Goal: Task Accomplishment & Management: Use online tool/utility

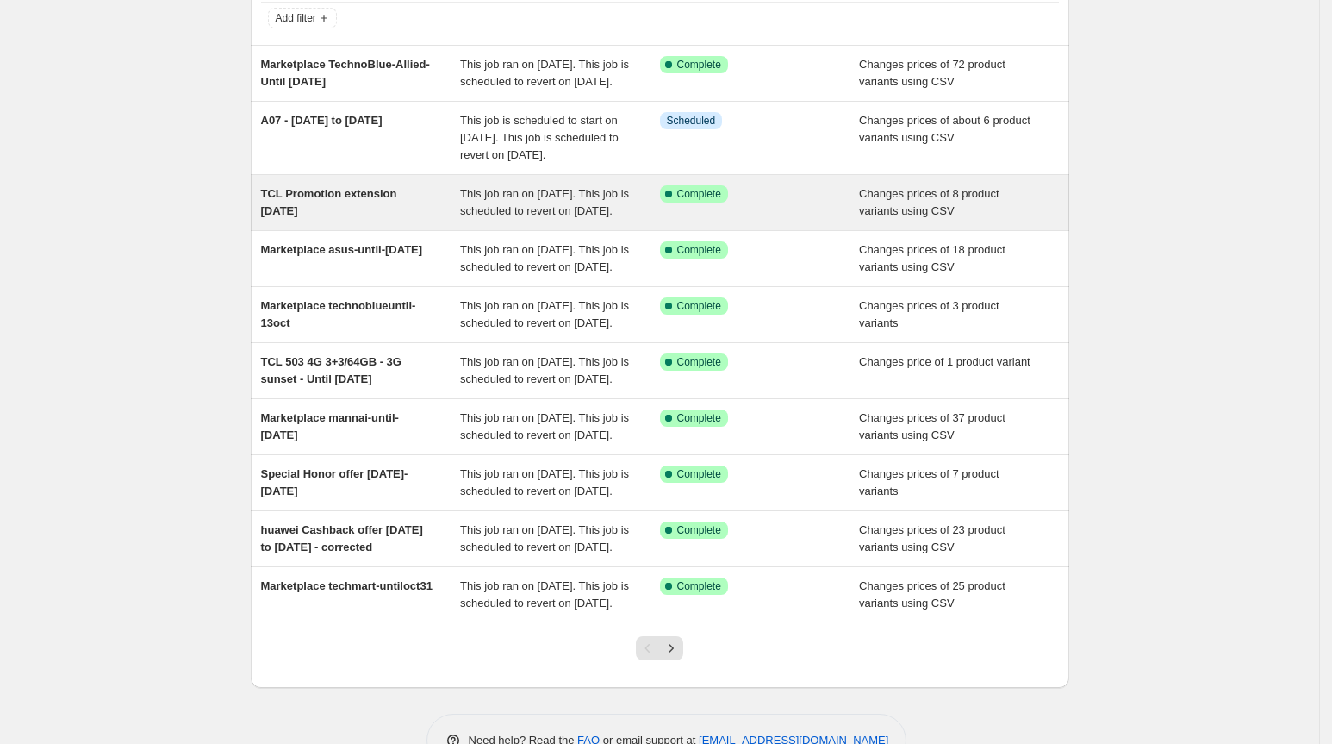
scroll to position [336, 0]
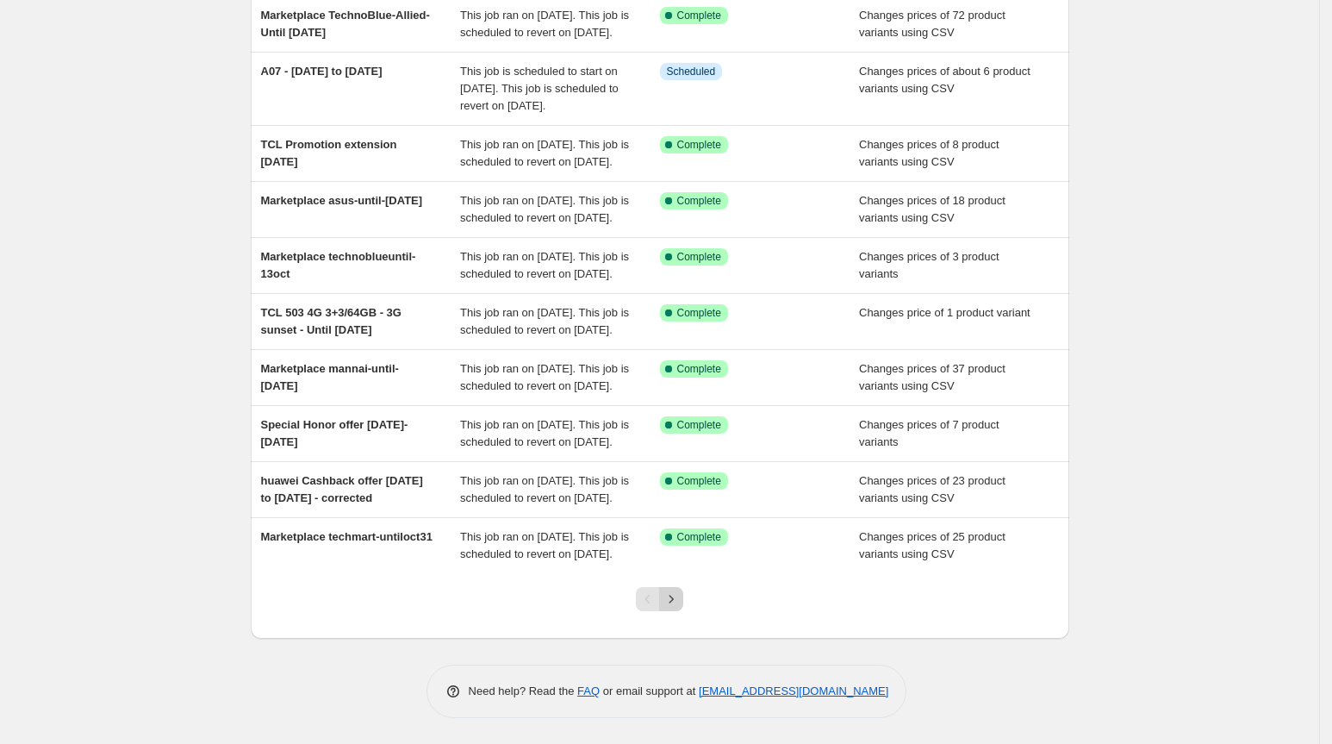
click at [673, 596] on icon "Next" at bounding box center [671, 598] width 17 height 17
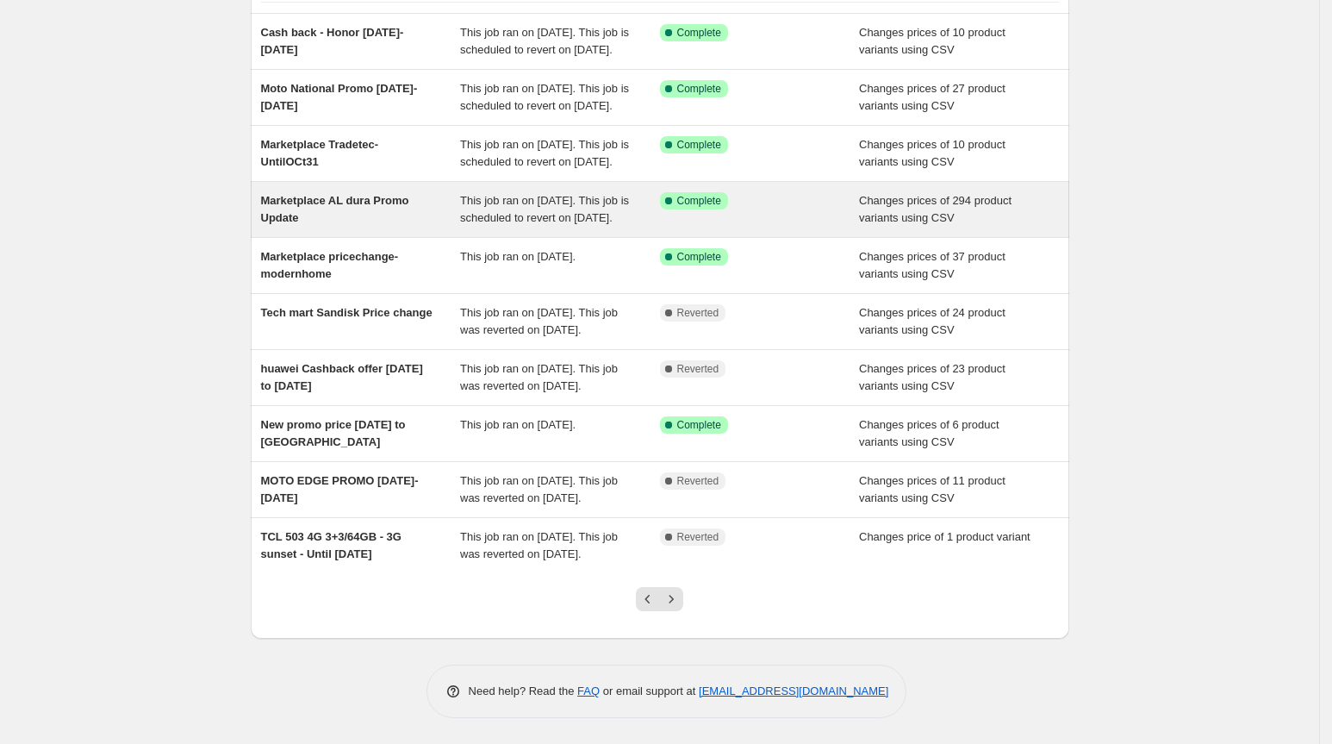
scroll to position [259, 0]
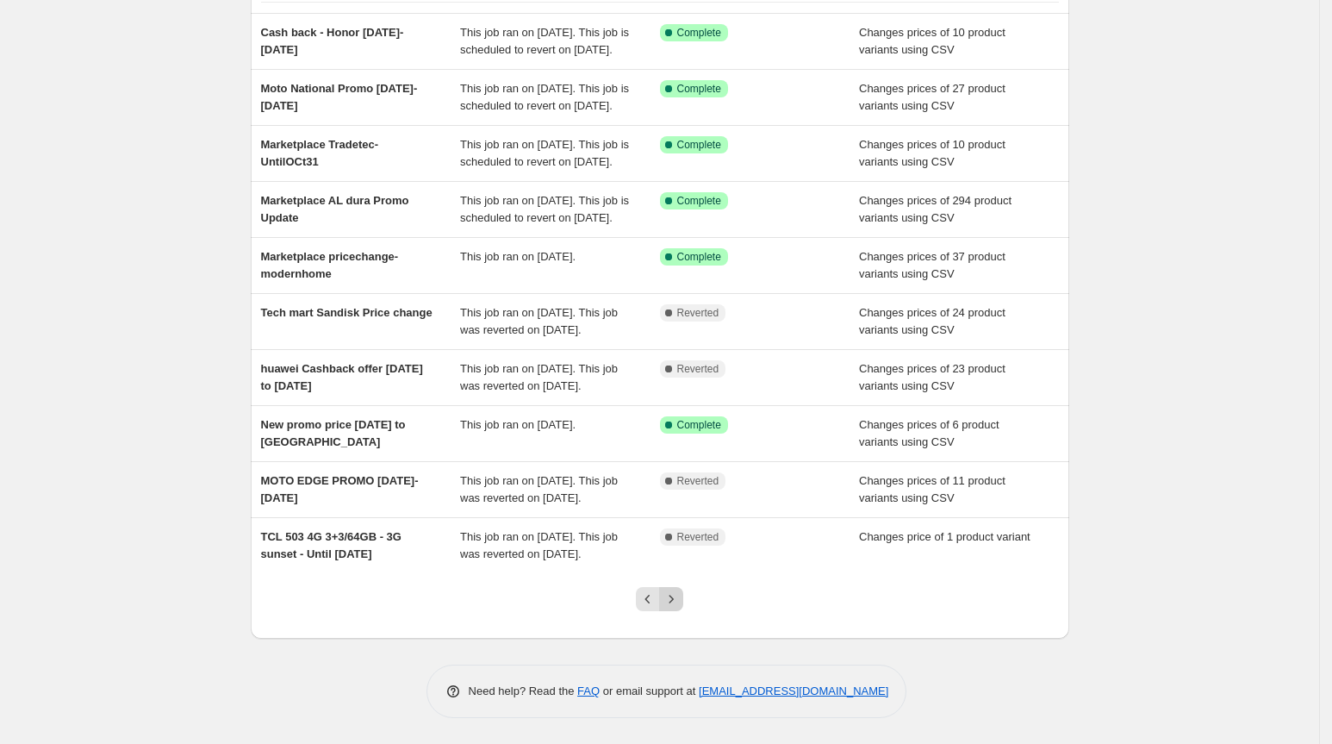
click at [680, 608] on icon "Next" at bounding box center [671, 598] width 17 height 17
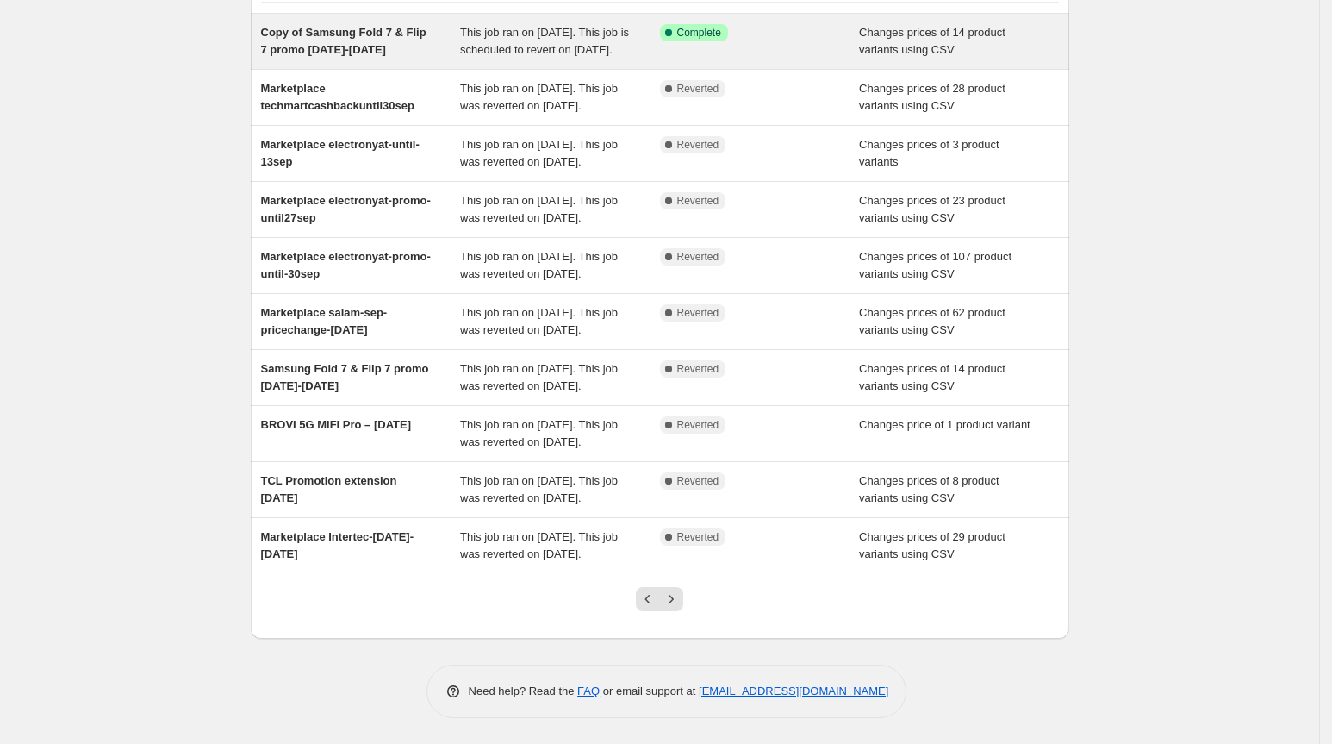
scroll to position [187, 0]
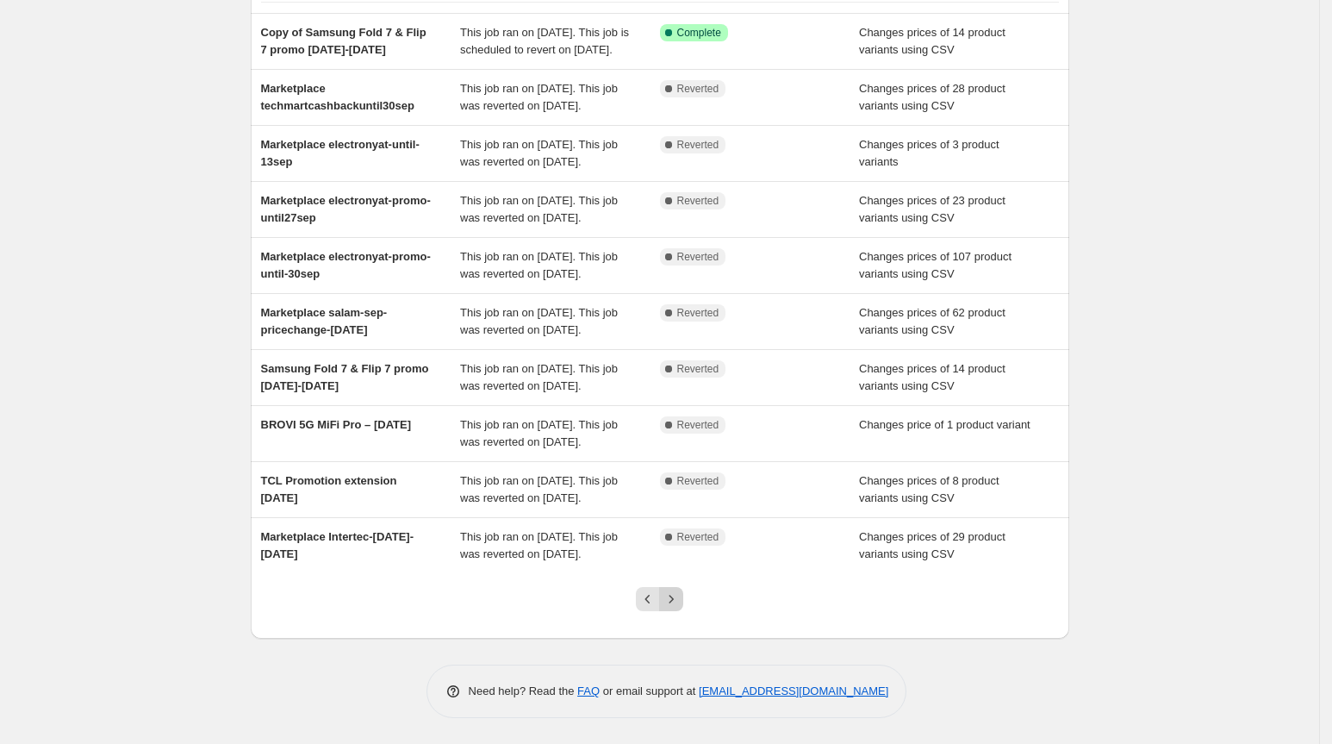
click at [677, 611] on button "Next" at bounding box center [671, 599] width 24 height 24
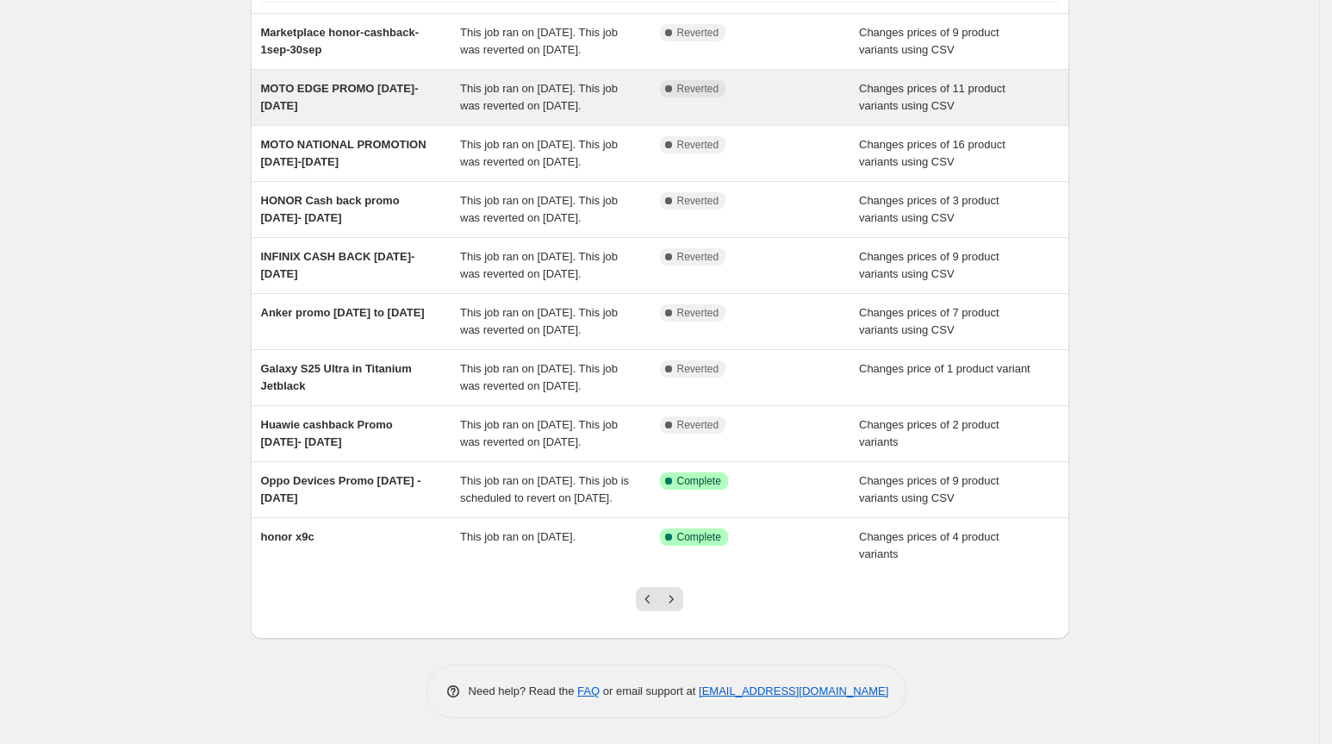
scroll to position [302, 0]
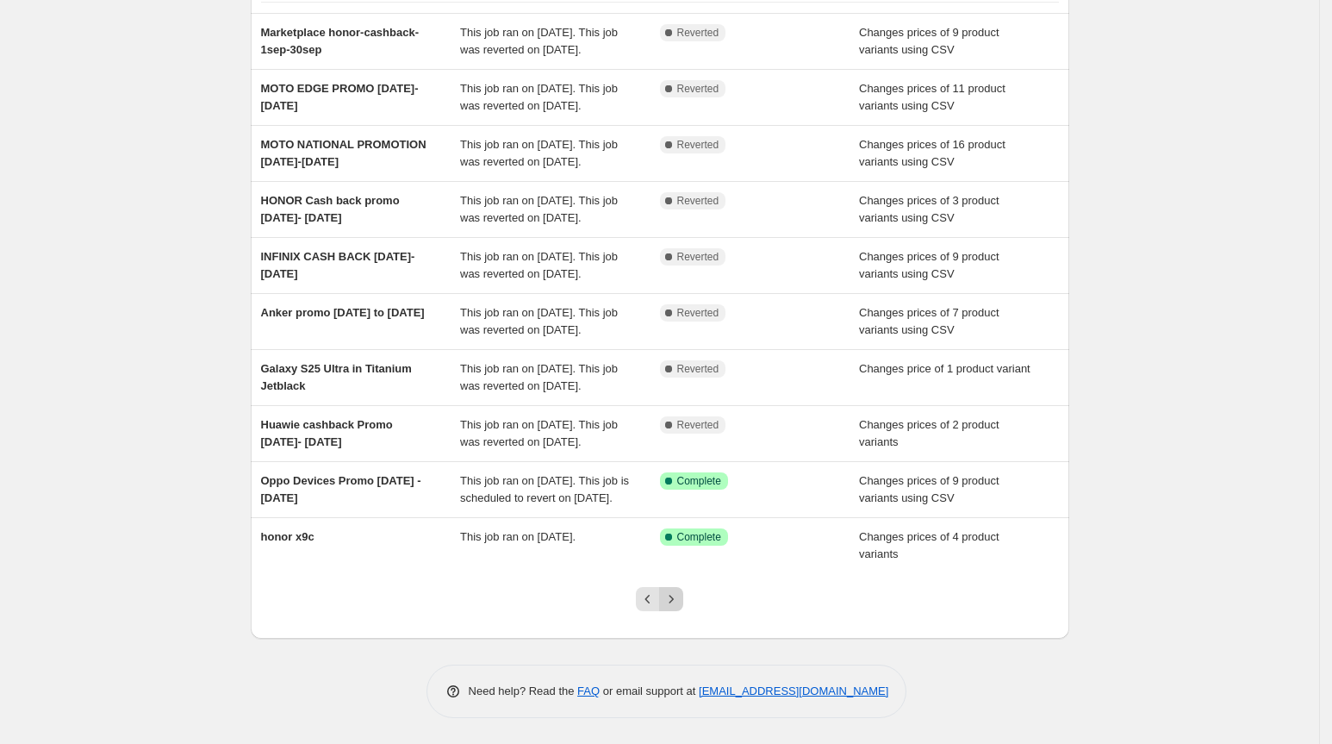
click at [674, 596] on icon "Next" at bounding box center [672, 599] width 4 height 8
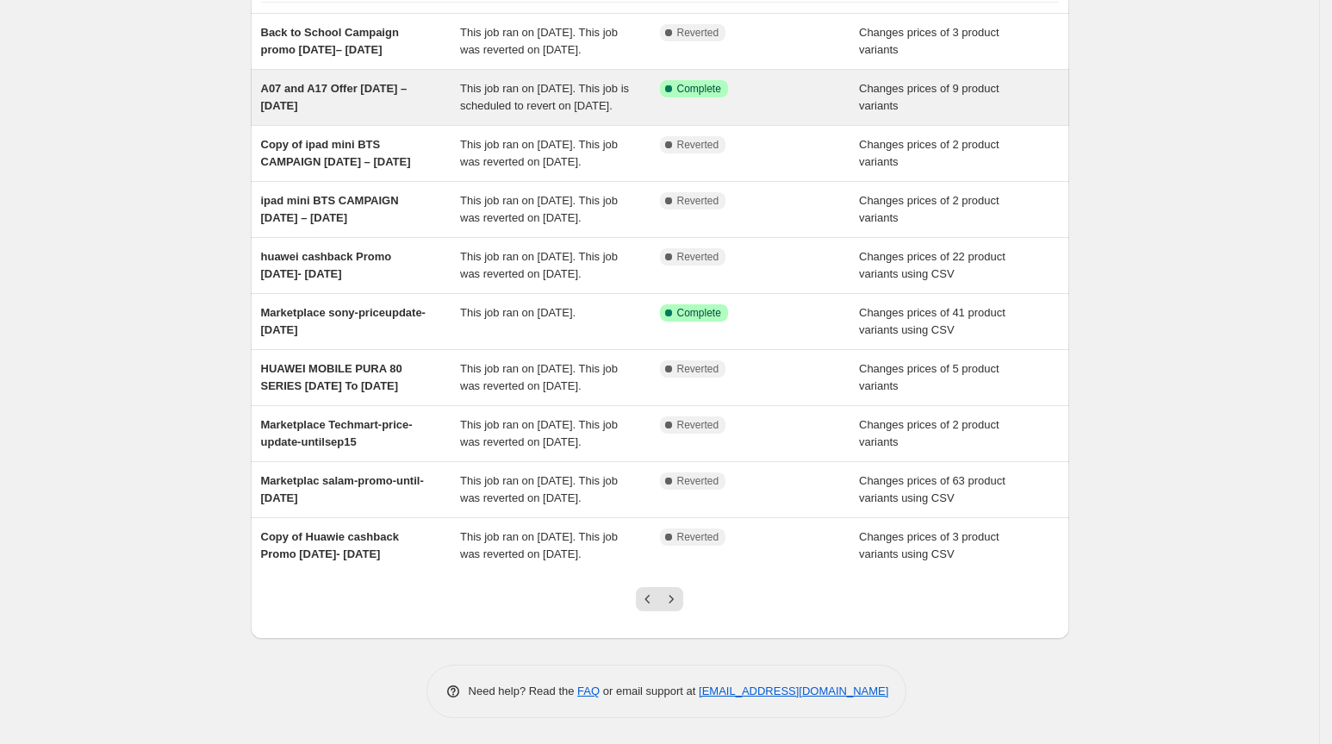
scroll to position [218, 0]
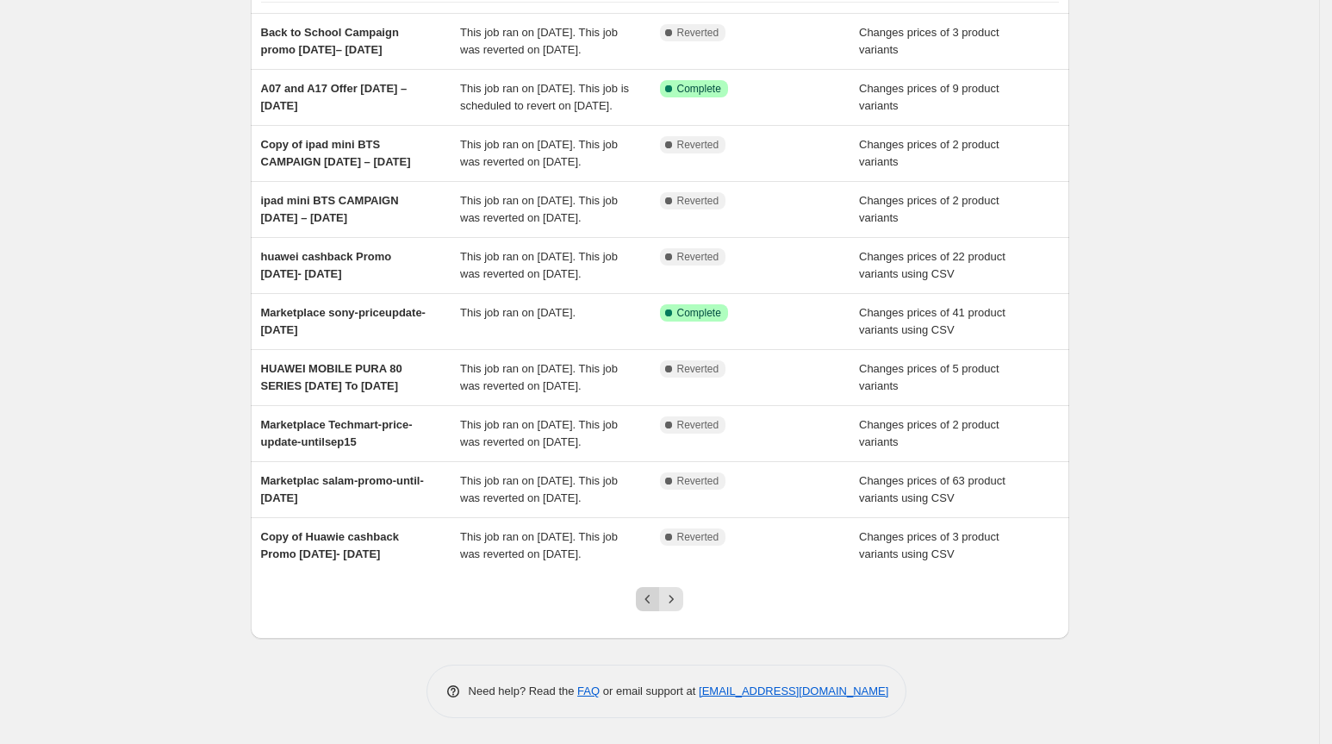
click at [652, 608] on icon "Previous" at bounding box center [647, 598] width 17 height 17
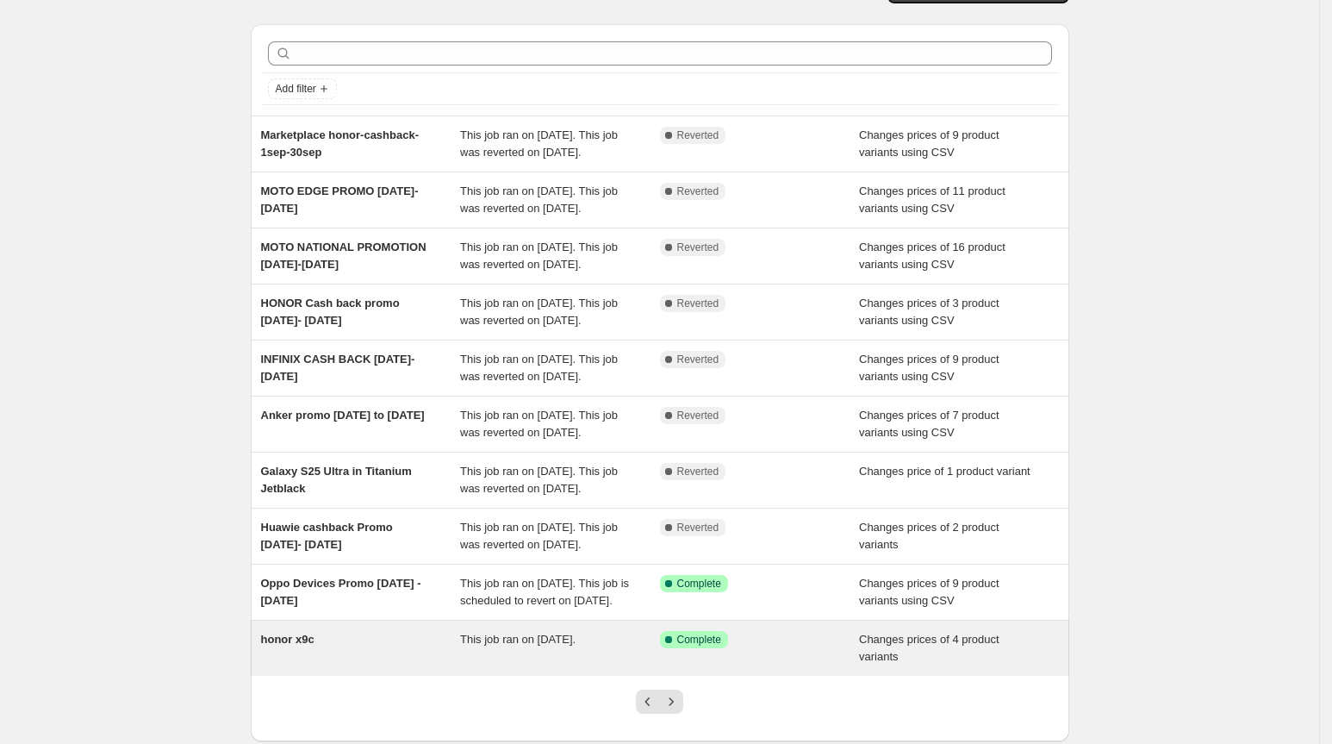
scroll to position [0, 0]
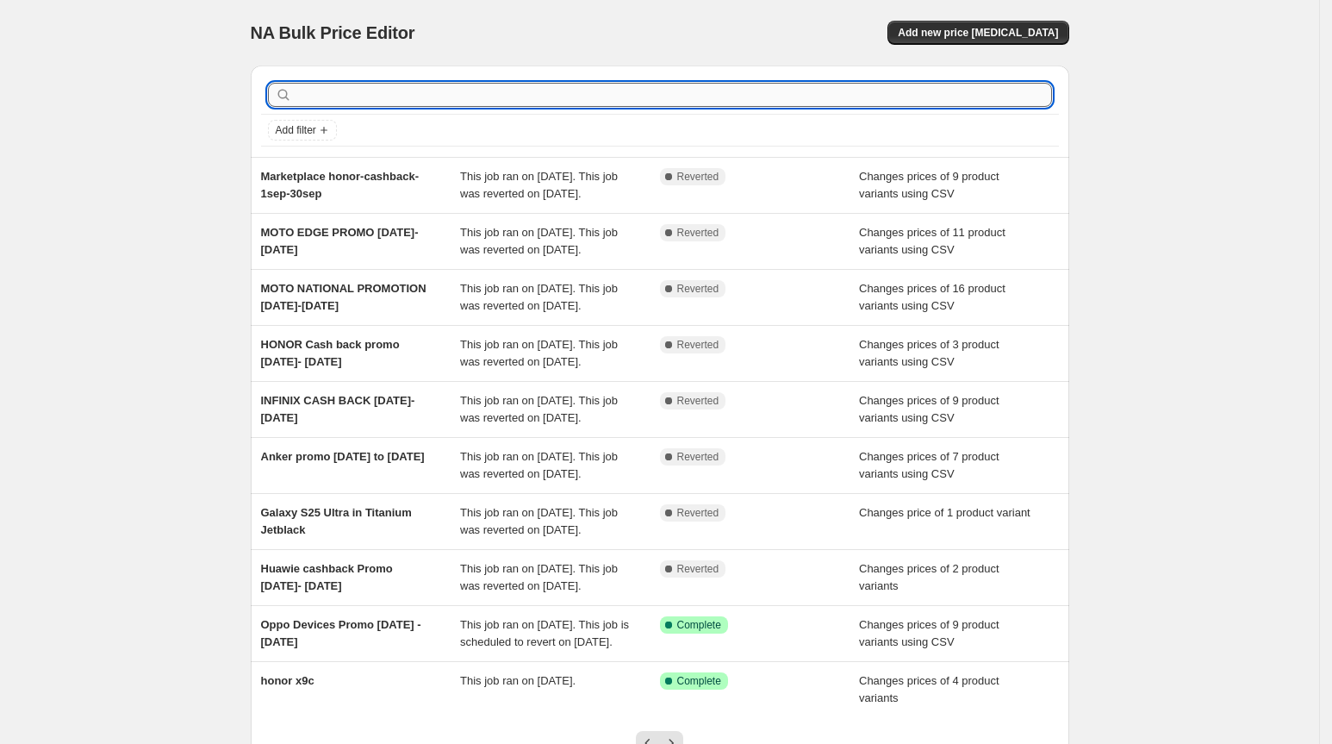
click at [402, 91] on input "text" at bounding box center [674, 95] width 757 height 24
type input "s25"
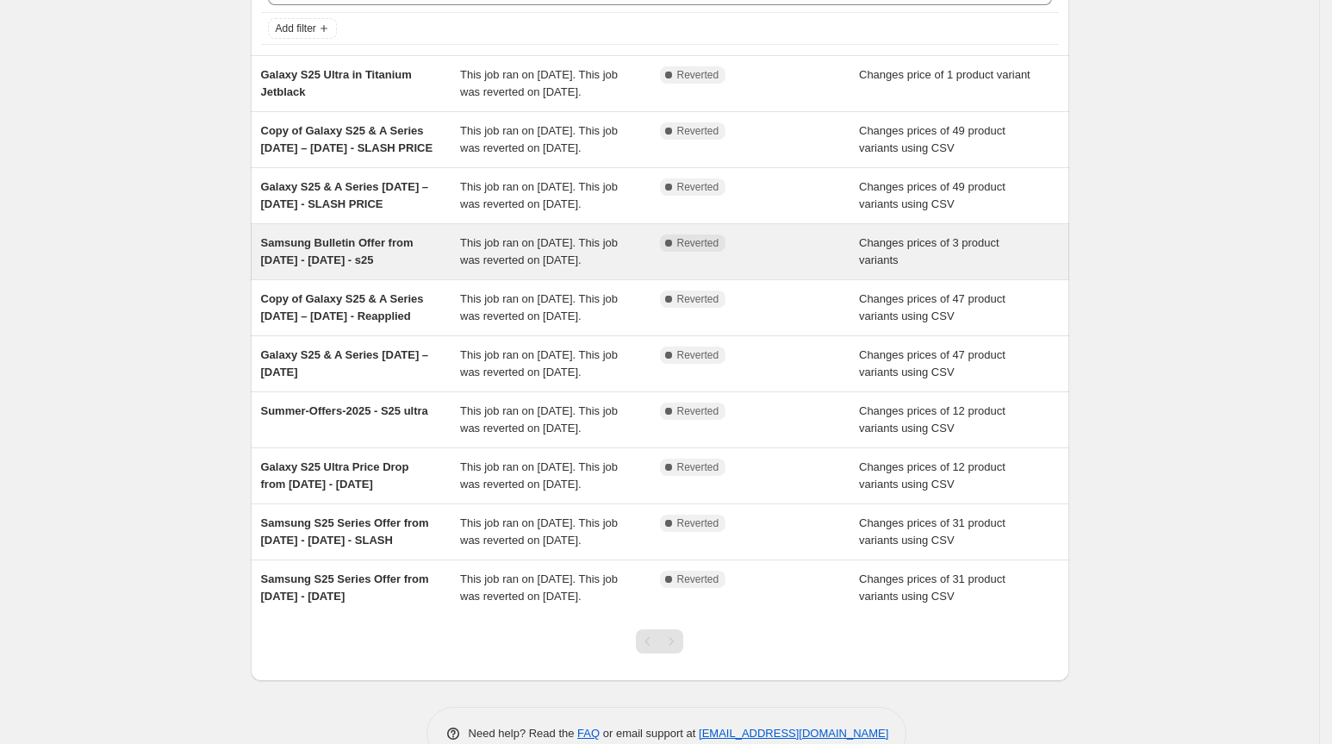
scroll to position [87, 0]
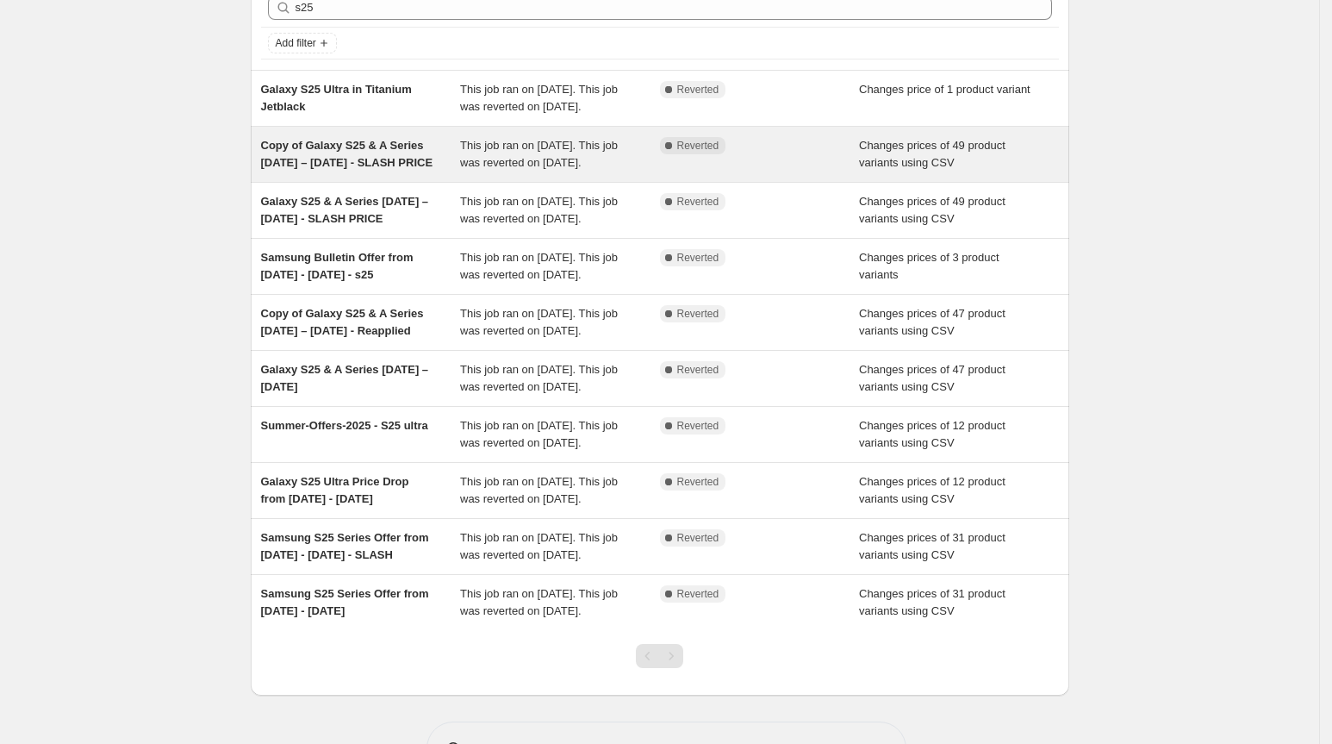
click at [384, 171] on div "Copy of Galaxy S25 & A Series [DATE] – [DATE] - SLASH PRICE" at bounding box center [361, 154] width 200 height 34
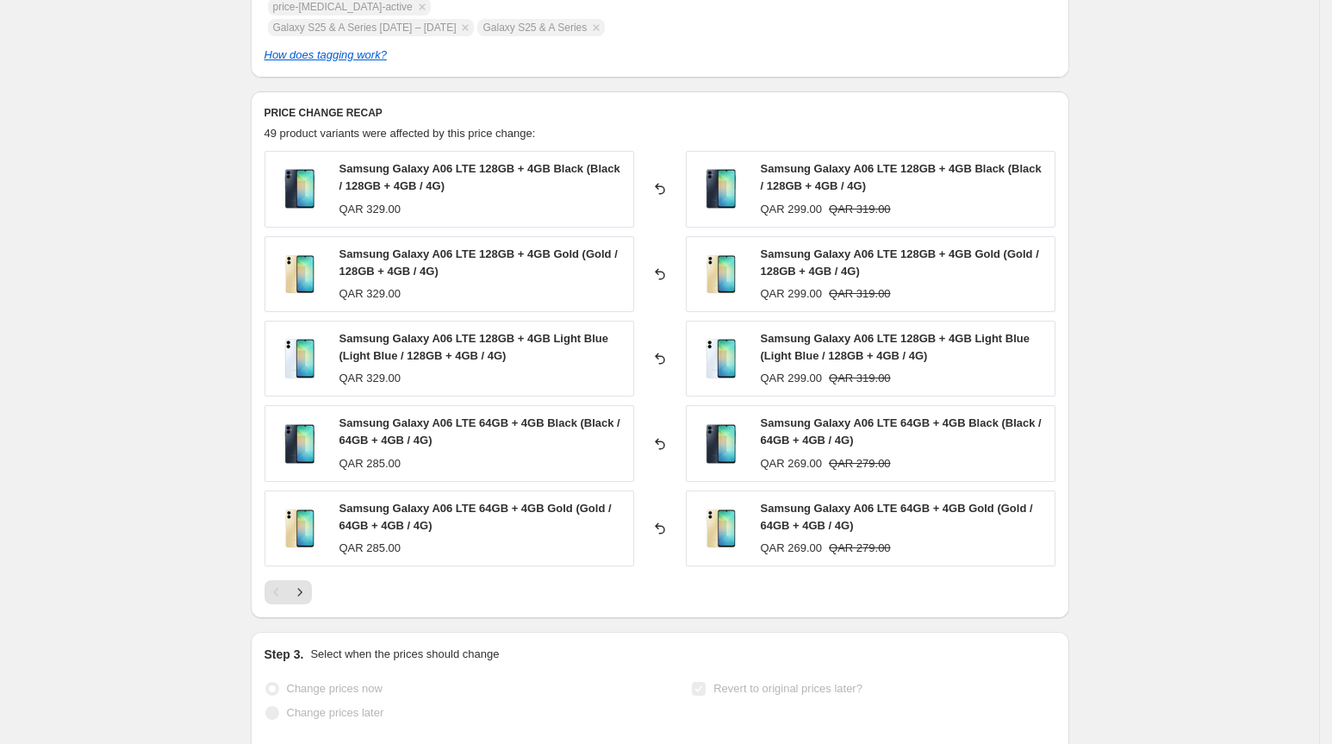
scroll to position [705, 0]
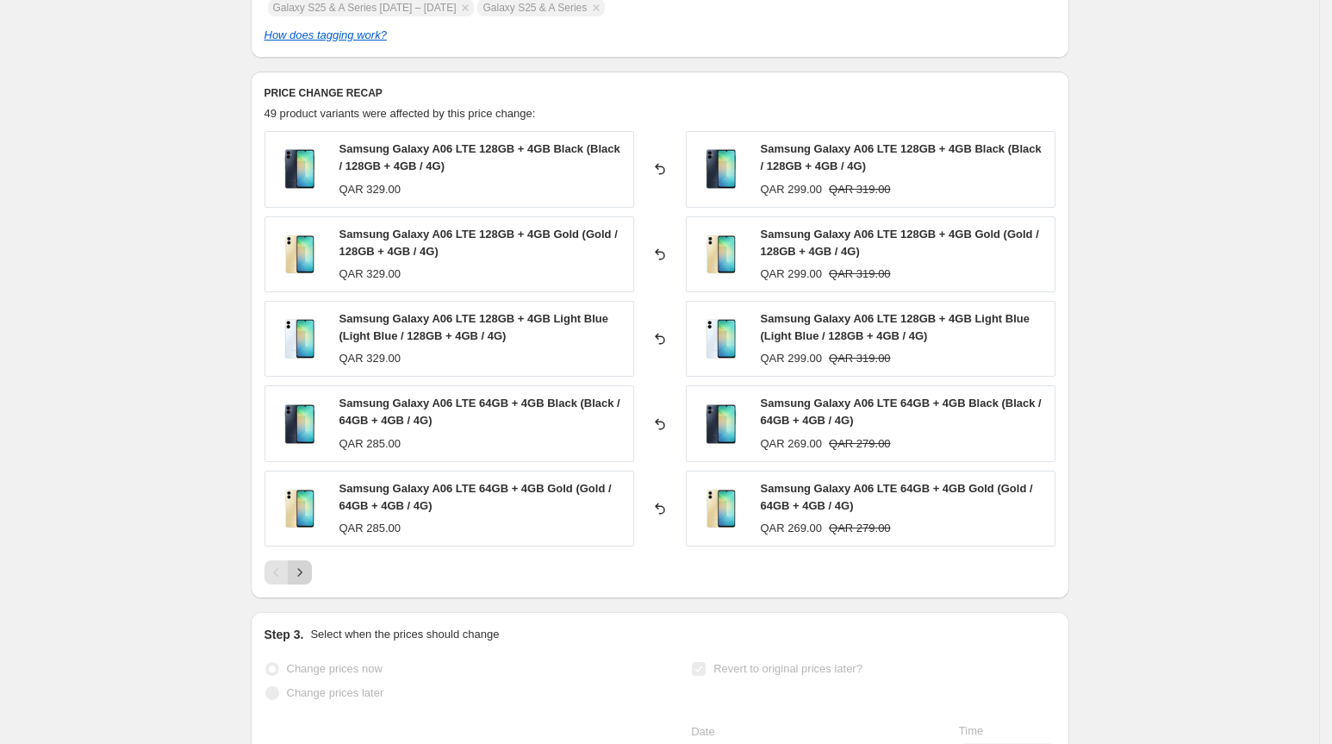
click at [305, 584] on button "Next" at bounding box center [300, 572] width 24 height 24
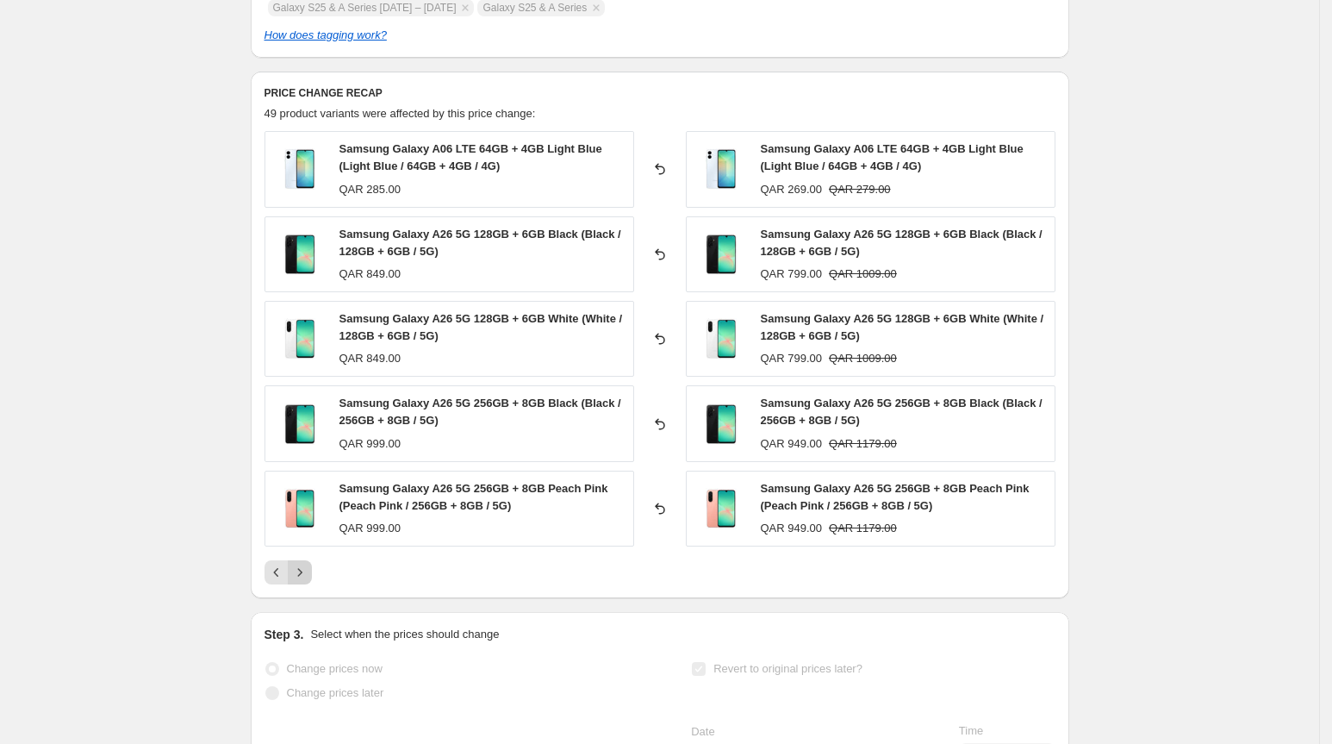
click at [309, 581] on icon "Next" at bounding box center [299, 572] width 17 height 17
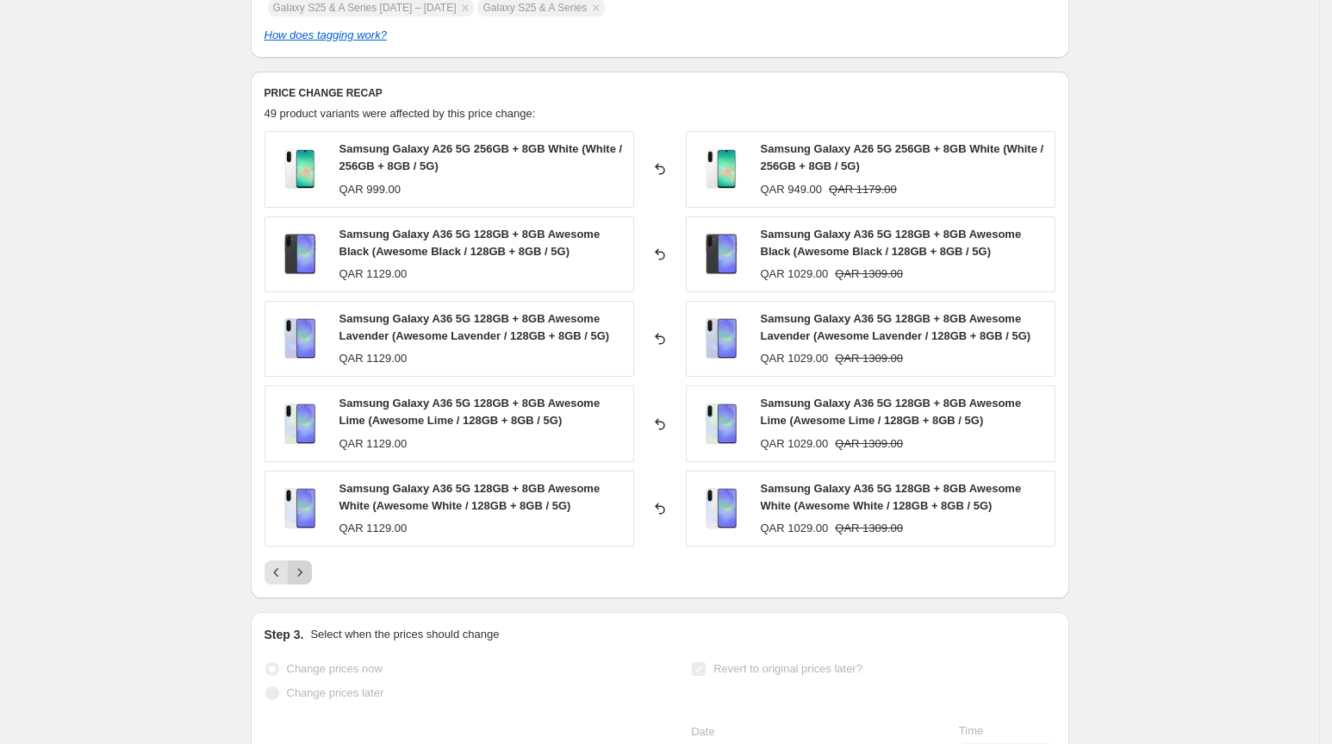
click at [307, 581] on icon "Next" at bounding box center [299, 572] width 17 height 17
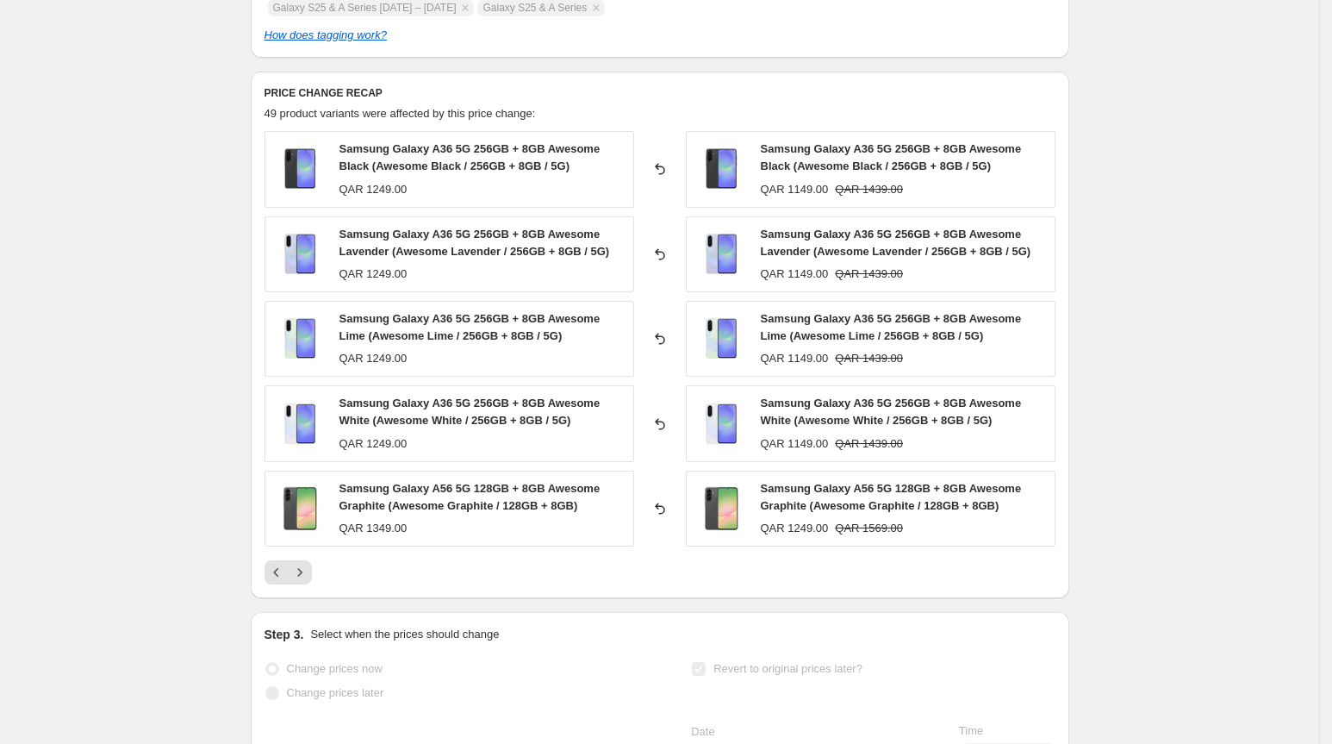
click at [310, 579] on div "Samsung Galaxy A36 5G 256GB + 8GB Awesome Black (Awesome Black / 256GB + 8GB / …" at bounding box center [660, 357] width 791 height 453
click at [307, 581] on icon "Next" at bounding box center [299, 572] width 17 height 17
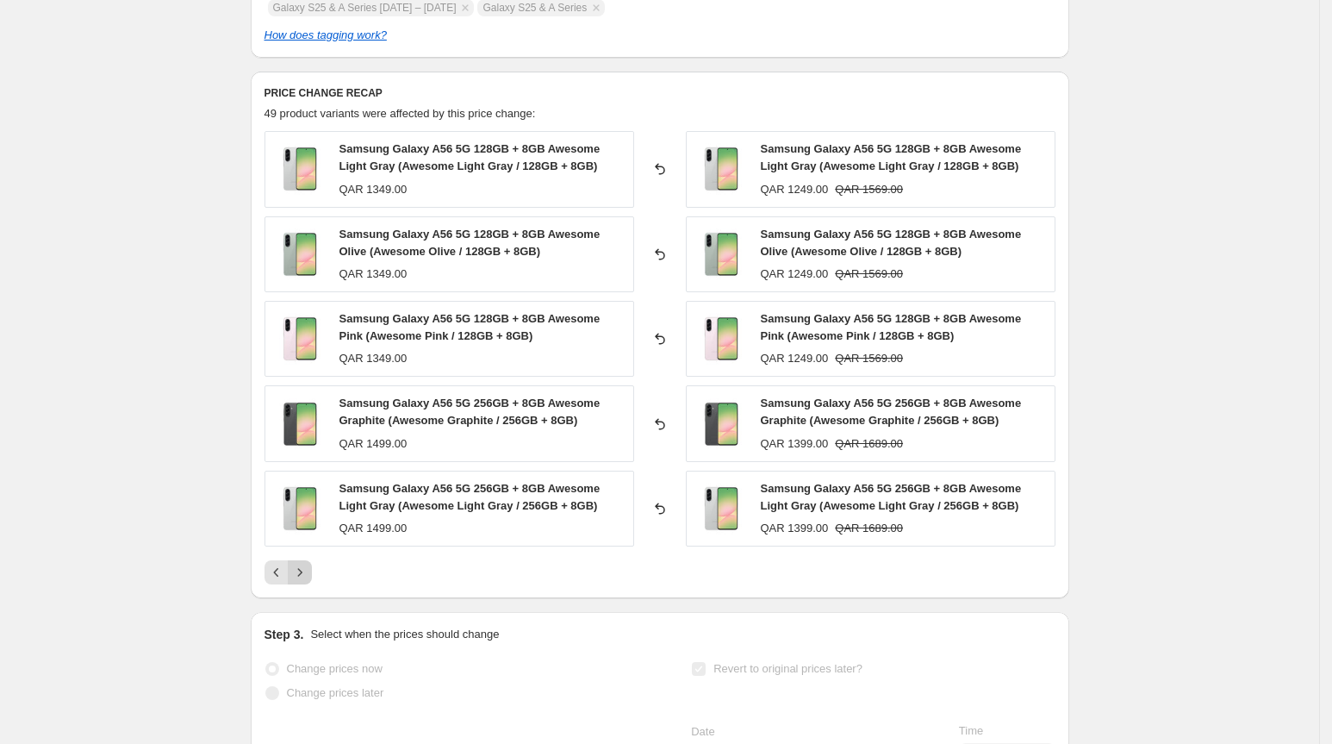
click at [304, 581] on icon "Next" at bounding box center [299, 572] width 17 height 17
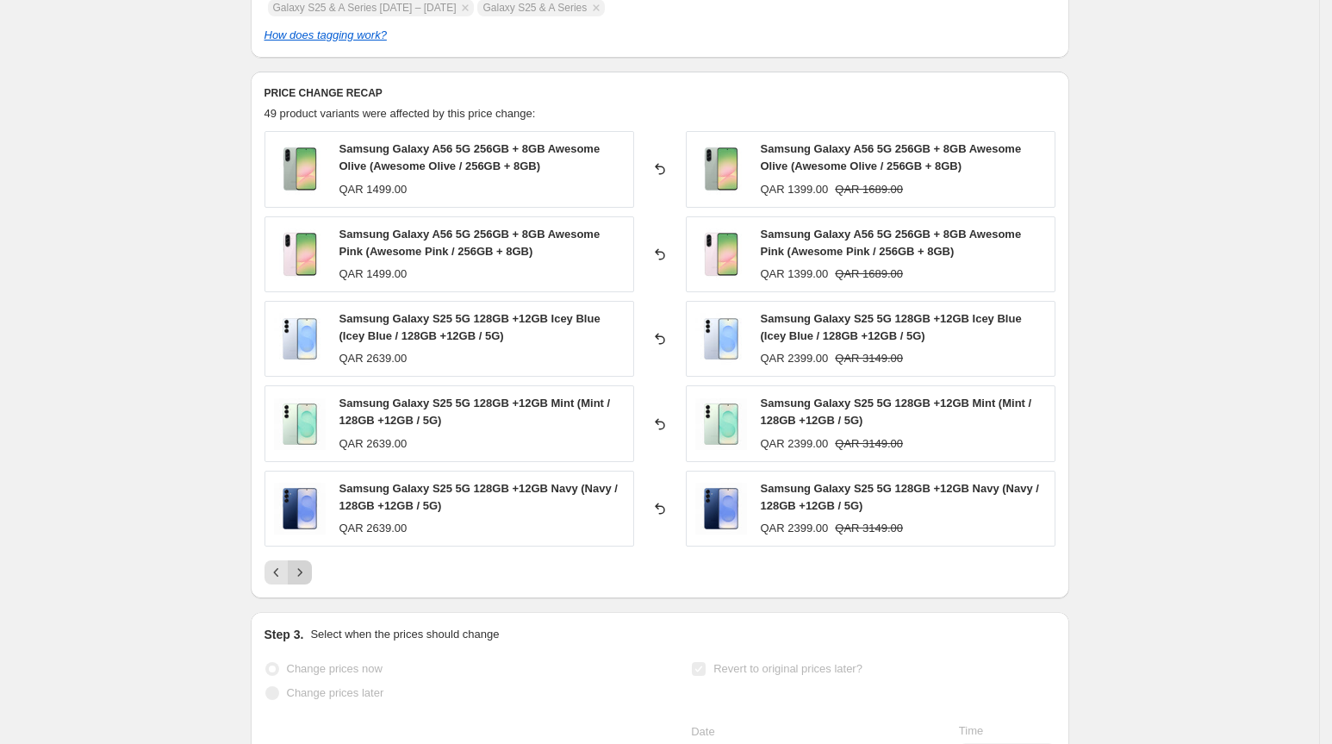
click at [307, 581] on icon "Next" at bounding box center [299, 572] width 17 height 17
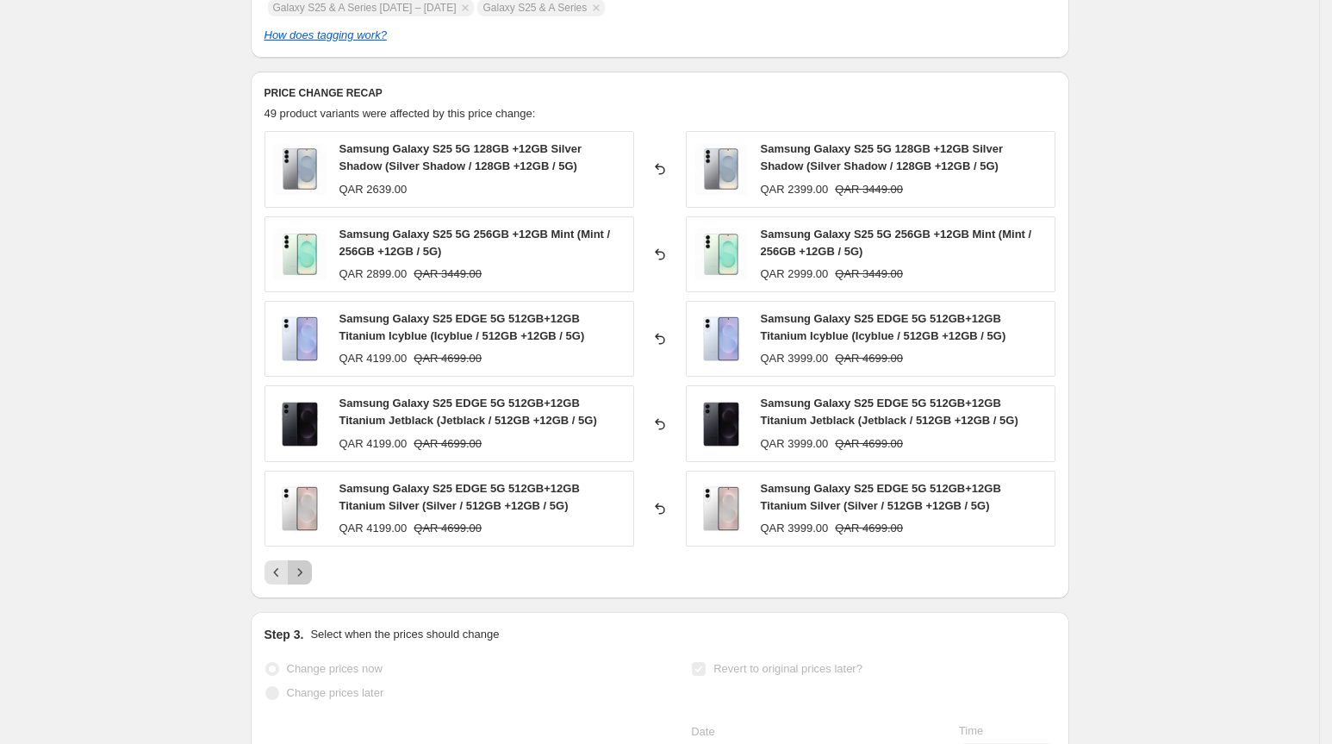
click at [301, 584] on button "Next" at bounding box center [300, 572] width 24 height 24
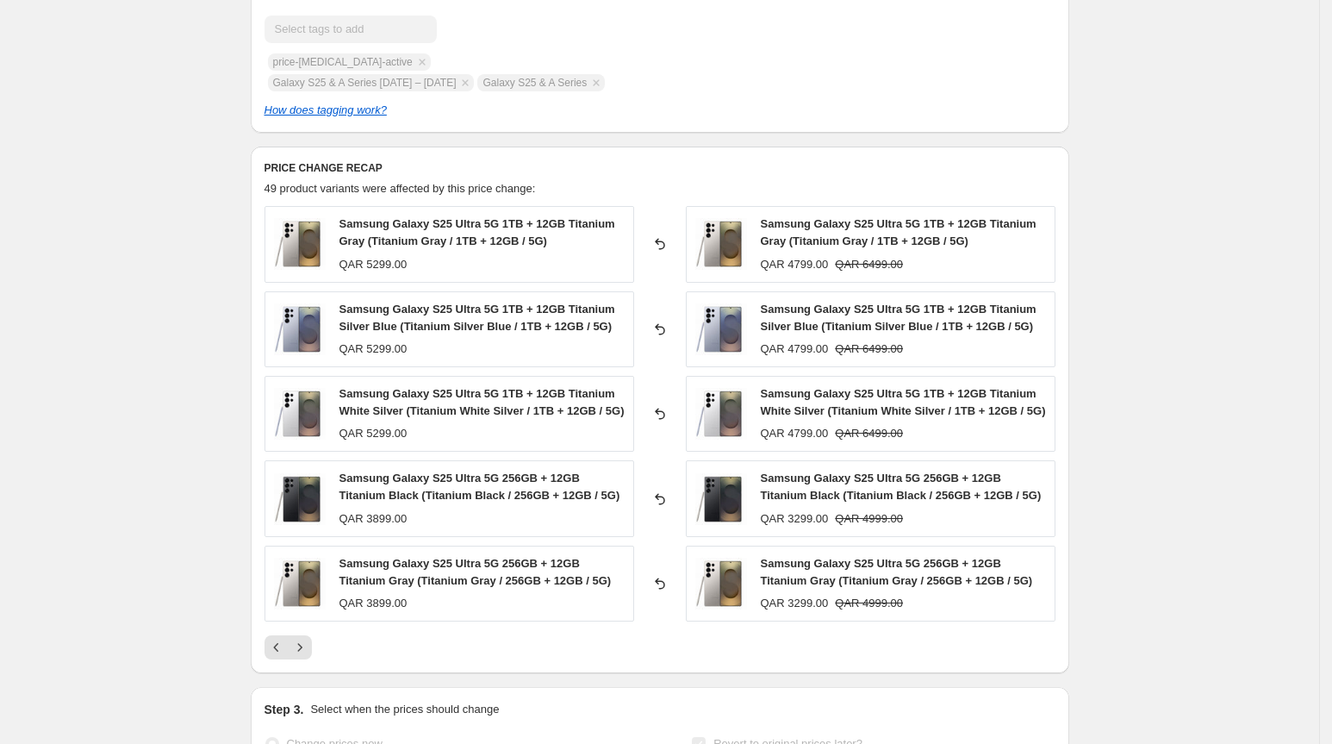
scroll to position [699, 0]
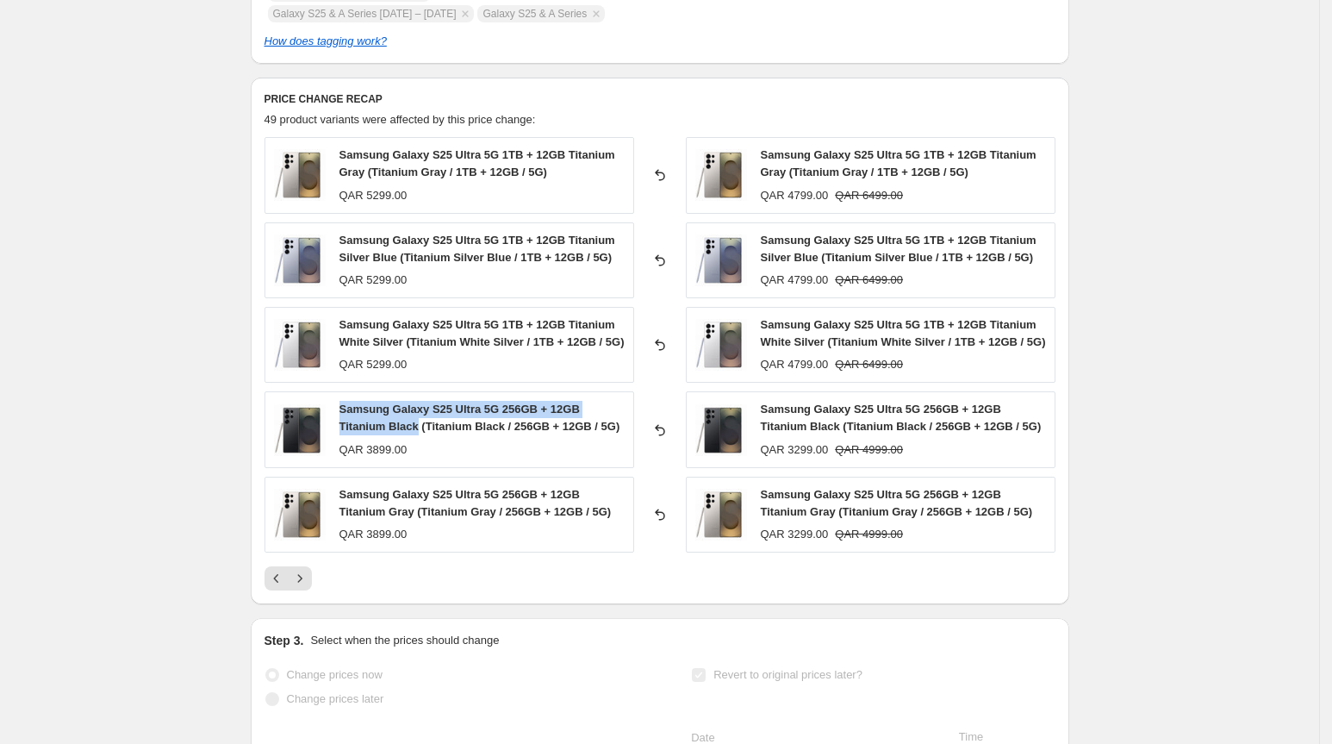
drag, startPoint x: 346, startPoint y: 446, endPoint x: 427, endPoint y: 465, distance: 83.4
click at [427, 433] on span "Samsung Galaxy S25 Ultra 5G 256GB + 12GB Titanium Black (Titanium Black / 256GB…" at bounding box center [480, 417] width 281 height 30
copy span "Samsung Galaxy S25 Ultra 5G 256GB + 12GB Titanium Black"
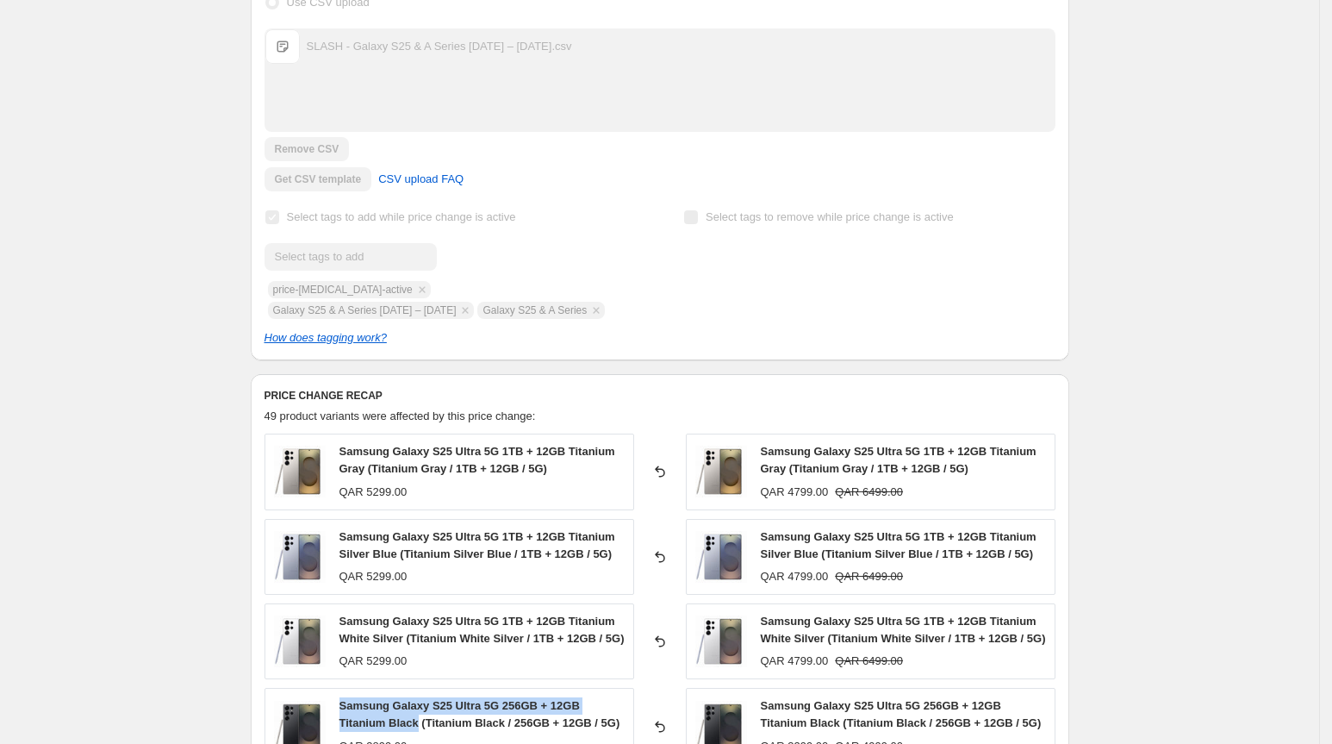
scroll to position [0, 0]
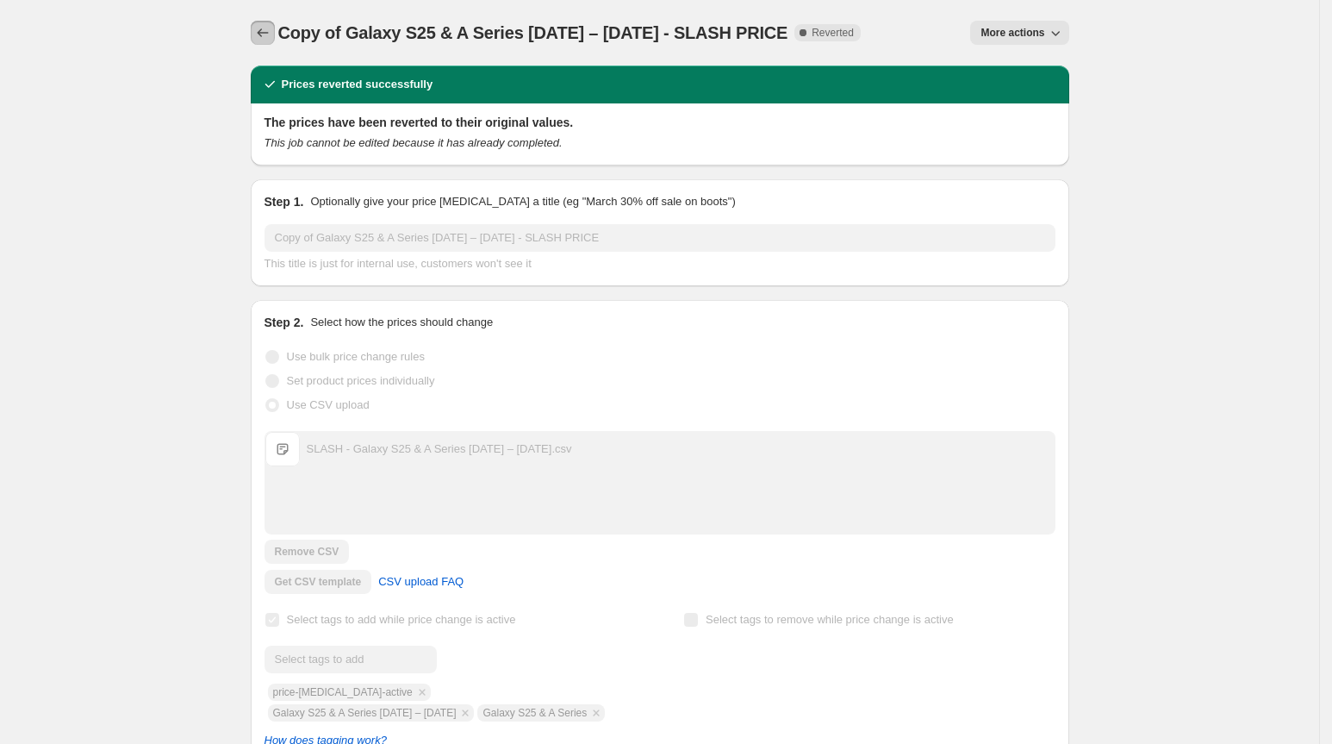
click at [271, 34] on icon "Price change jobs" at bounding box center [262, 32] width 17 height 17
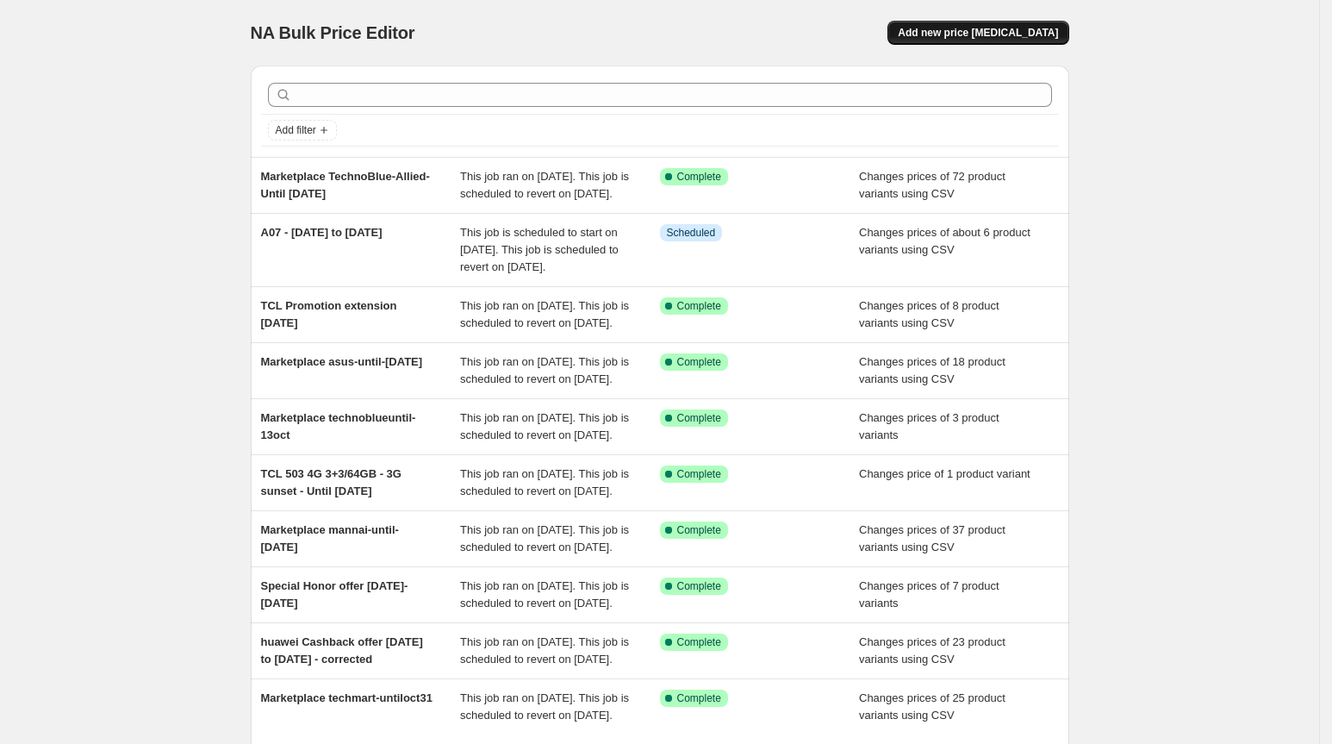
click at [987, 33] on span "Add new price [MEDICAL_DATA]" at bounding box center [978, 33] width 160 height 14
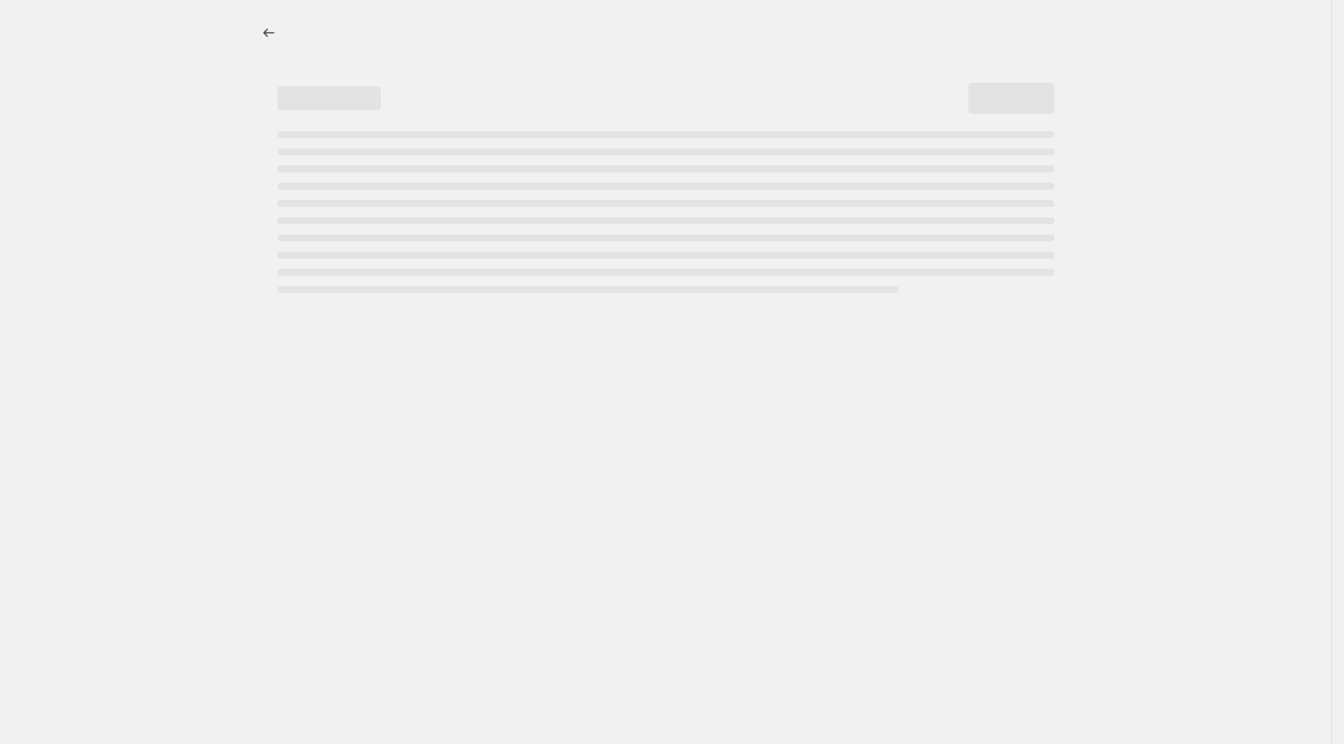
select select "percentage"
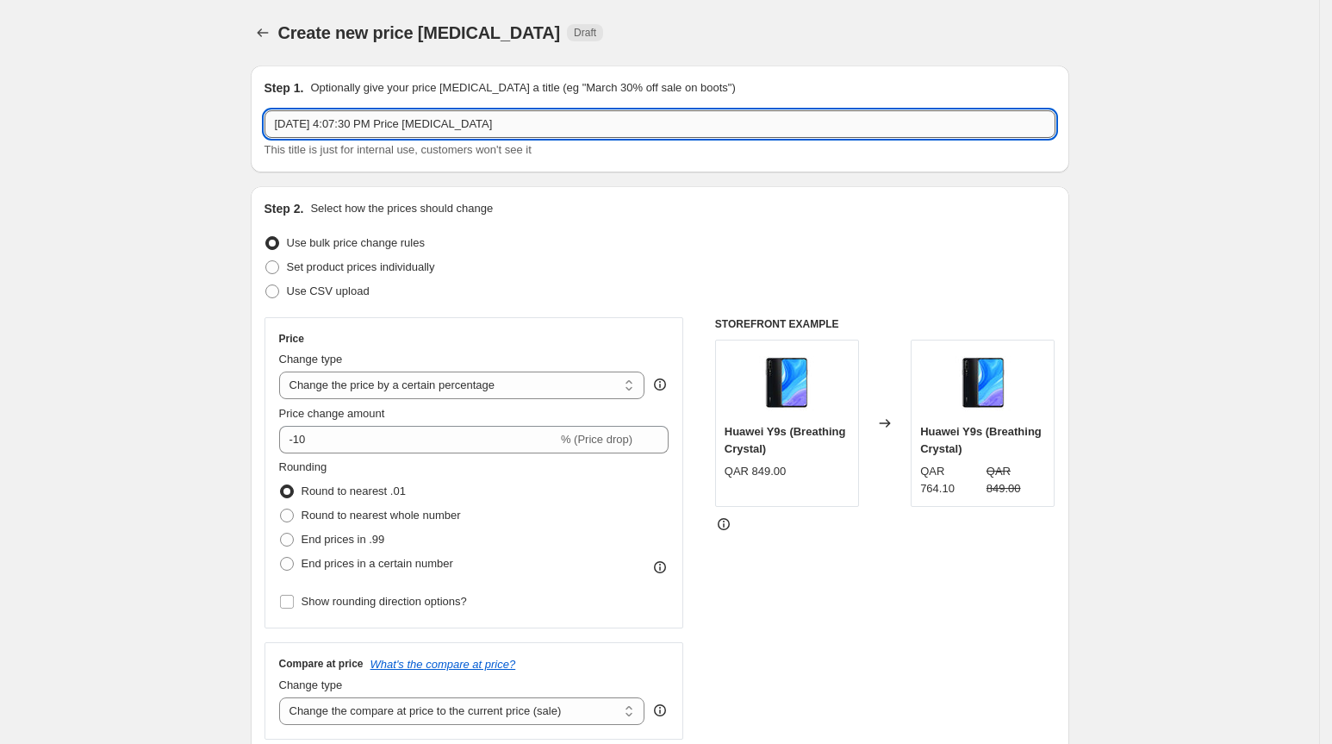
click at [525, 122] on input "Oct 7, 2025, 4:07:30 PM Price change job" at bounding box center [660, 124] width 791 height 28
paste input "text"
paste input "s25 original prices"
type input "s25 original prices"
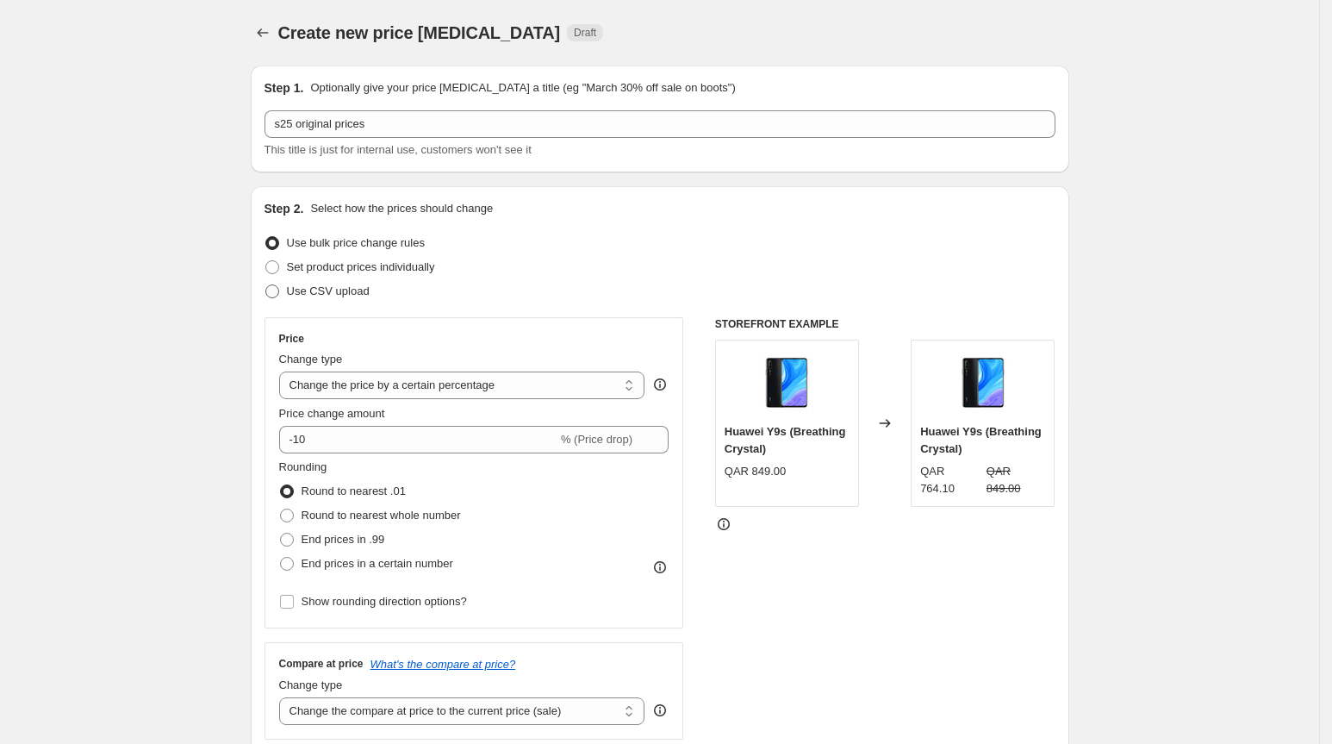
click at [349, 286] on span "Use CSV upload" at bounding box center [328, 290] width 83 height 13
click at [266, 285] on input "Use CSV upload" at bounding box center [265, 284] width 1 height 1
radio input "true"
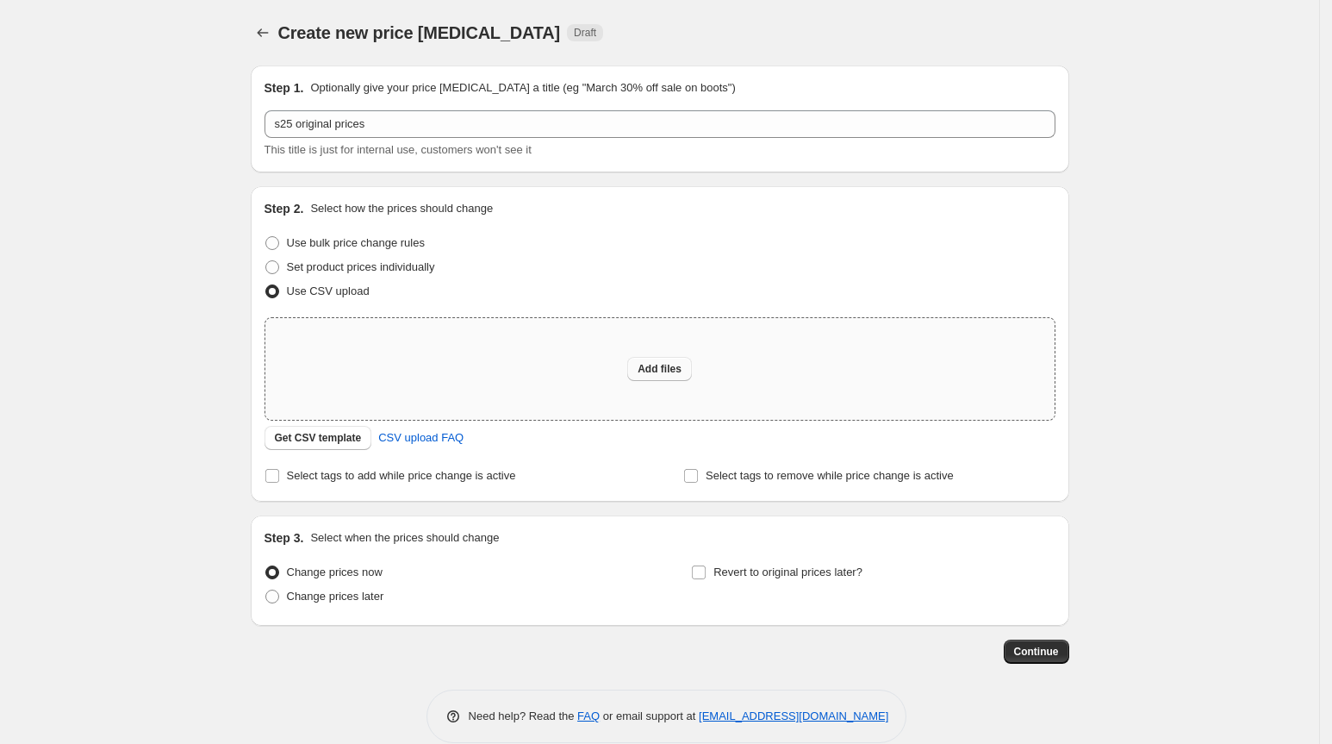
click at [652, 364] on span "Add files" at bounding box center [660, 369] width 44 height 14
type input "C:\fakepath\s25 original prices.csv"
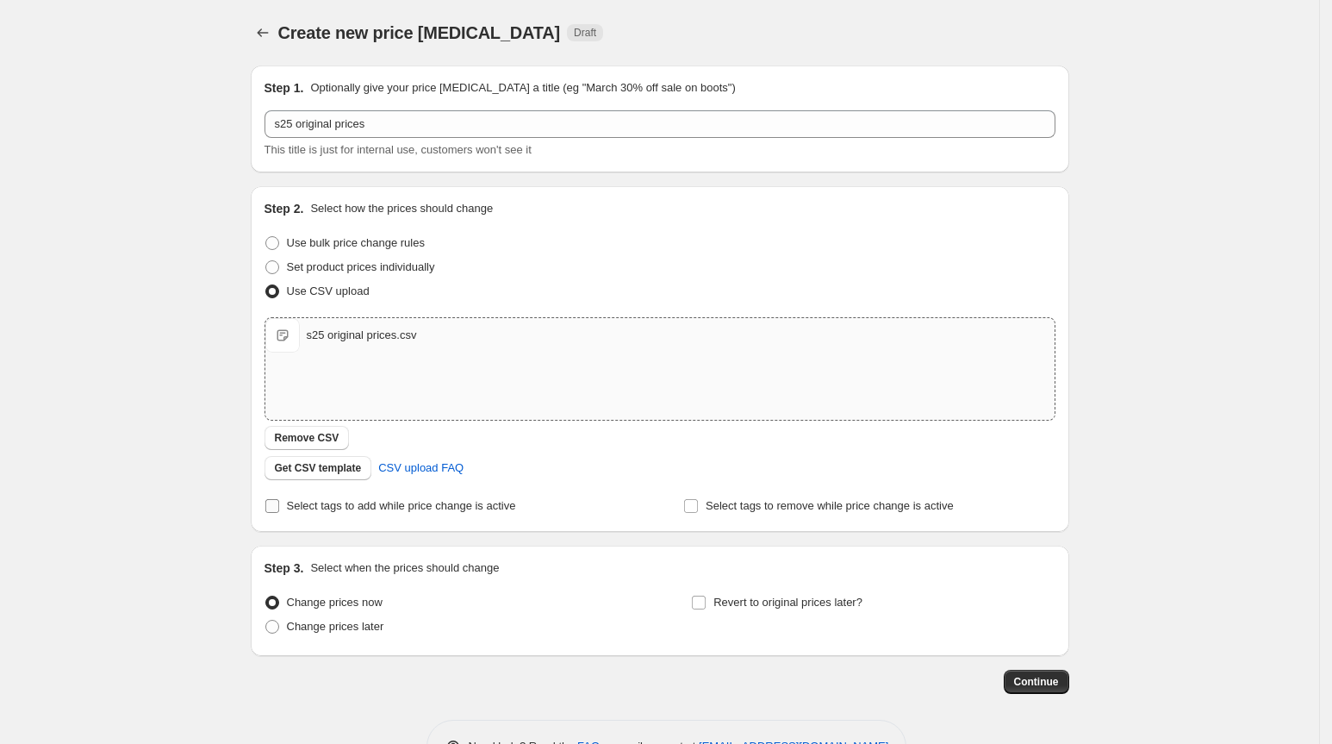
click at [440, 505] on span "Select tags to add while price change is active" at bounding box center [401, 505] width 229 height 13
click at [279, 505] on input "Select tags to add while price change is active" at bounding box center [272, 506] width 14 height 14
checkbox input "true"
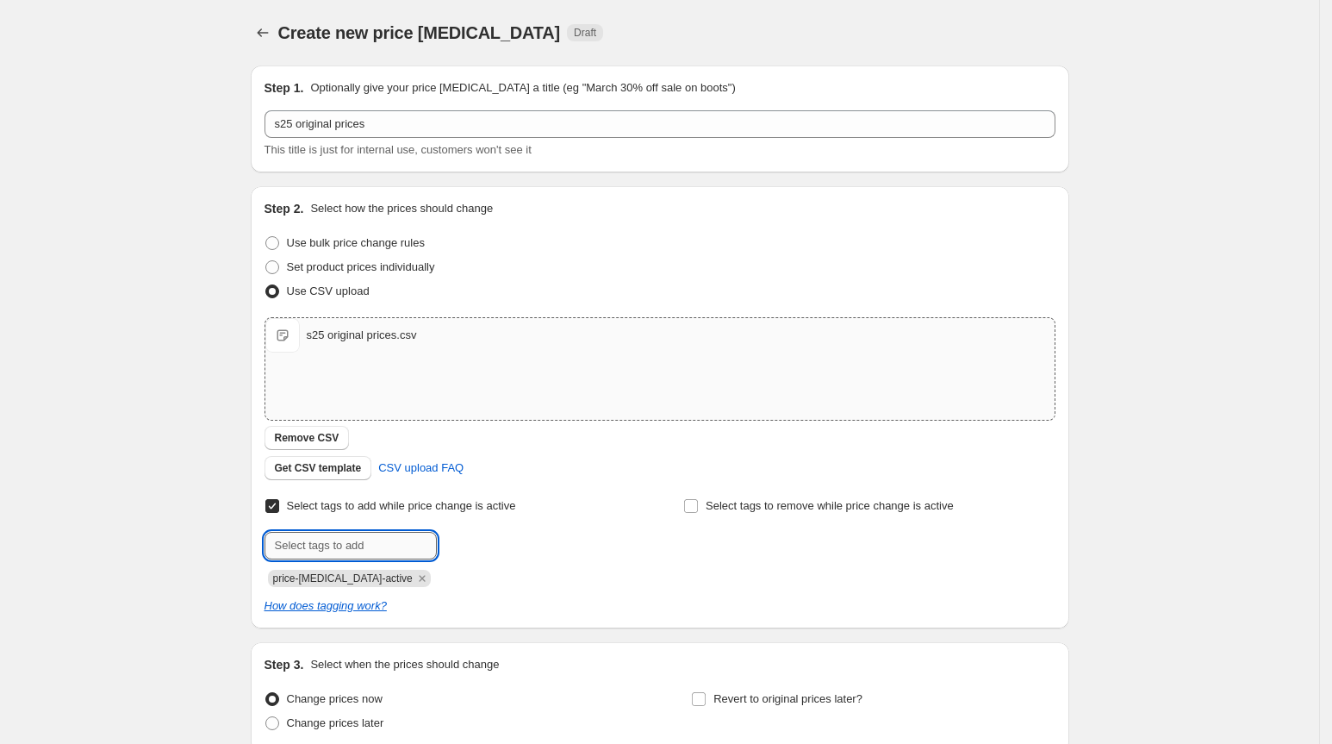
click at [378, 556] on input "text" at bounding box center [351, 546] width 172 height 28
paste input "s25 original prices"
type input "s25 original prices"
click at [481, 541] on span "s25 original..." at bounding box center [507, 544] width 66 height 12
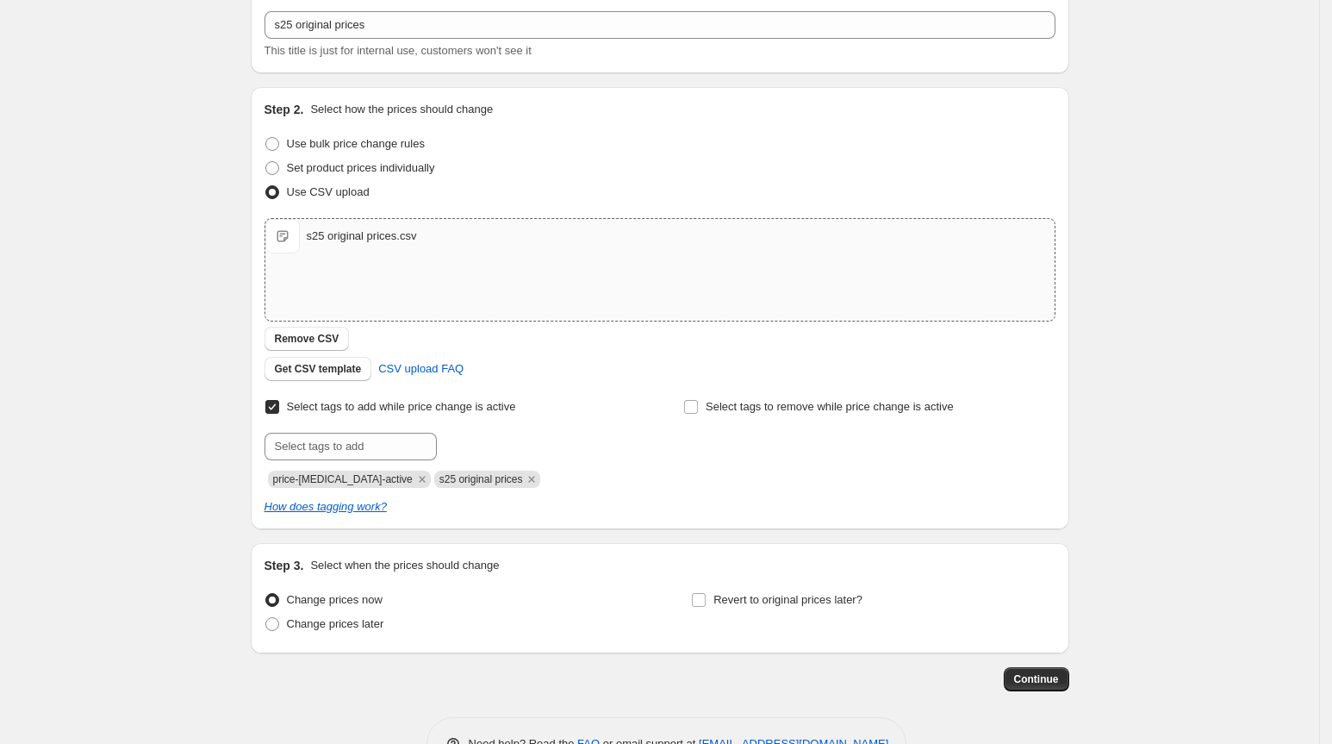
scroll to position [152, 0]
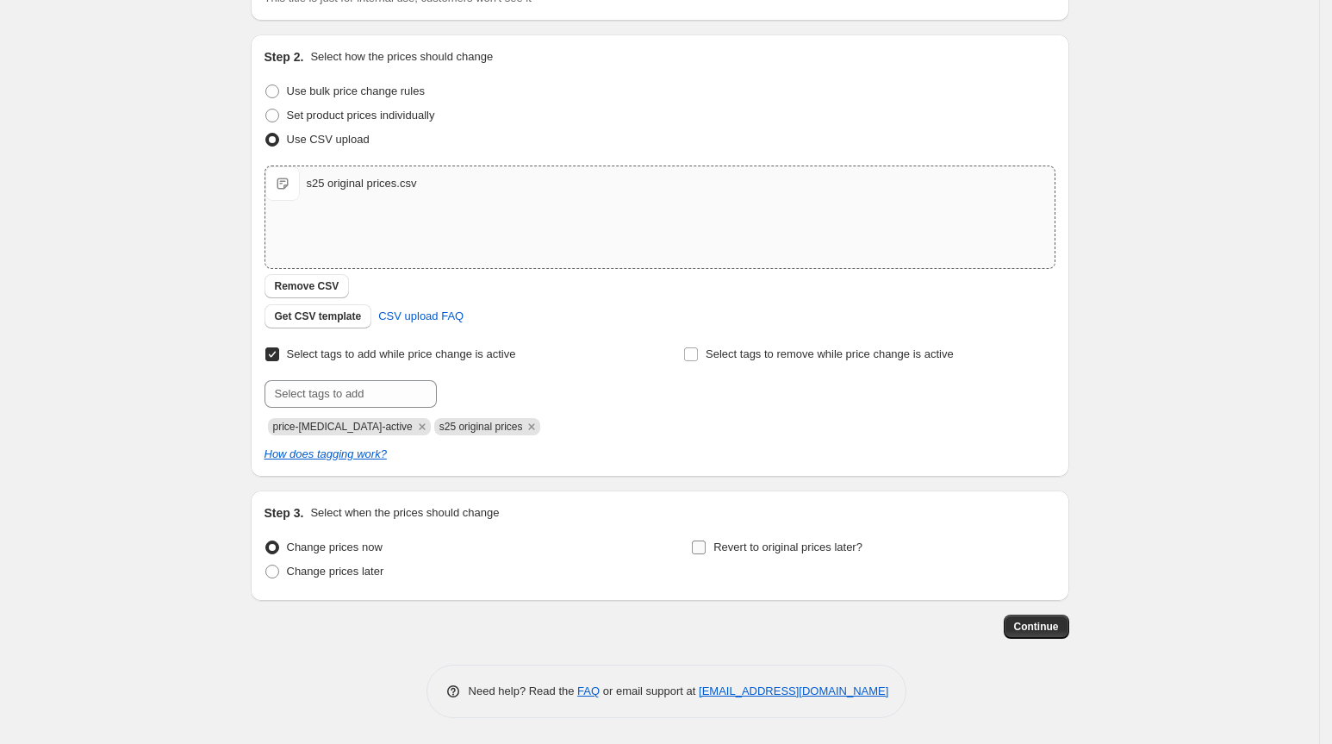
click at [706, 548] on input "Revert to original prices later?" at bounding box center [699, 547] width 14 height 14
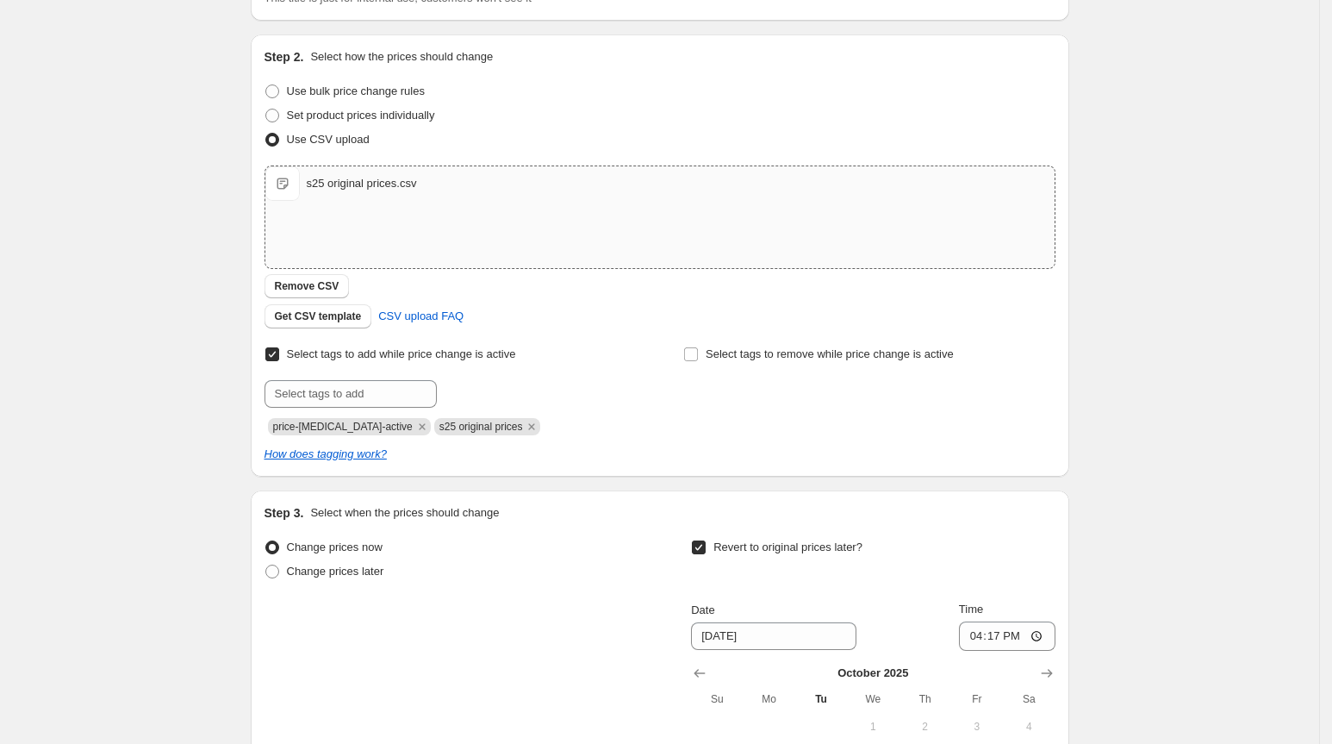
click at [706, 548] on input "Revert to original prices later?" at bounding box center [699, 547] width 14 height 14
checkbox input "false"
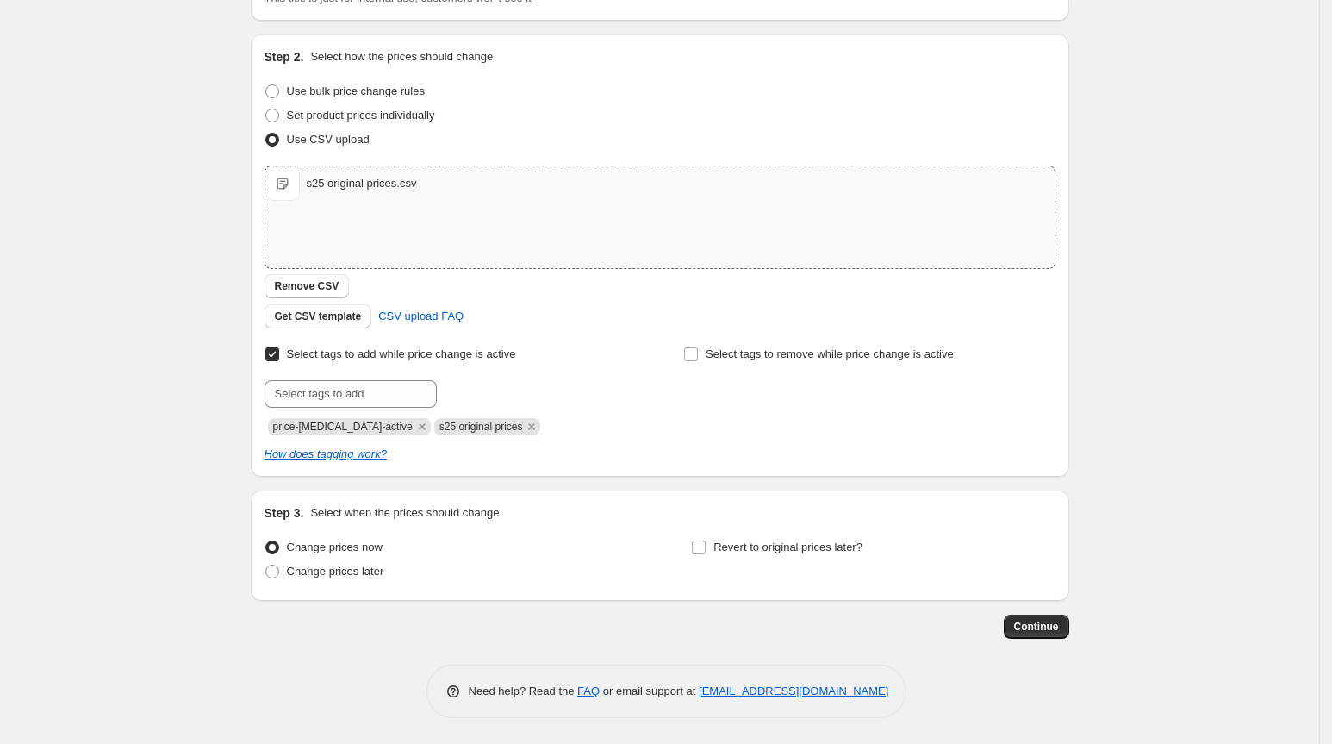
scroll to position [0, 0]
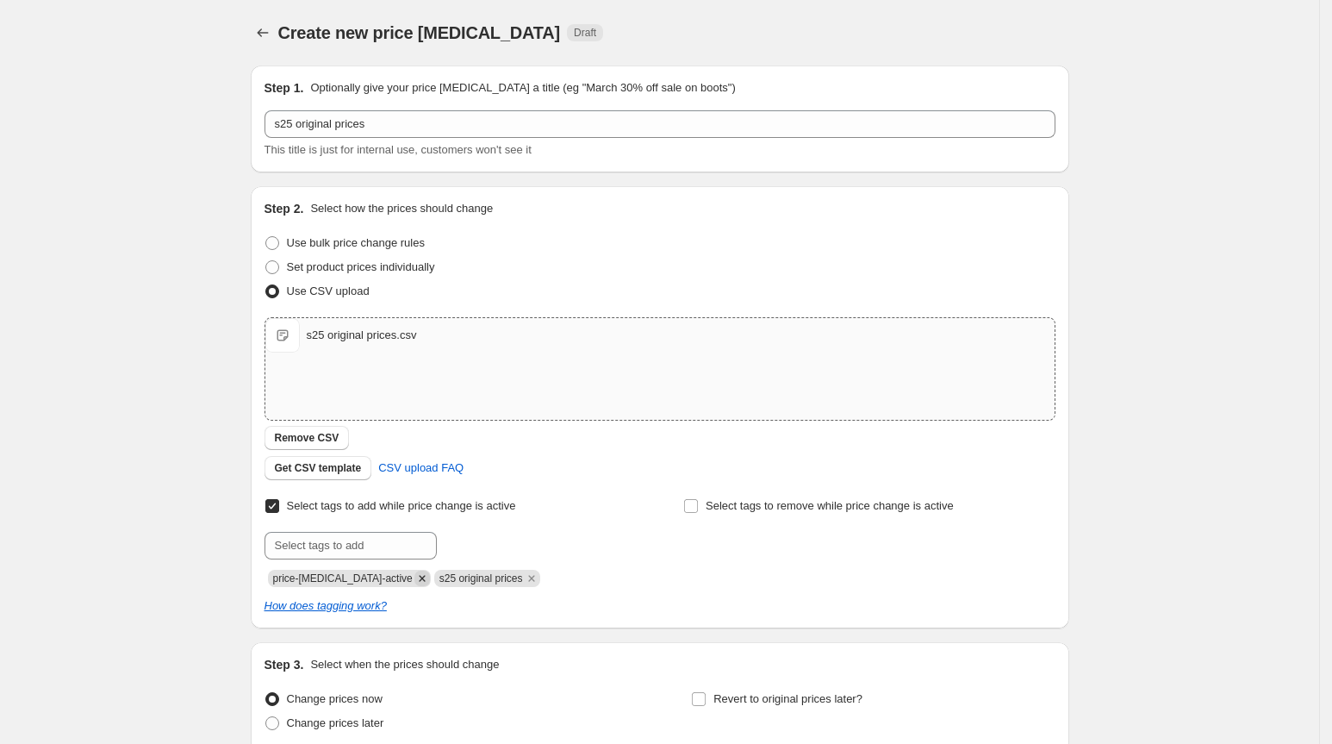
click at [415, 581] on icon "Remove price-change-job-active" at bounding box center [423, 579] width 16 height 16
click at [373, 581] on icon "Remove s25 original prices" at bounding box center [366, 579] width 16 height 16
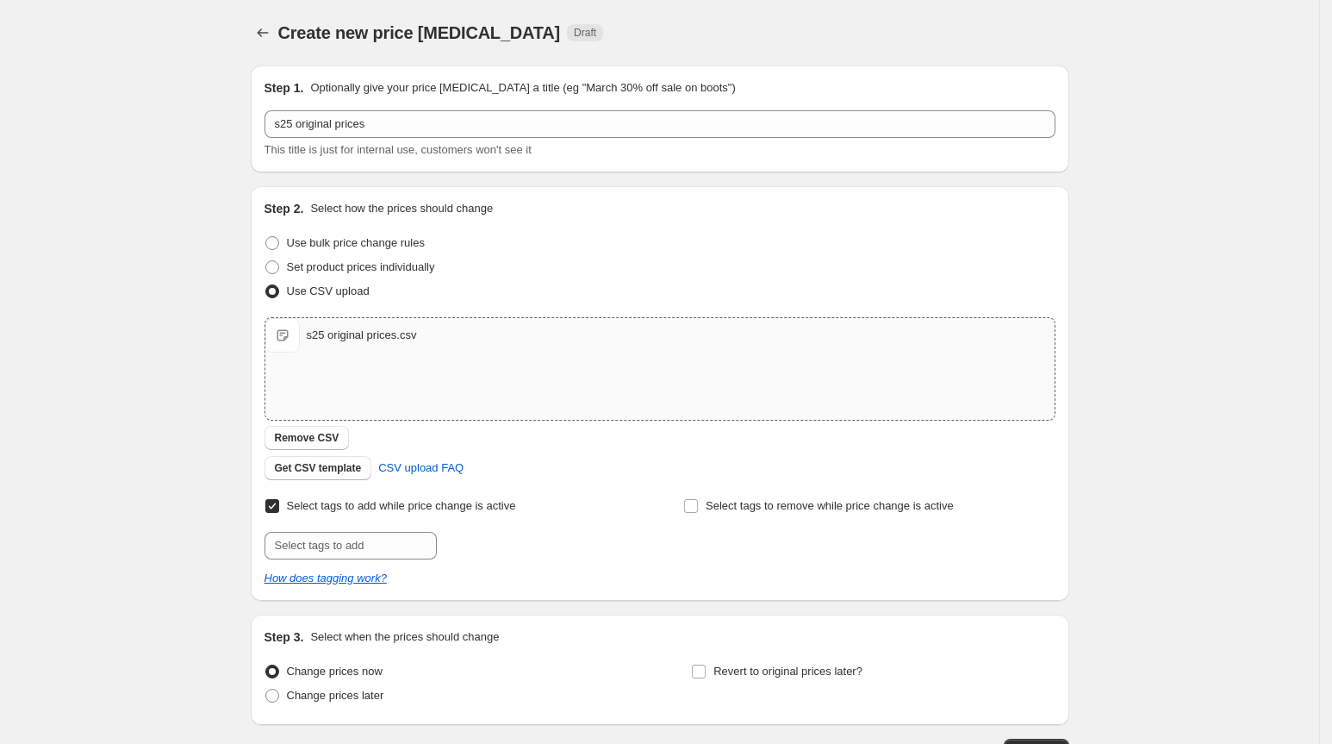
scroll to position [123, 0]
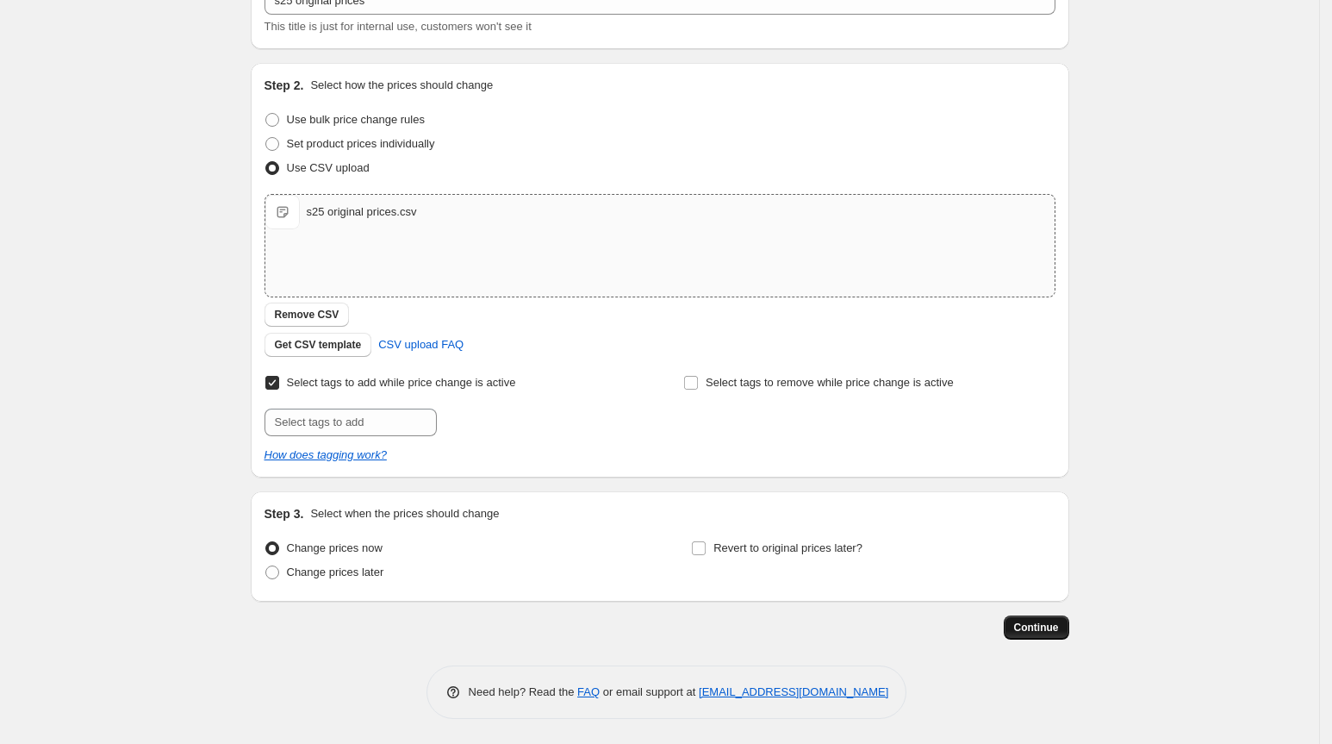
click at [1041, 621] on span "Continue" at bounding box center [1036, 628] width 45 height 14
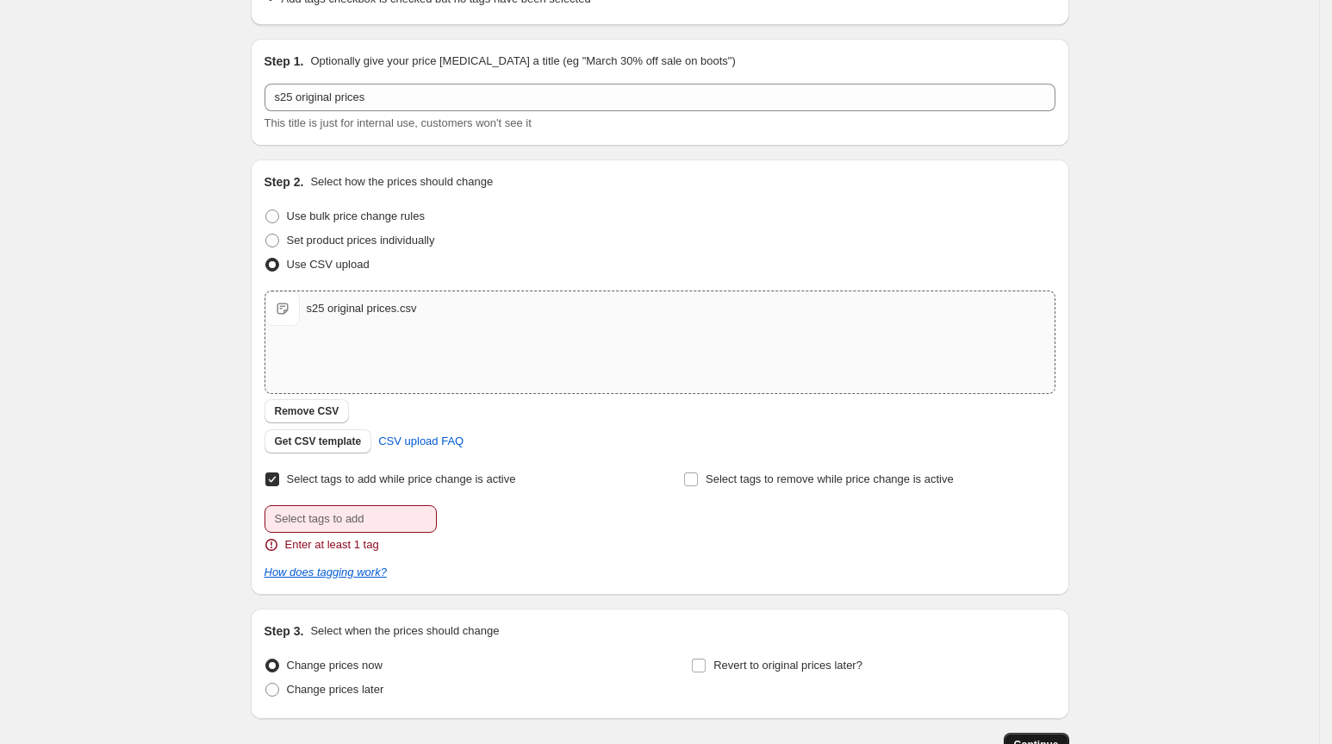
scroll to position [0, 0]
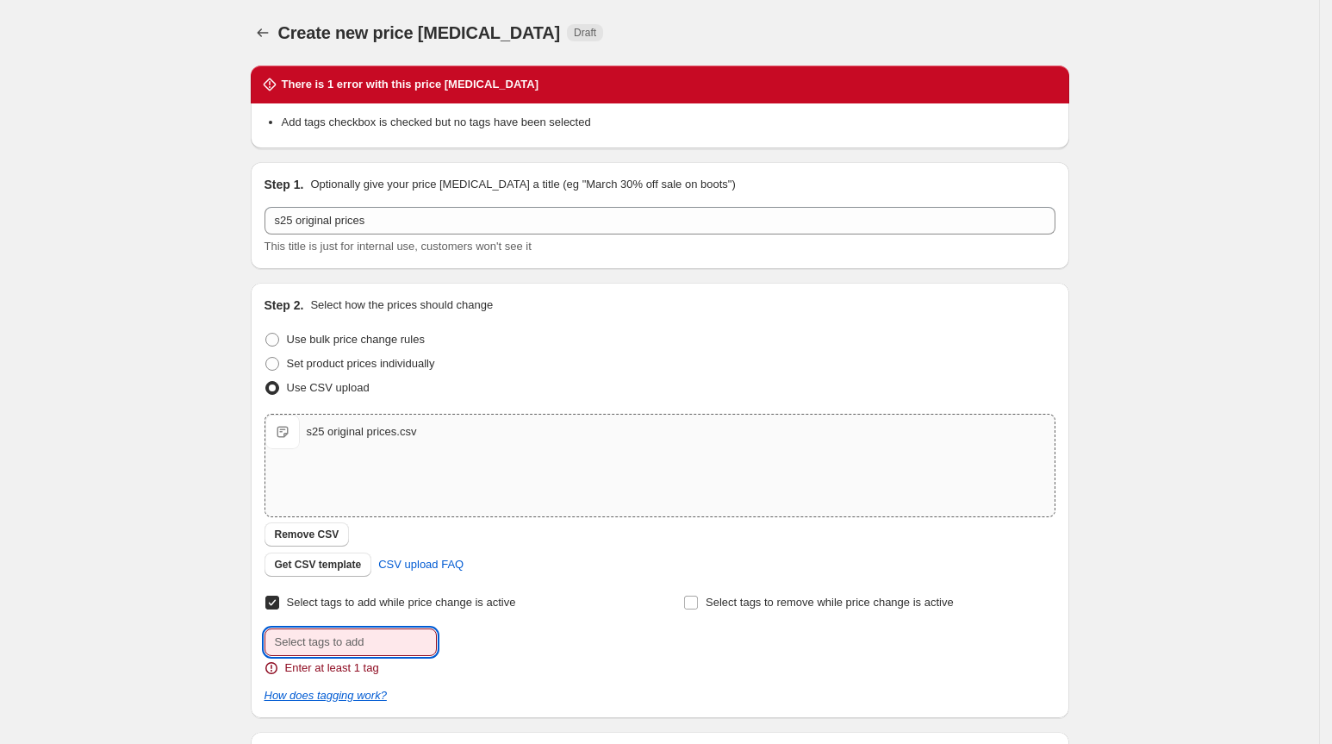
click at [386, 637] on input "text" at bounding box center [351, 642] width 172 height 28
paste input "s25 original prices"
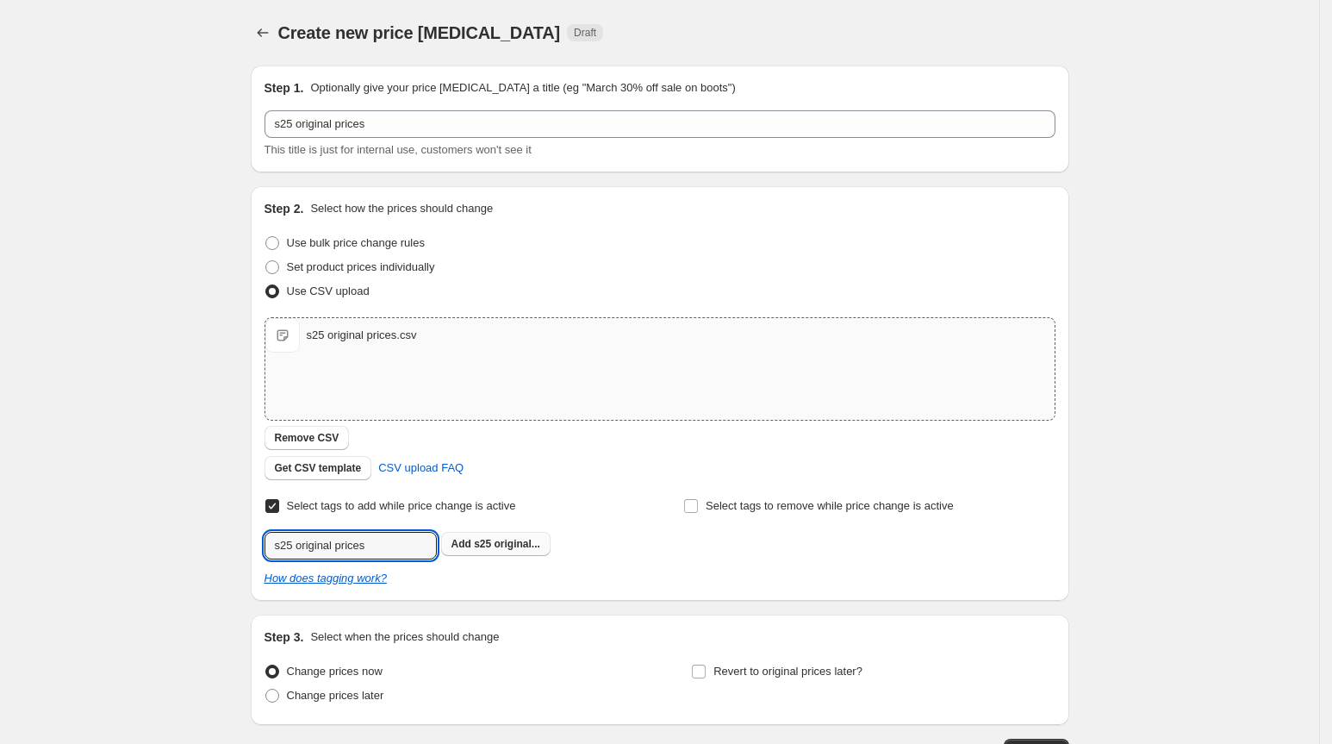
type input "s25 original prices"
click at [500, 538] on span "s25 original..." at bounding box center [507, 544] width 66 height 12
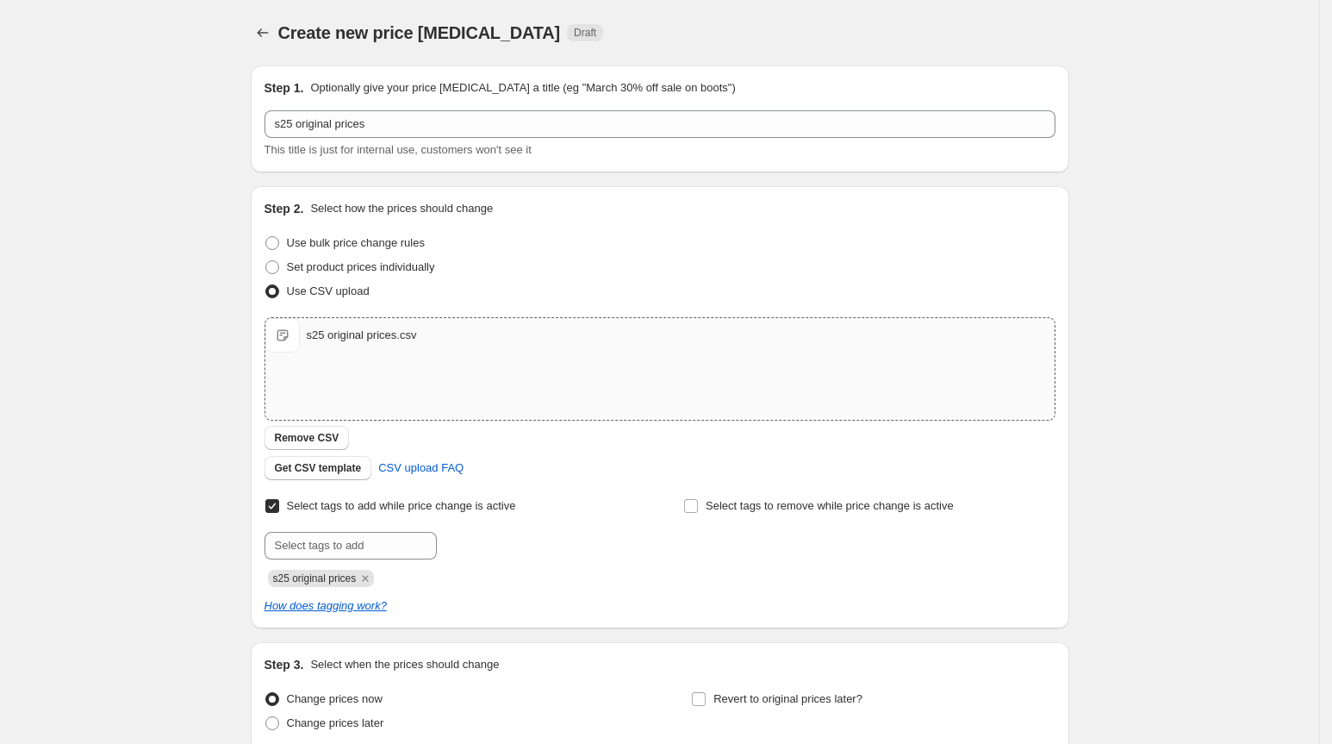
scroll to position [152, 0]
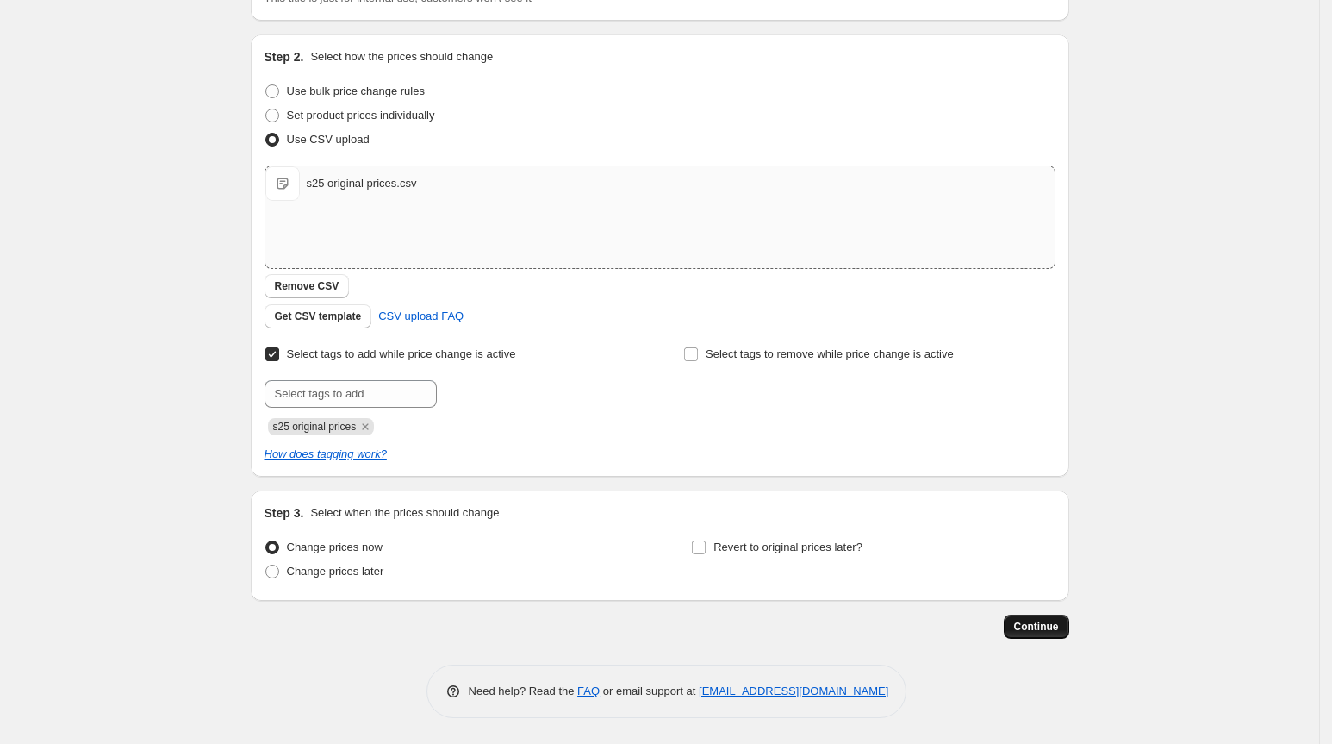
click at [1038, 627] on span "Continue" at bounding box center [1036, 627] width 45 height 14
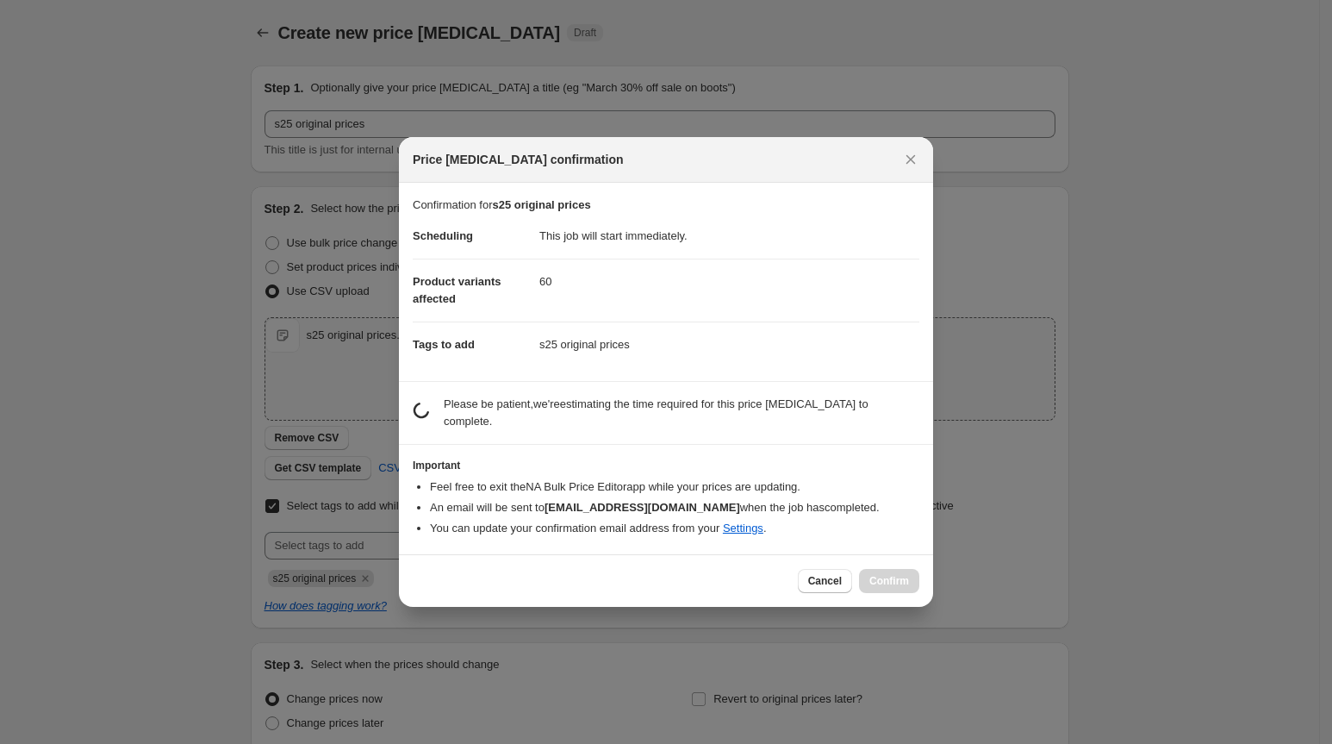
scroll to position [0, 0]
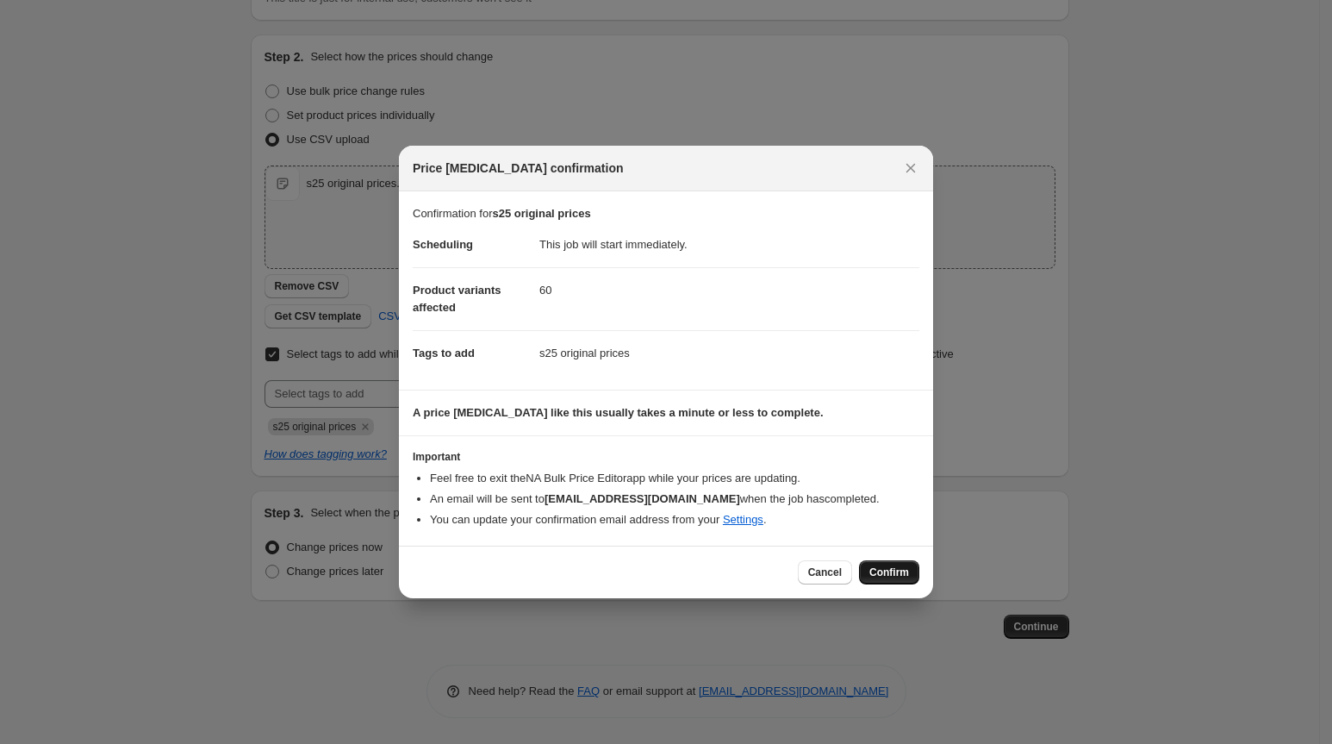
click at [890, 571] on span "Confirm" at bounding box center [890, 572] width 40 height 14
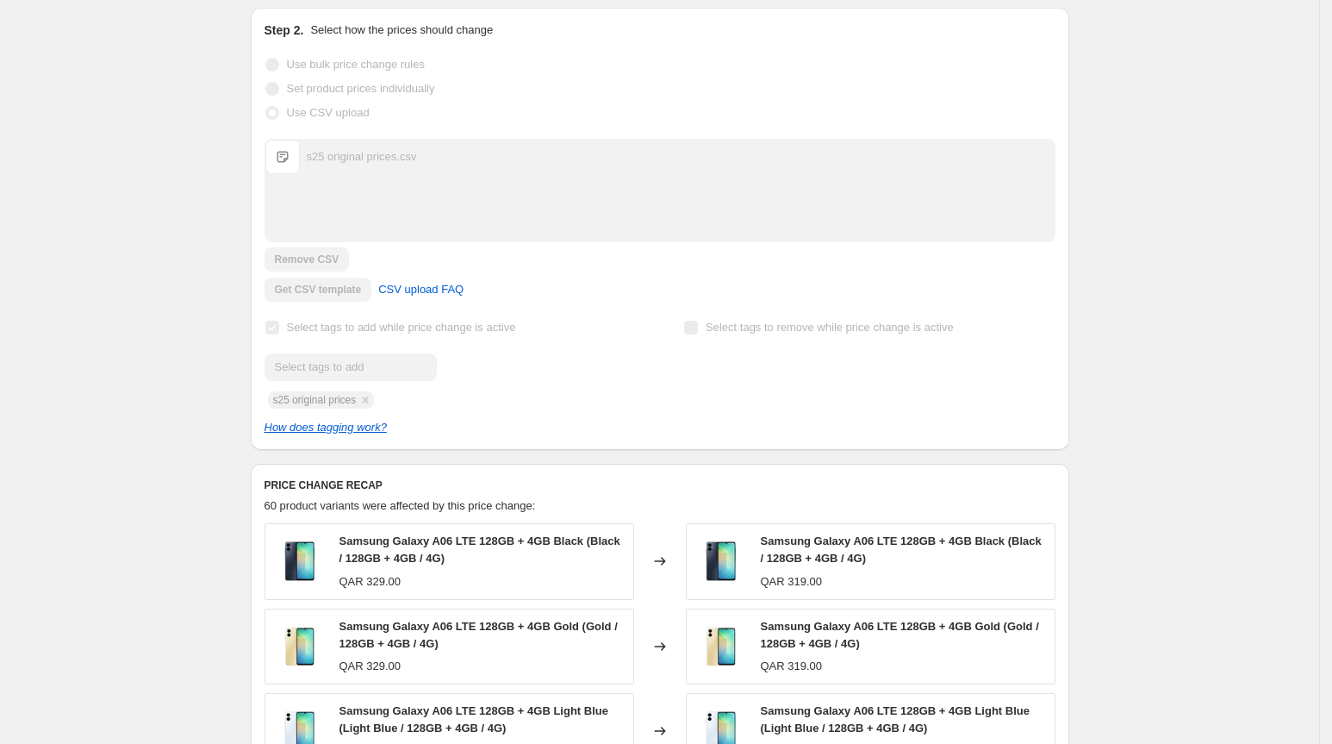
scroll to position [621, 0]
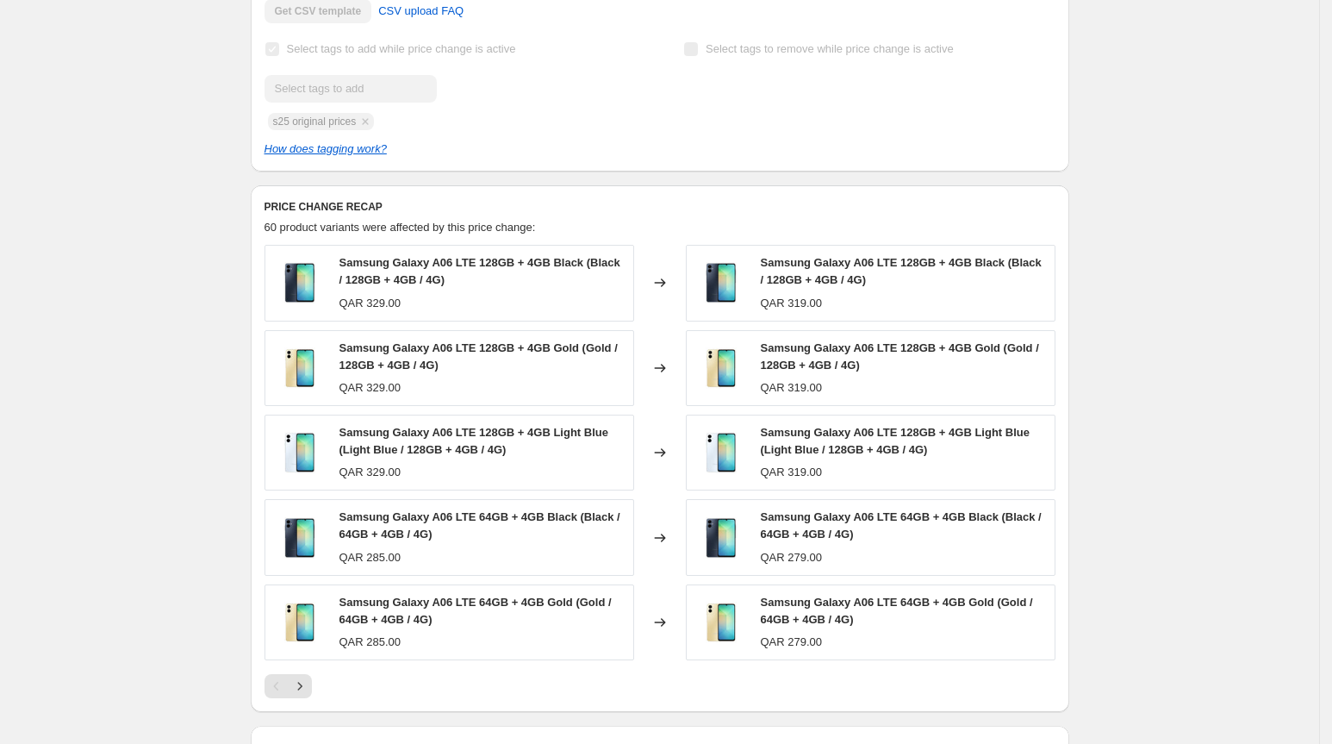
click at [633, 376] on div "Samsung Galaxy A06 LTE 128GB + 4GB Gold (Gold / 128GB + 4GB / 4G) QAR 329.00" at bounding box center [450, 368] width 370 height 76
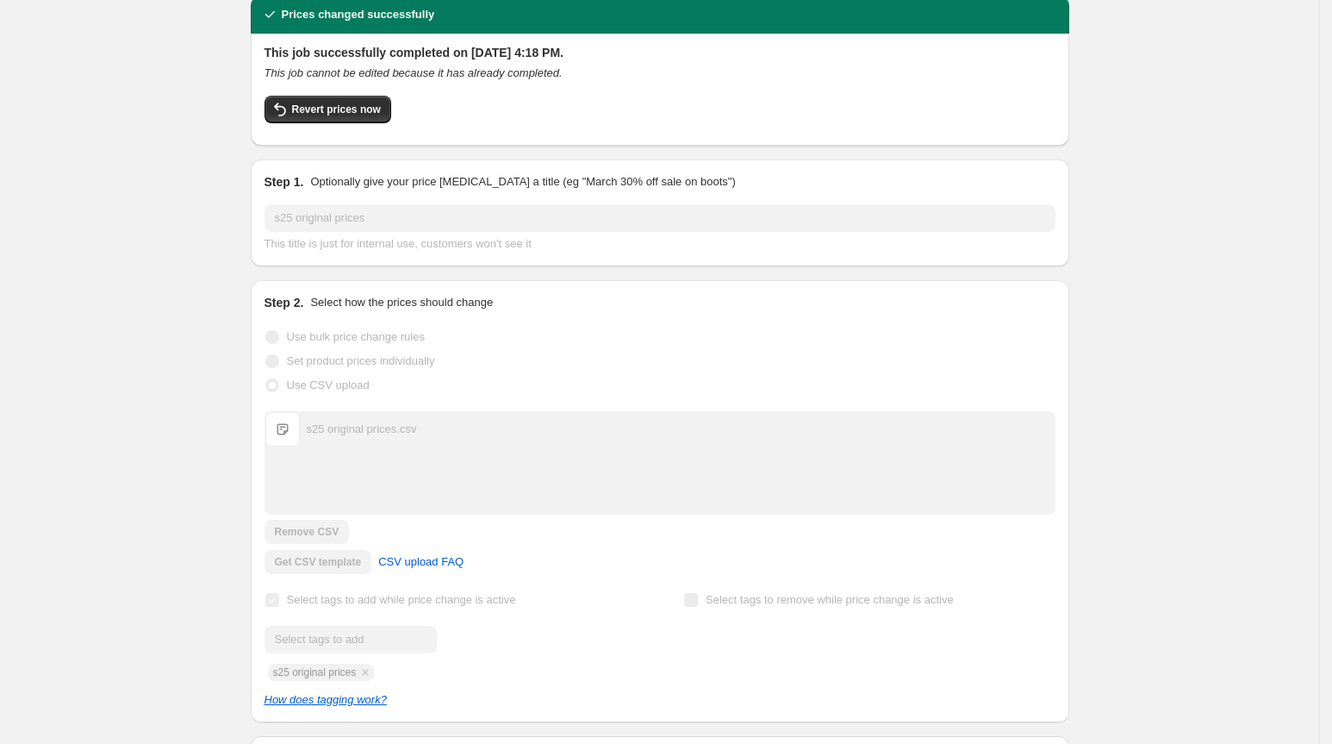
scroll to position [0, 0]
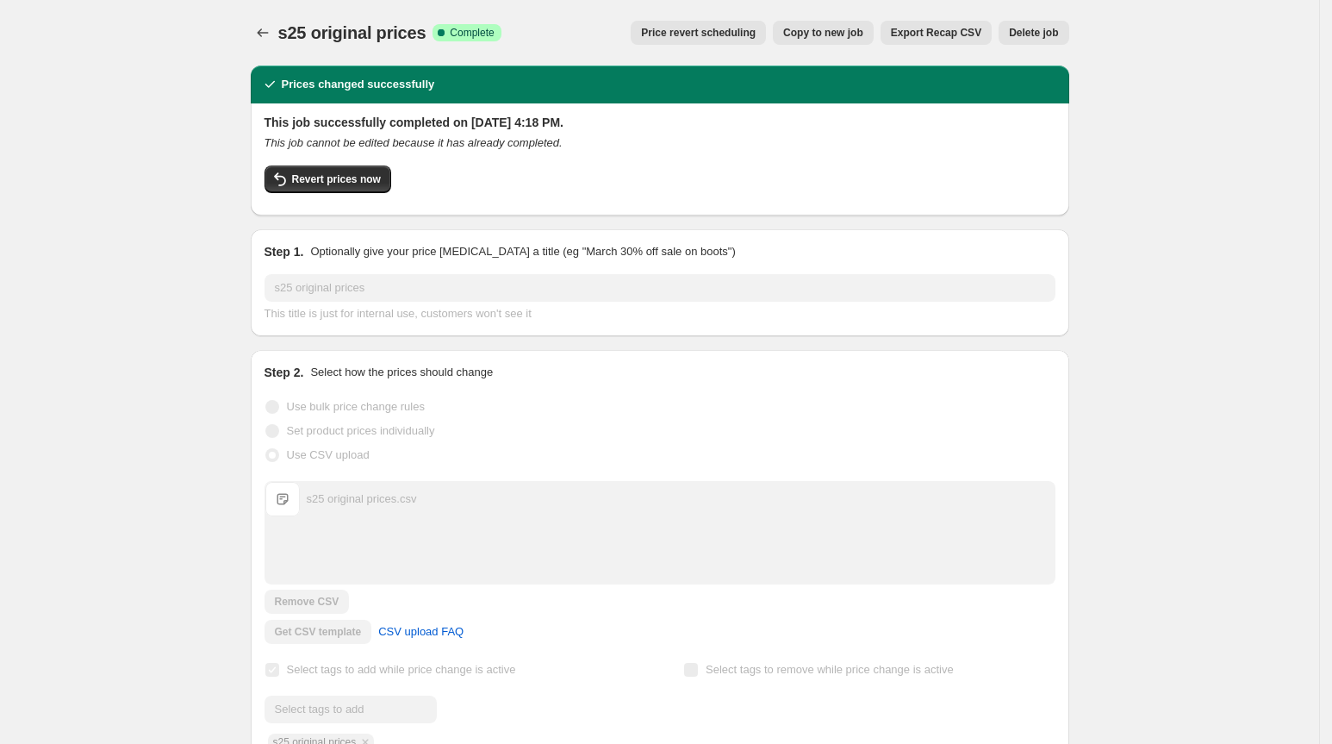
click at [1051, 40] on button "Delete job" at bounding box center [1034, 33] width 70 height 24
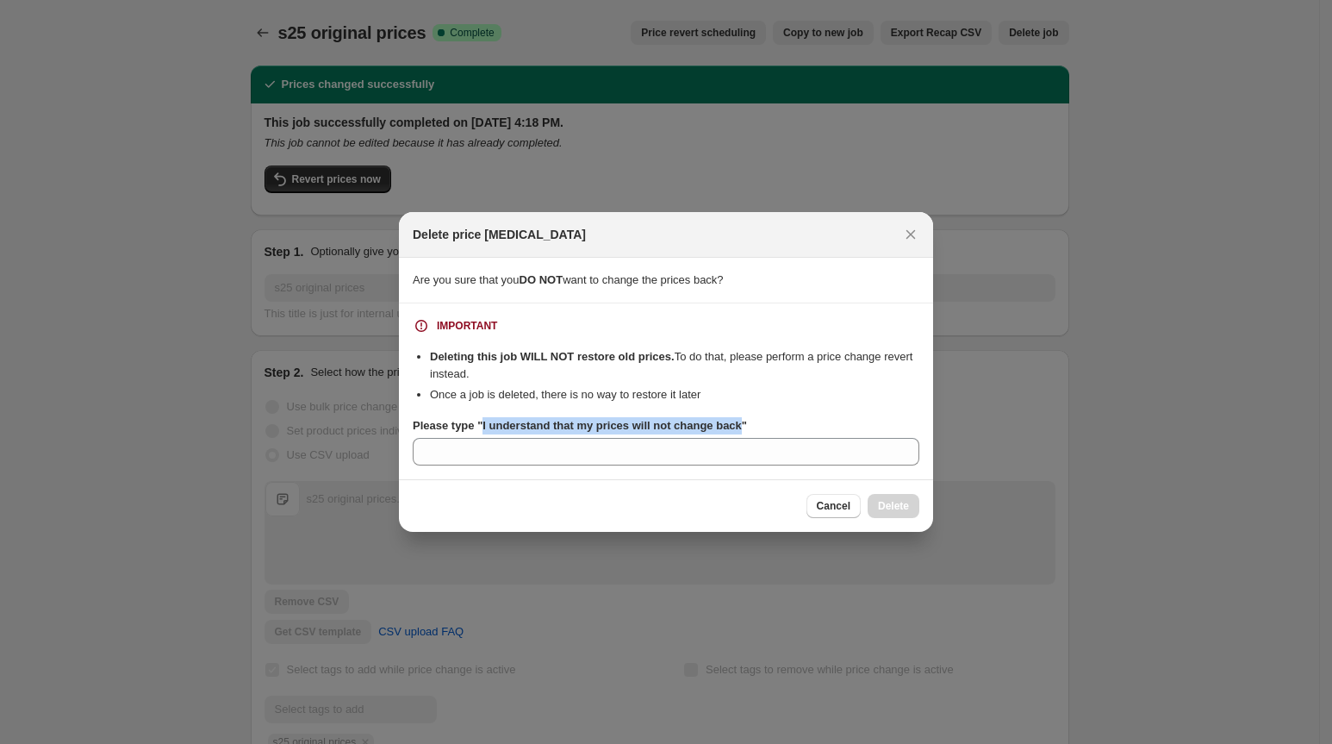
drag, startPoint x: 748, startPoint y: 427, endPoint x: 483, endPoint y: 429, distance: 265.4
click at [483, 429] on b "Please type "I understand that my prices will not change back"" at bounding box center [580, 425] width 334 height 13
copy b "I understand that my prices will not change back"
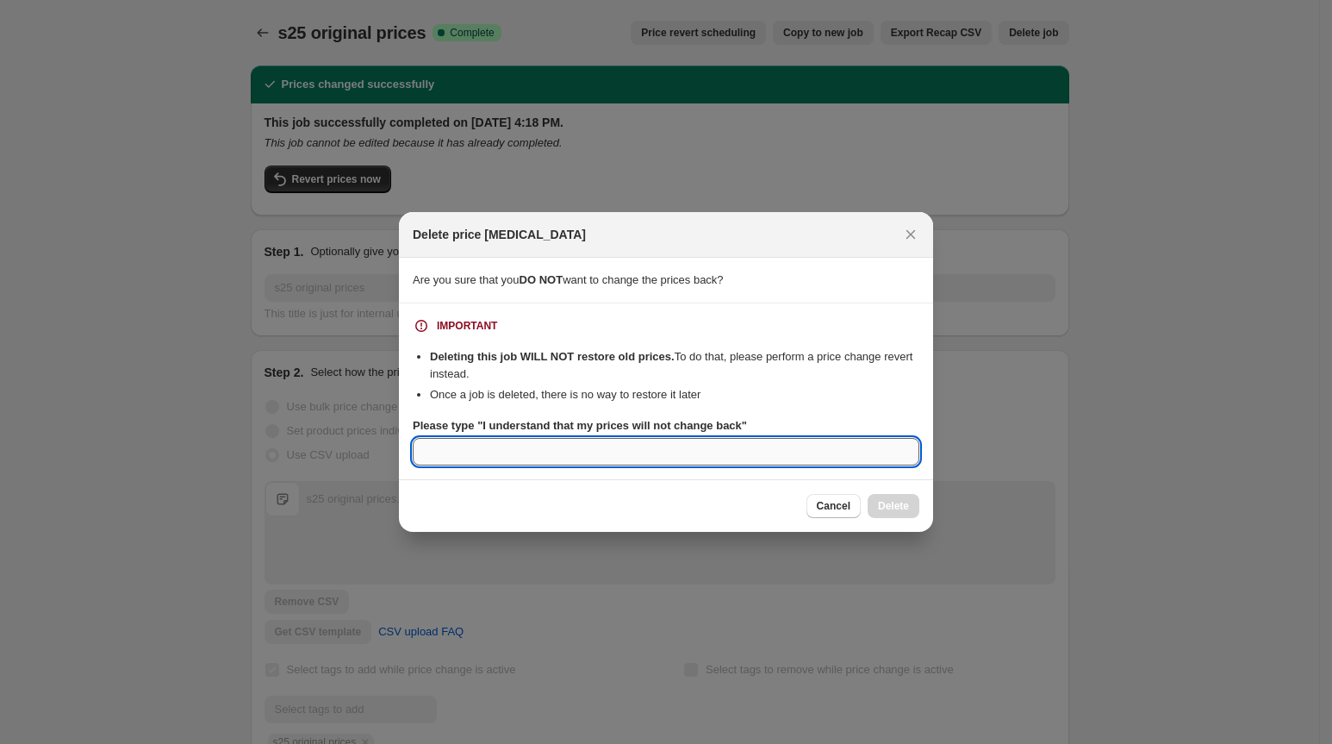
click at [484, 448] on input "Please type "I understand that my prices will not change back"" at bounding box center [666, 452] width 507 height 28
paste input "I understand that my prices will not change back"
type input "I understand that my prices will not change back"
click at [889, 497] on button "Delete" at bounding box center [894, 506] width 52 height 24
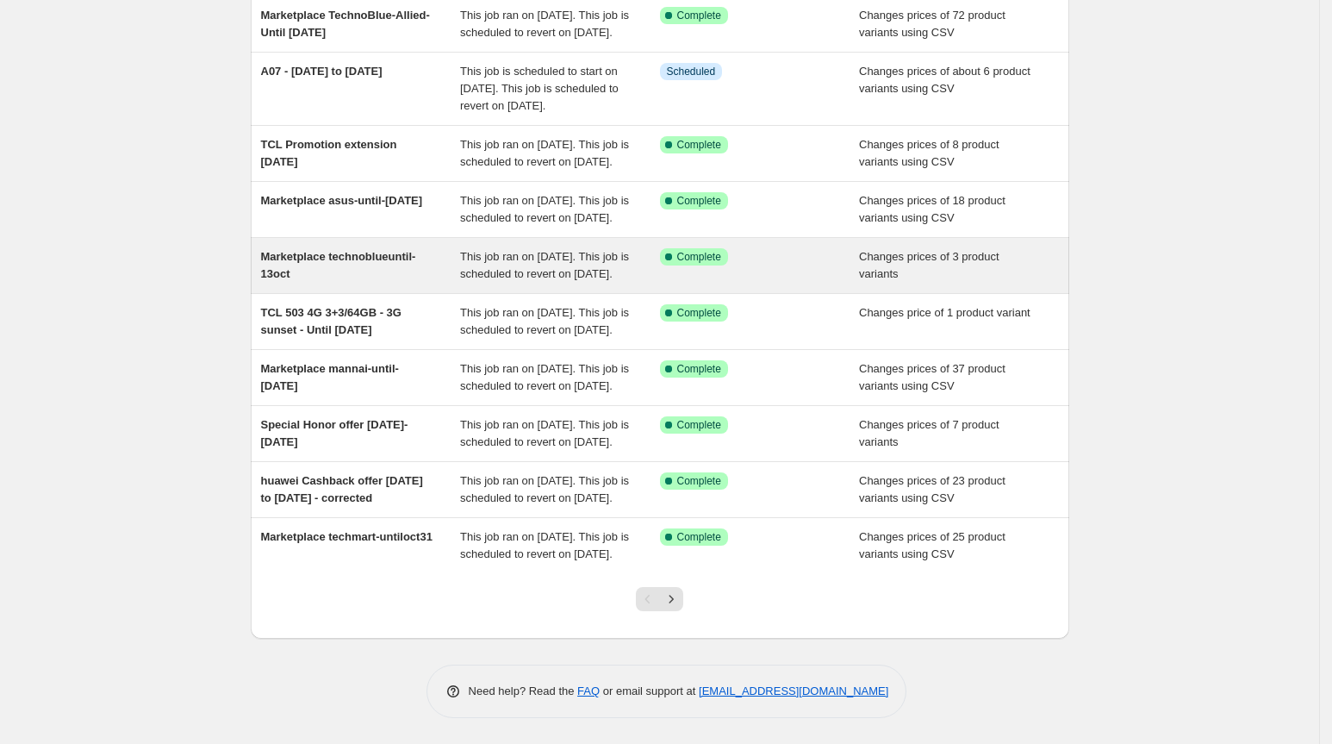
scroll to position [336, 0]
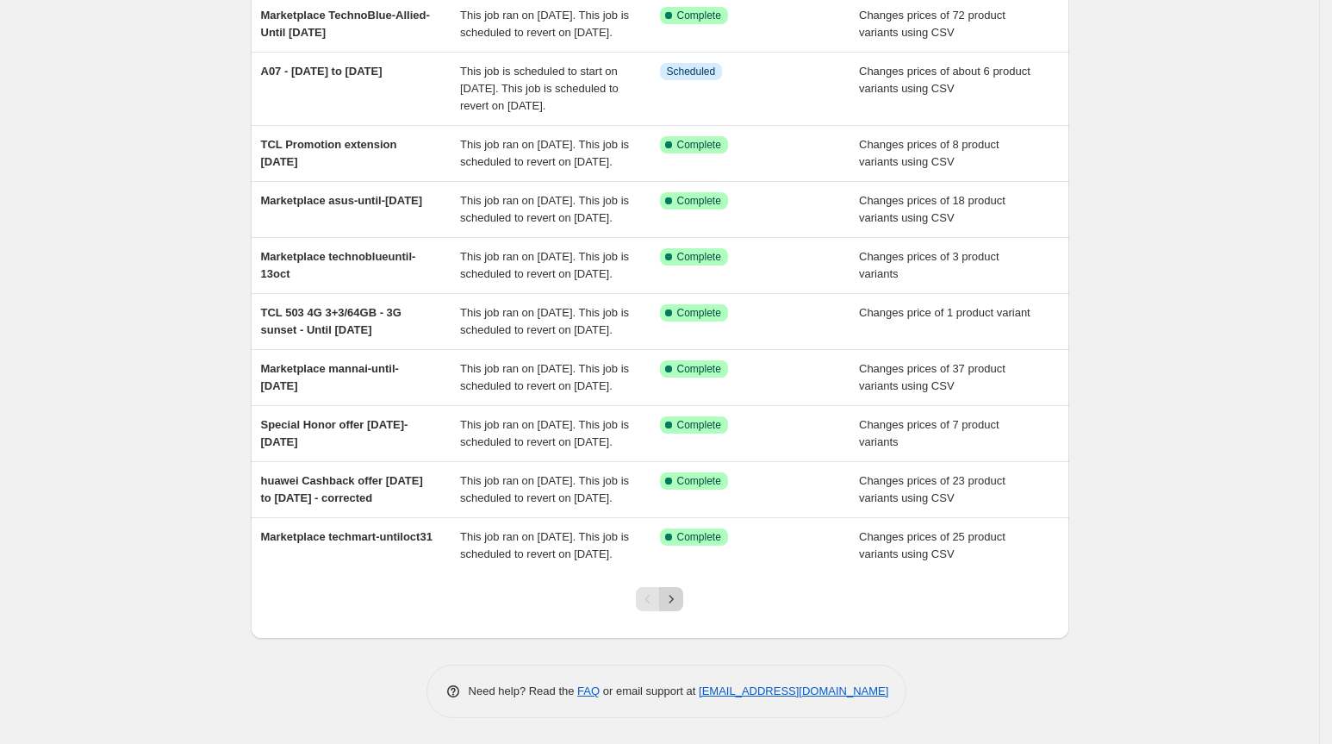
click at [679, 597] on icon "Next" at bounding box center [671, 598] width 17 height 17
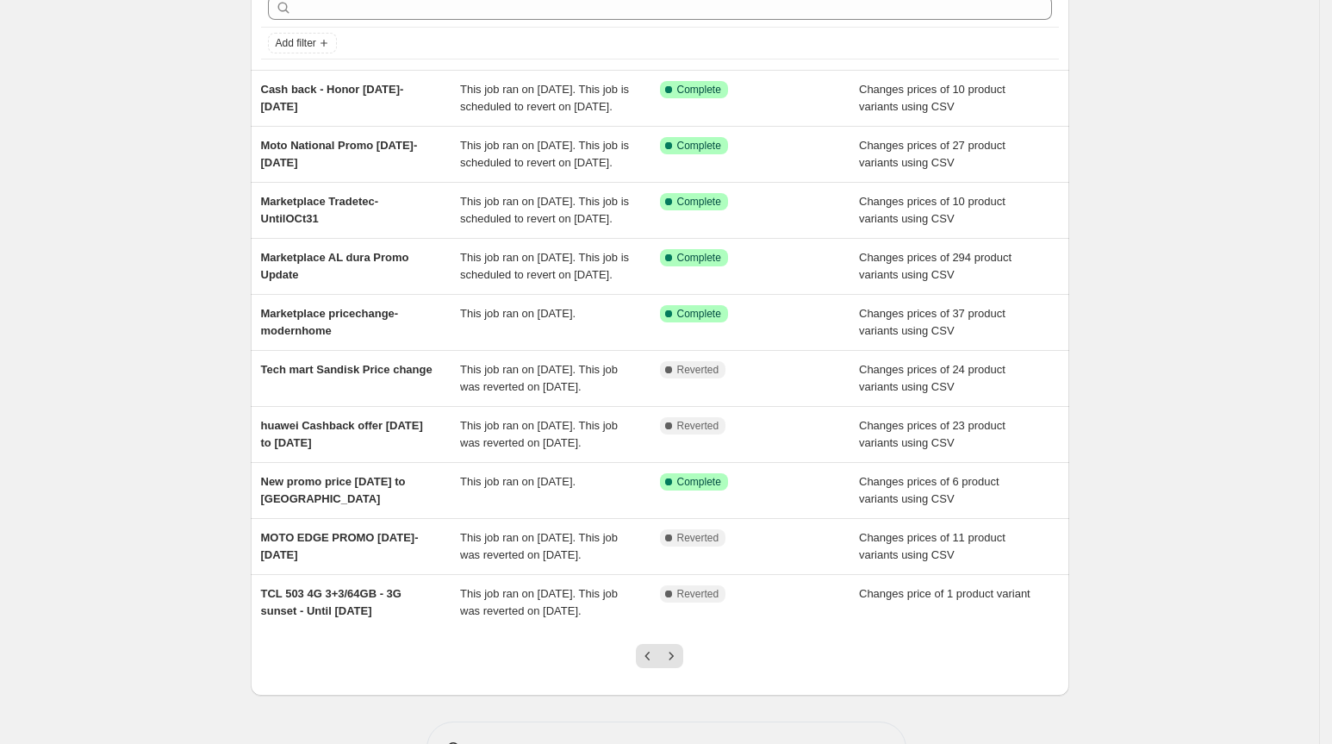
scroll to position [284, 0]
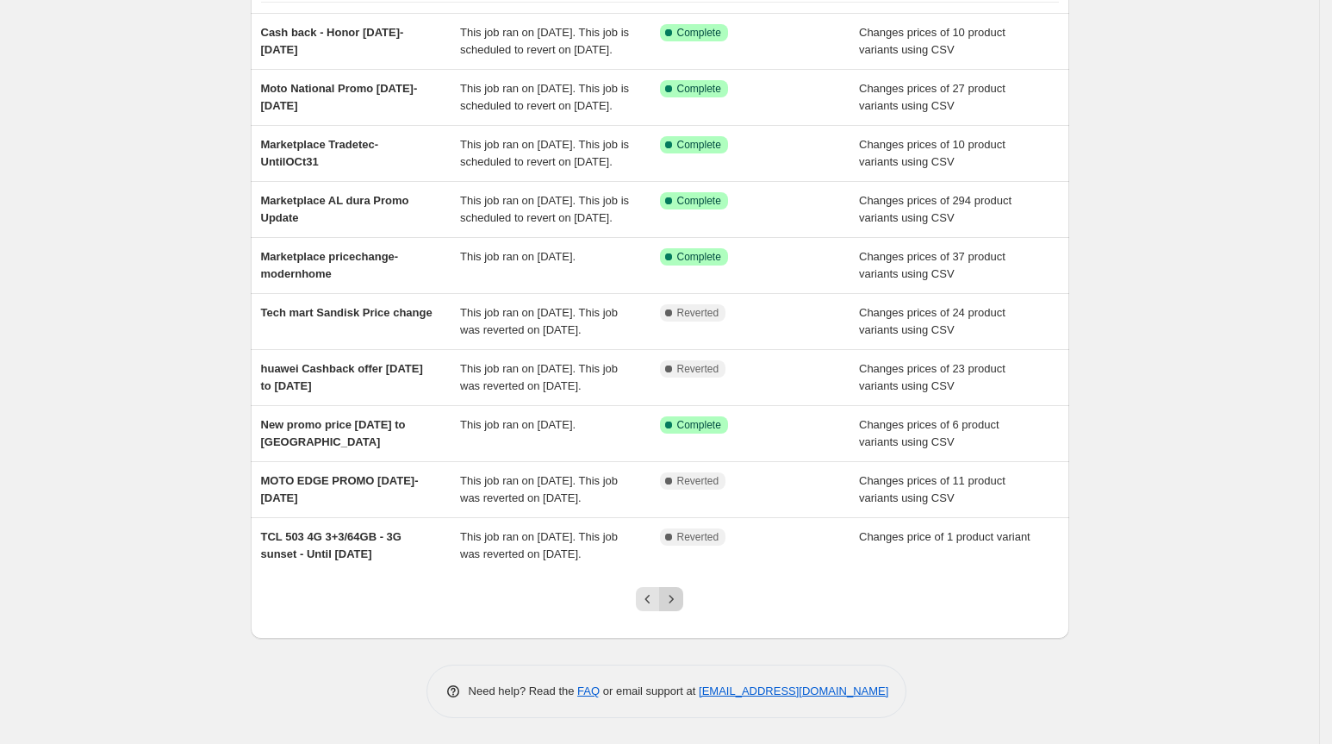
click at [677, 599] on icon "Next" at bounding box center [671, 598] width 17 height 17
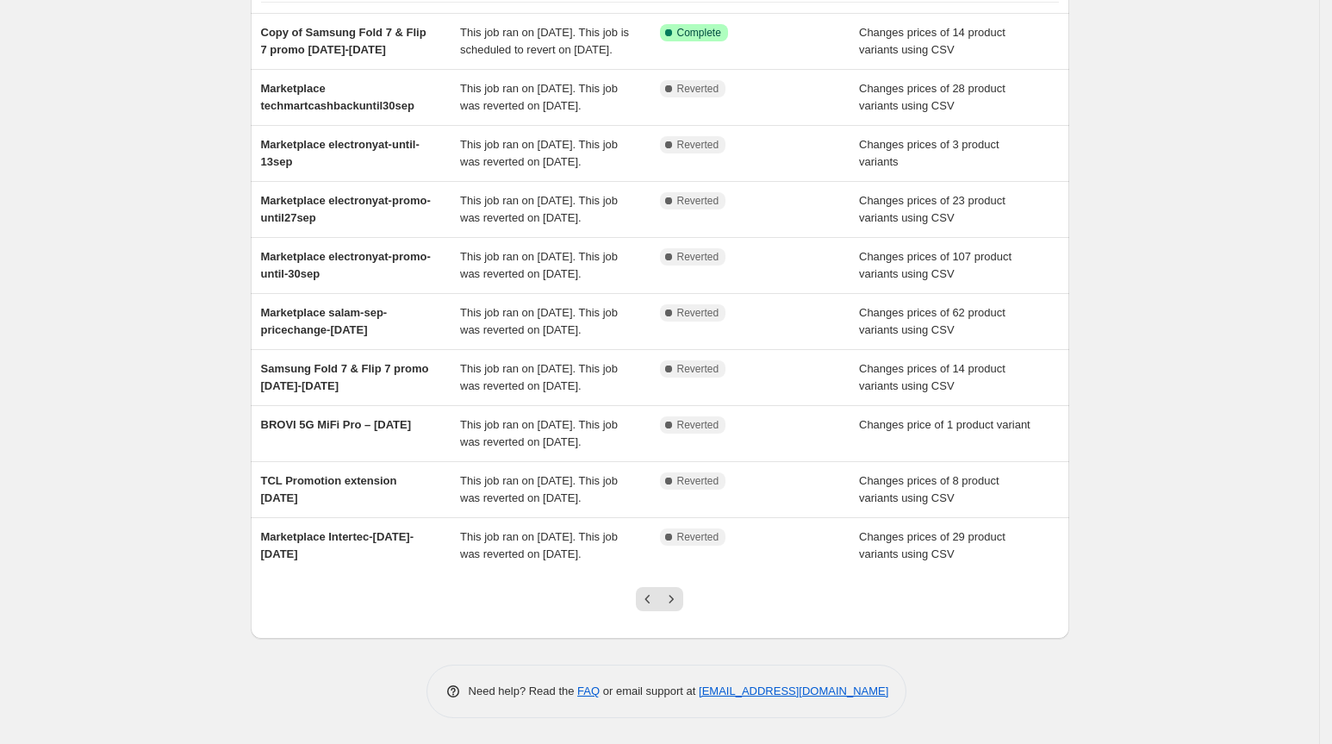
scroll to position [319, 0]
click at [677, 596] on icon "Next" at bounding box center [671, 598] width 17 height 17
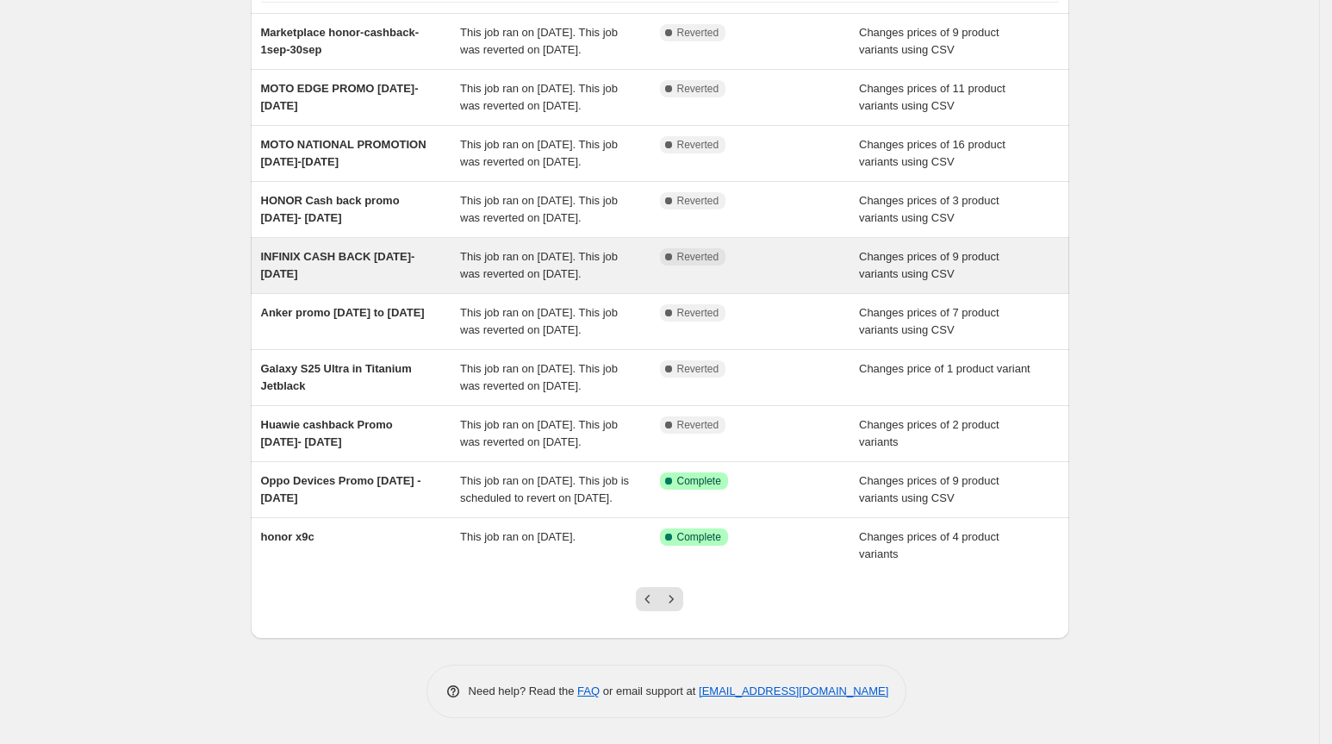
scroll to position [302, 0]
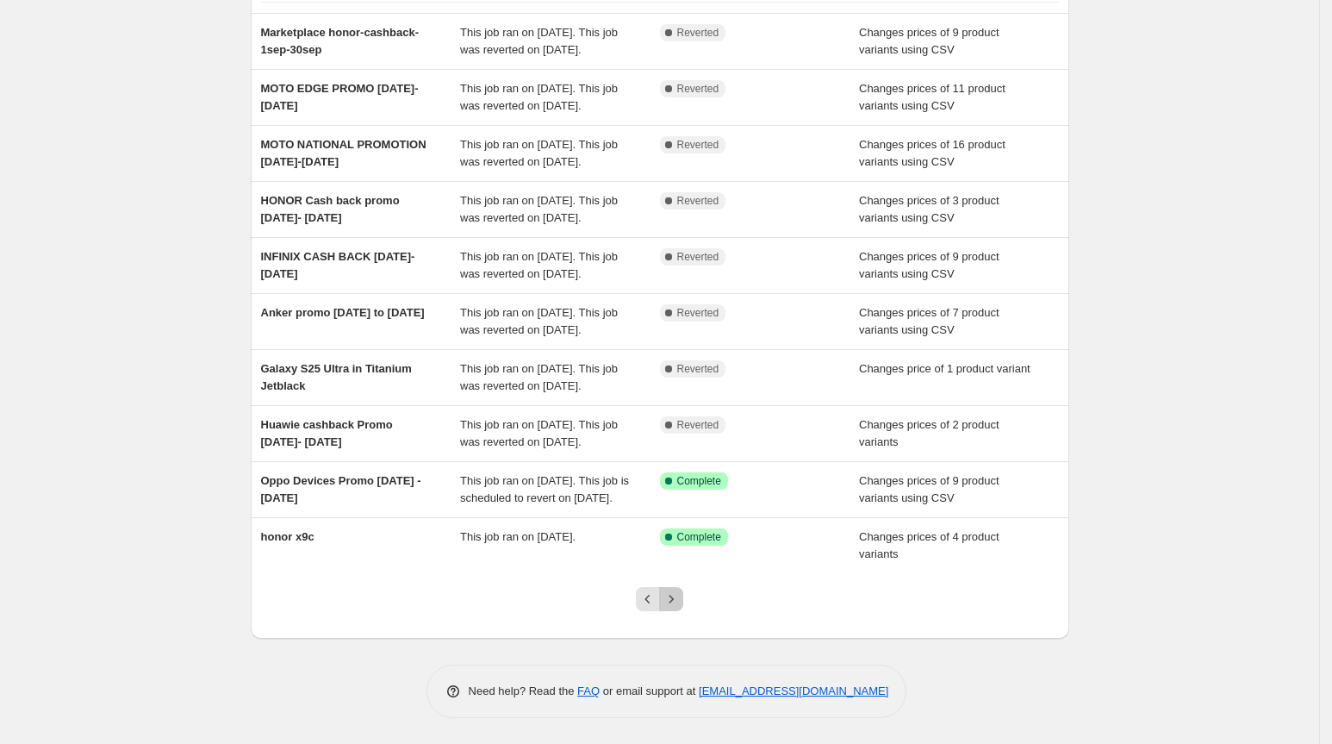
click at [679, 596] on icon "Next" at bounding box center [671, 598] width 17 height 17
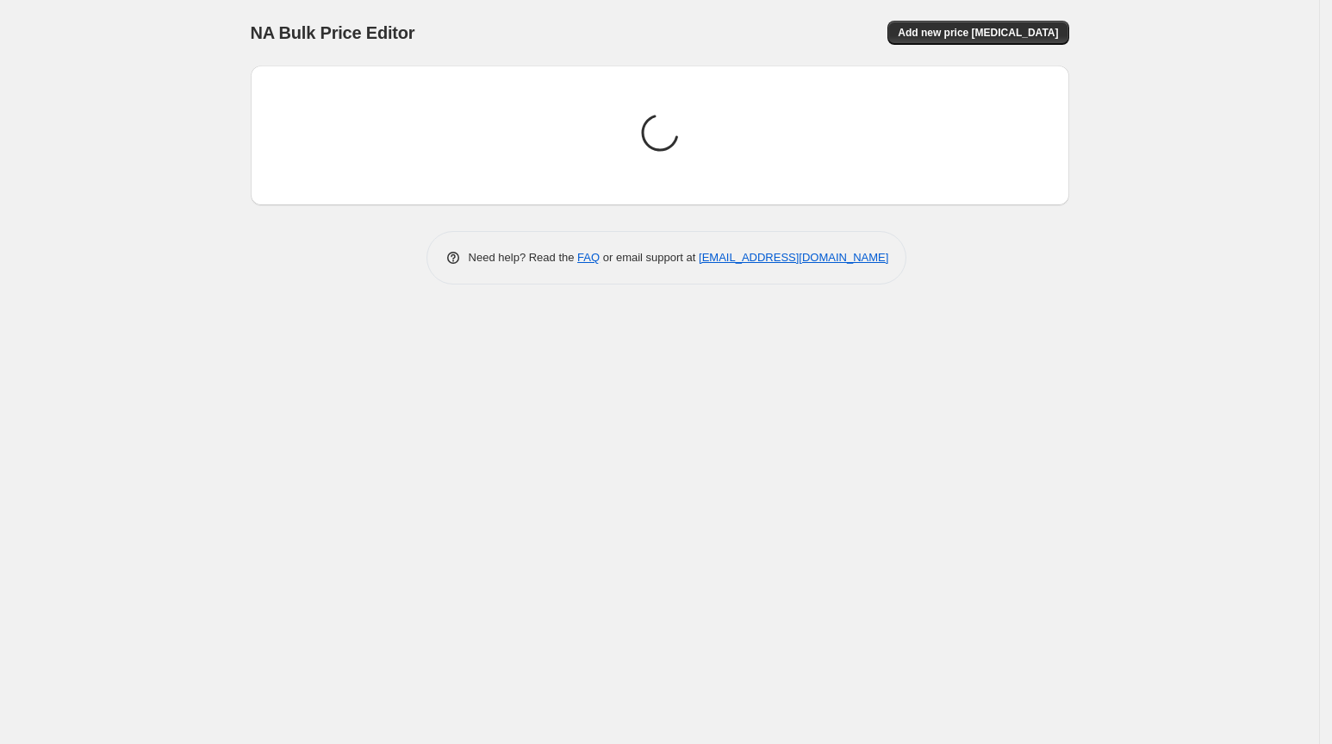
scroll to position [0, 0]
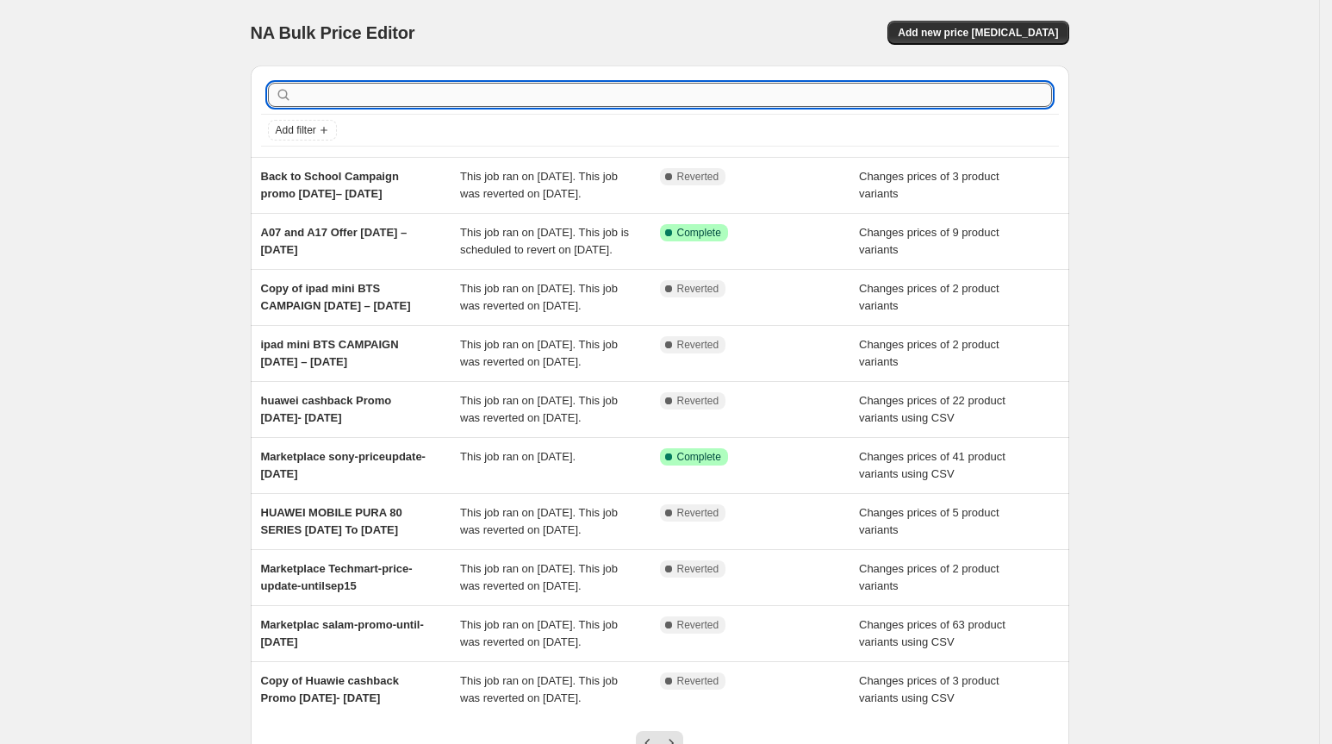
click at [358, 101] on input "text" at bounding box center [674, 95] width 757 height 24
type input "s25"
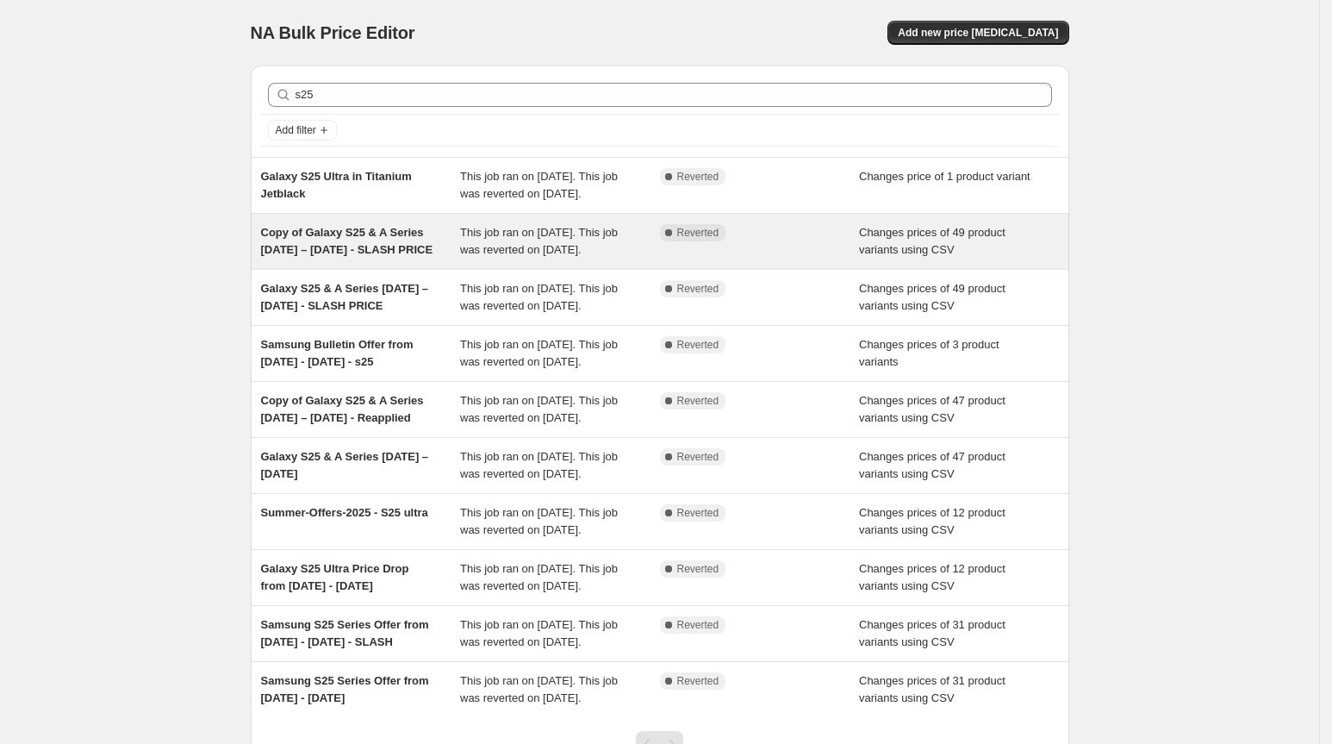
click at [392, 256] on span "Copy of Galaxy S25 & A Series [DATE] – [DATE] - SLASH PRICE" at bounding box center [347, 241] width 172 height 30
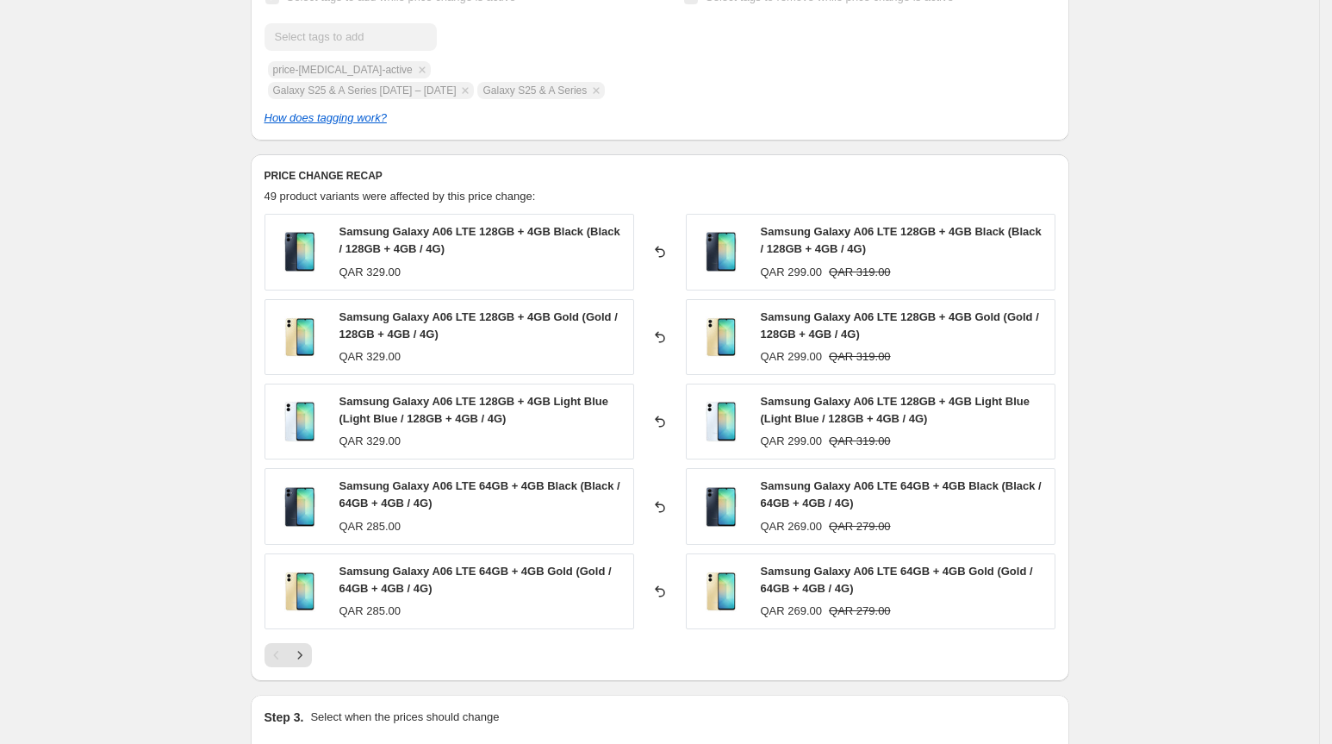
scroll to position [658, 0]
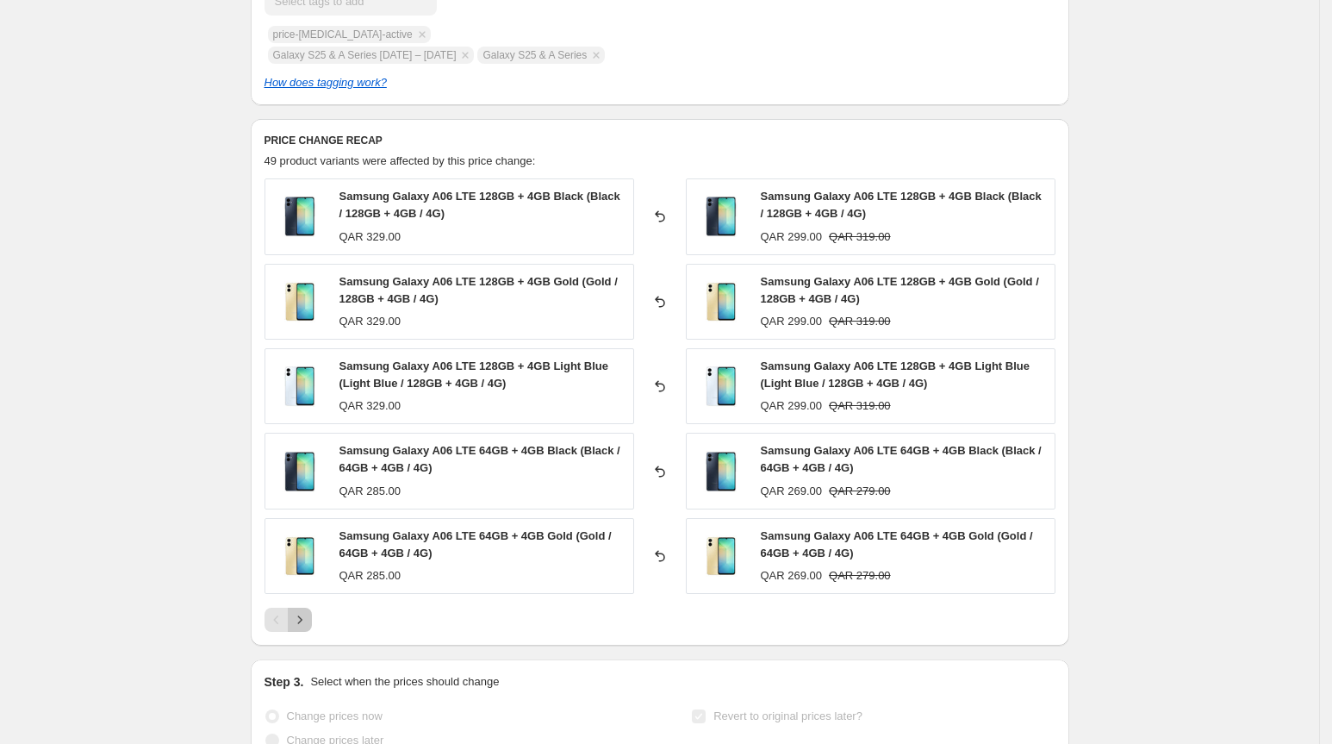
click at [309, 628] on icon "Next" at bounding box center [299, 619] width 17 height 17
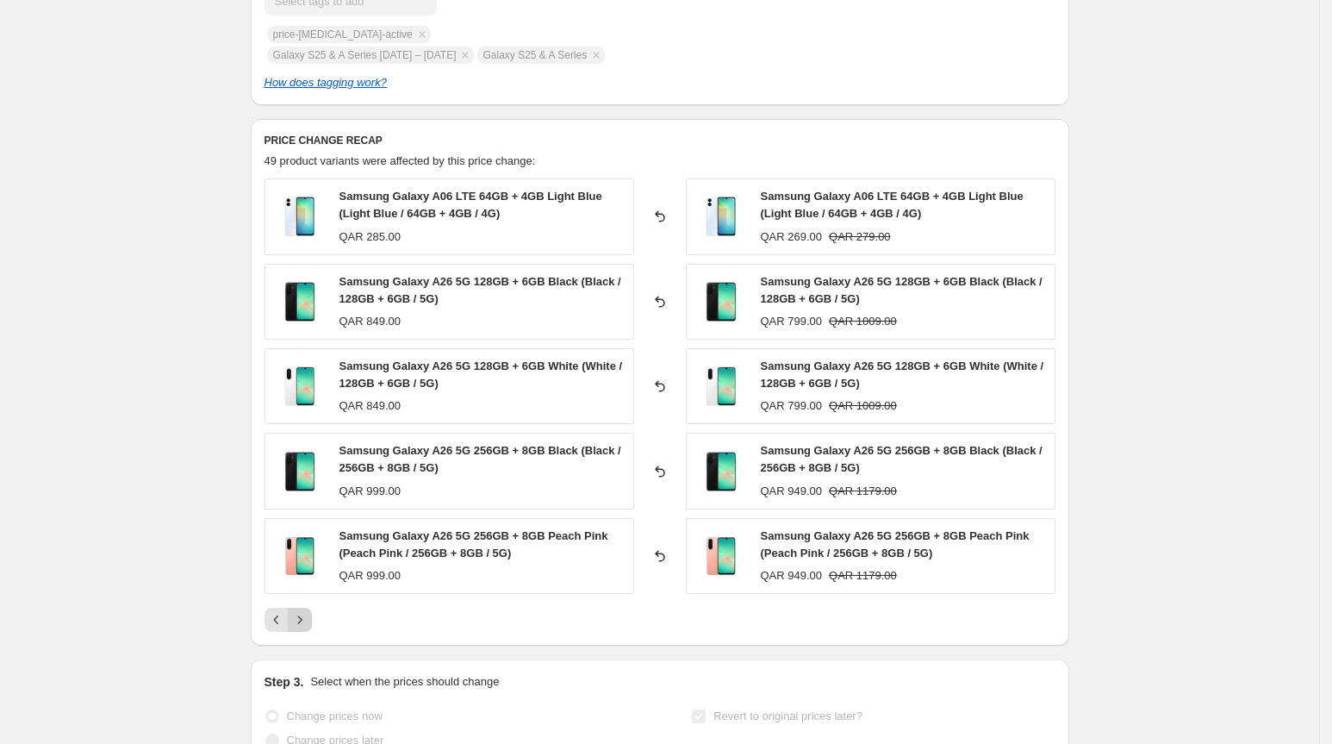
click at [309, 628] on icon "Next" at bounding box center [299, 619] width 17 height 17
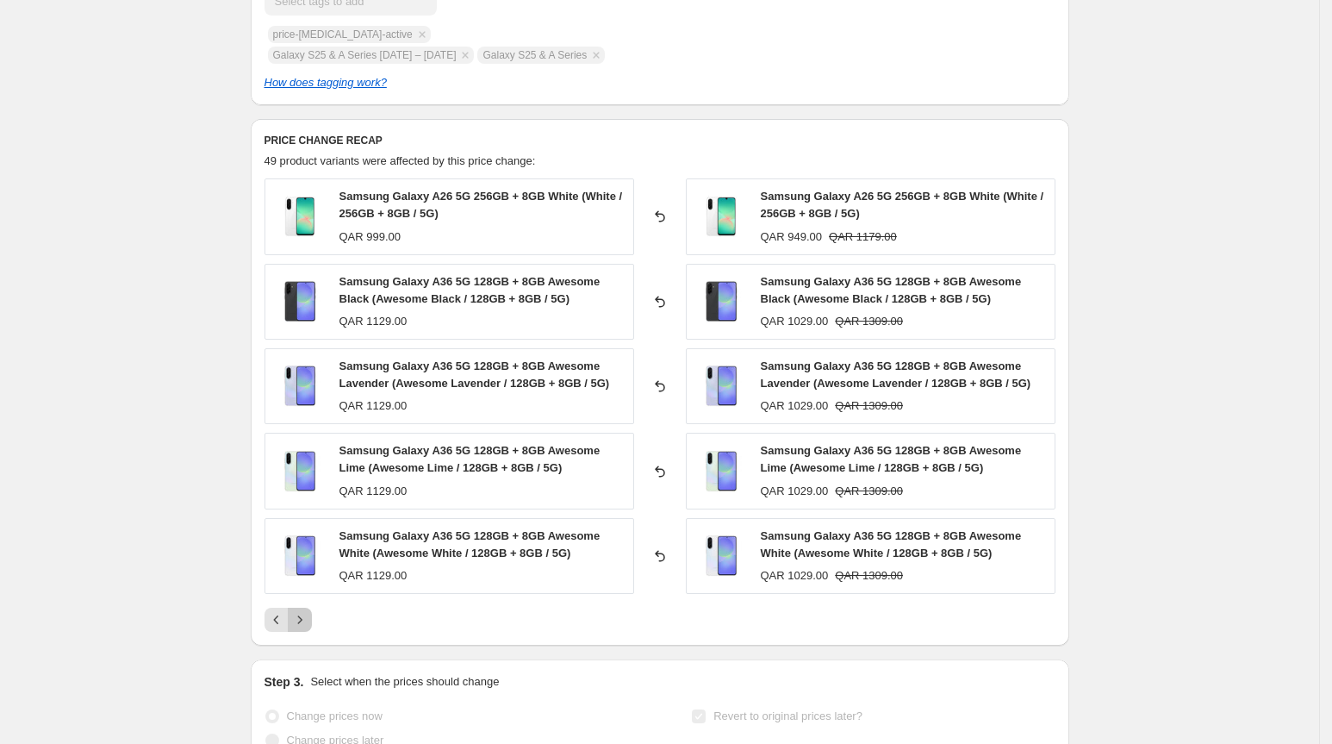
click at [308, 628] on icon "Next" at bounding box center [299, 619] width 17 height 17
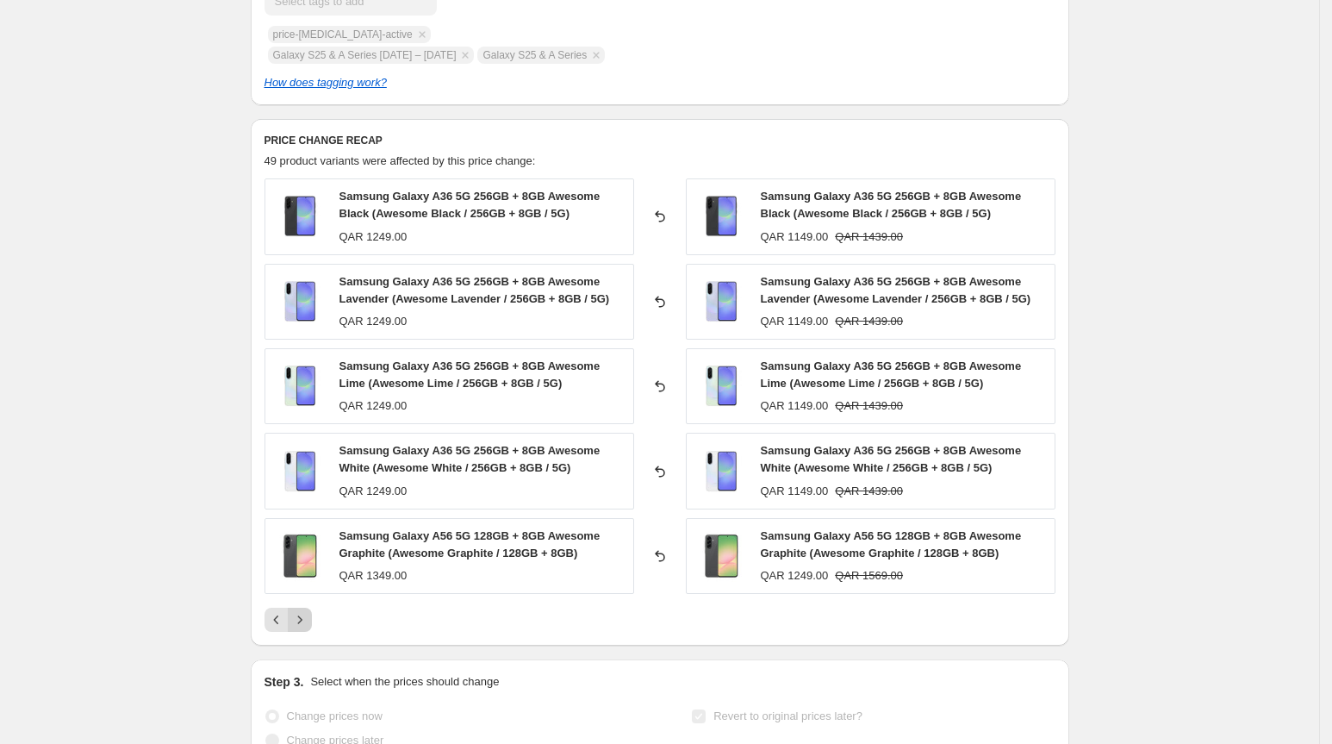
click at [308, 628] on icon "Next" at bounding box center [299, 619] width 17 height 17
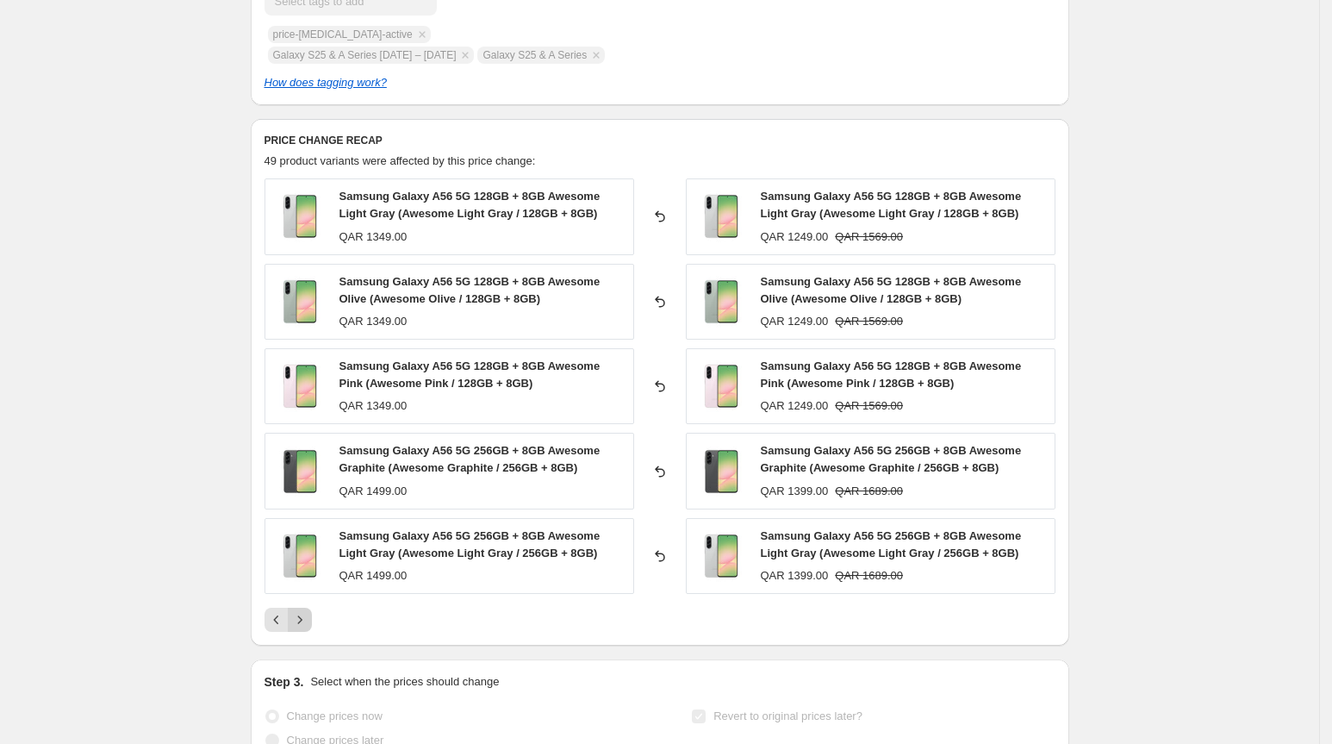
click at [302, 628] on icon "Next" at bounding box center [299, 619] width 17 height 17
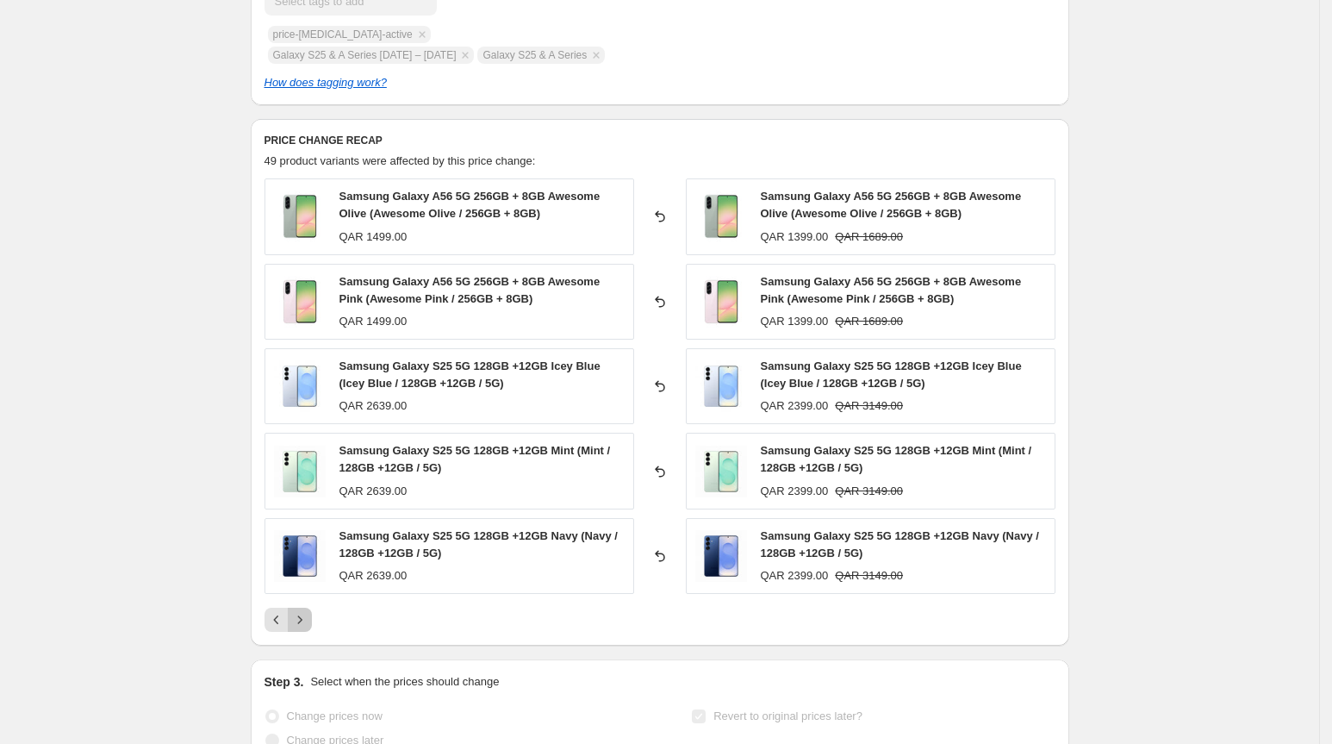
click at [302, 628] on icon "Next" at bounding box center [299, 619] width 17 height 17
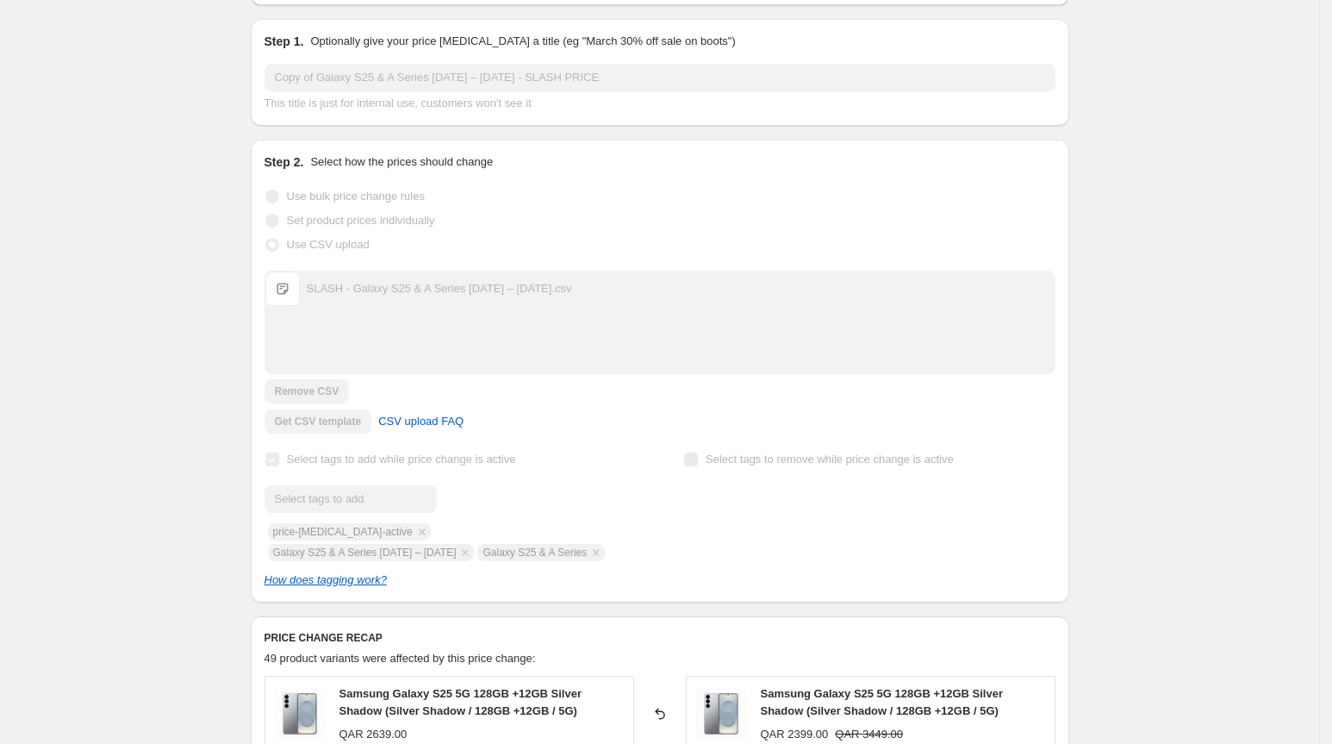
scroll to position [0, 0]
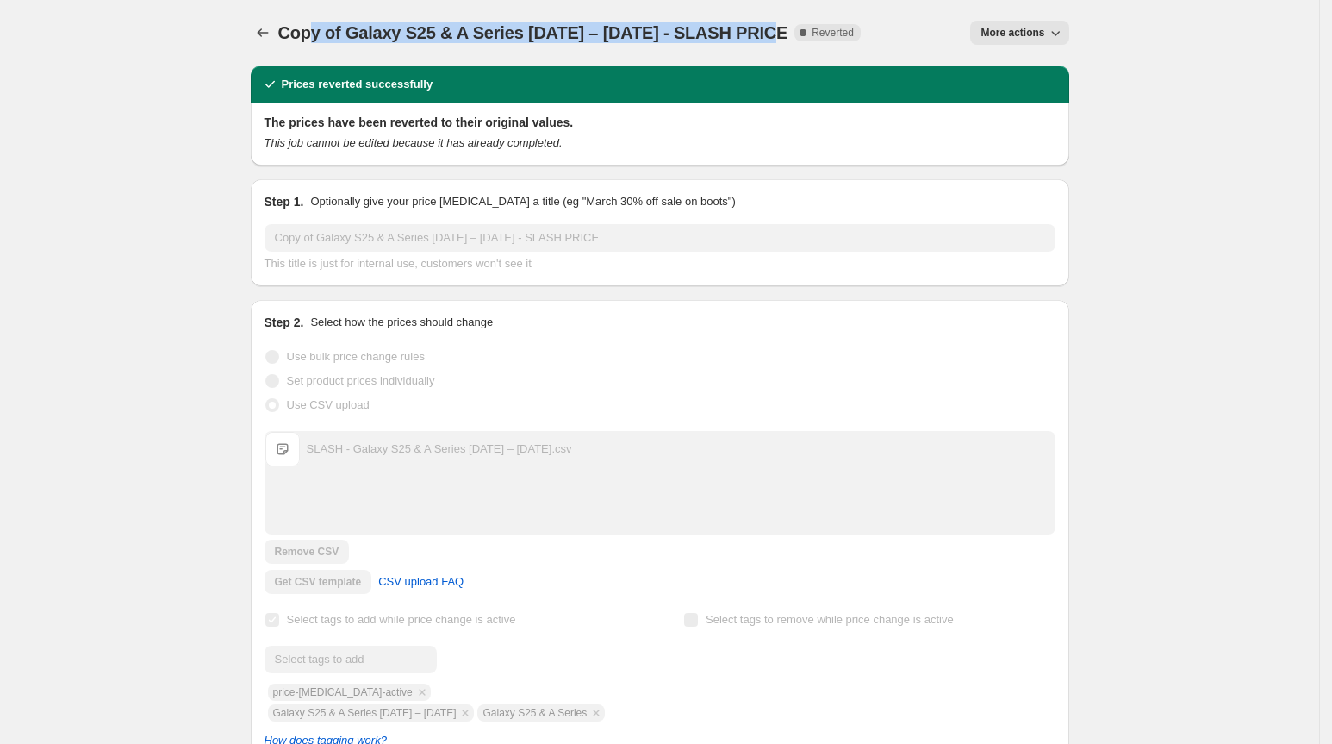
drag, startPoint x: 315, startPoint y: 34, endPoint x: 768, endPoint y: 37, distance: 453.3
click at [768, 37] on span "Copy of Galaxy S25 & A Series [DATE] – [DATE] - SLASH PRICE" at bounding box center [533, 32] width 510 height 19
click at [275, 27] on button "Price change jobs" at bounding box center [263, 33] width 24 height 24
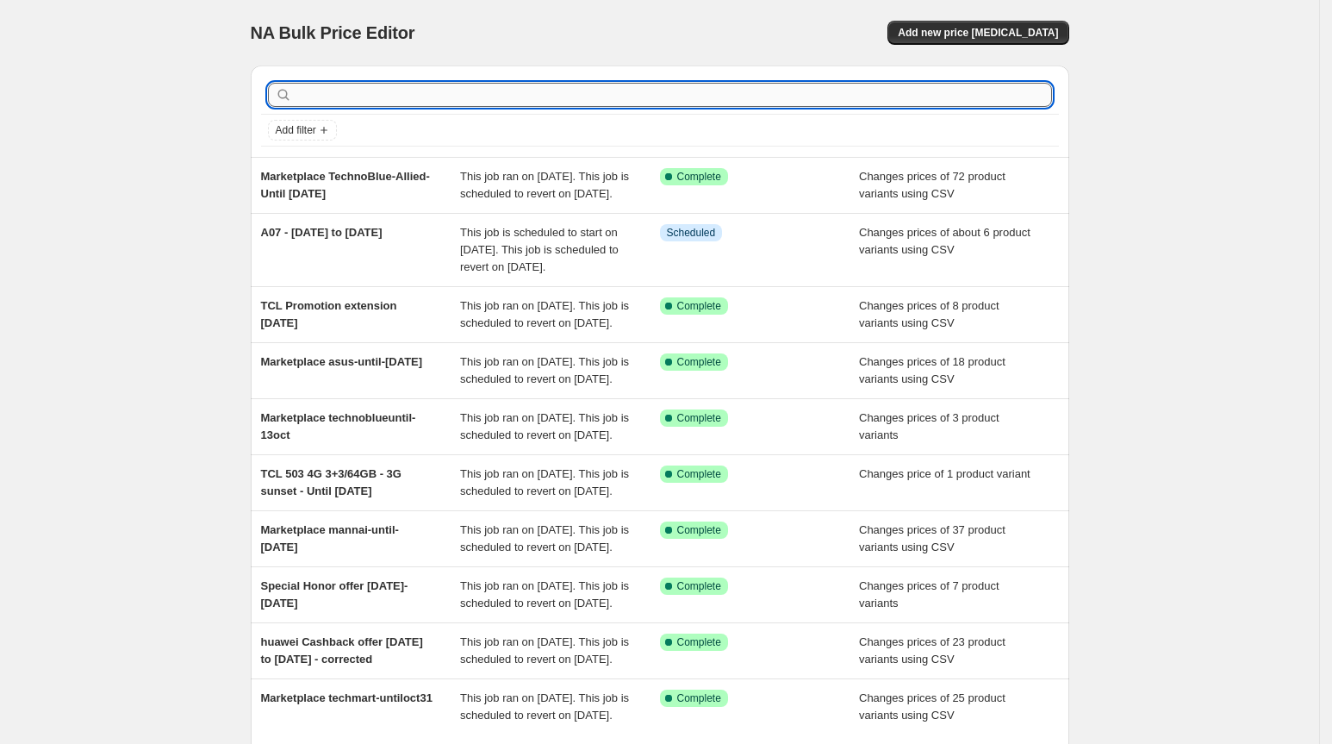
click at [408, 90] on input "text" at bounding box center [674, 95] width 757 height 24
type input "s25"
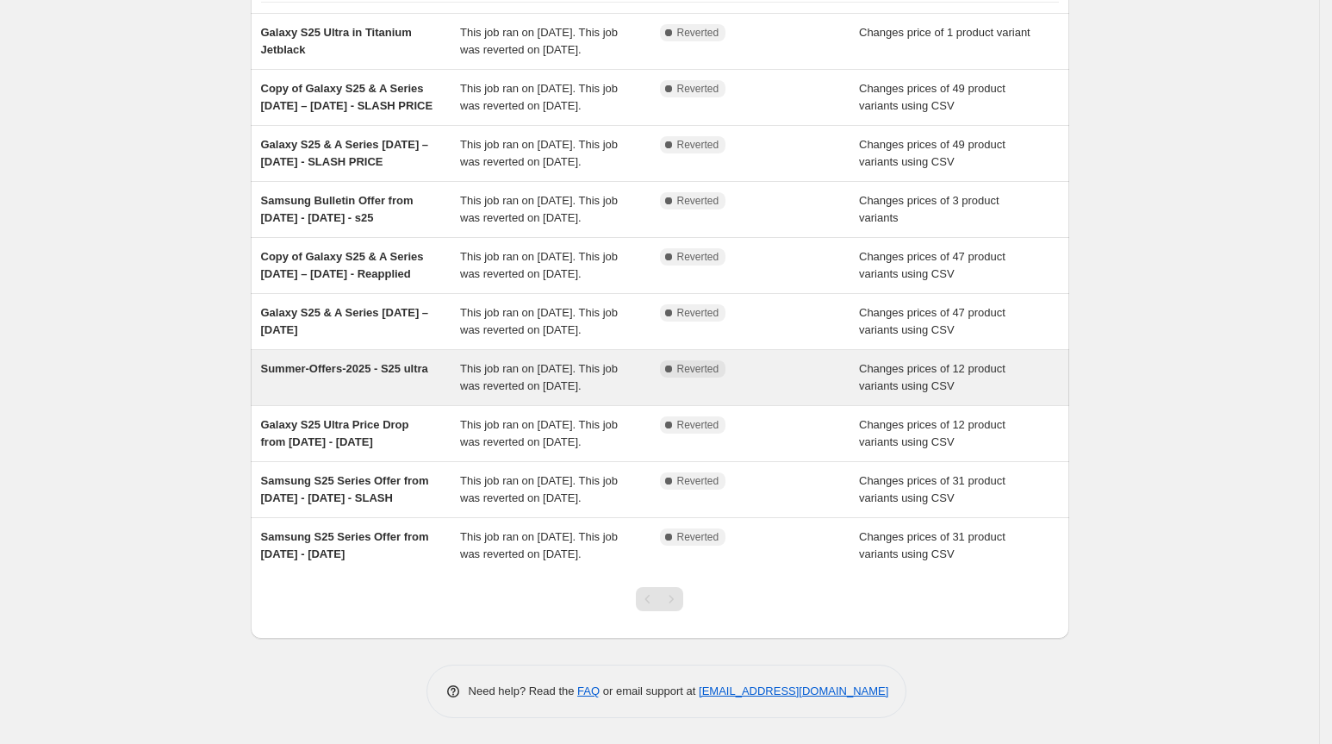
scroll to position [218, 0]
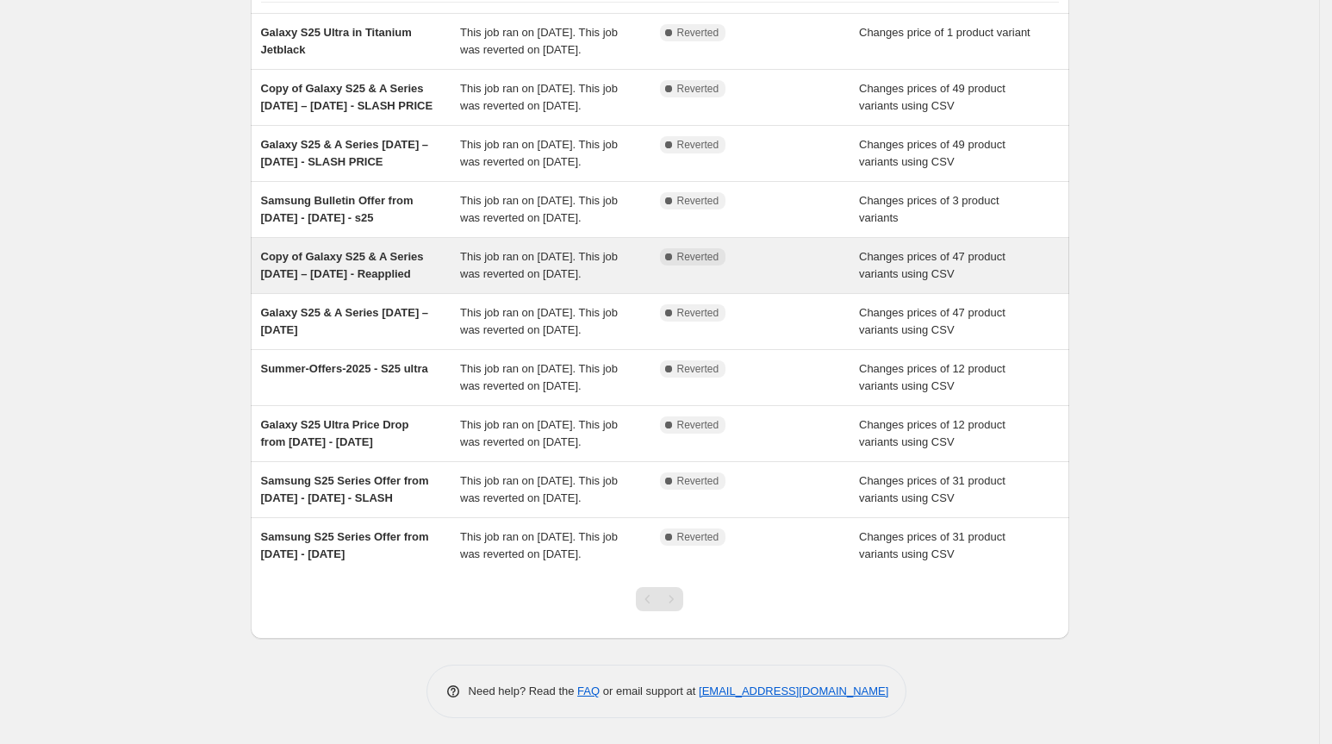
click at [361, 257] on span "Copy of Galaxy S25 & A Series [DATE] – [DATE] - Reapplied" at bounding box center [342, 265] width 163 height 30
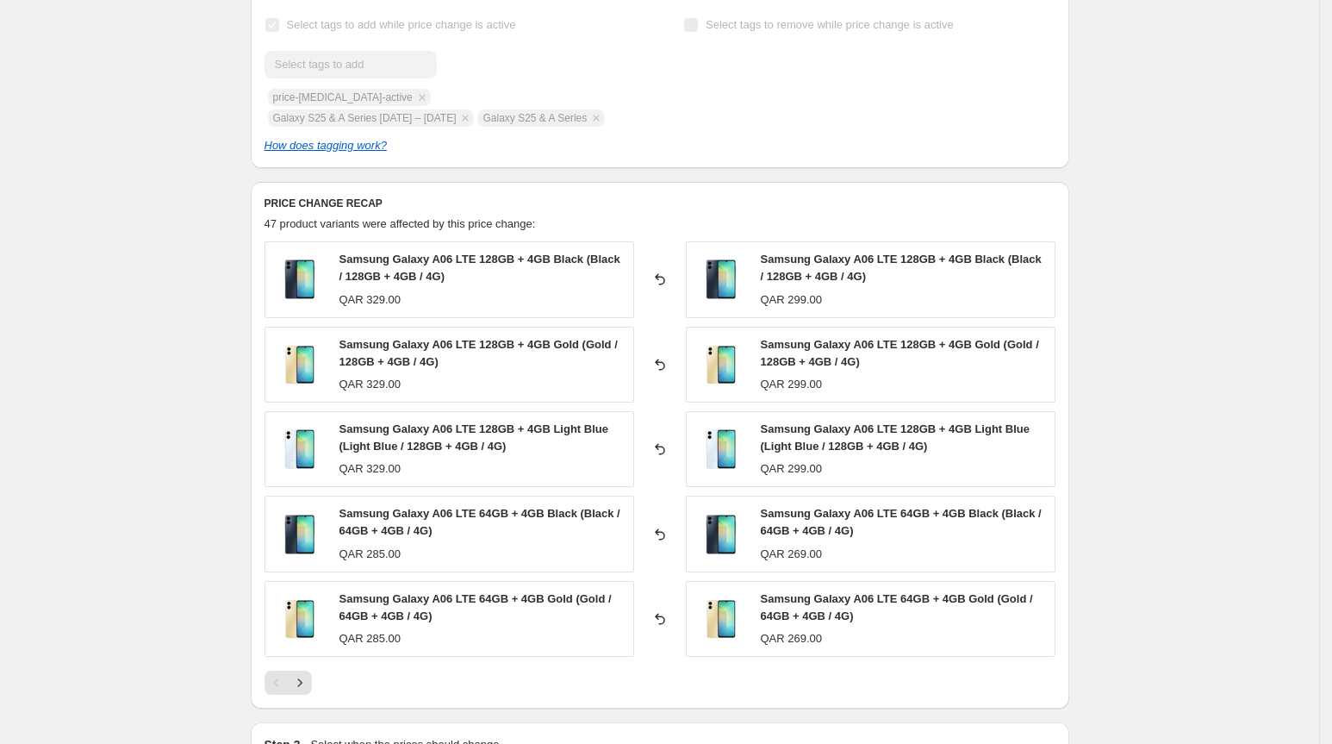
scroll to position [781, 0]
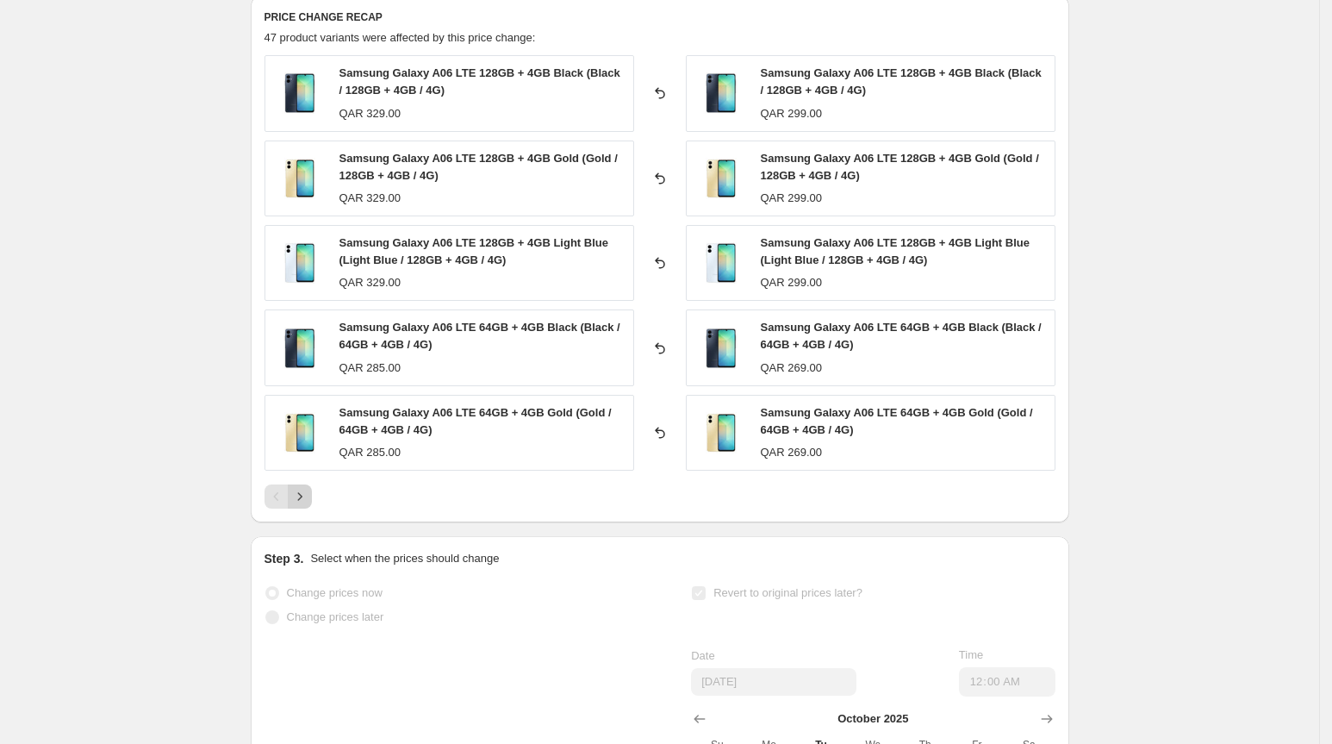
click at [309, 505] on icon "Next" at bounding box center [299, 496] width 17 height 17
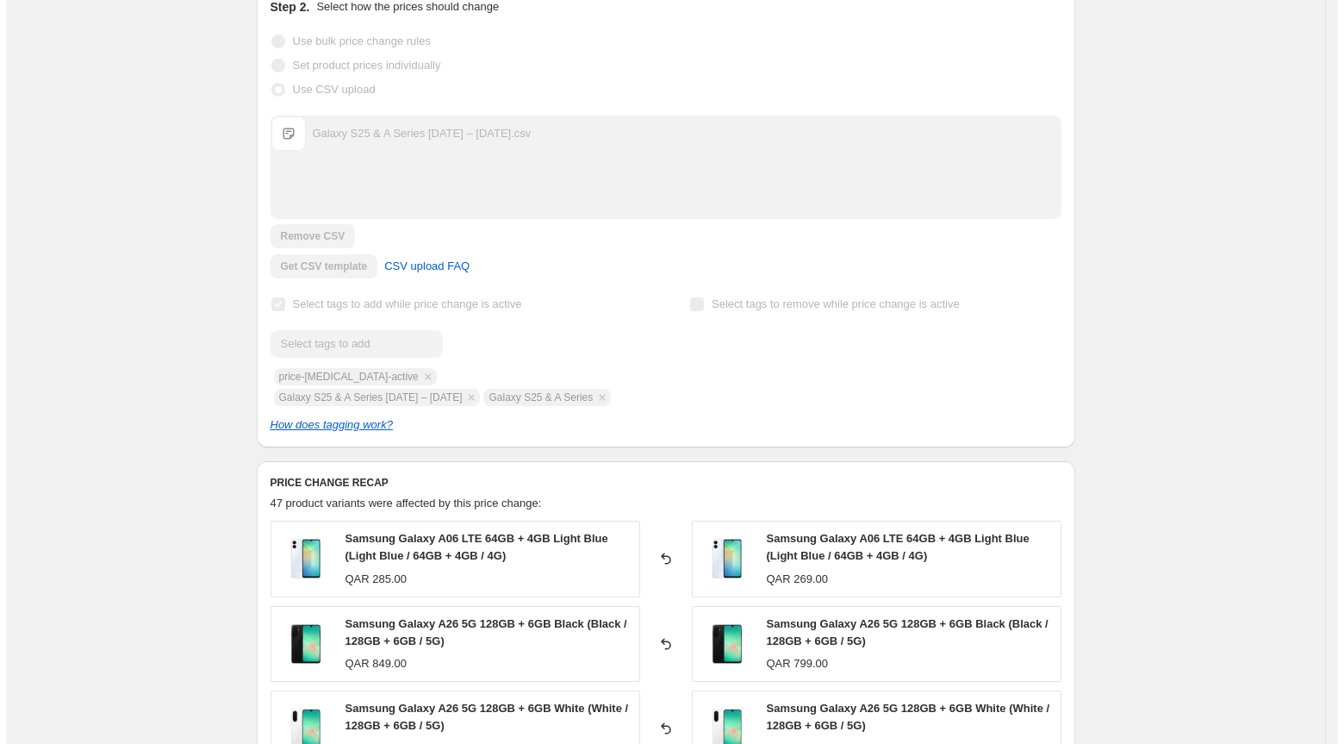
scroll to position [0, 0]
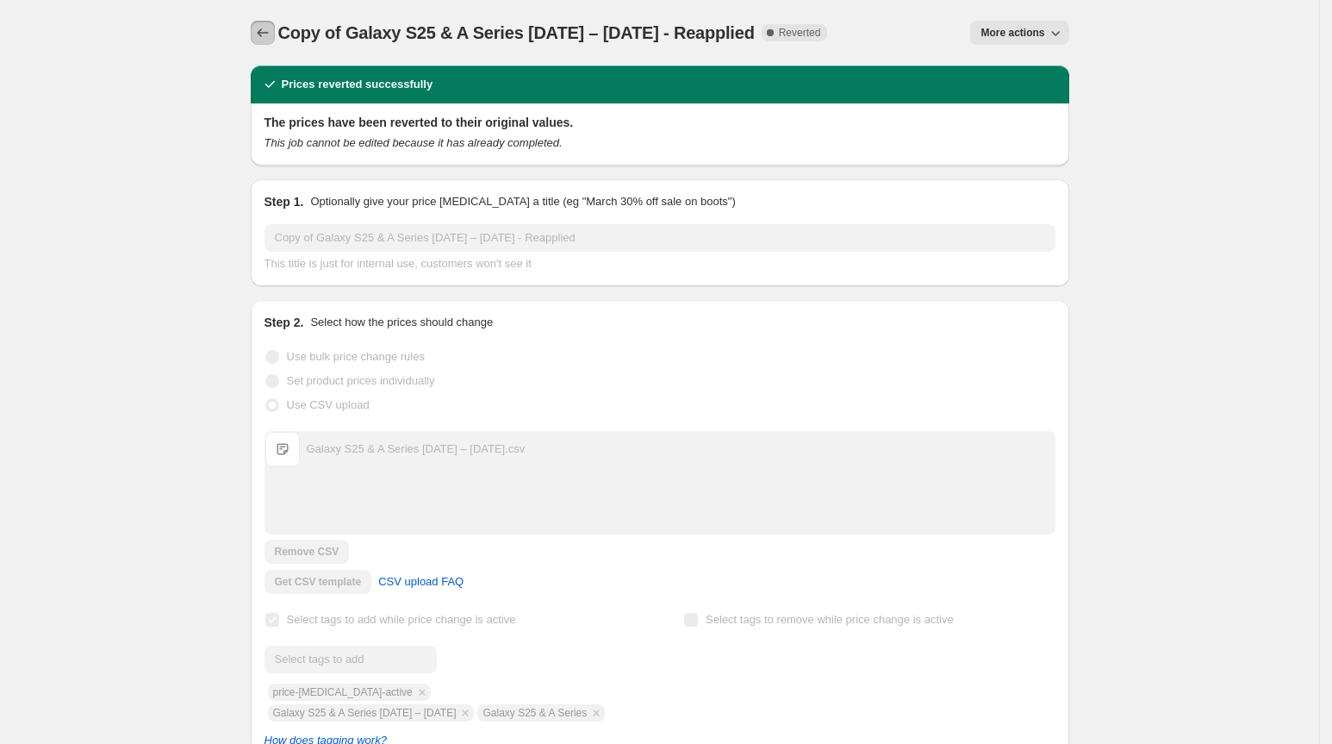
click at [271, 34] on icon "Price change jobs" at bounding box center [262, 32] width 17 height 17
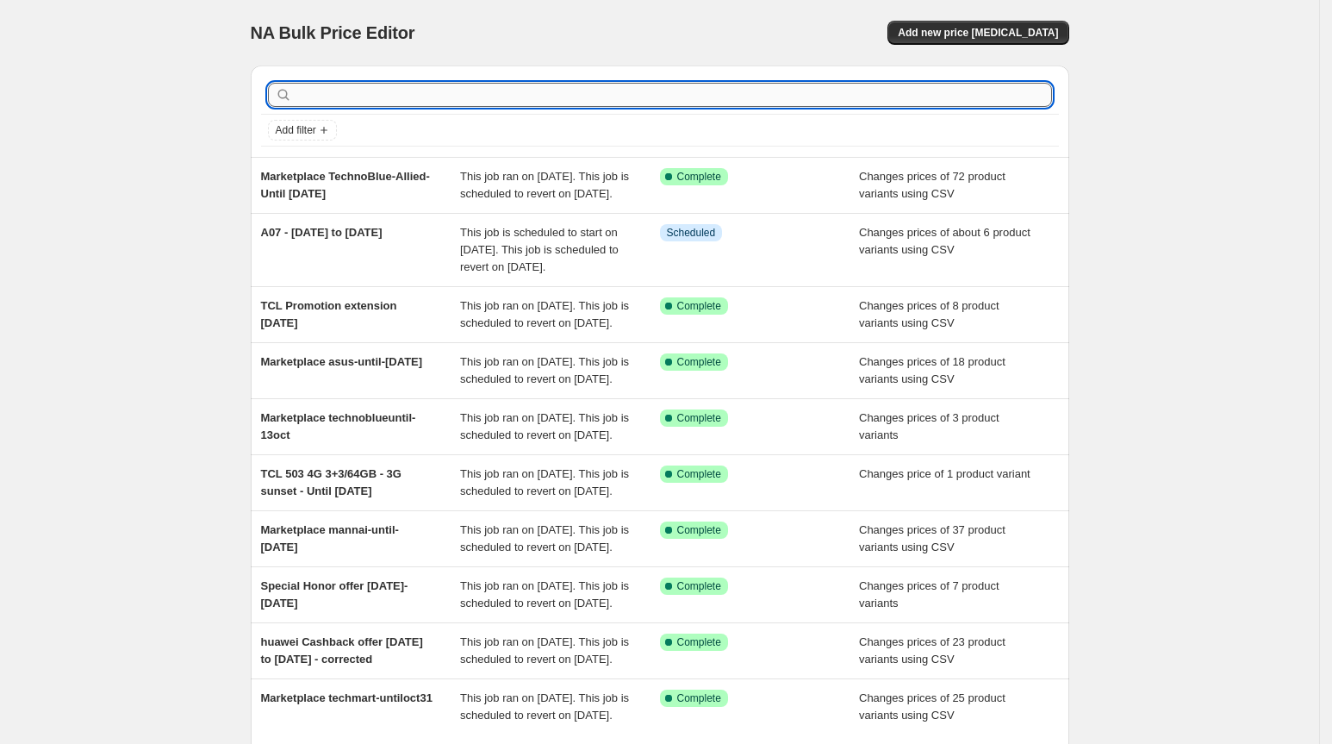
click at [374, 91] on input "text" at bounding box center [674, 95] width 757 height 24
type input "s25"
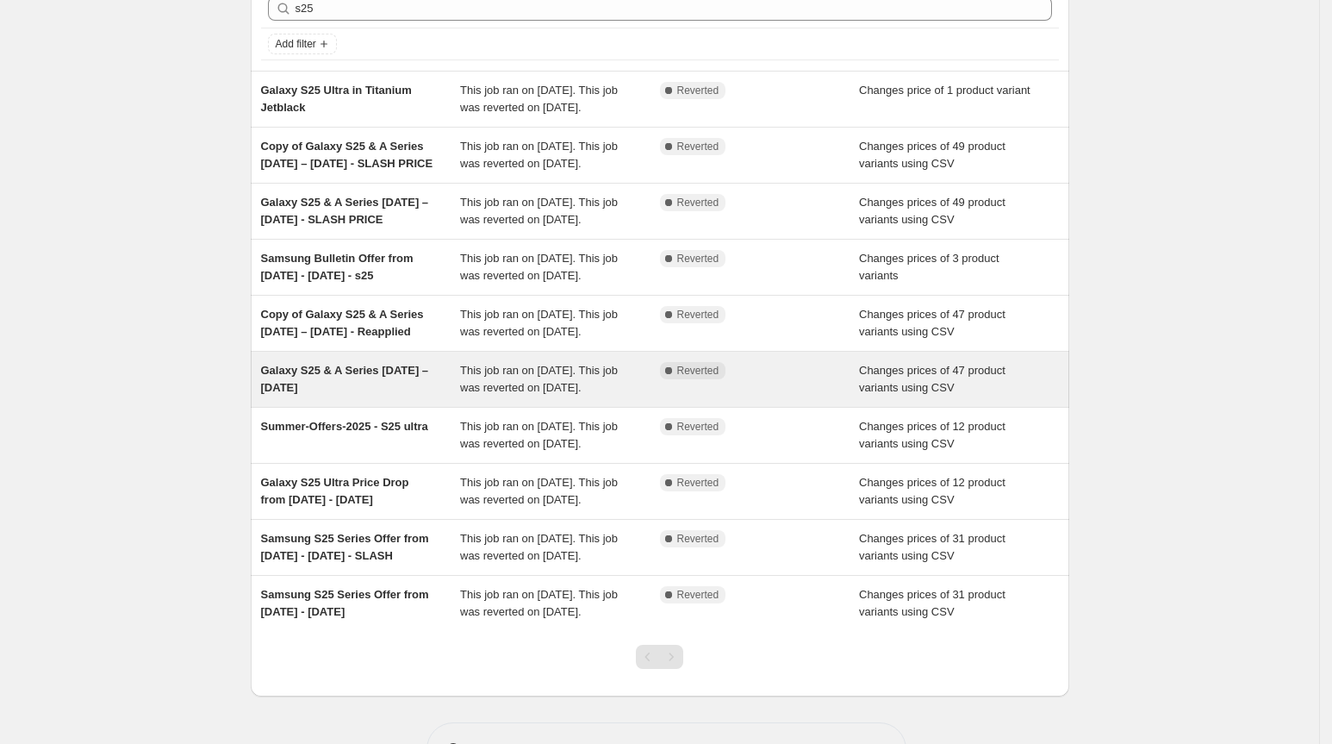
scroll to position [91, 0]
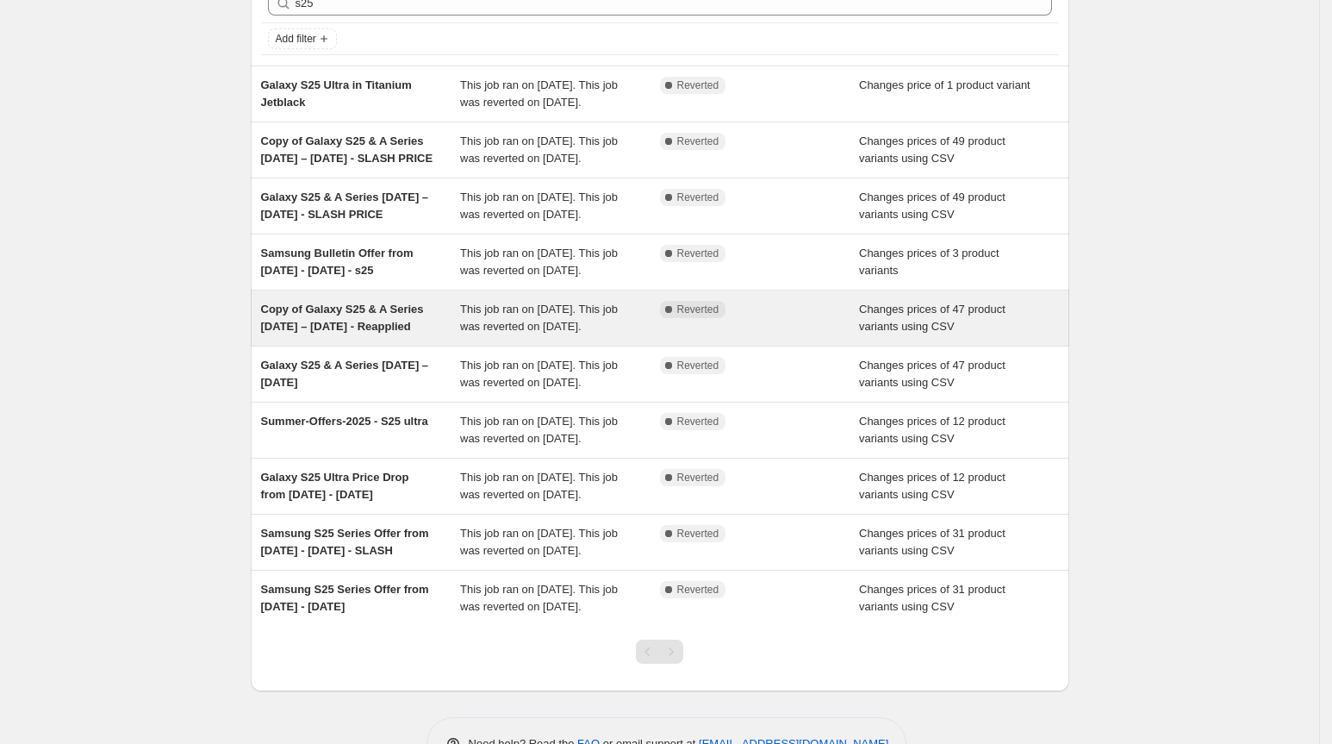
click at [419, 335] on div "Copy of Galaxy S25 & A Series [DATE] – [DATE] - Reapplied" at bounding box center [361, 318] width 200 height 34
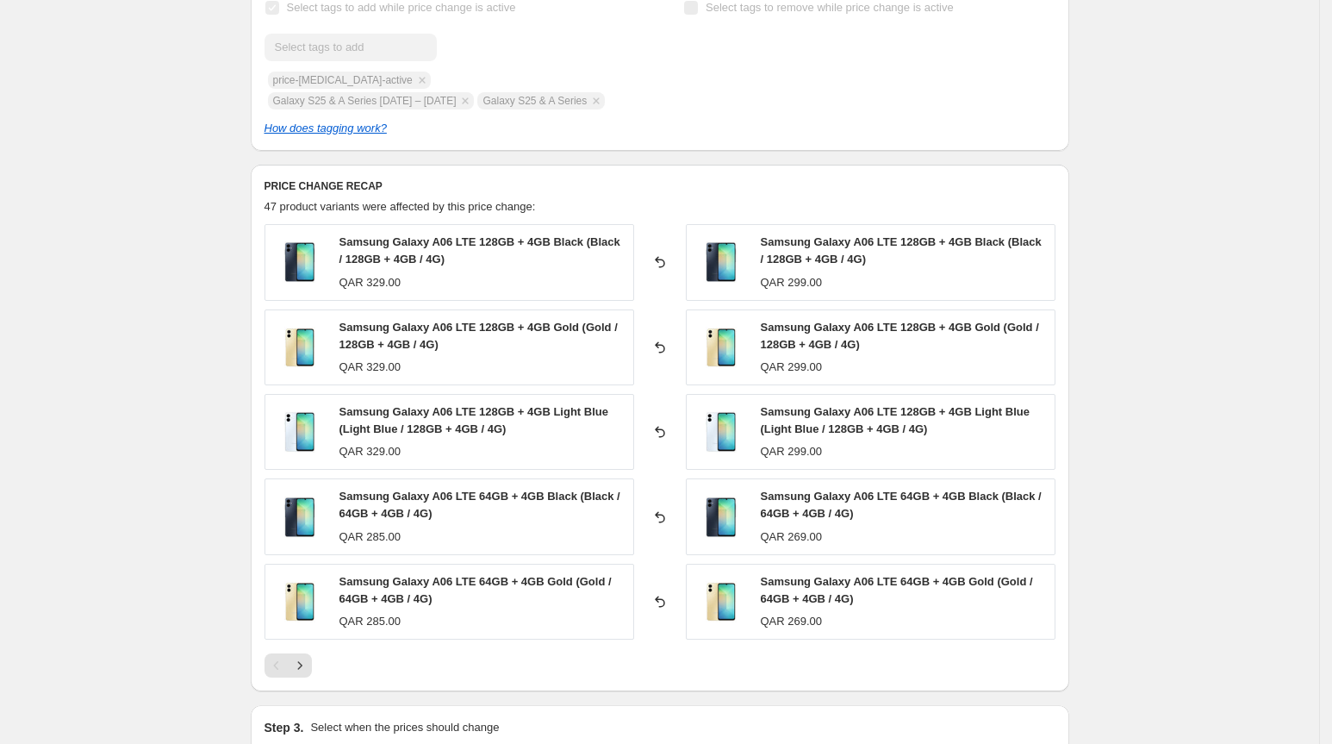
scroll to position [621, 0]
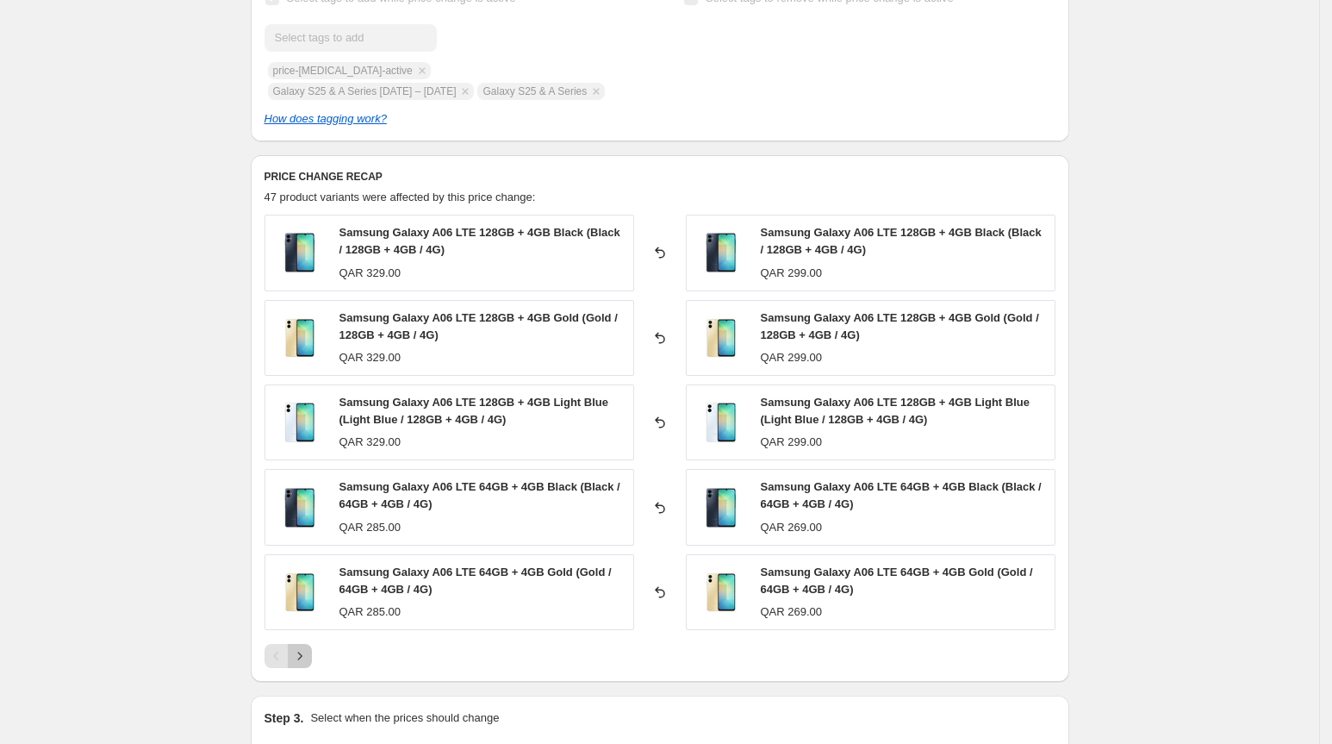
click at [309, 664] on icon "Next" at bounding box center [299, 655] width 17 height 17
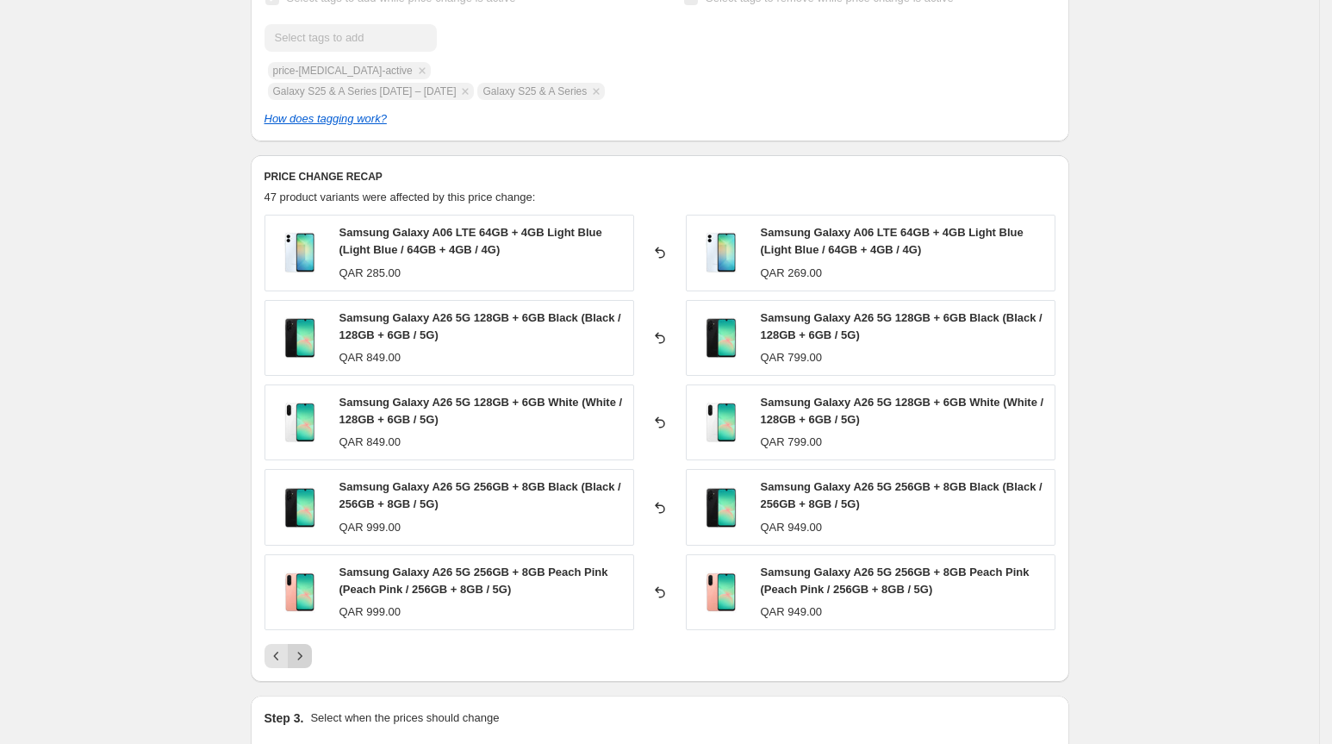
click at [309, 664] on icon "Next" at bounding box center [299, 655] width 17 height 17
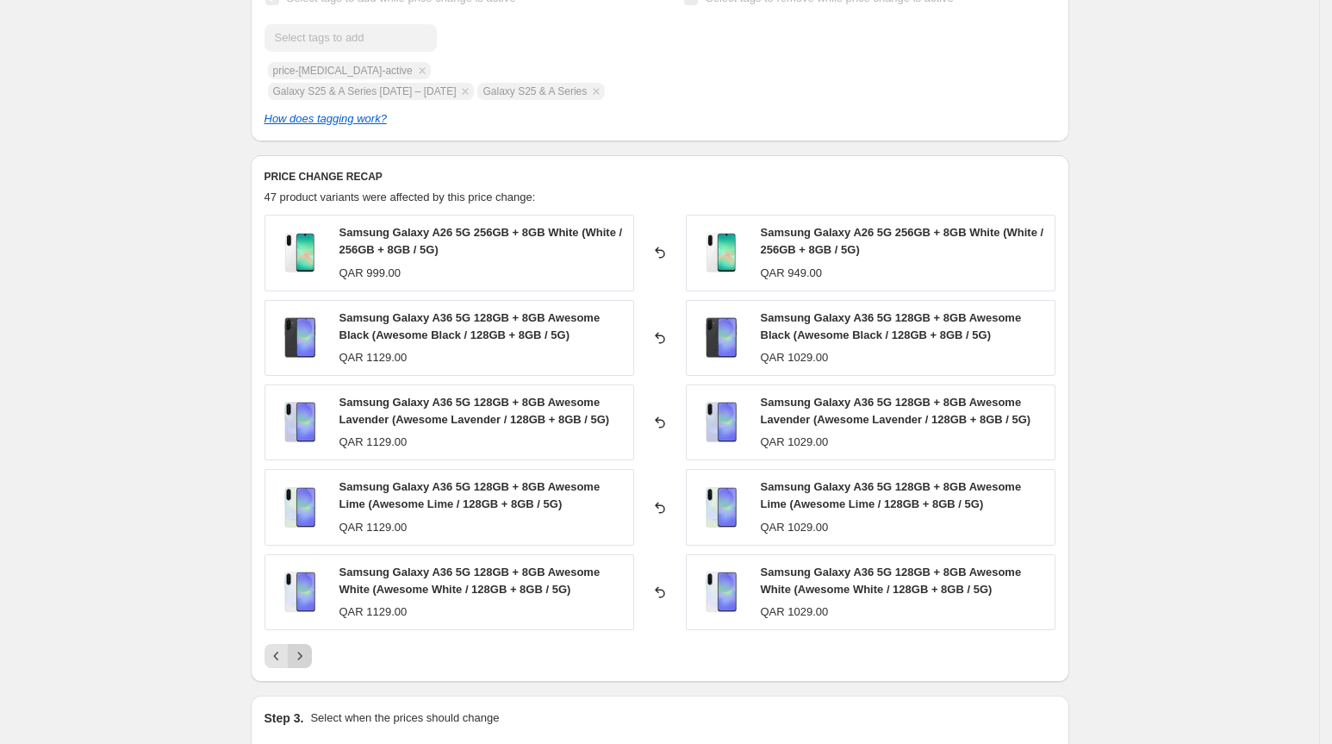
click at [304, 664] on icon "Next" at bounding box center [299, 655] width 17 height 17
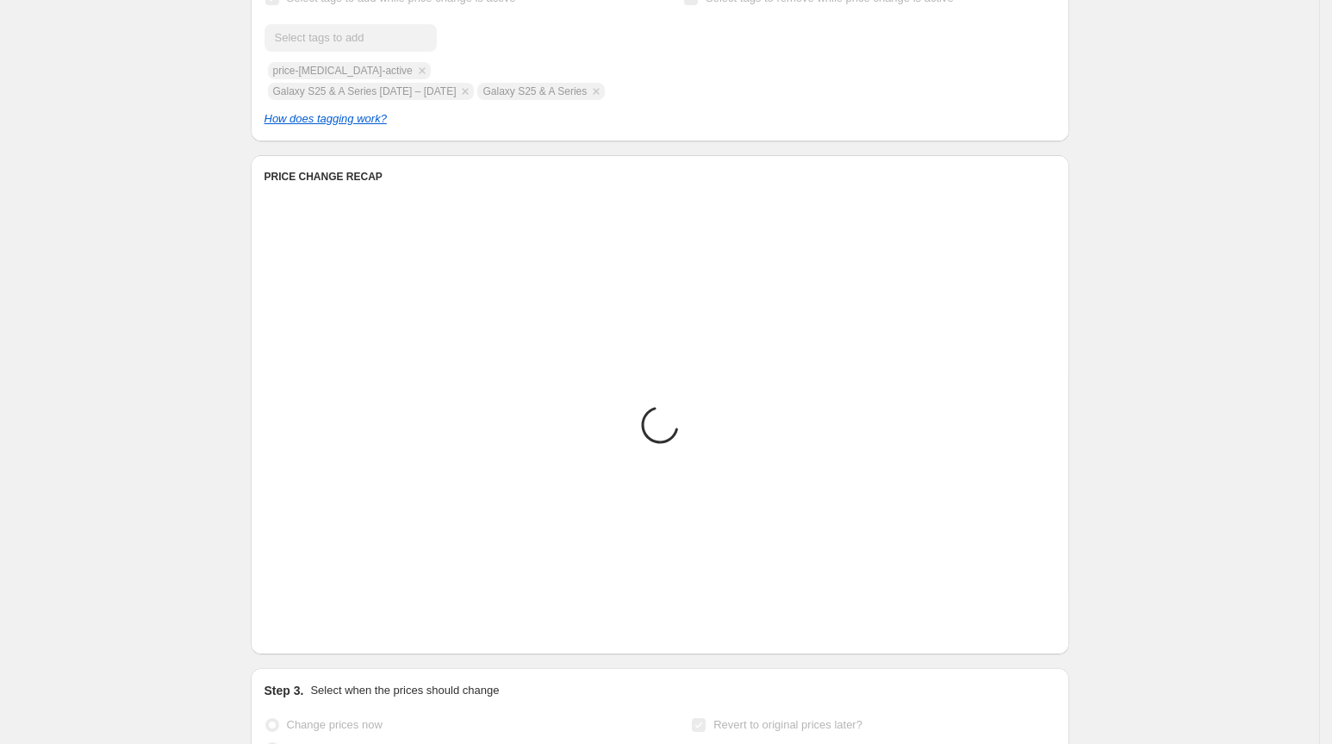
scroll to position [0, 0]
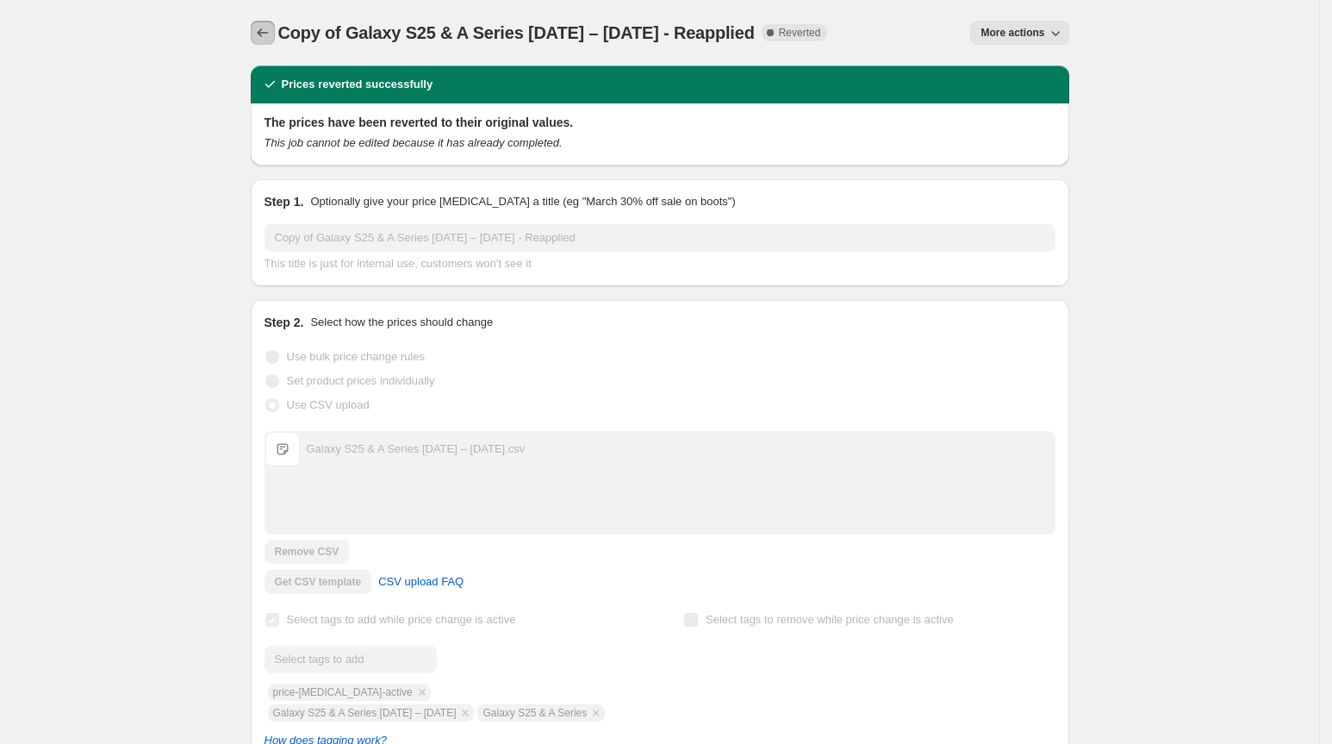
click at [263, 26] on icon "Price change jobs" at bounding box center [262, 32] width 17 height 17
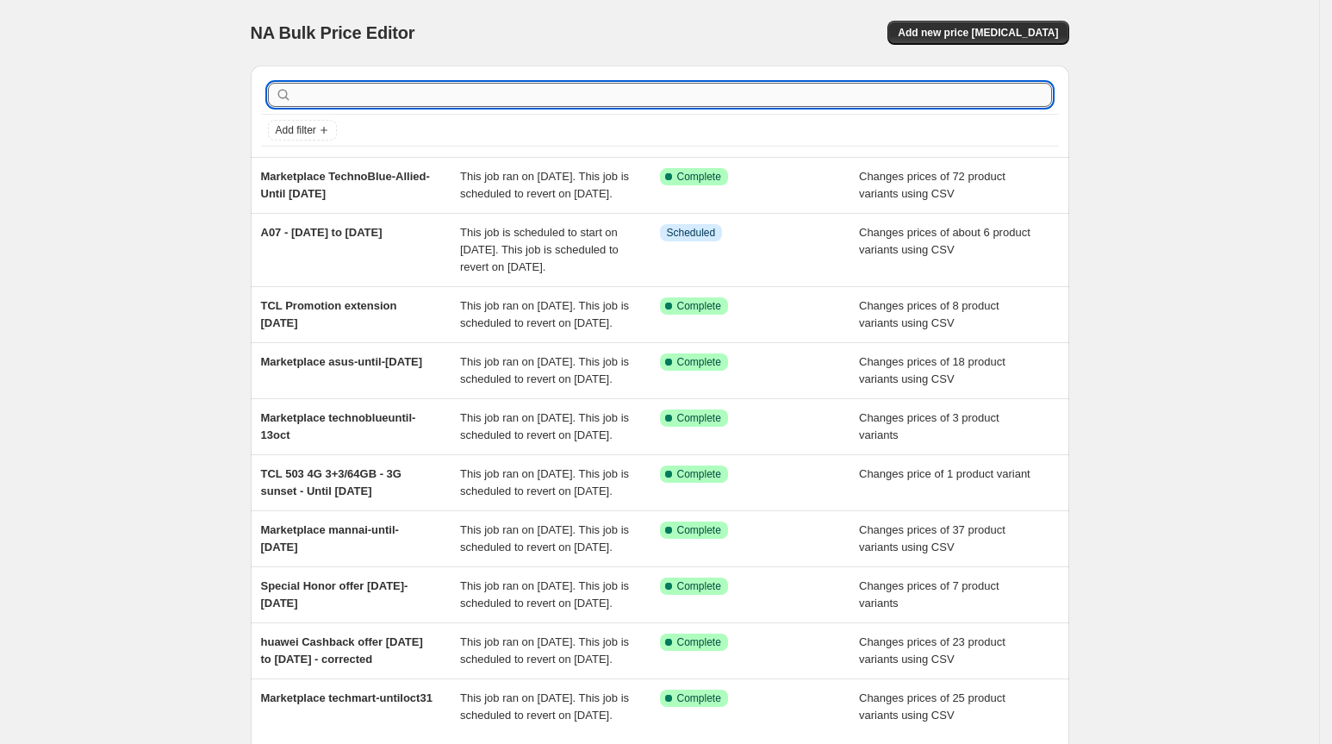
click at [348, 91] on input "text" at bounding box center [674, 95] width 757 height 24
type input "s25"
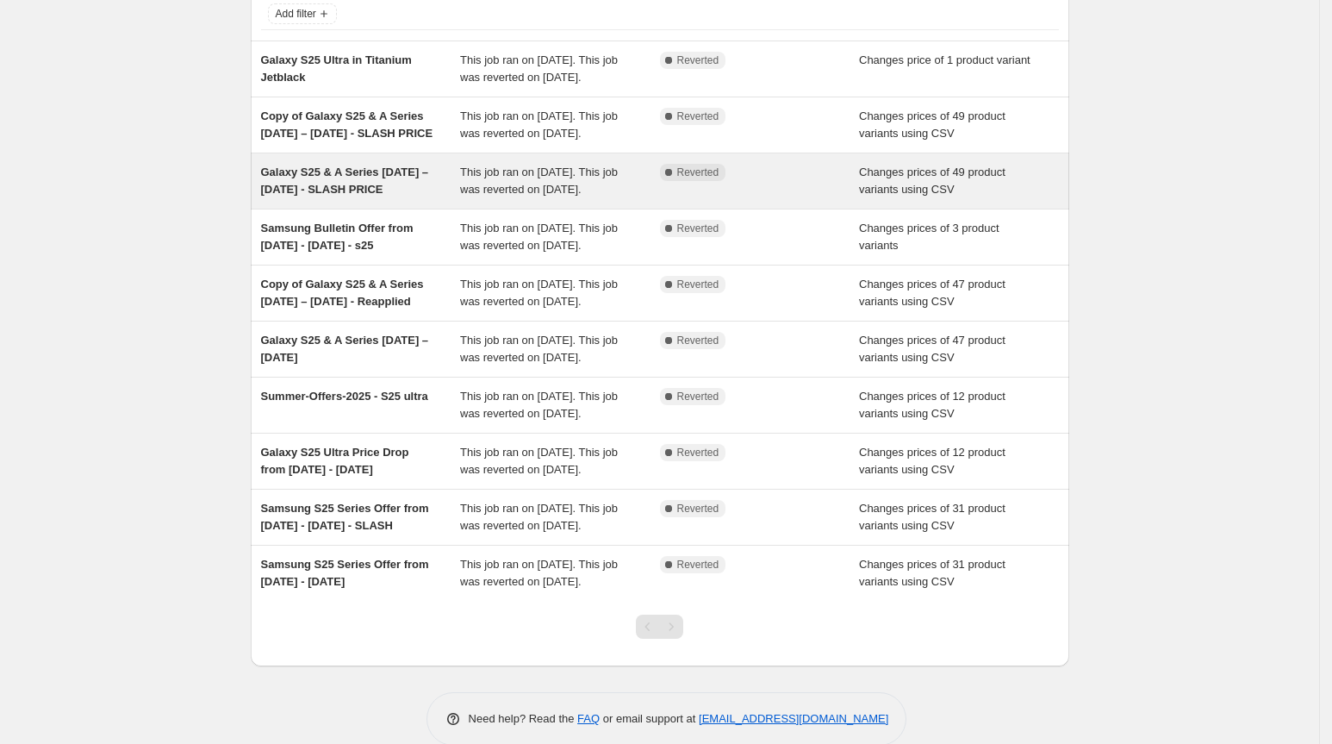
scroll to position [83, 0]
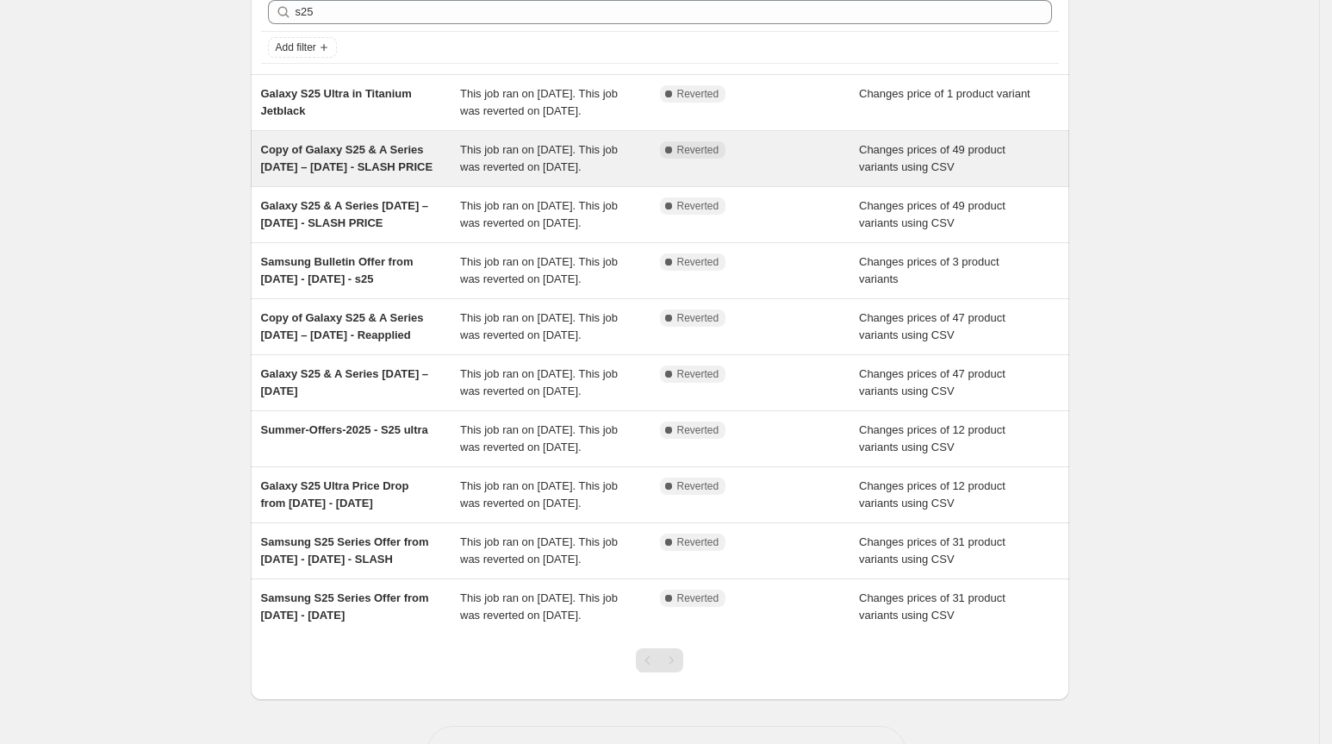
drag, startPoint x: 280, startPoint y: 207, endPoint x: 350, endPoint y: 206, distance: 69.8
click at [350, 176] on div "Copy of Galaxy S25 & A Series [DATE] – [DATE] - SLASH PRICE" at bounding box center [361, 158] width 200 height 34
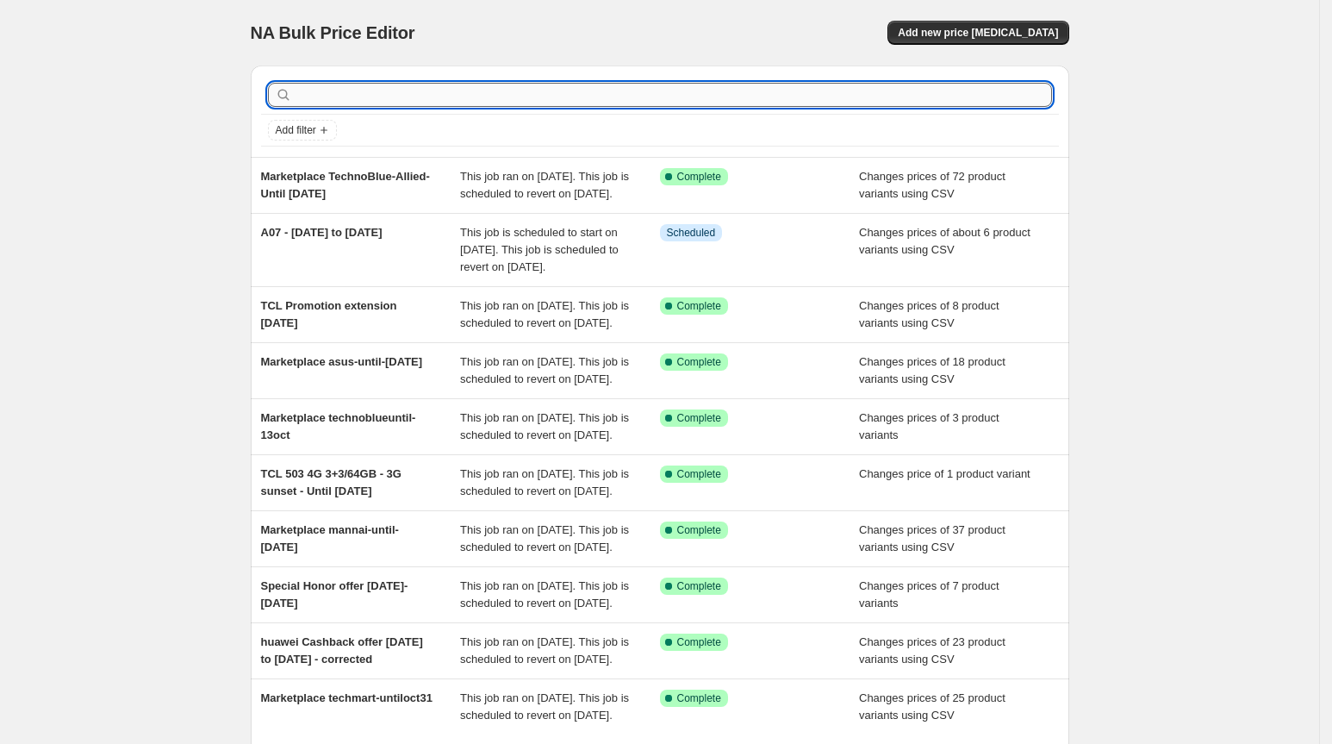
click at [490, 104] on input "text" at bounding box center [674, 95] width 757 height 24
type input "s25"
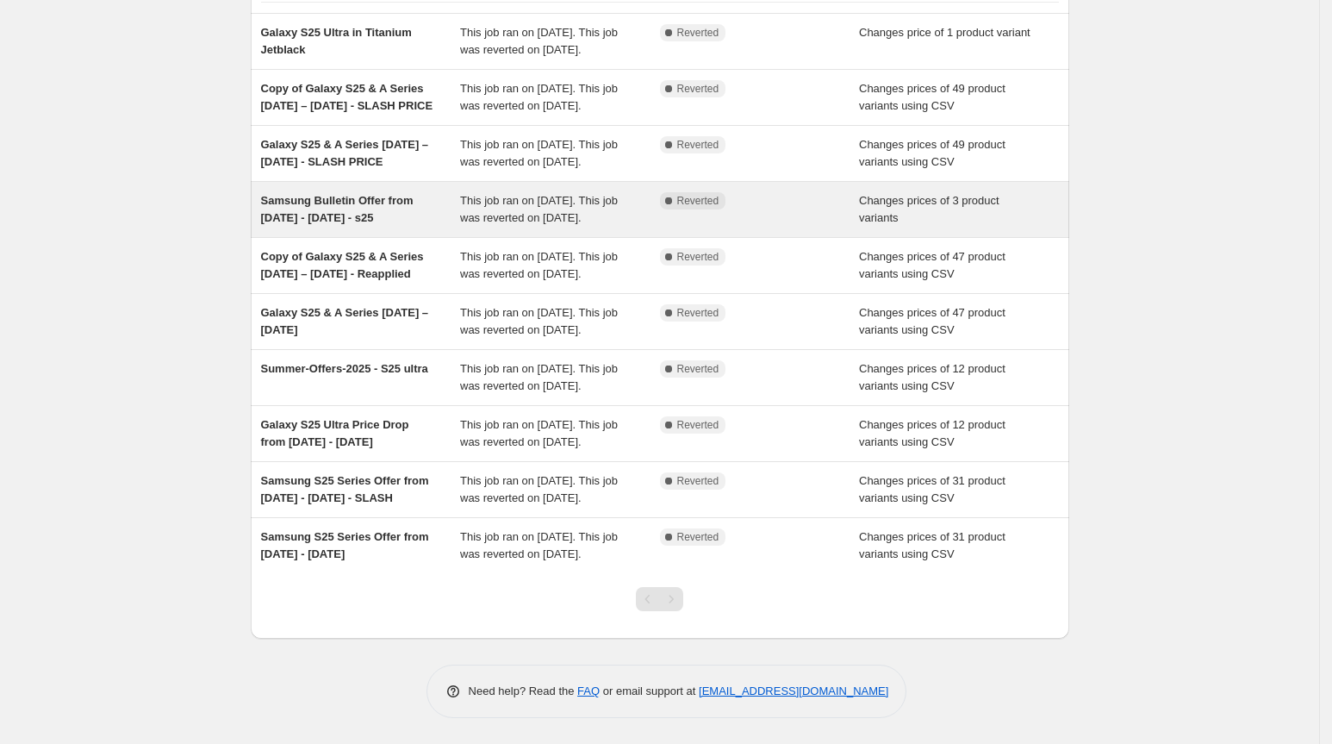
scroll to position [155, 0]
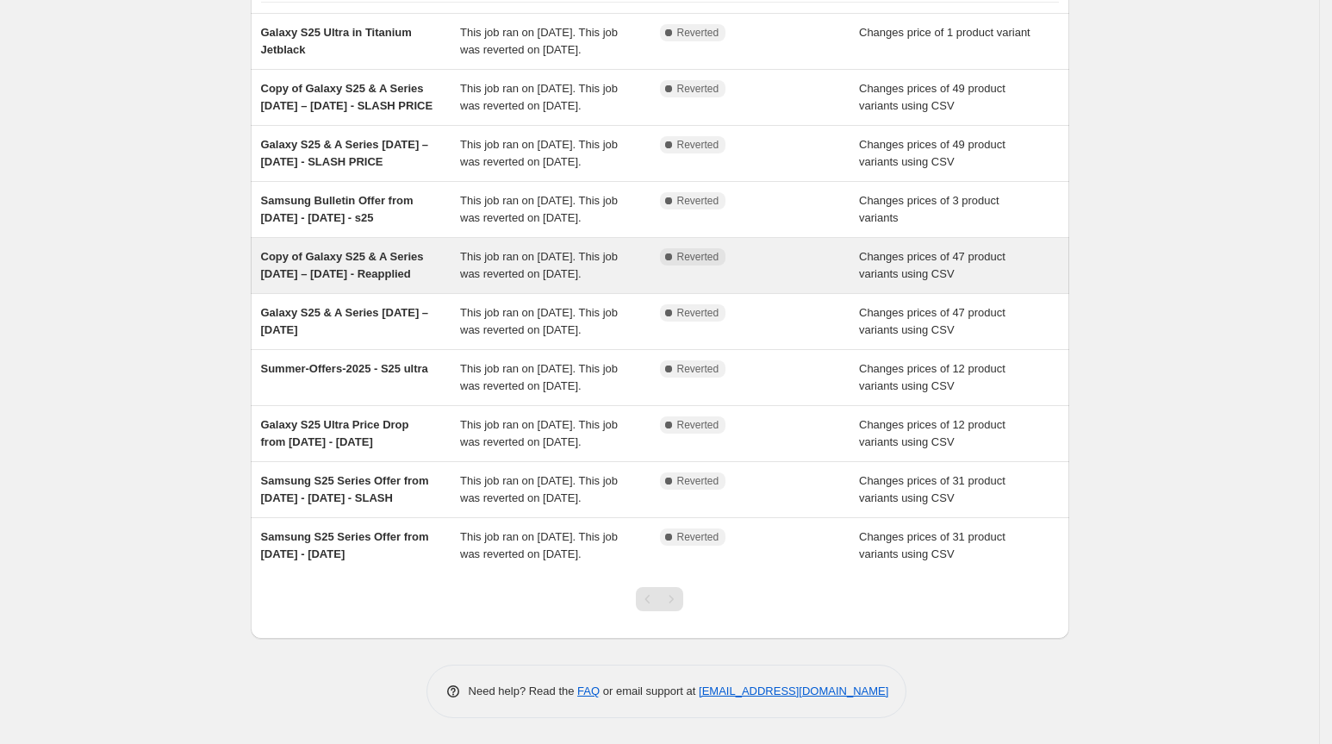
click at [438, 283] on div "Copy of Galaxy S25 & A Series [DATE] – [DATE] - Reapplied" at bounding box center [361, 265] width 200 height 34
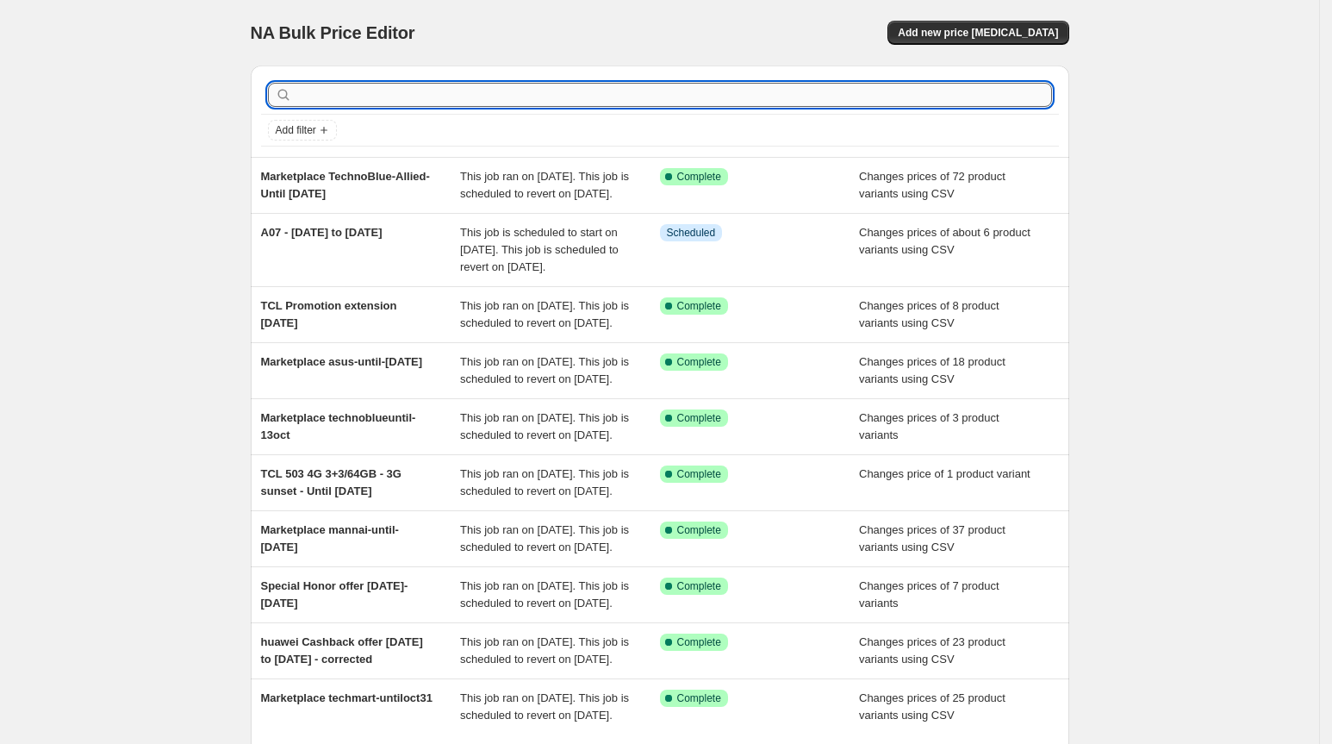
click at [334, 90] on input "text" at bounding box center [674, 95] width 757 height 24
type input "s25"
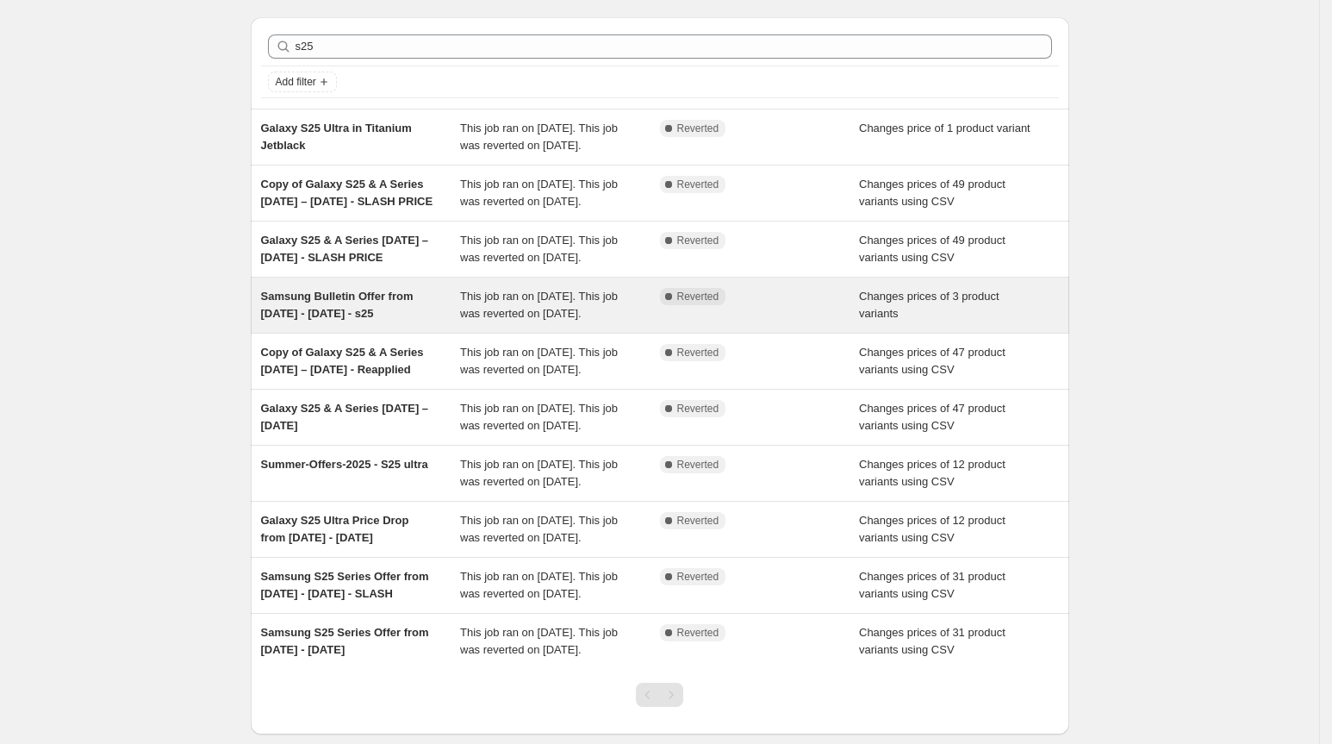
scroll to position [45, 0]
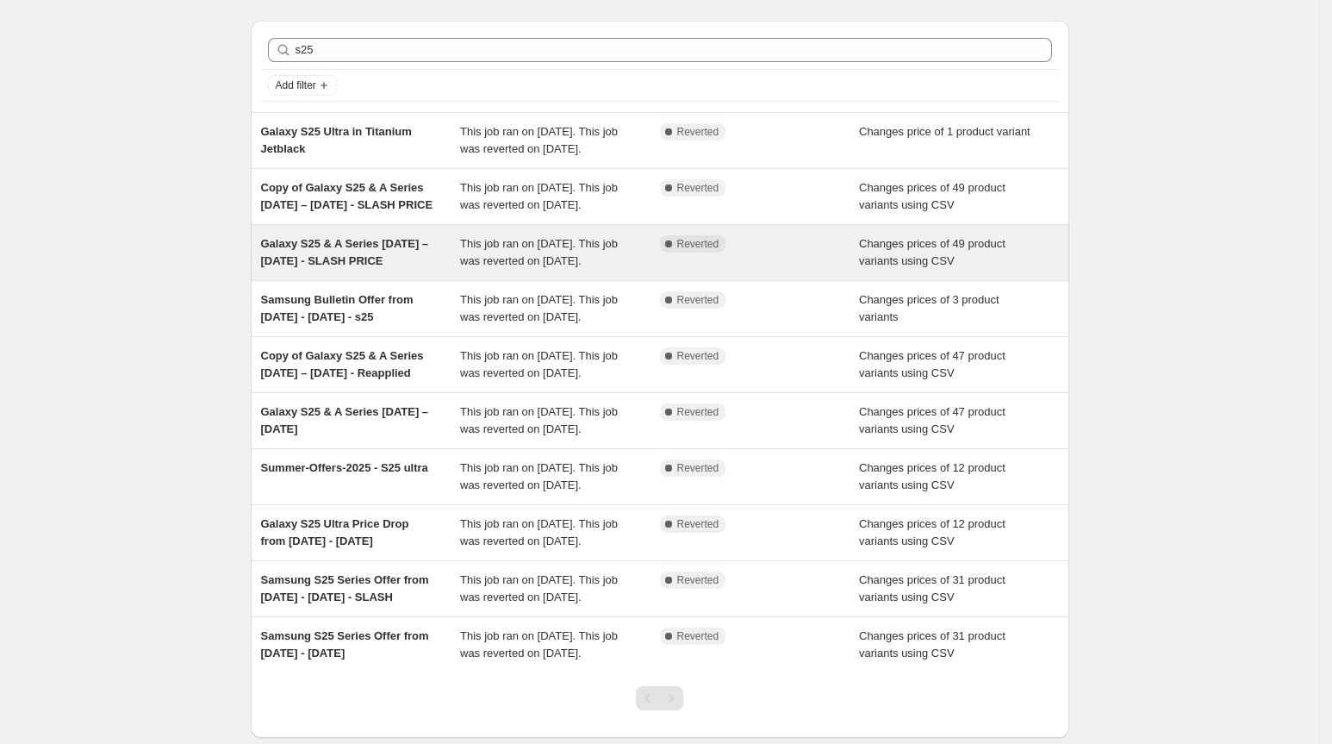
click at [583, 270] on div "This job ran on [DATE]. This job was reverted on [DATE]." at bounding box center [560, 252] width 200 height 34
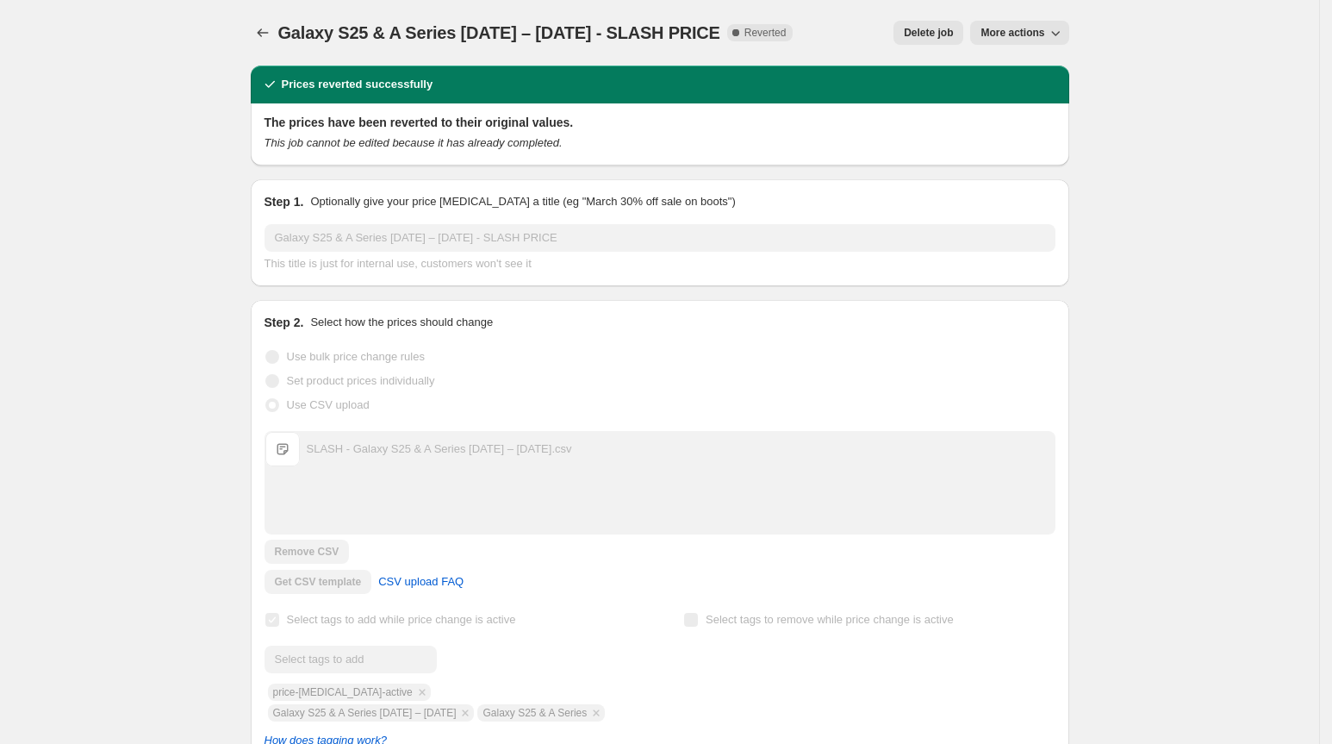
click at [1020, 23] on button "More actions" at bounding box center [1019, 33] width 98 height 24
click at [1049, 92] on span "Export Recap CSV" at bounding box center [1033, 96] width 94 height 13
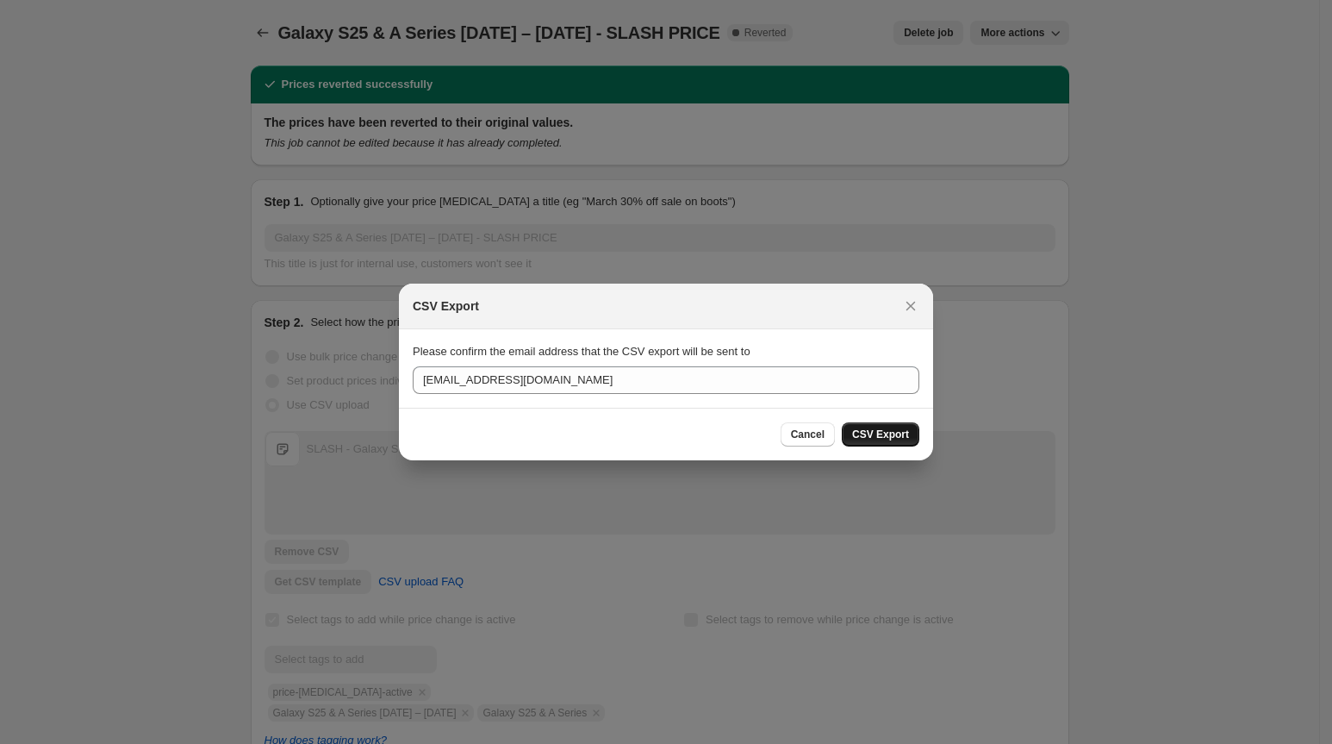
click at [855, 428] on span "CSV Export" at bounding box center [880, 434] width 57 height 14
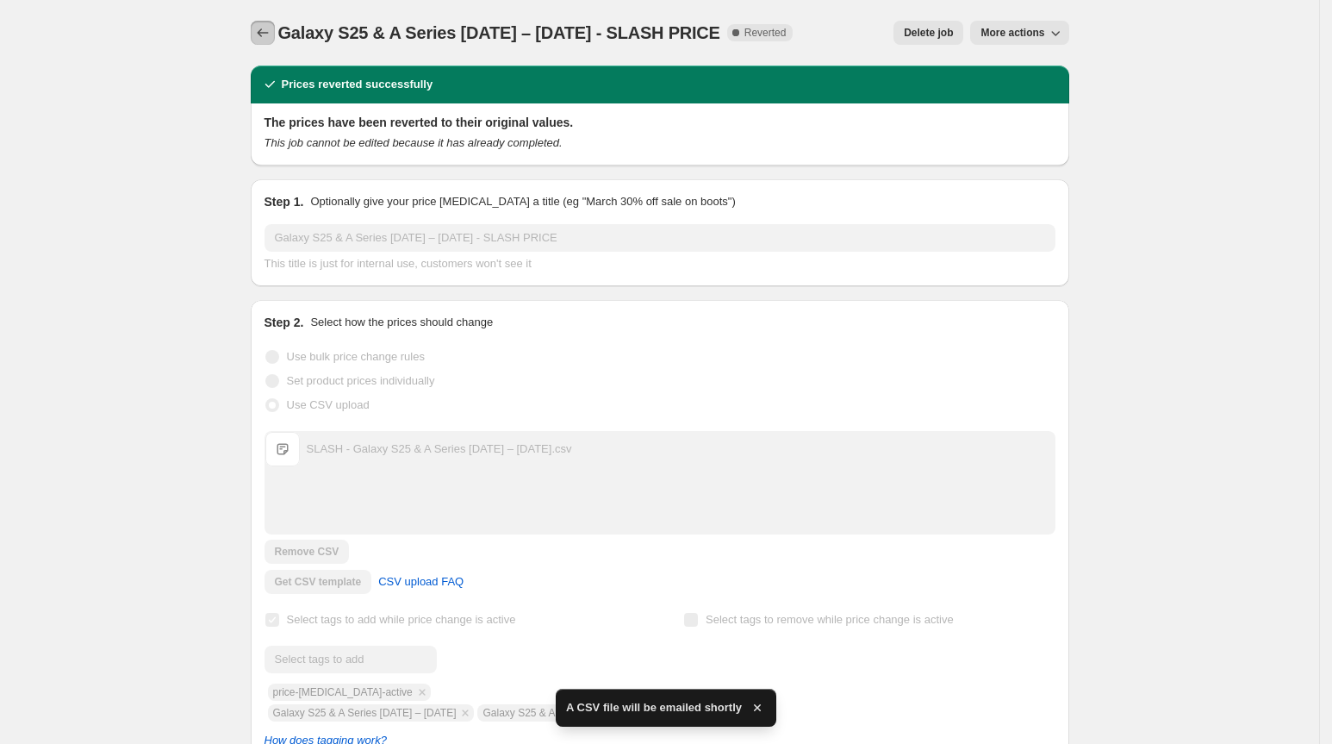
click at [271, 27] on icon "Price change jobs" at bounding box center [262, 32] width 17 height 17
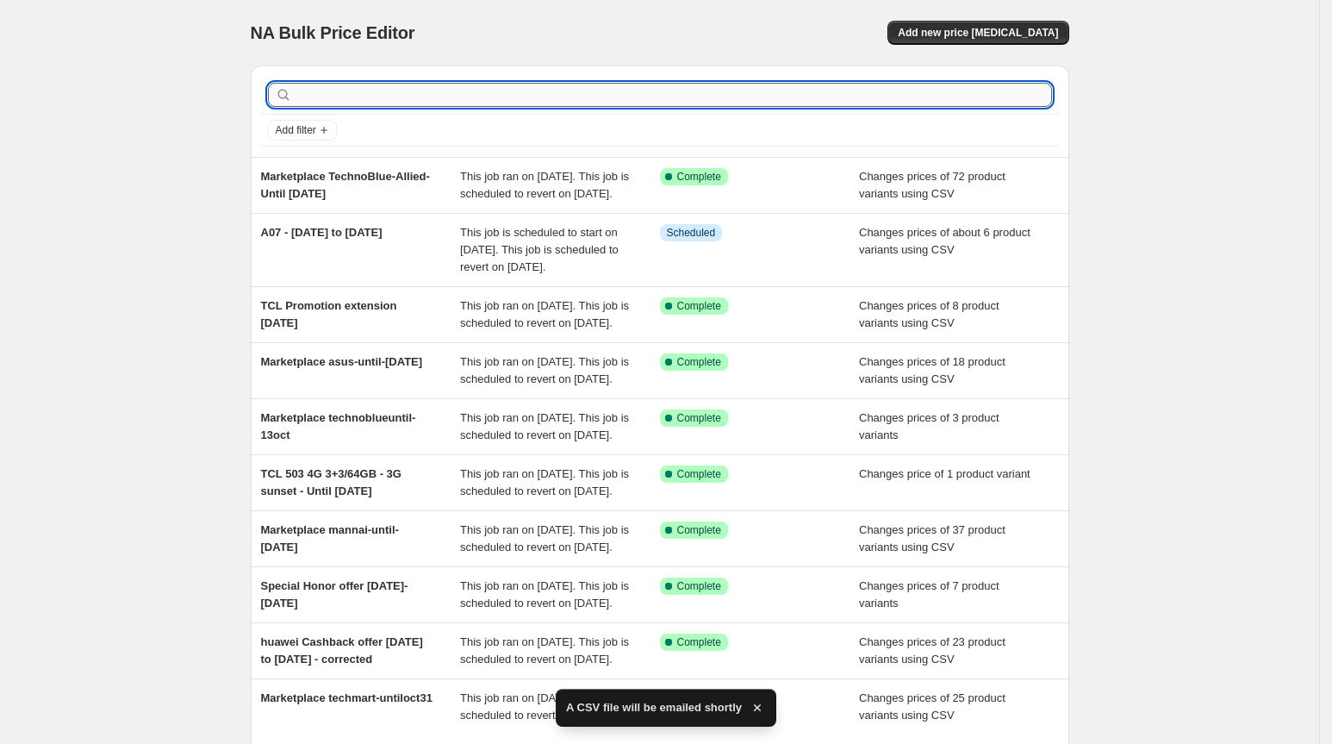
click at [427, 97] on input "text" at bounding box center [674, 95] width 757 height 24
type input "s25"
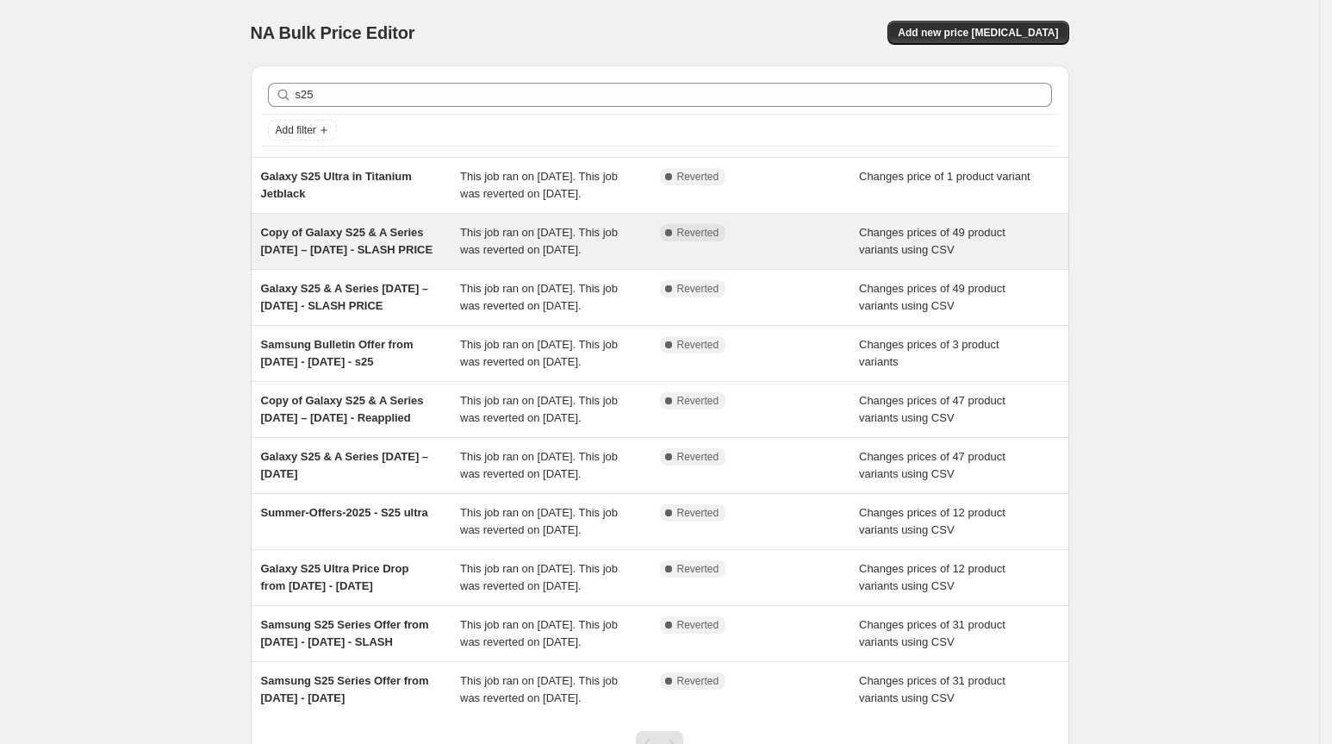
click at [417, 252] on span "Copy of Galaxy S25 & A Series [DATE] – [DATE] - SLASH PRICE" at bounding box center [347, 241] width 172 height 30
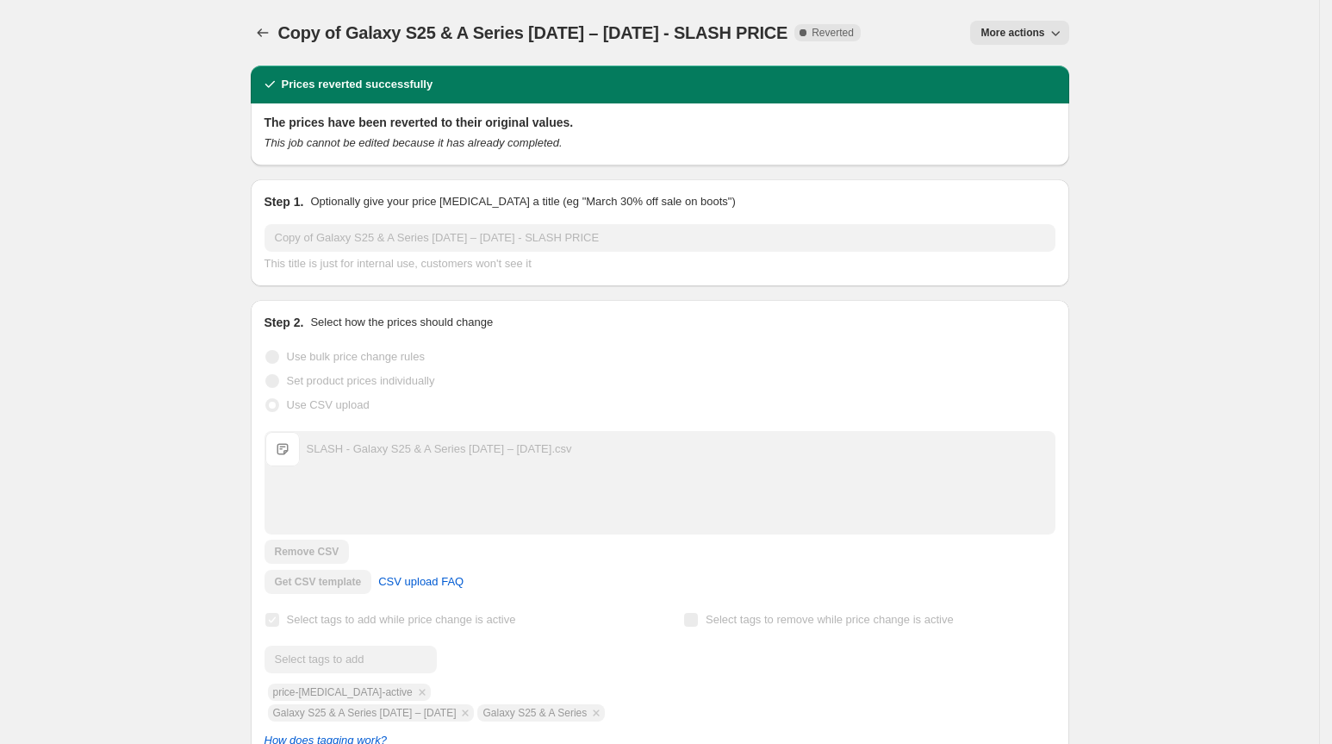
click at [1013, 36] on span "More actions" at bounding box center [1013, 33] width 64 height 14
click at [1029, 97] on span "Export Recap CSV" at bounding box center [1033, 96] width 94 height 13
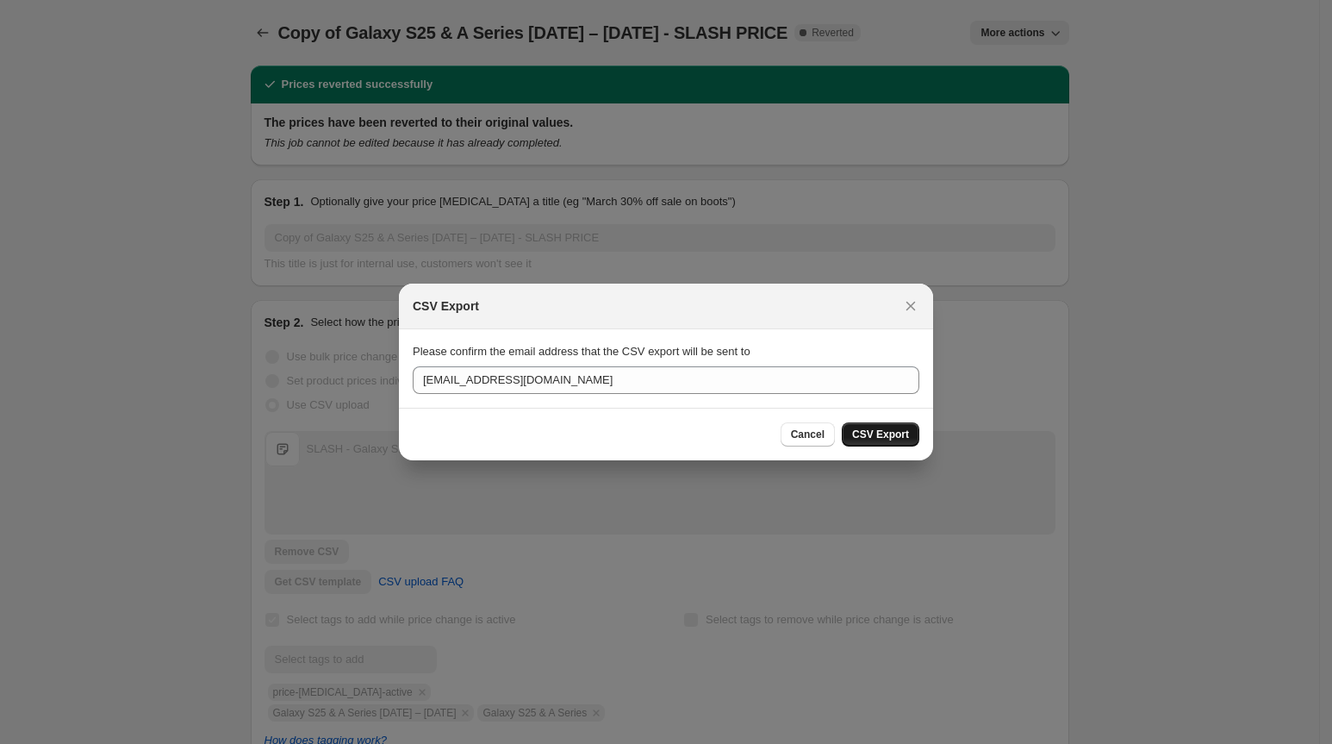
click at [852, 427] on span "CSV Export" at bounding box center [880, 434] width 57 height 14
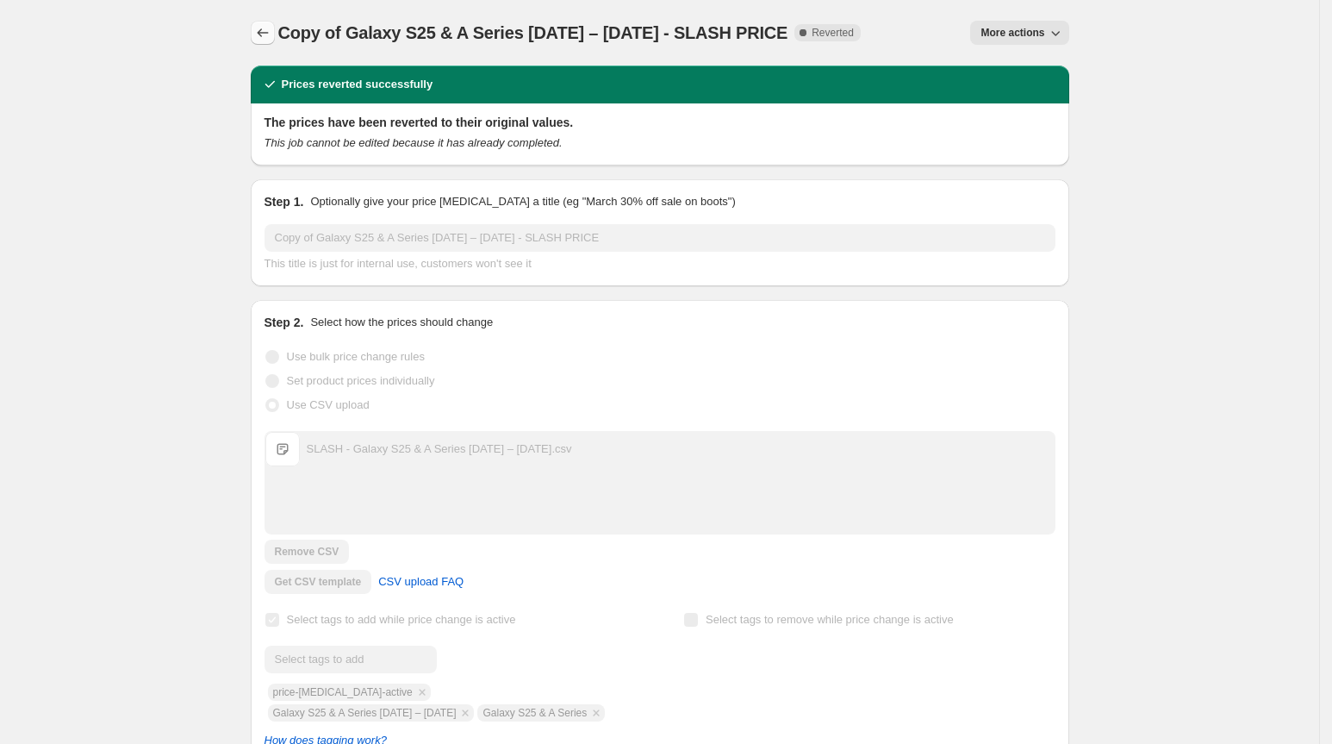
click at [262, 30] on icon "Price change jobs" at bounding box center [262, 32] width 17 height 17
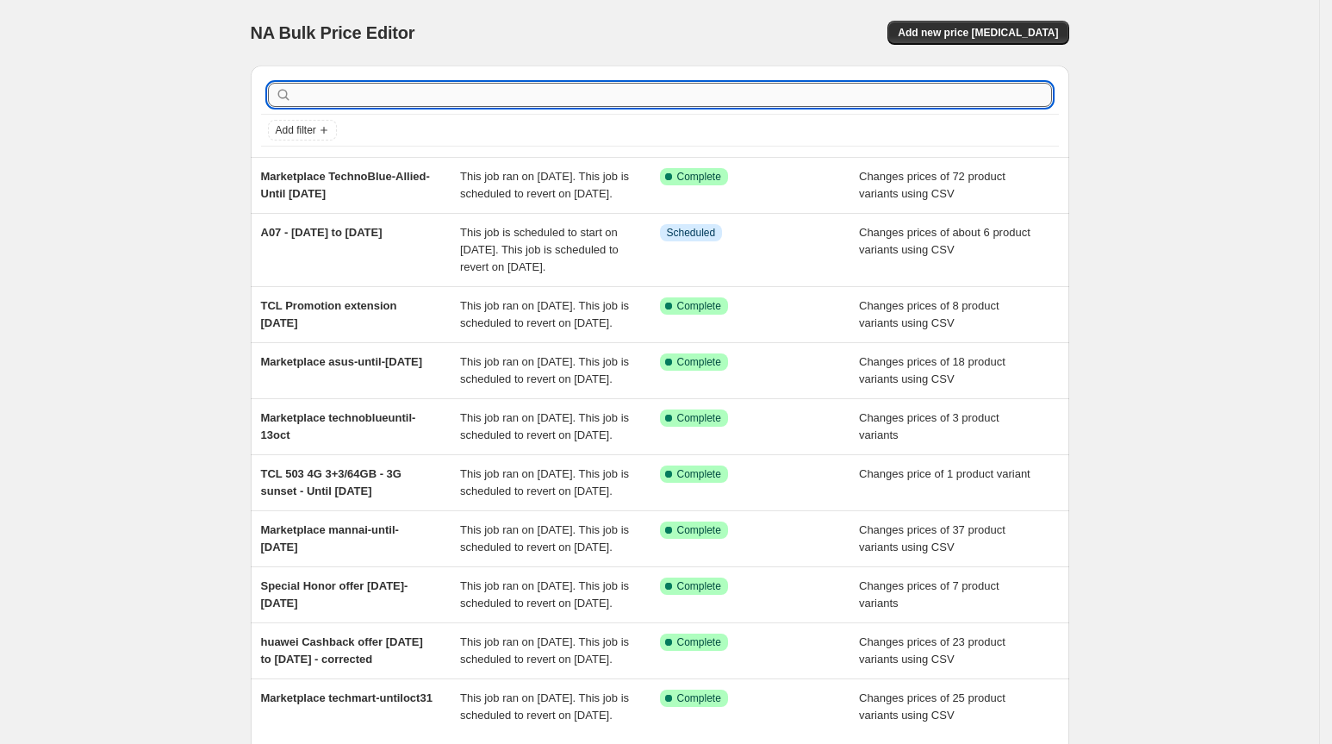
click at [520, 98] on input "text" at bounding box center [674, 95] width 757 height 24
type input "s25"
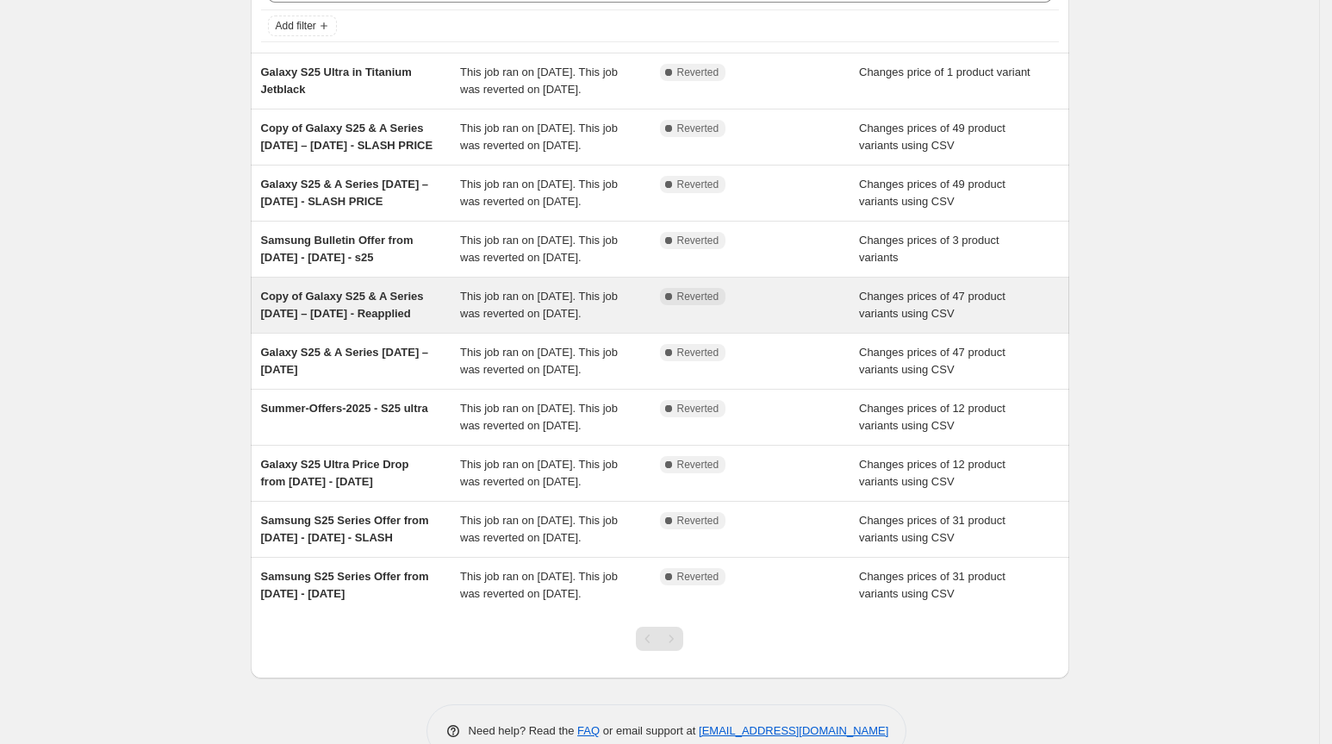
scroll to position [112, 0]
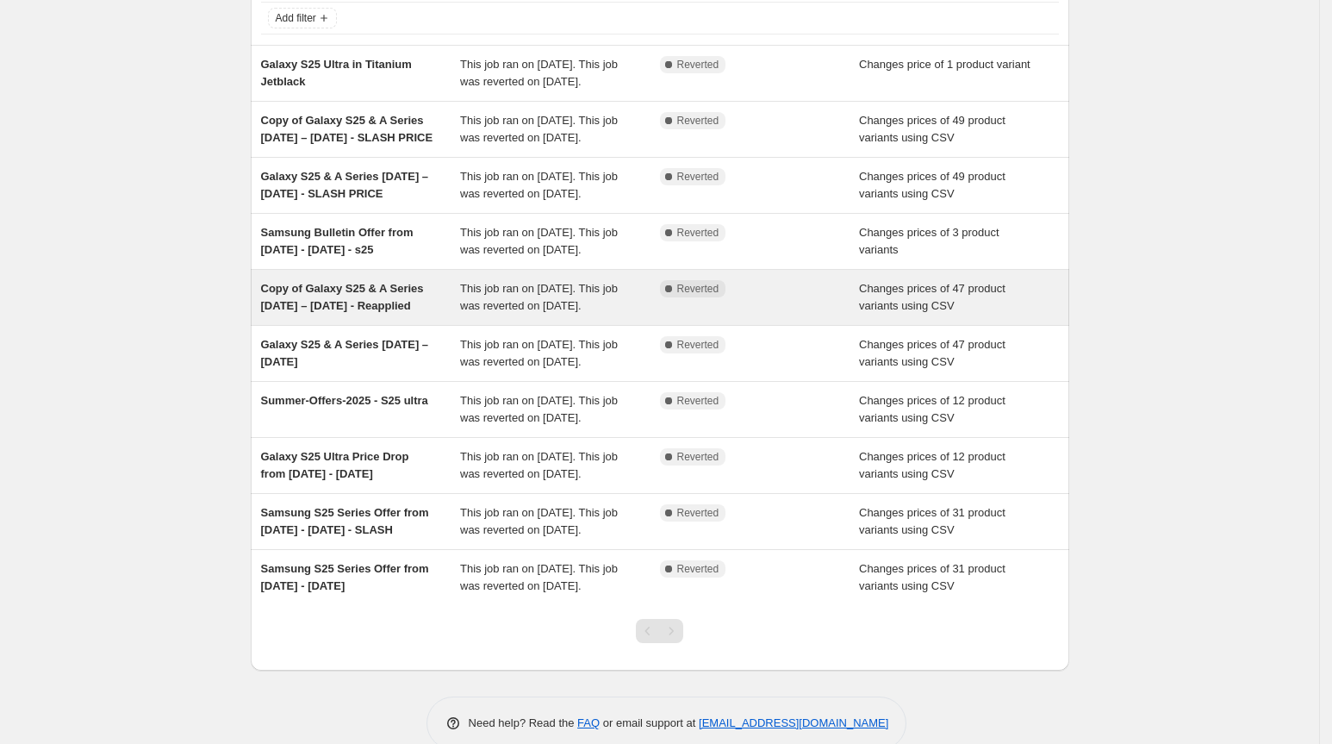
click at [374, 312] on span "Copy of Galaxy S25 & A Series [DATE] – [DATE] - Reapplied" at bounding box center [342, 297] width 163 height 30
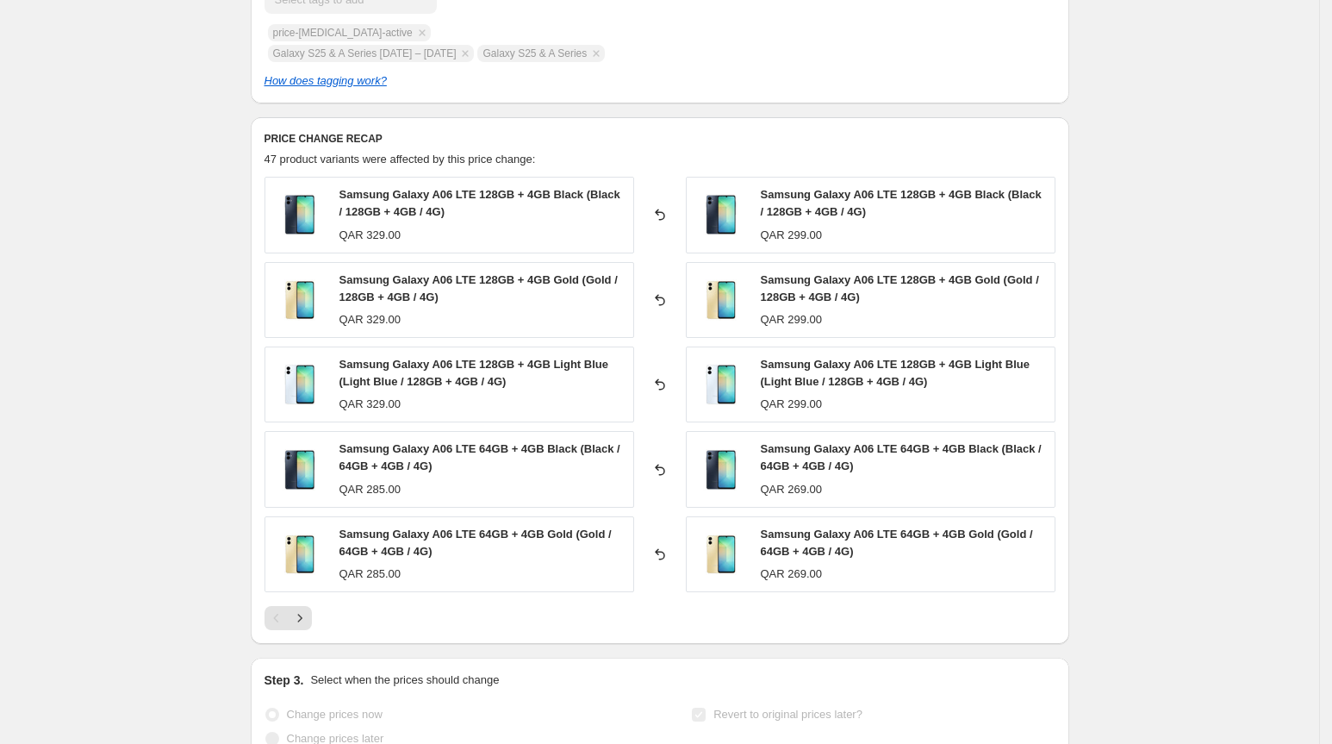
scroll to position [677, 0]
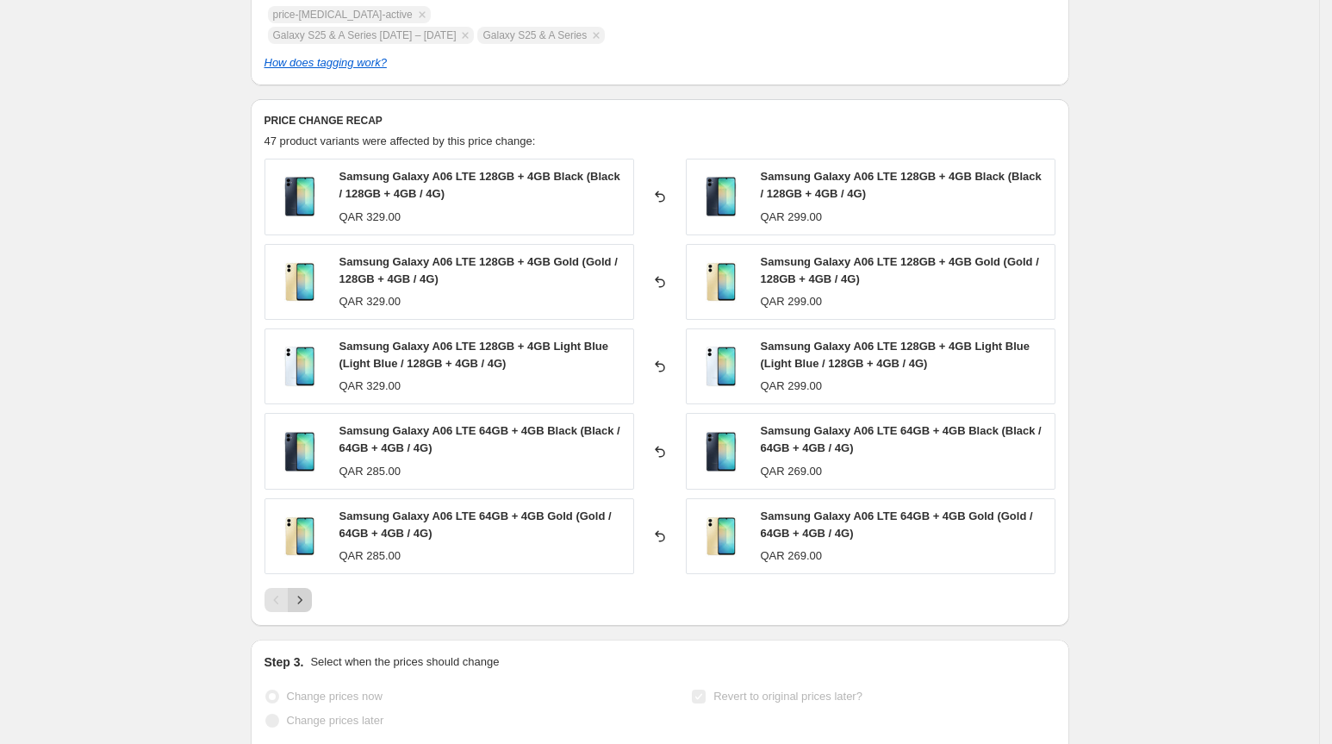
click at [302, 608] on icon "Next" at bounding box center [299, 599] width 17 height 17
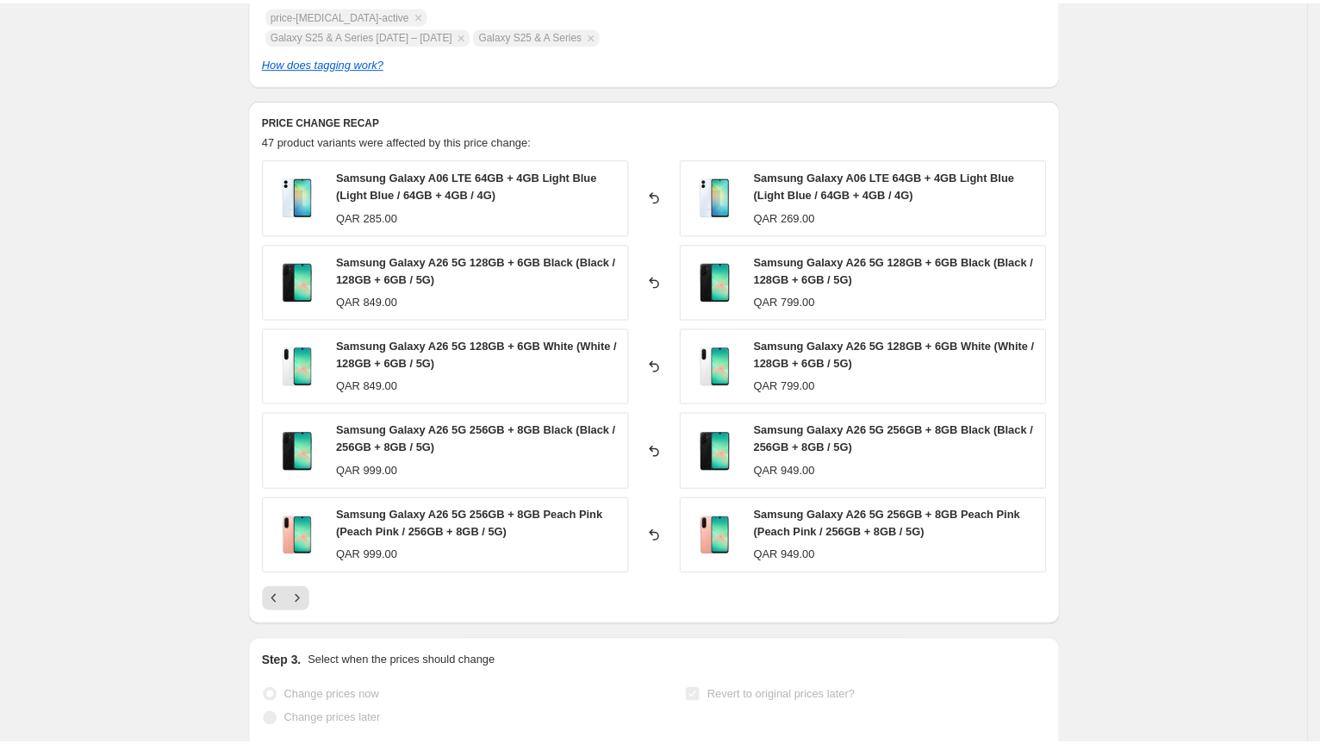
scroll to position [0, 0]
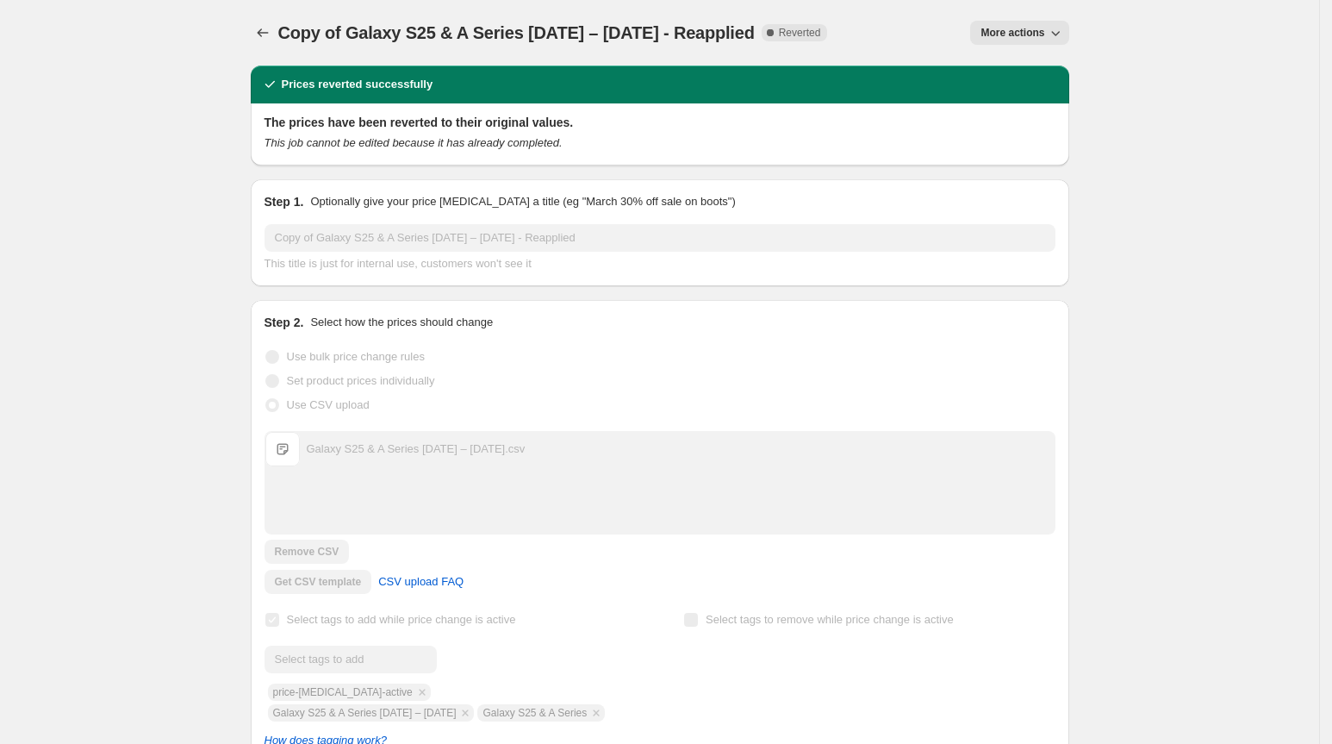
click at [1043, 27] on span "More actions" at bounding box center [1013, 33] width 64 height 14
click at [1045, 89] on span "Export Recap CSV" at bounding box center [1033, 97] width 94 height 17
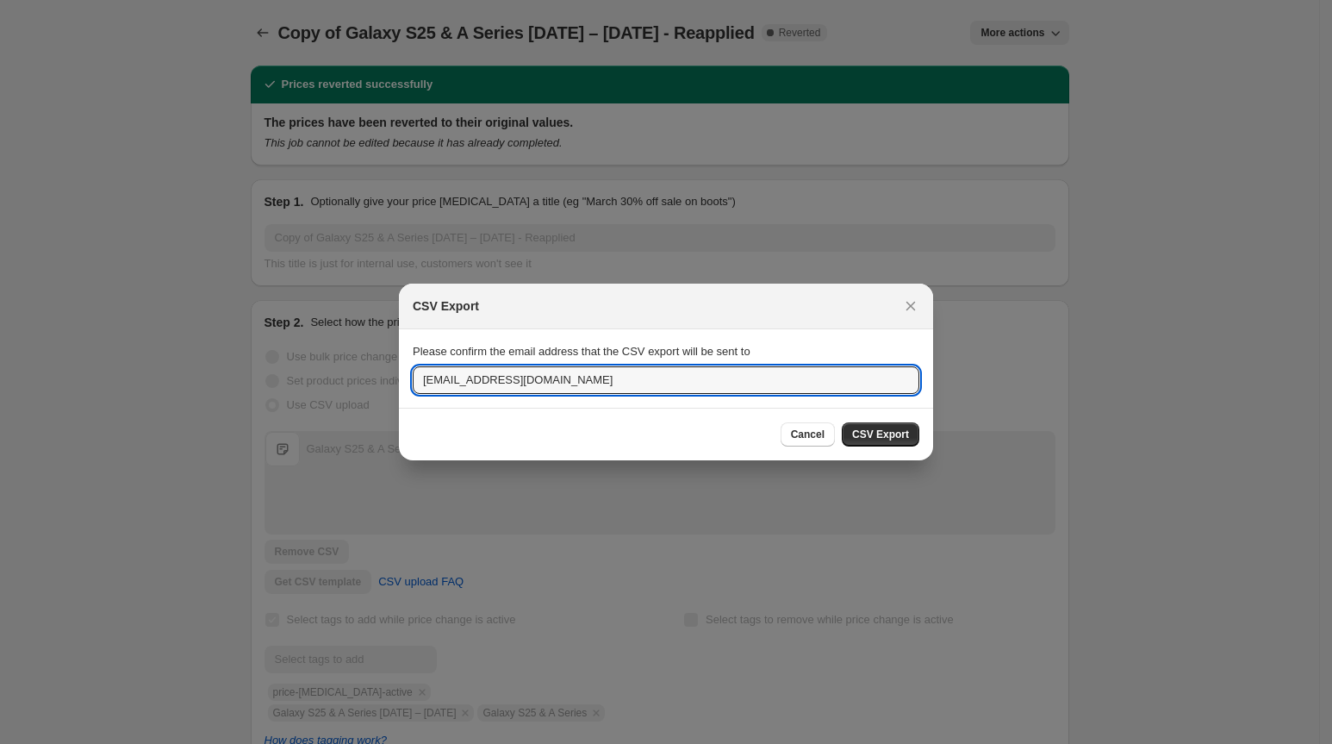
drag, startPoint x: 511, startPoint y: 382, endPoint x: 377, endPoint y: 377, distance: 134.5
type input "[EMAIL_ADDRESS][DOMAIN_NAME]"
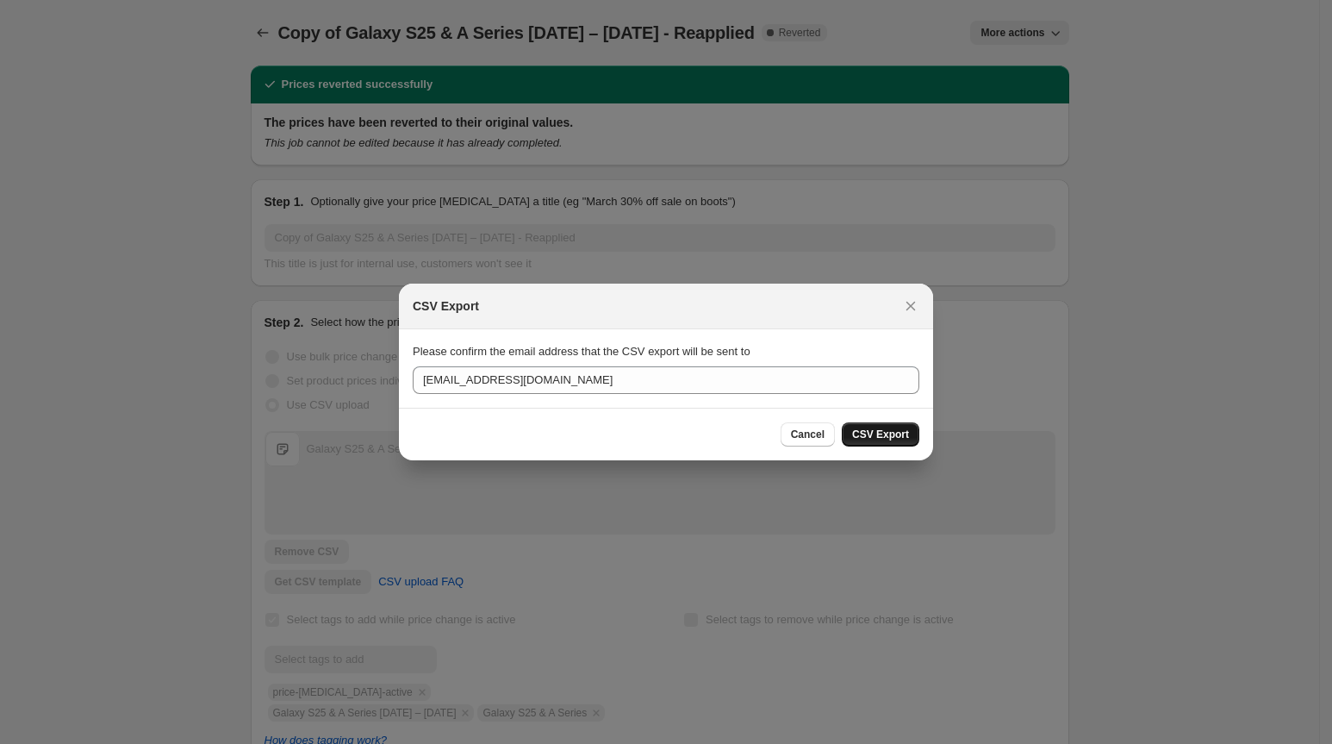
click at [891, 423] on button "CSV Export" at bounding box center [881, 434] width 78 height 24
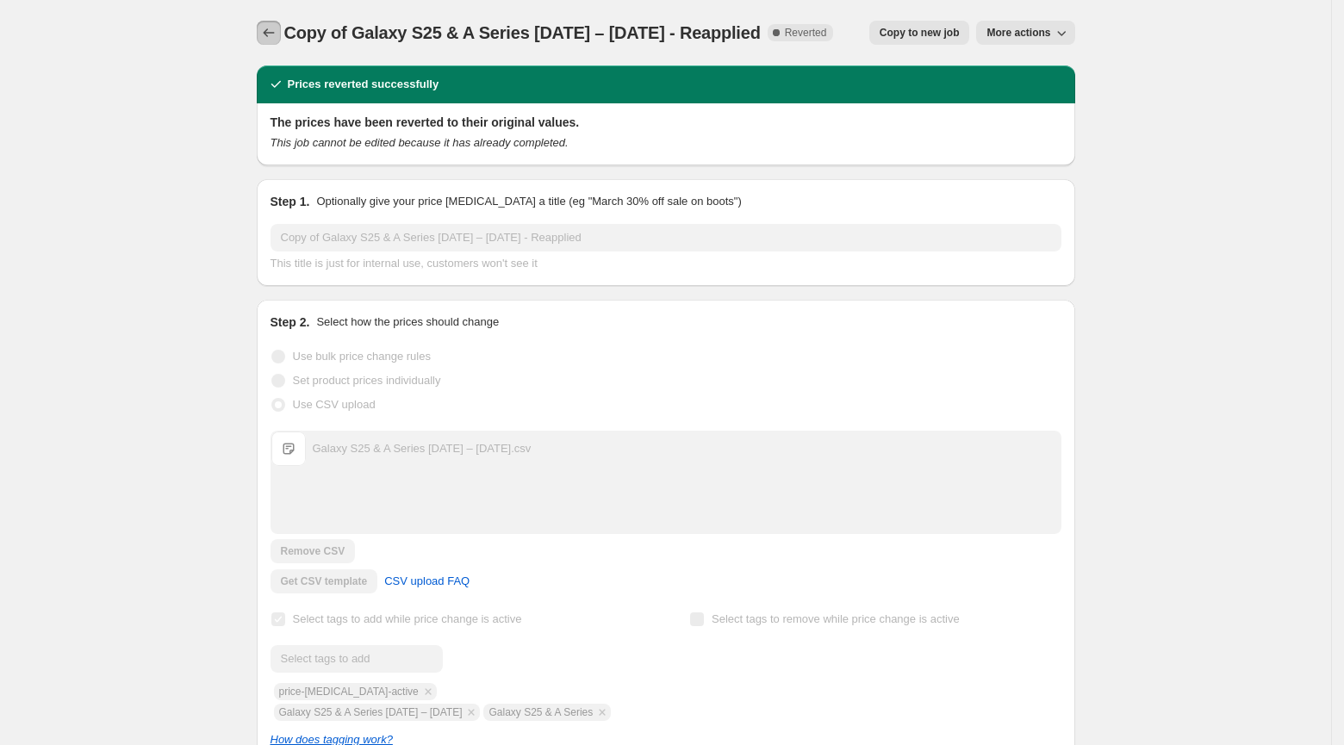
click at [280, 34] on button "Price change jobs" at bounding box center [269, 33] width 24 height 24
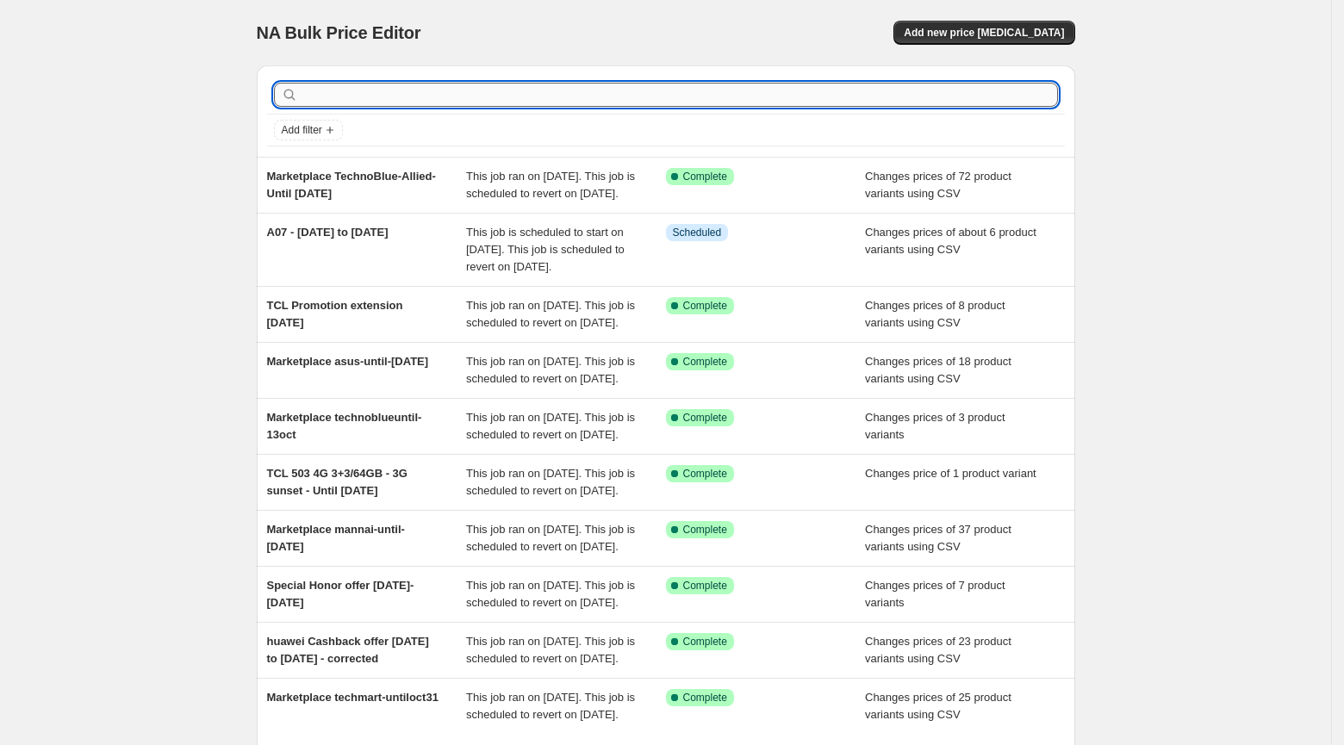
click at [402, 98] on input "text" at bounding box center [680, 95] width 757 height 24
type input "s25"
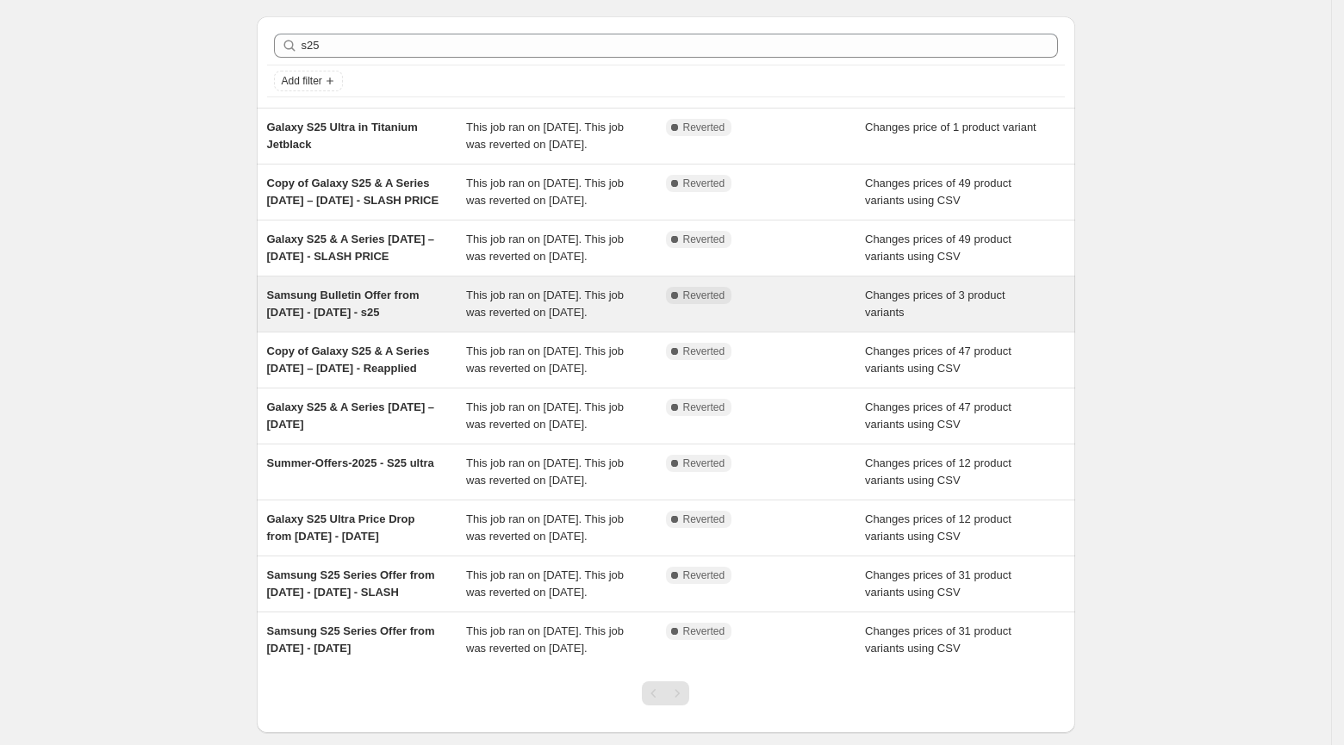
scroll to position [48, 0]
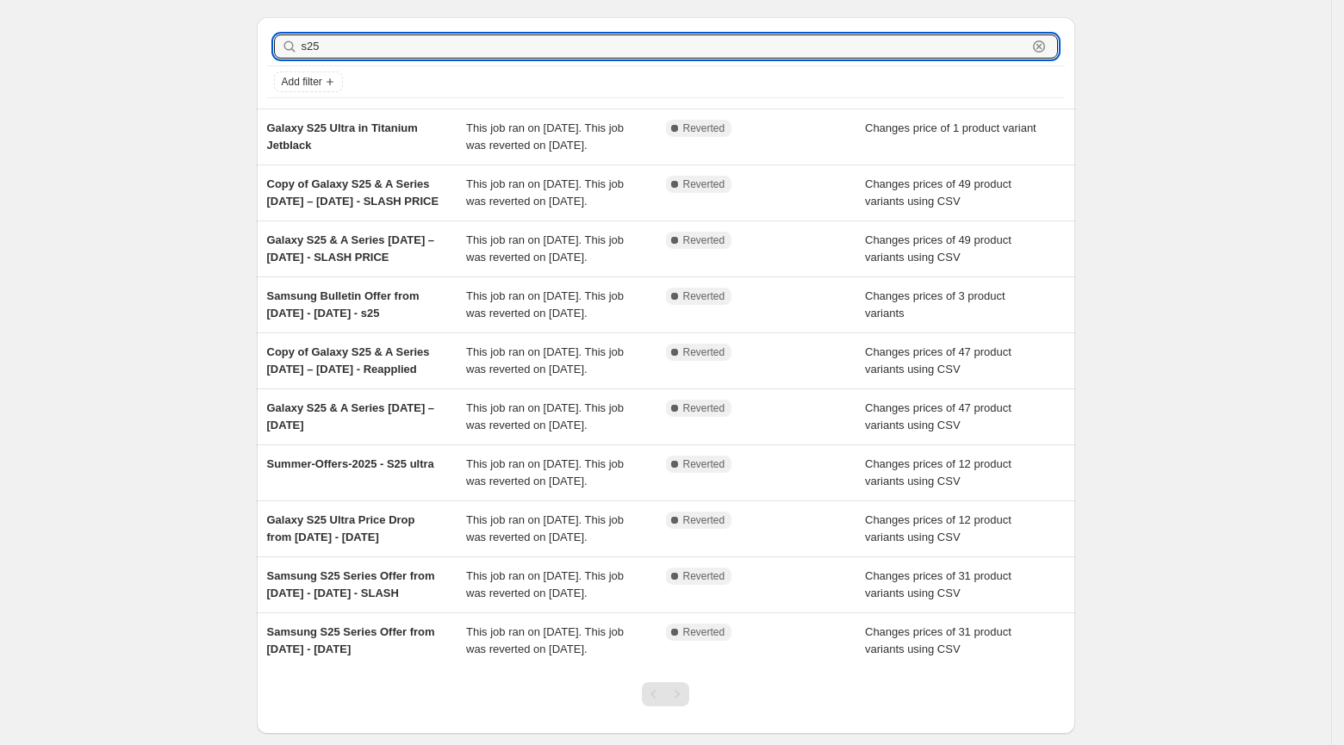
drag, startPoint x: 339, startPoint y: 52, endPoint x: 274, endPoint y: 42, distance: 65.3
click at [274, 42] on div "s25 Clear" at bounding box center [666, 46] width 784 height 24
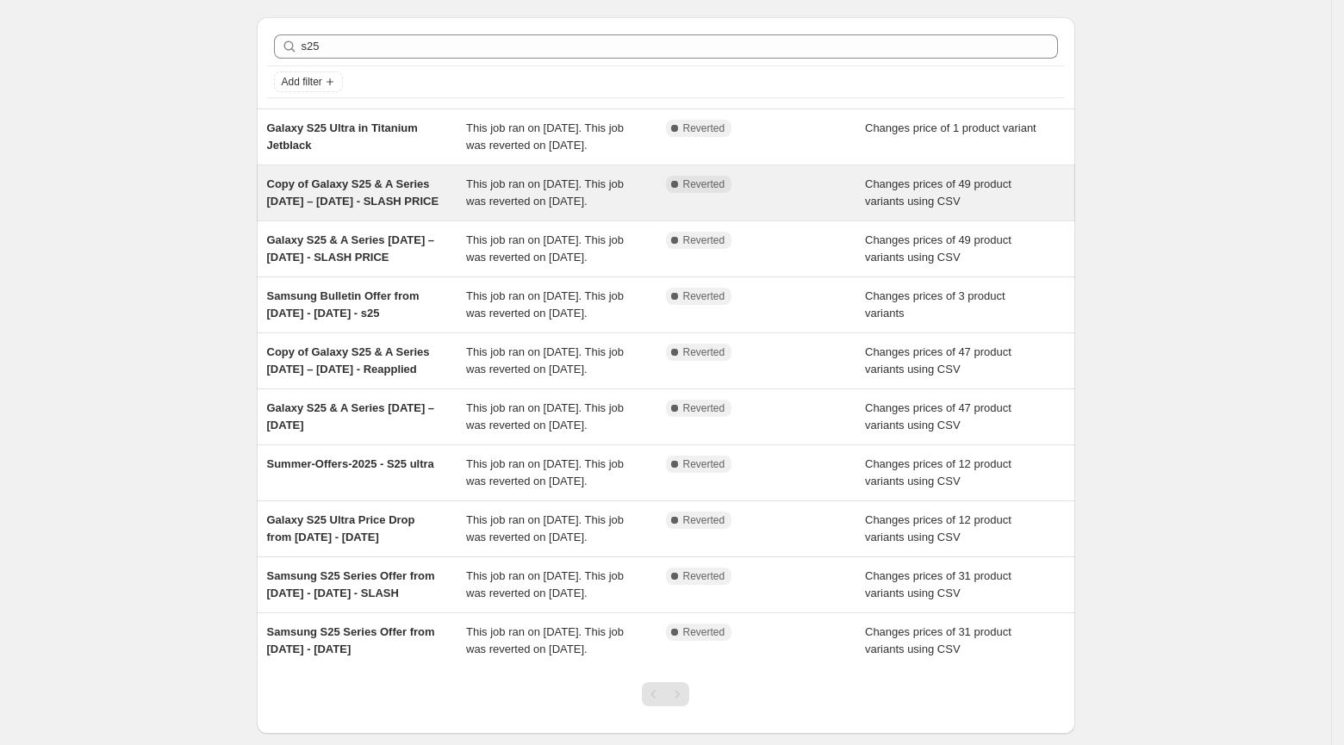
click at [383, 203] on span "Copy of Galaxy S25 & A Series [DATE] – [DATE] - SLASH PRICE" at bounding box center [353, 193] width 172 height 30
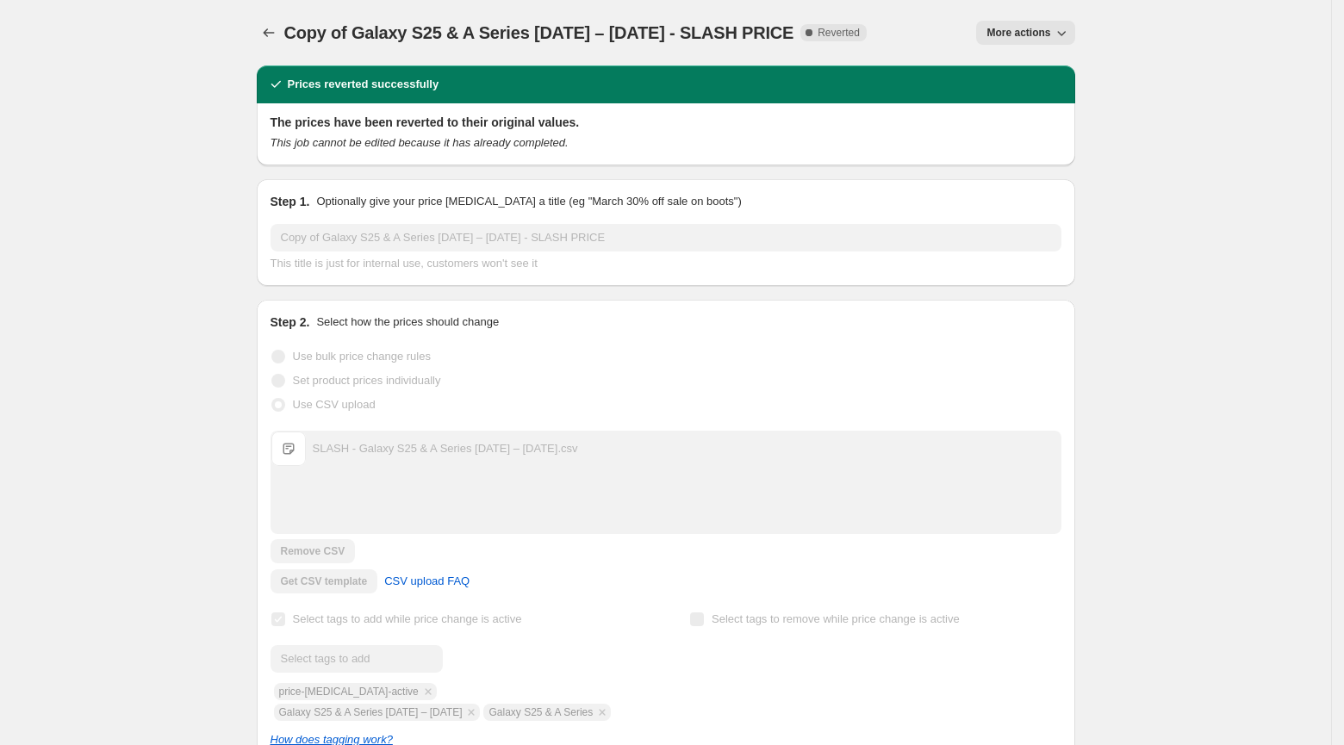
click at [1001, 39] on span "More actions" at bounding box center [1019, 33] width 64 height 14
click at [266, 29] on icon "Price change jobs" at bounding box center [268, 32] width 17 height 17
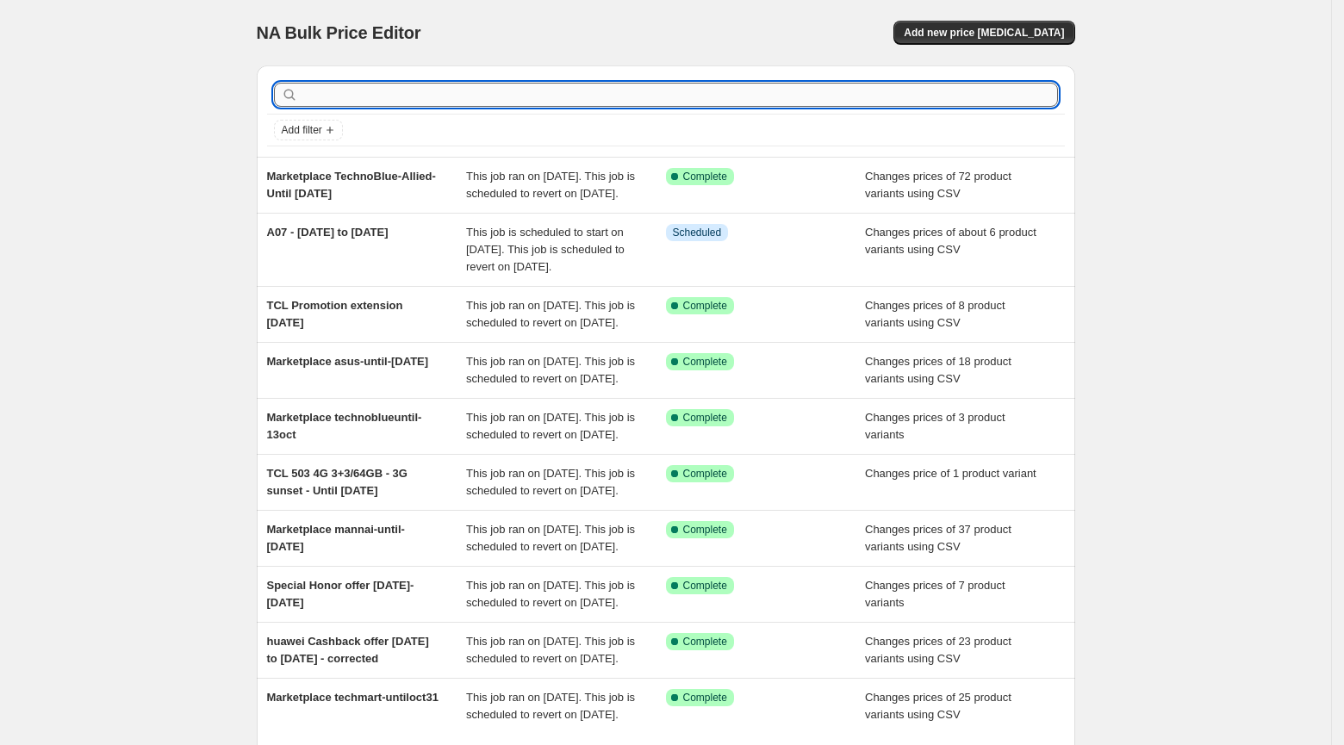
click at [373, 84] on input "text" at bounding box center [680, 95] width 757 height 24
type input "s"
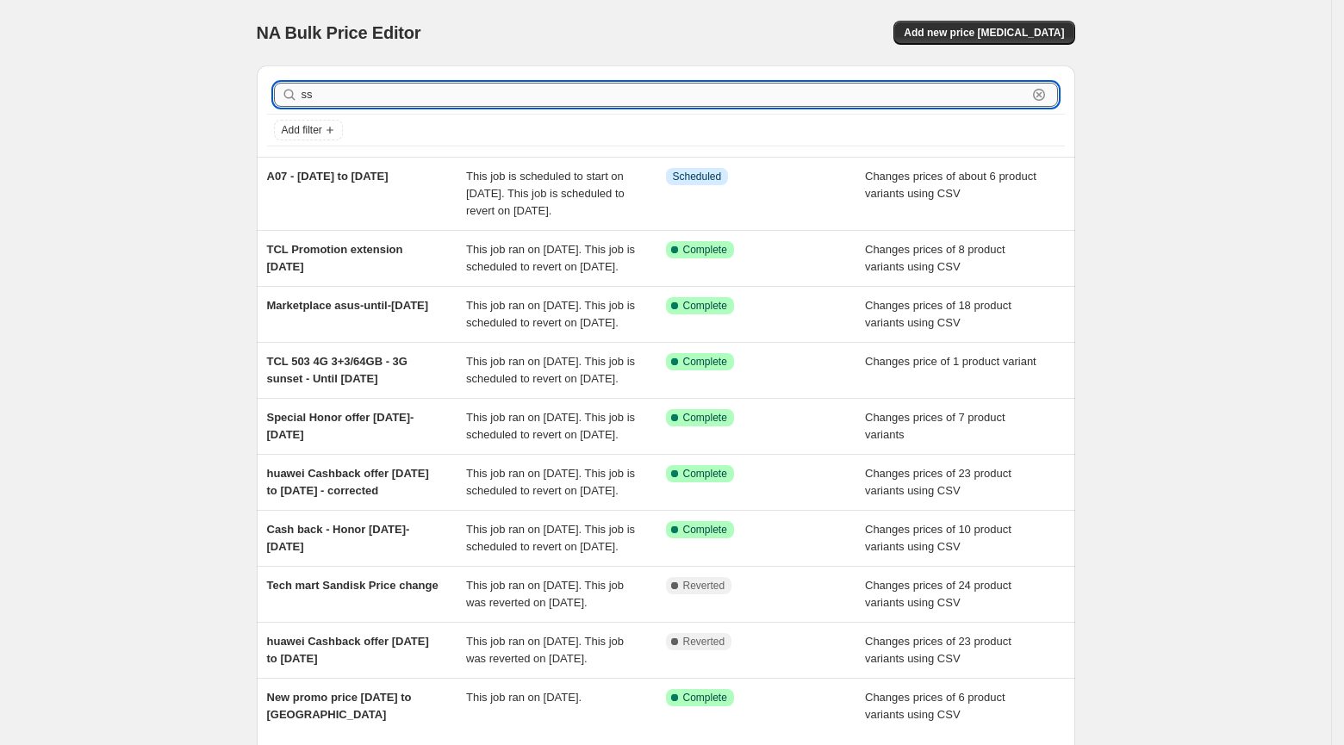
click at [380, 88] on input "ss" at bounding box center [665, 95] width 726 height 24
type input "s25"
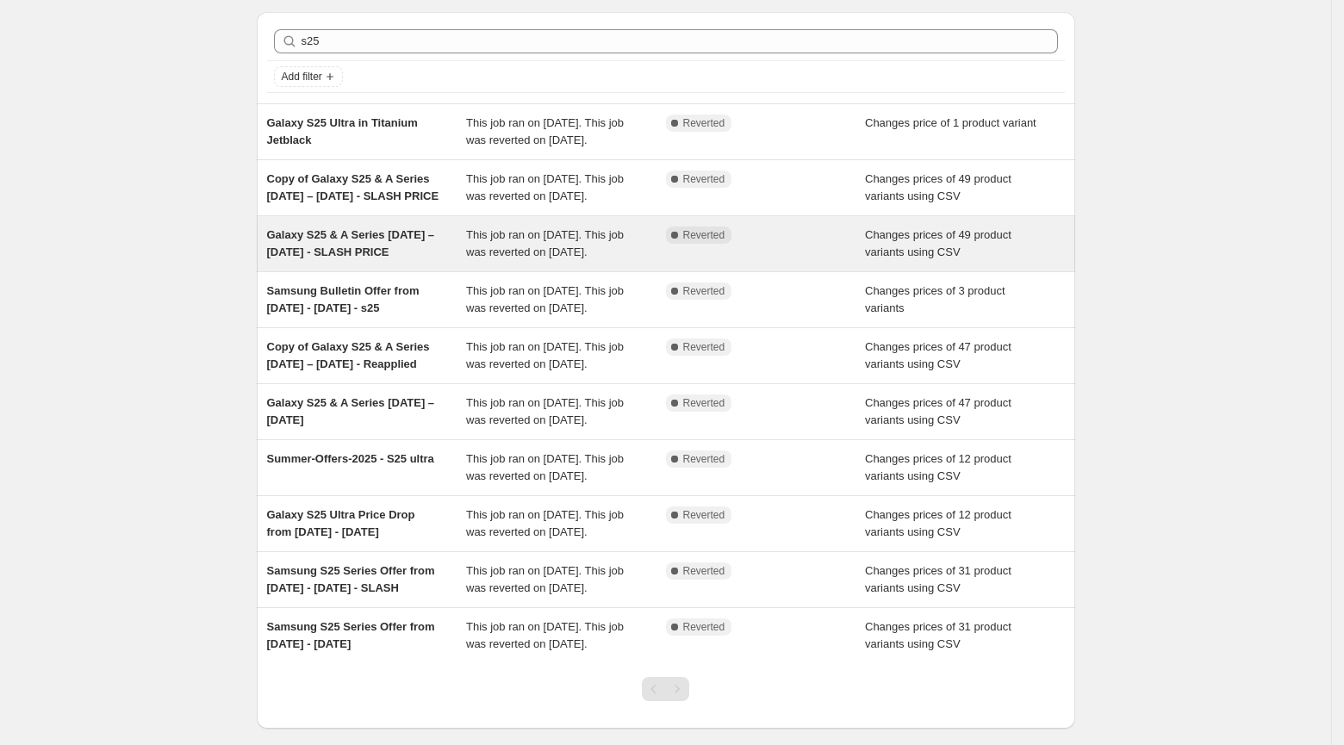
scroll to position [53, 0]
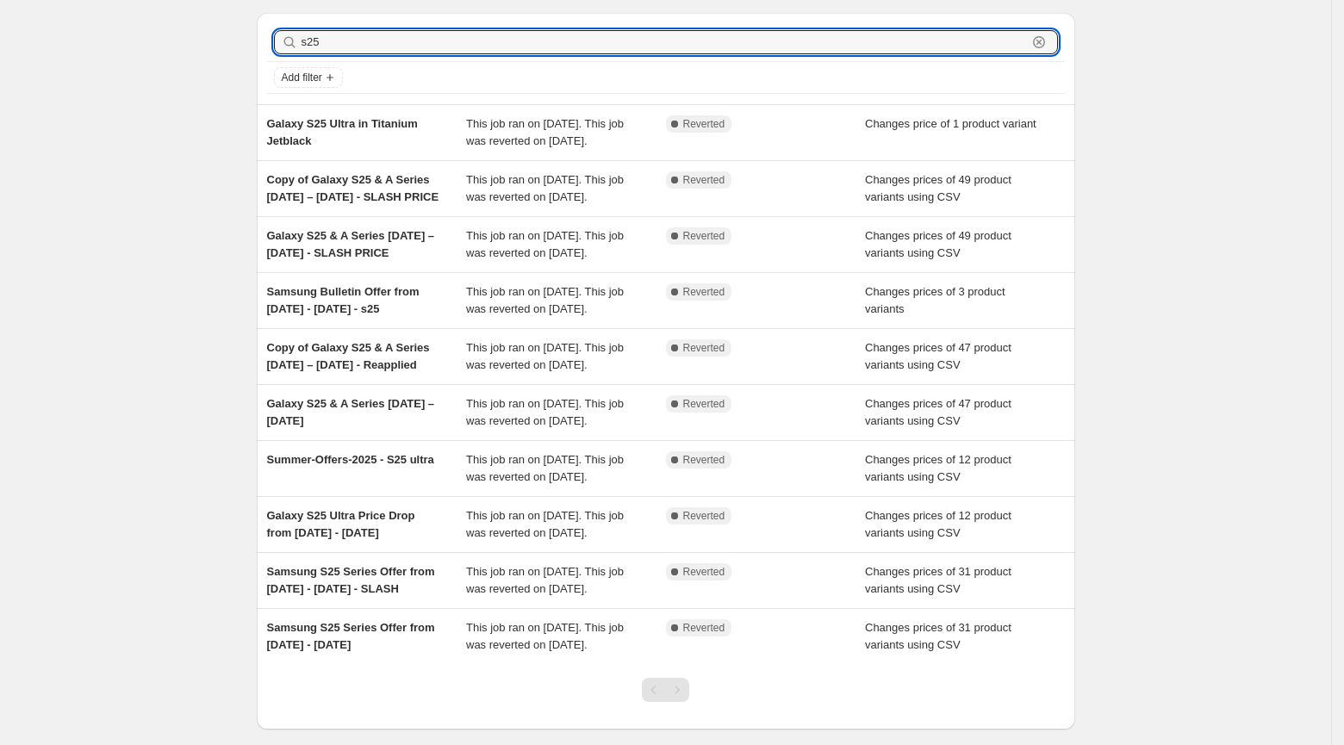
drag, startPoint x: 385, startPoint y: 41, endPoint x: 252, endPoint y: 45, distance: 133.6
click at [252, 45] on div "s25 Clear Add filter Galaxy S25 Ultra in Titanium Jetblack This job ran on Augu…" at bounding box center [659, 364] width 833 height 731
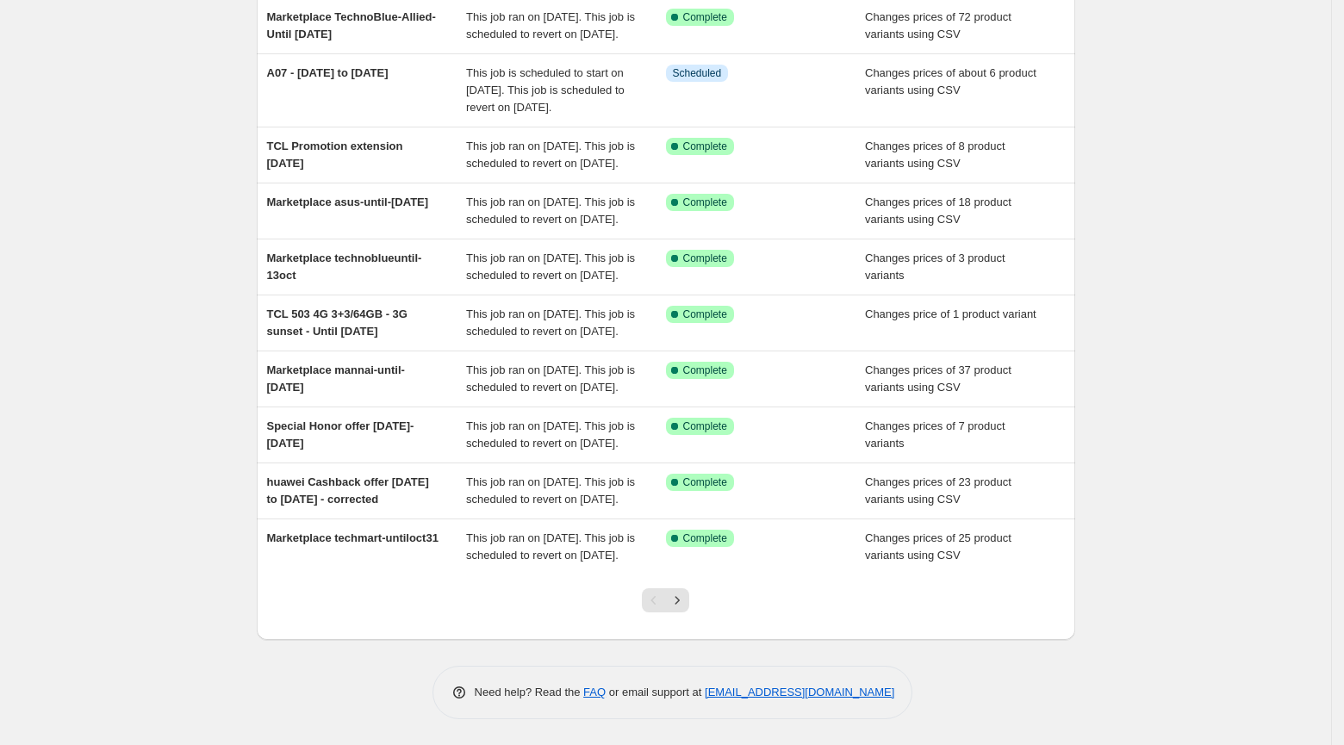
scroll to position [327, 0]
click at [681, 602] on icon "Next" at bounding box center [677, 600] width 17 height 17
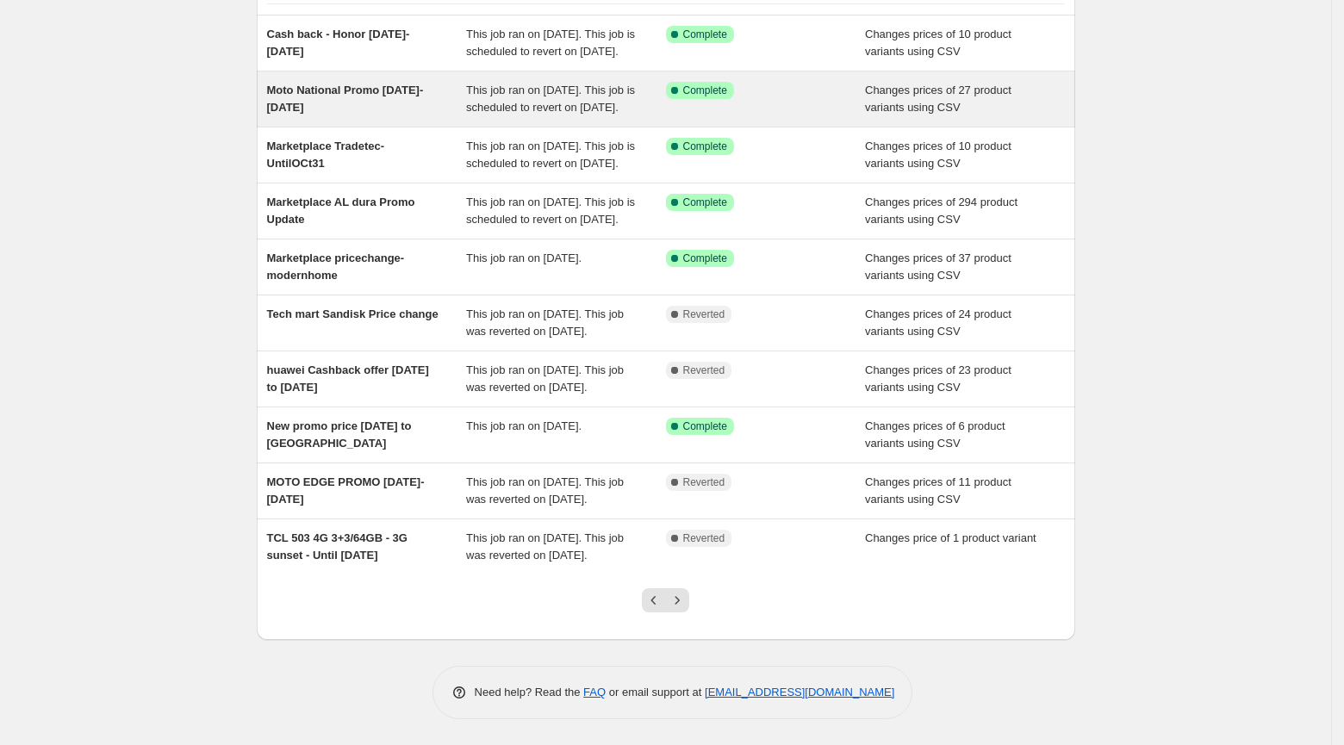
scroll to position [178, 0]
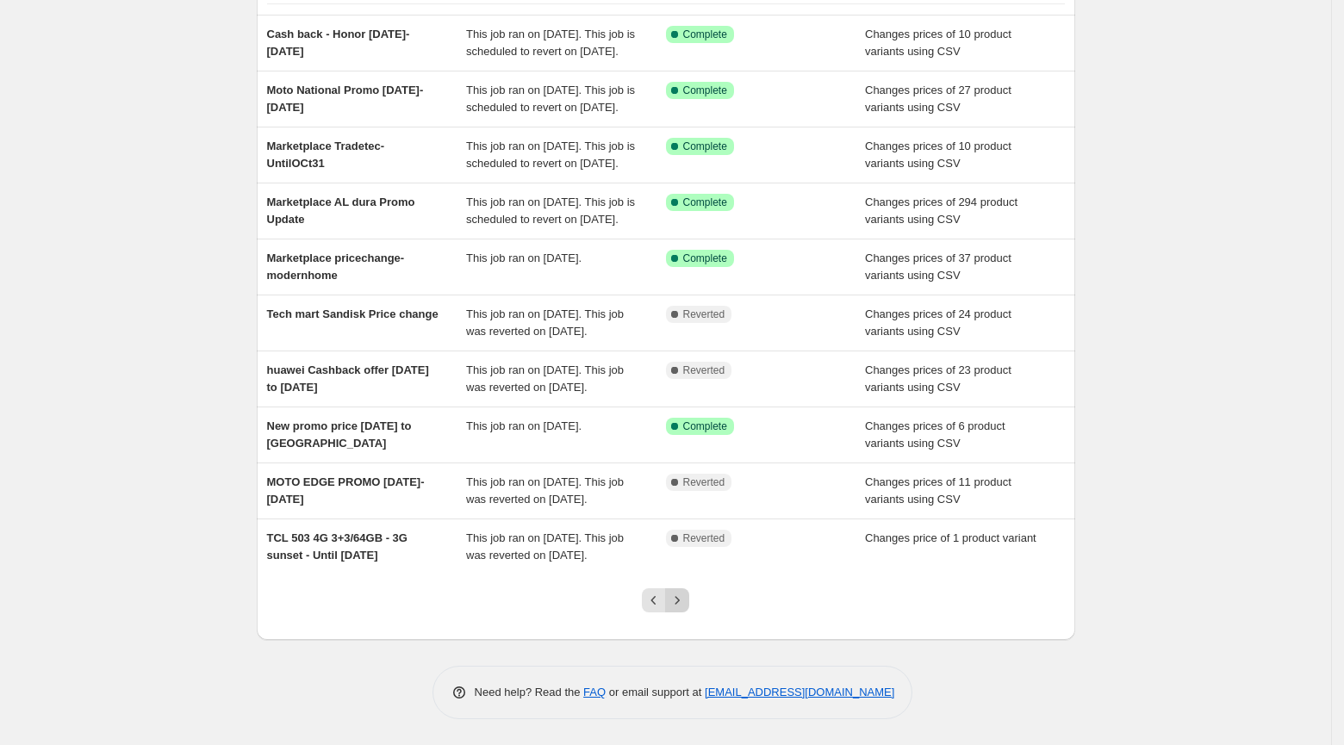
click at [672, 609] on icon "Next" at bounding box center [677, 600] width 17 height 17
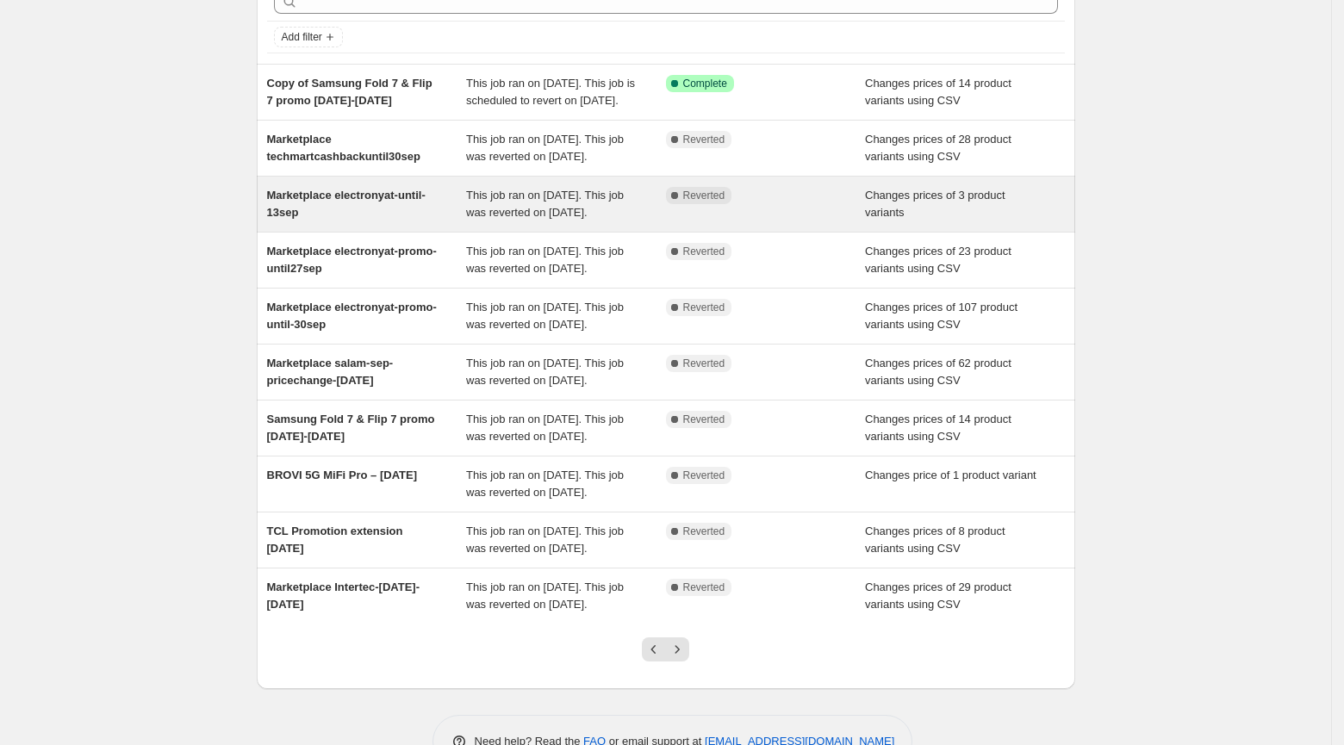
scroll to position [309, 0]
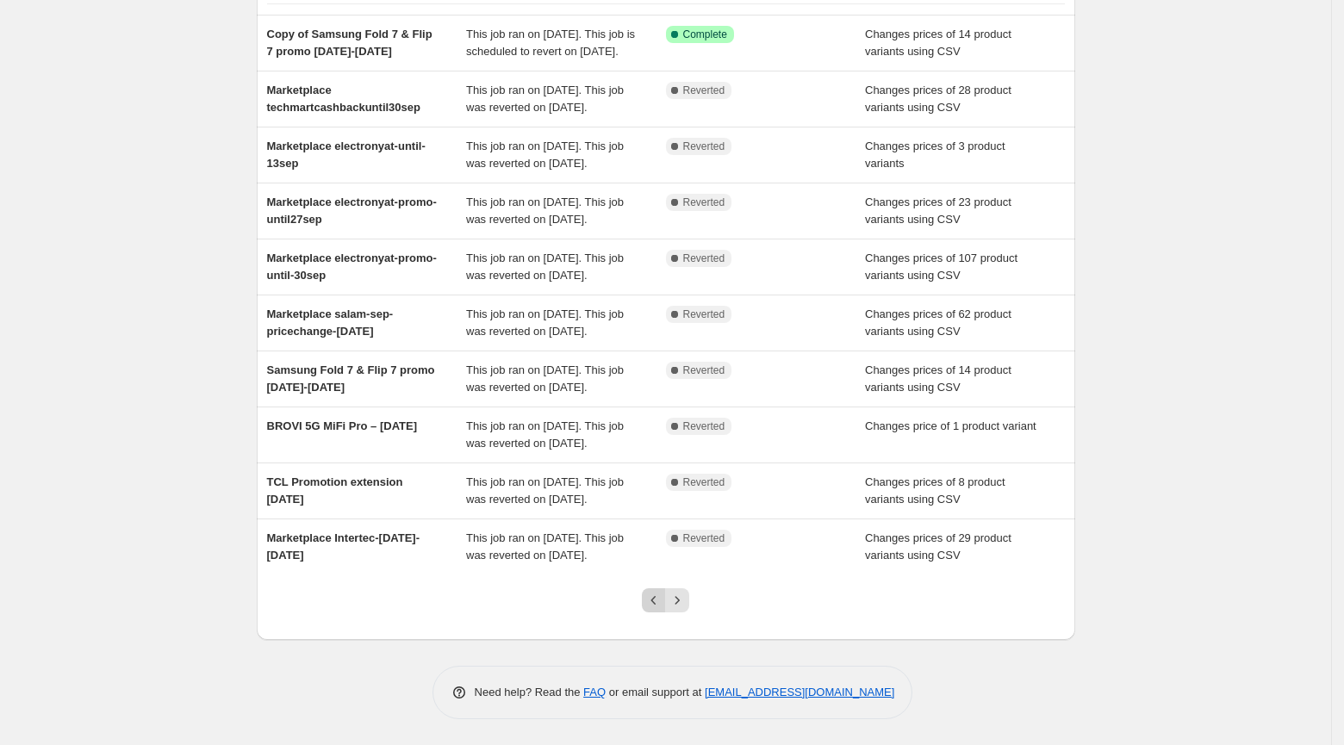
click at [645, 608] on icon "Previous" at bounding box center [653, 600] width 17 height 17
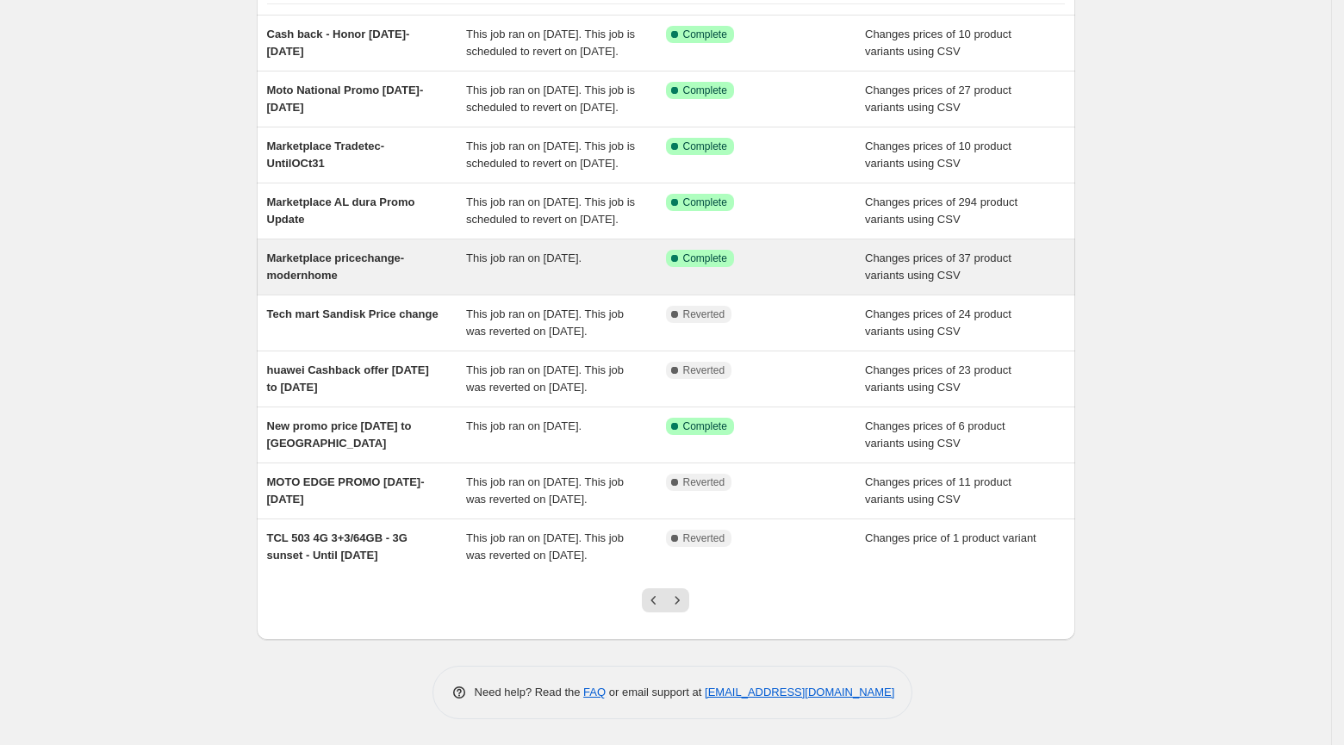
scroll to position [275, 0]
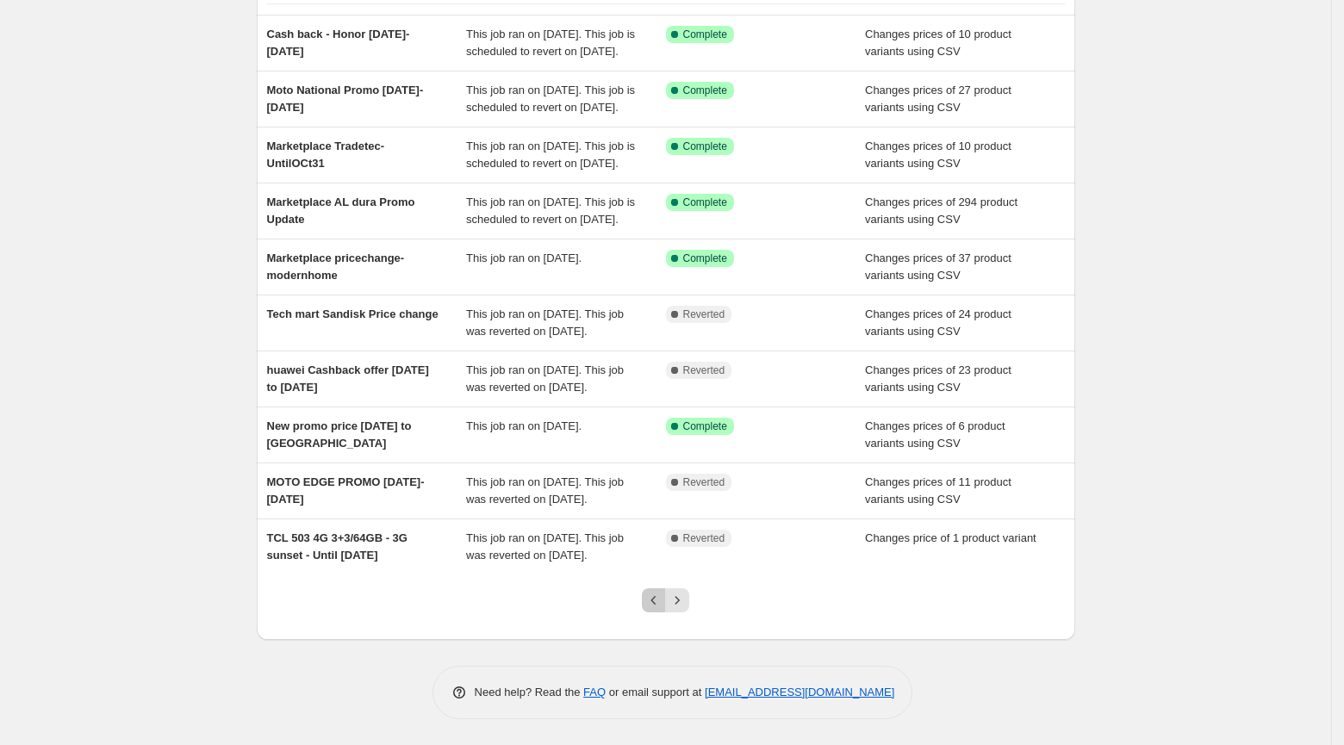
click at [657, 606] on icon "Previous" at bounding box center [653, 600] width 17 height 17
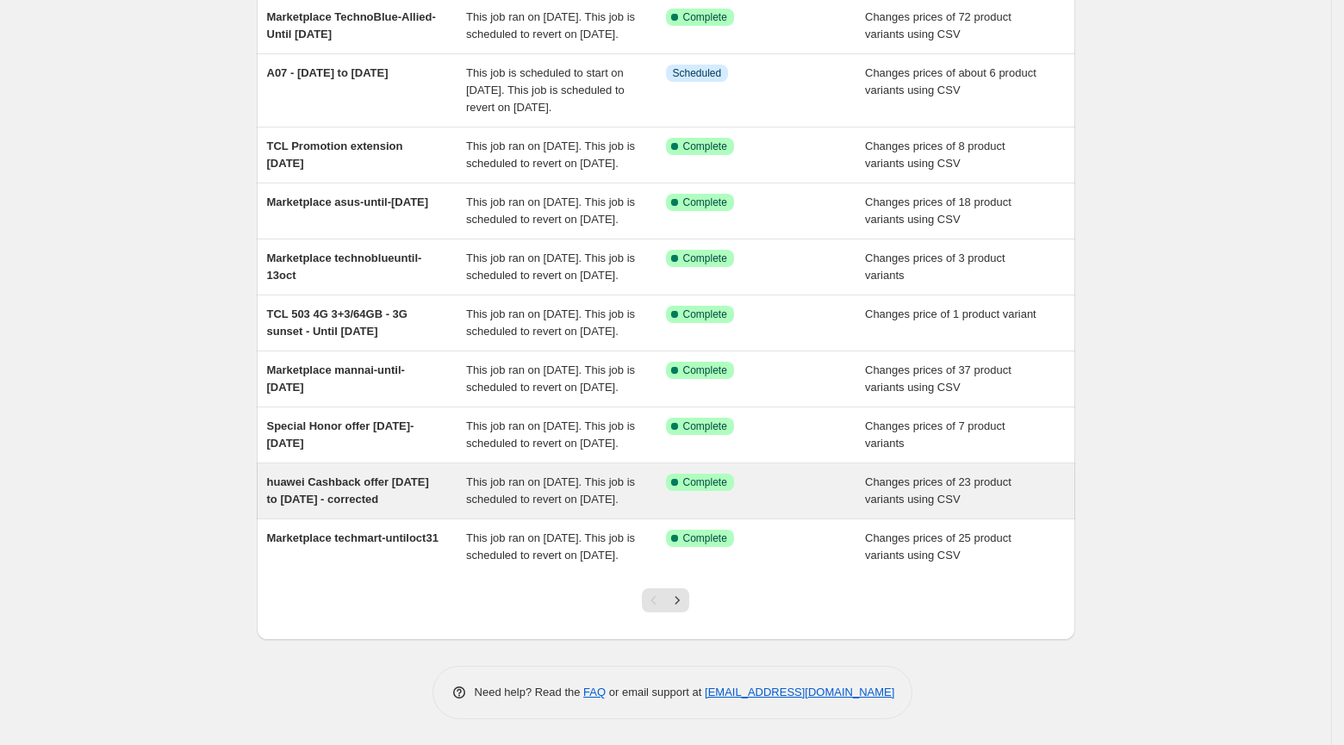
scroll to position [327, 0]
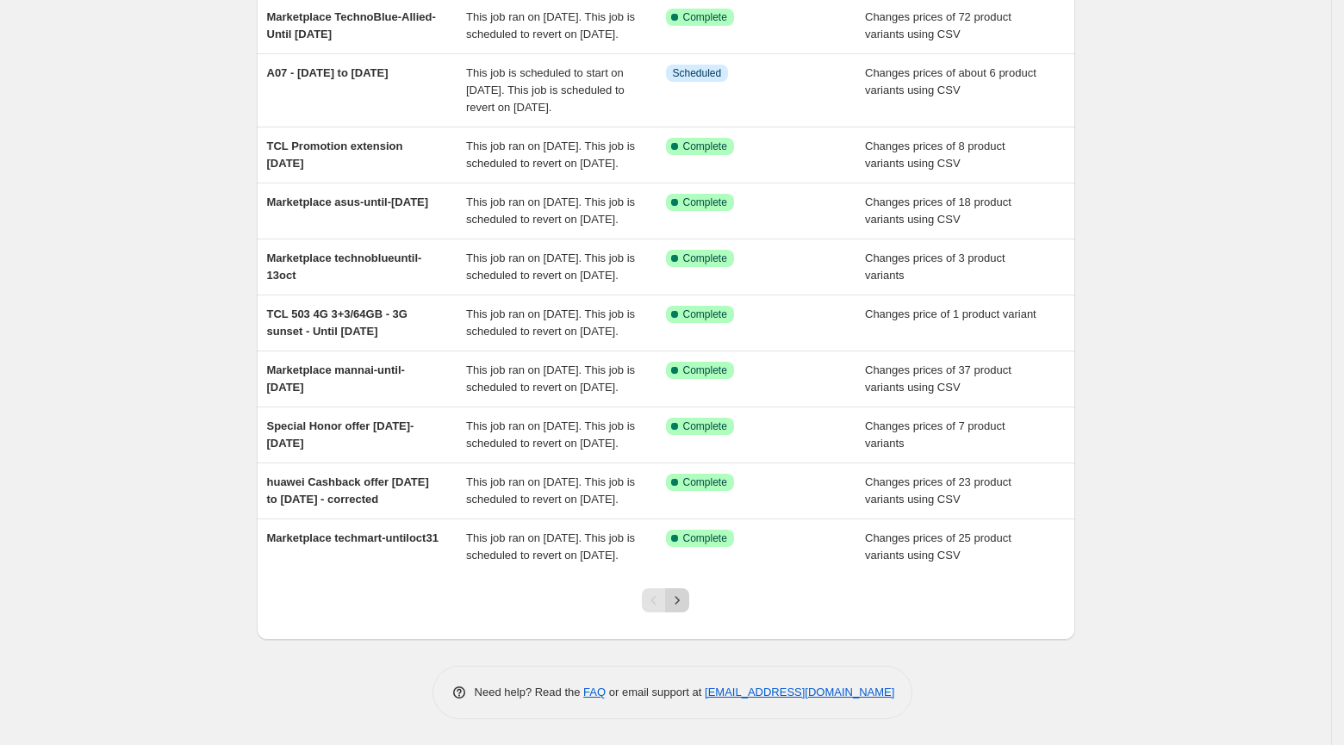
click at [680, 606] on icon "Next" at bounding box center [677, 600] width 17 height 17
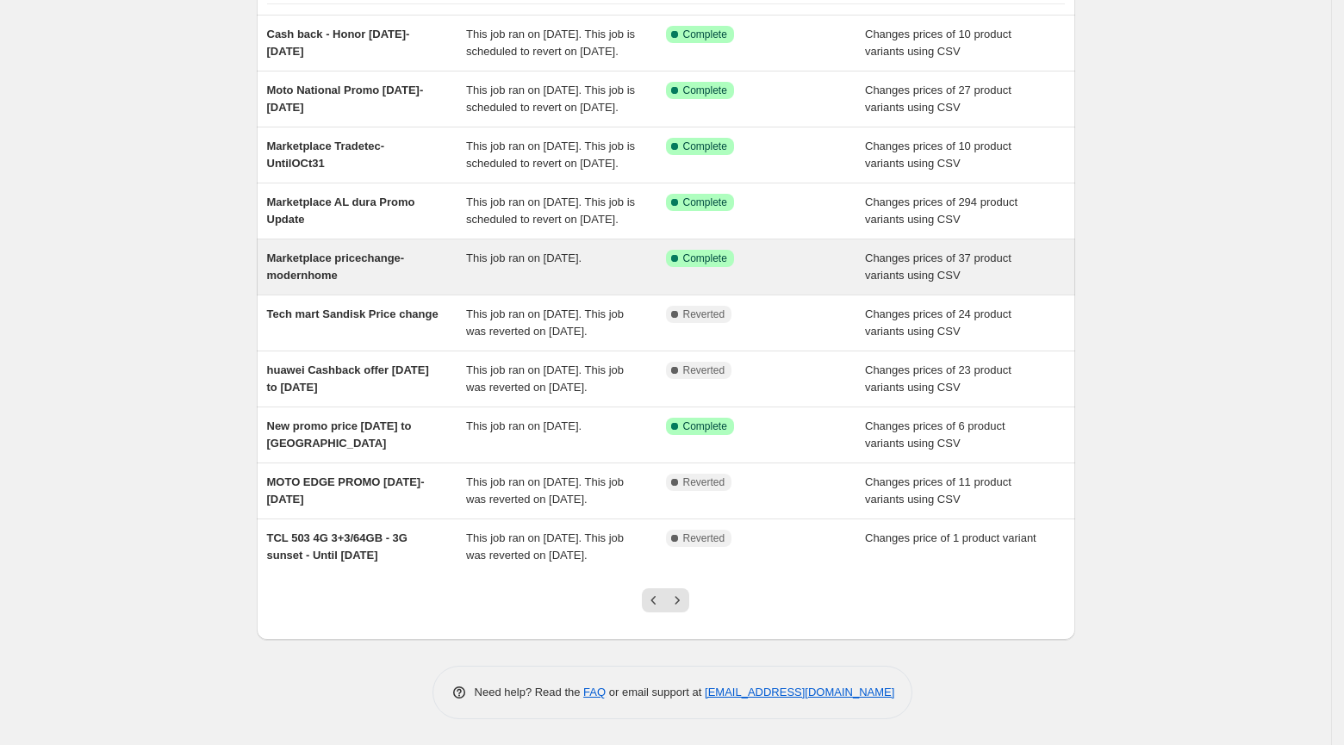
scroll to position [0, 0]
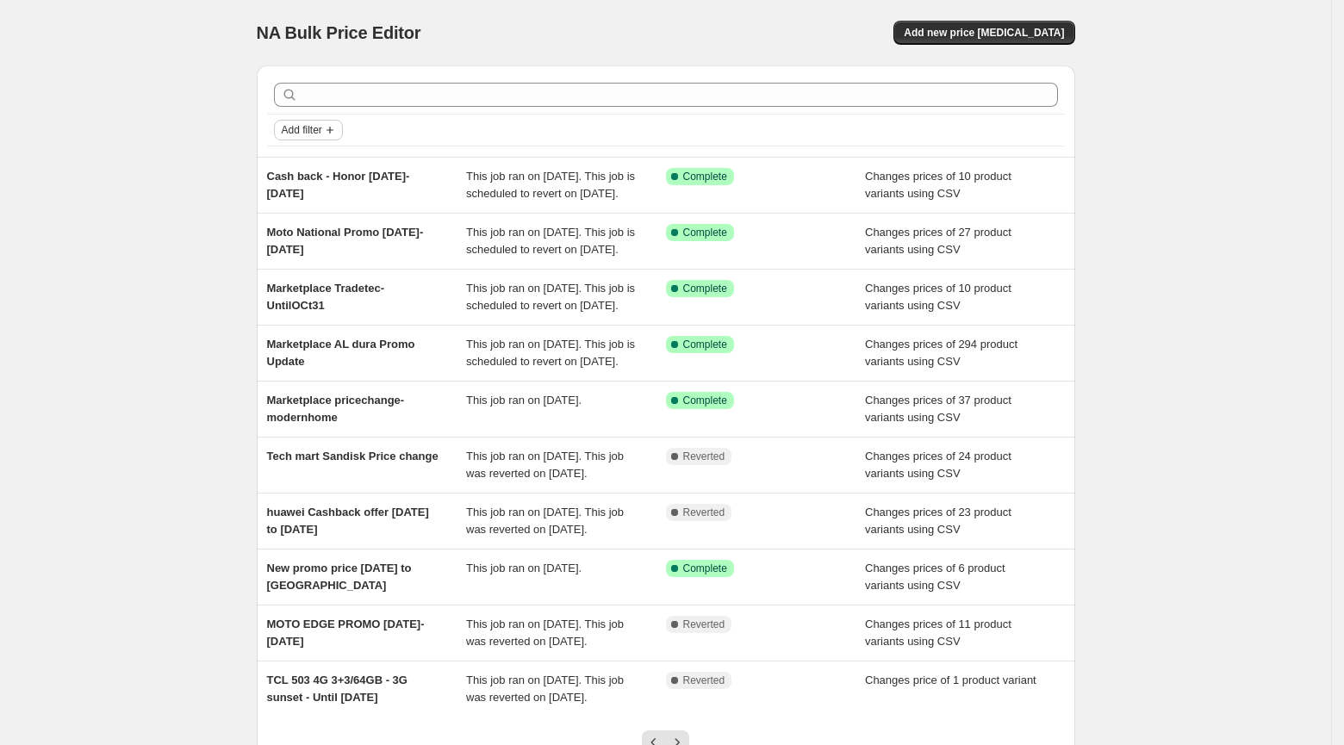
click at [318, 128] on span "Add filter" at bounding box center [302, 130] width 41 height 14
click at [321, 147] on div "Job status" at bounding box center [308, 164] width 72 height 38
click at [320, 165] on span "Job status" at bounding box center [308, 163] width 51 height 13
click at [338, 234] on span "Complete" at bounding box center [331, 238] width 48 height 13
click at [299, 234] on input "Complete" at bounding box center [292, 239] width 14 height 14
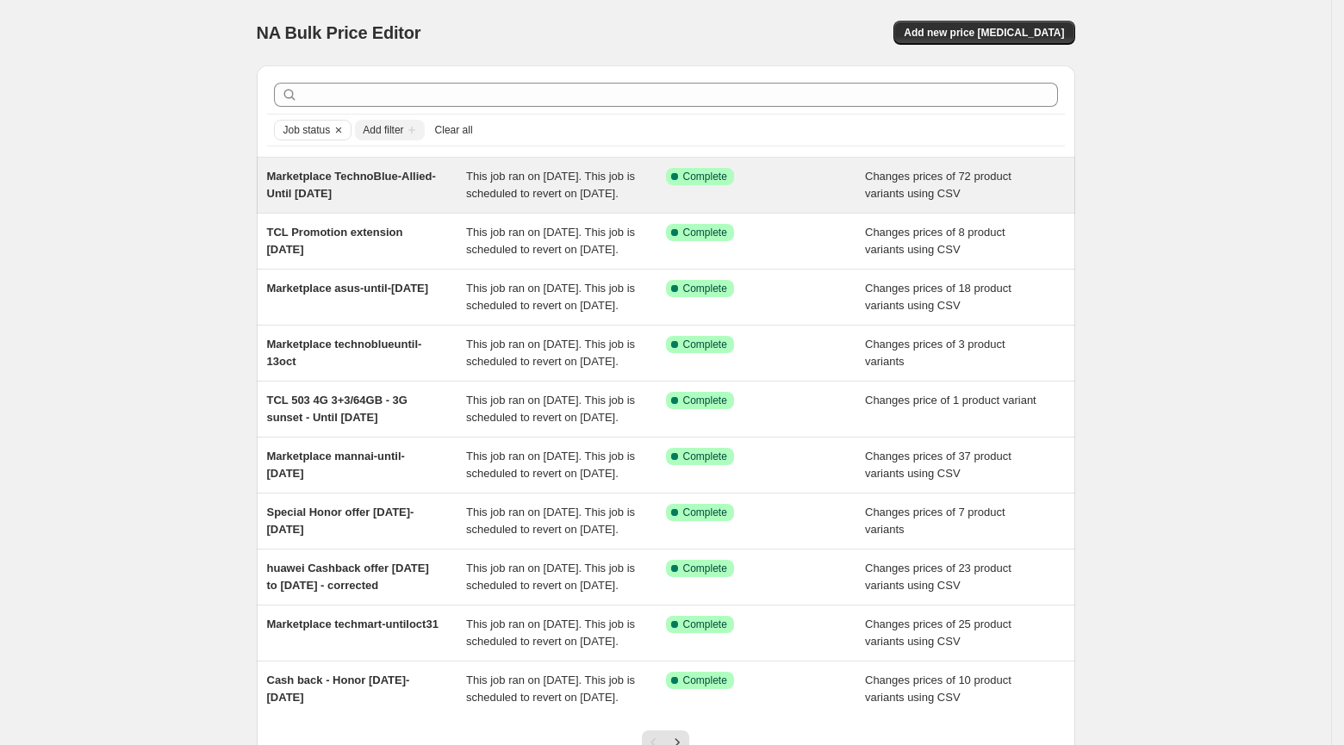
click at [290, 190] on span "Marketplace TechnoBlue-Allied-Until [DATE]" at bounding box center [351, 185] width 169 height 30
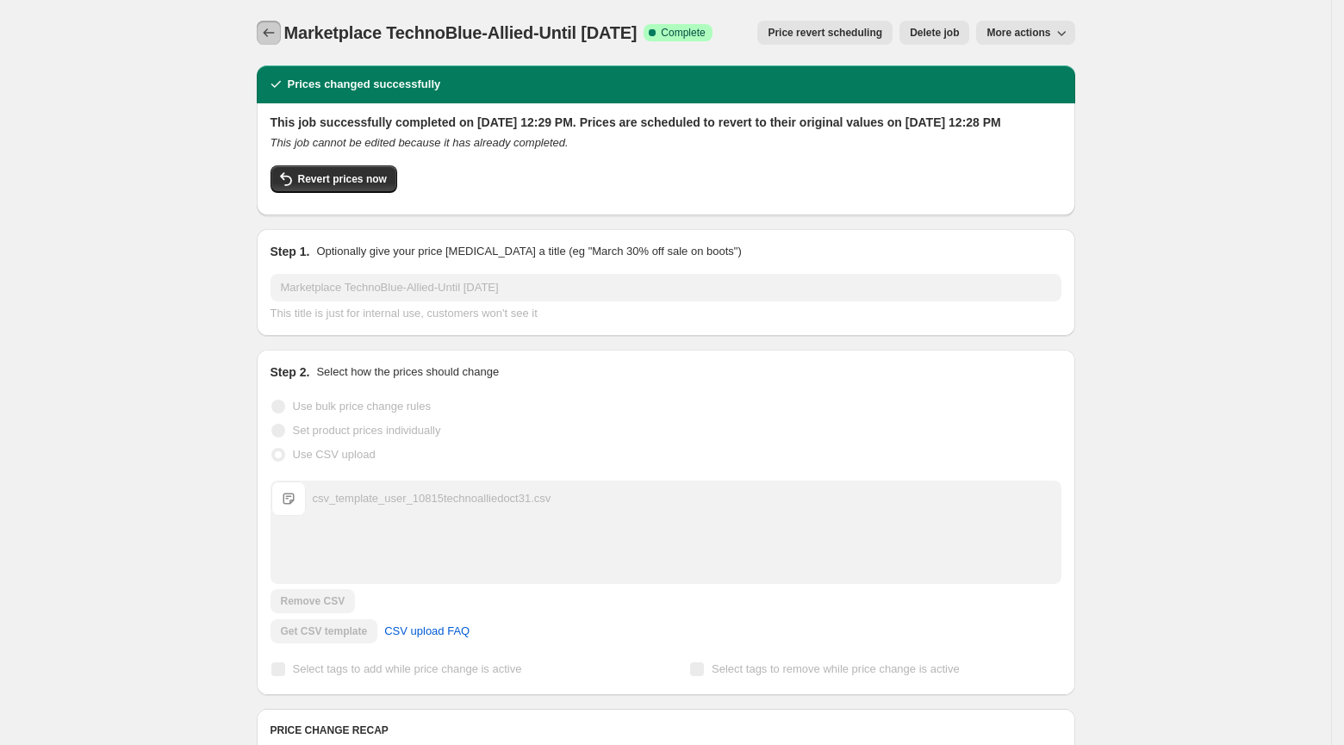
click at [264, 28] on icon "Price change jobs" at bounding box center [268, 32] width 17 height 17
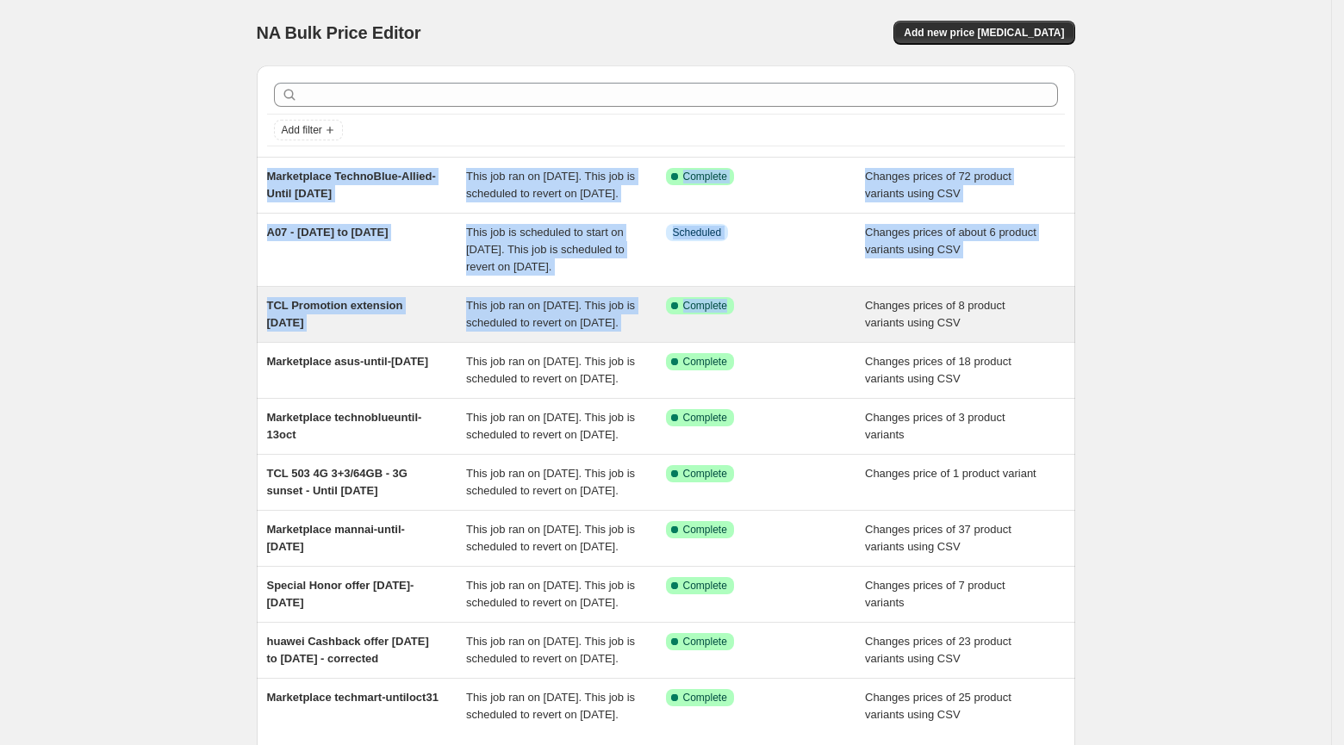
drag, startPoint x: 457, startPoint y: 163, endPoint x: 735, endPoint y: 355, distance: 338.3
click at [735, 355] on ul "Marketplace TechnoBlue-Allied-Until Oct 31 This job ran on October 7, 2025. Thi…" at bounding box center [666, 445] width 819 height 577
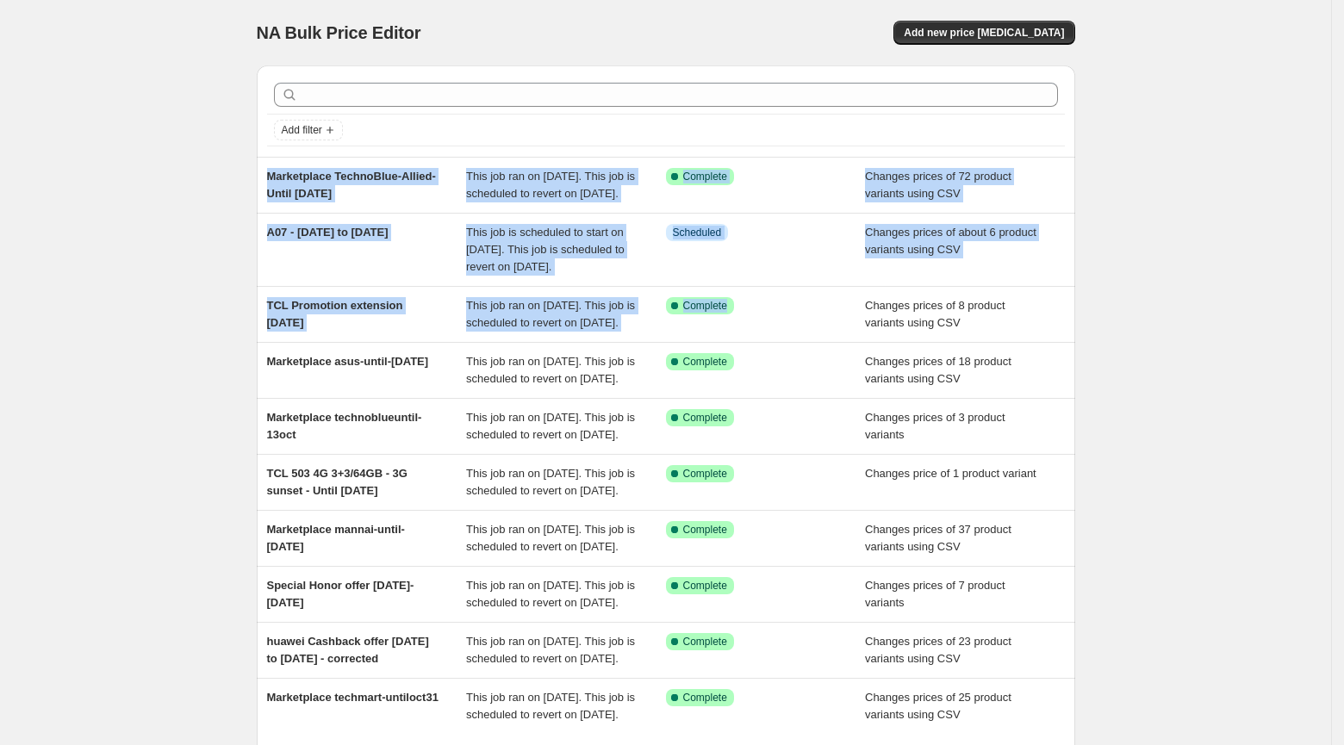
click at [1090, 232] on div "NA Bulk Price Editor. This page is ready NA Bulk Price Editor Add new price cha…" at bounding box center [666, 452] width 860 height 905
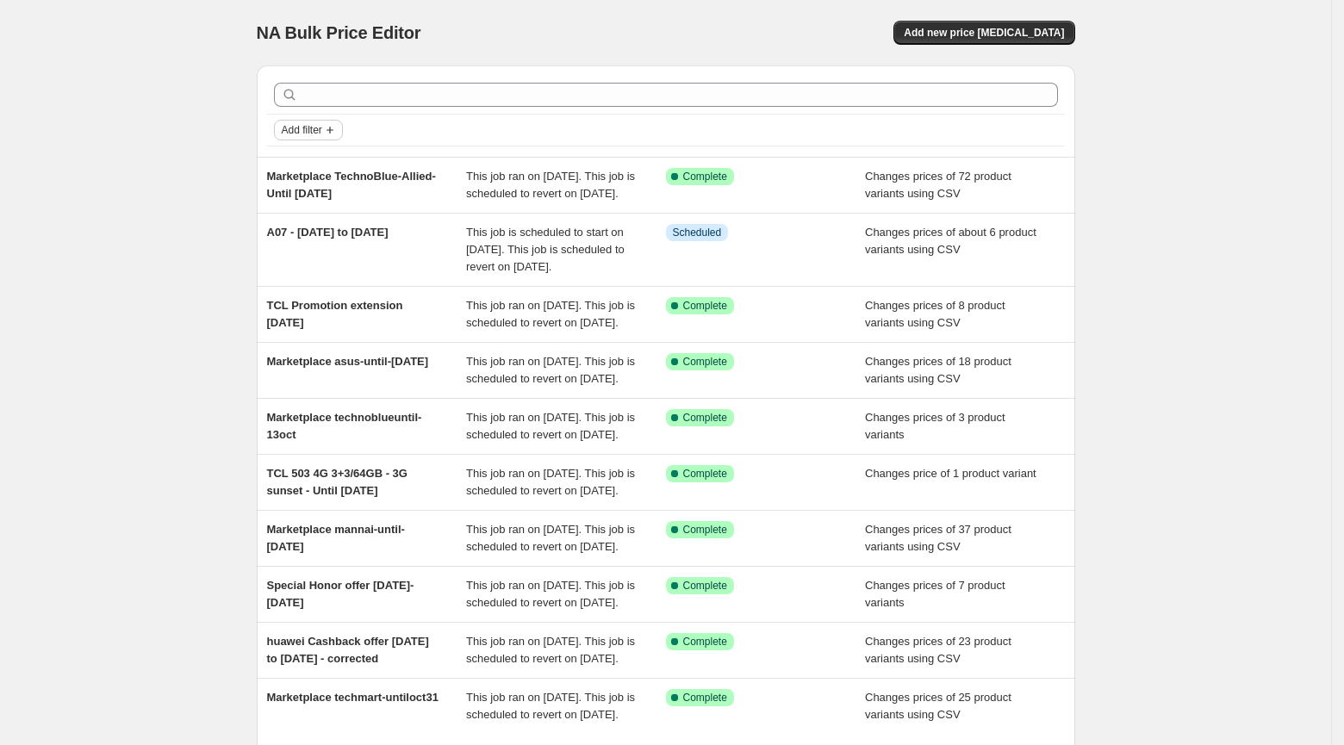
click at [331, 128] on icon "Add filter" at bounding box center [330, 130] width 14 height 14
click at [331, 161] on span "Job status" at bounding box center [308, 163] width 51 height 13
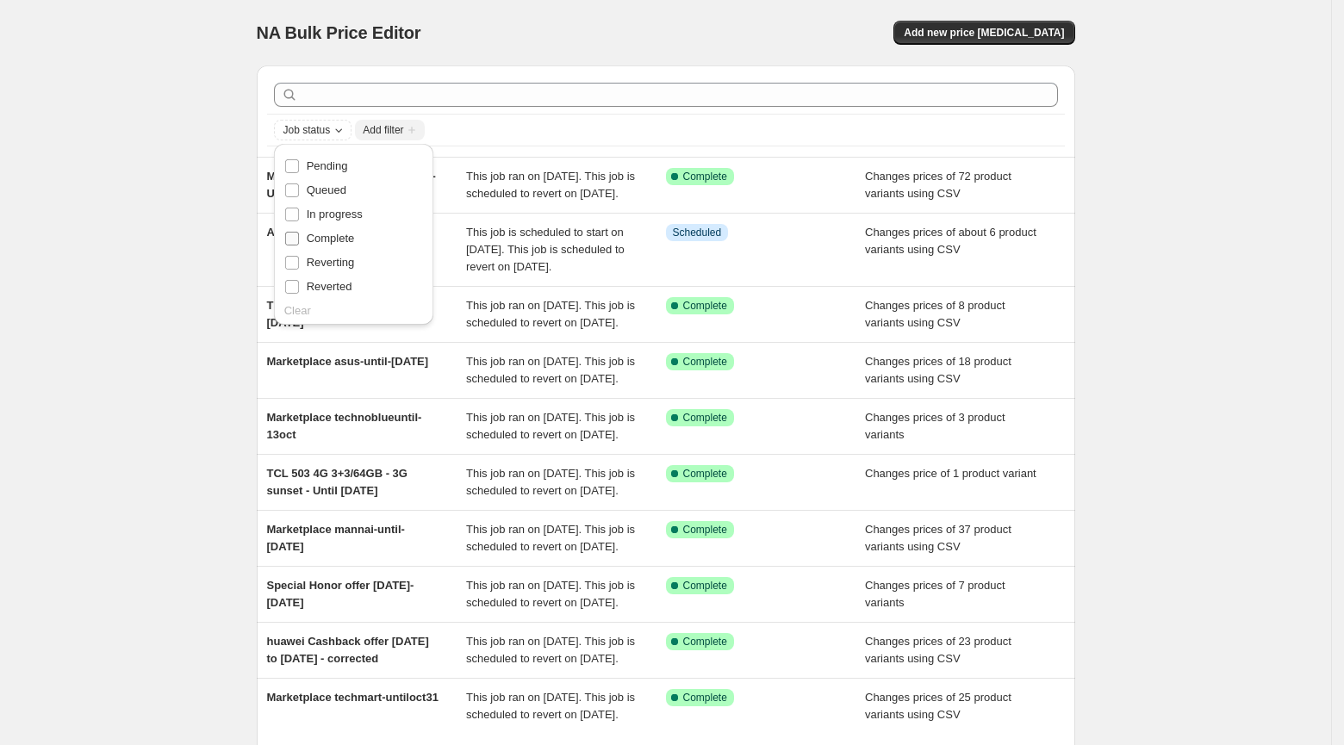
click at [355, 238] on span "Complete" at bounding box center [331, 238] width 48 height 13
click at [299, 238] on input "Complete" at bounding box center [292, 239] width 14 height 14
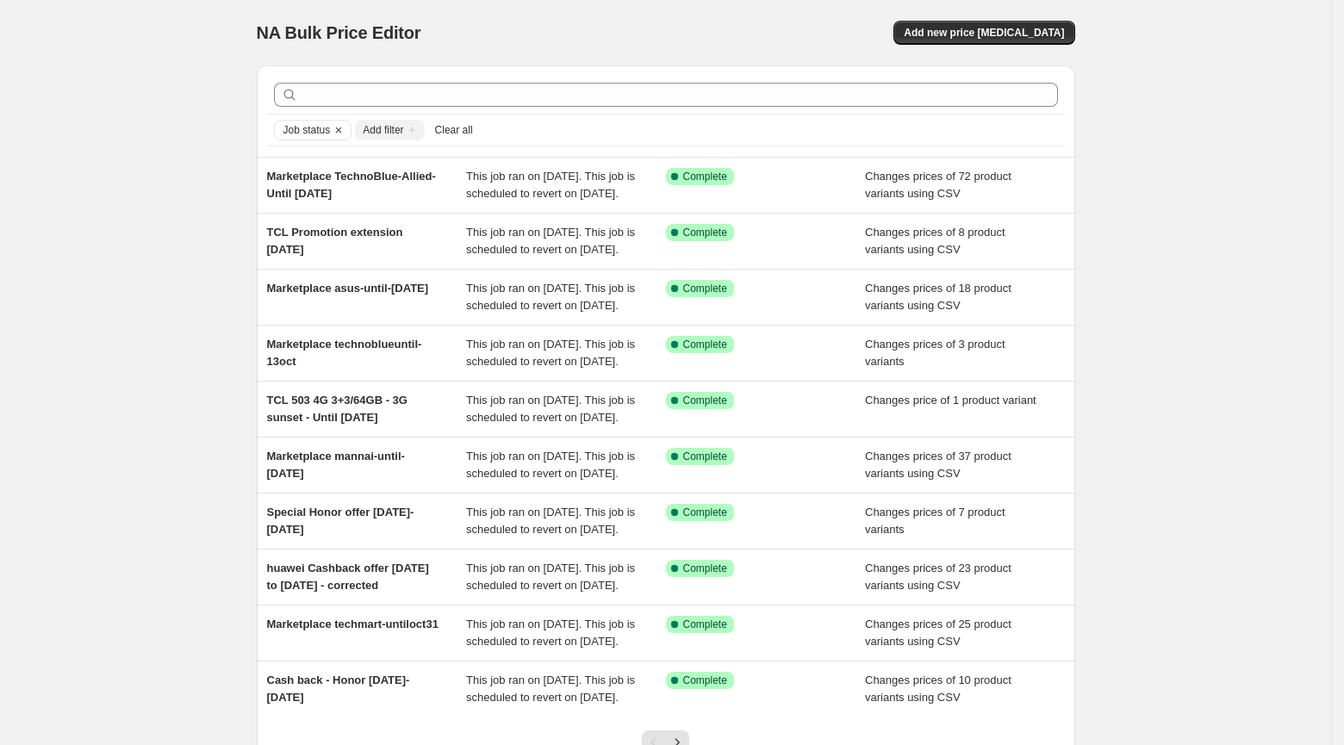
drag, startPoint x: 1117, startPoint y: 167, endPoint x: 1344, endPoint y: 447, distance: 360.3
click at [1344, 447] on div "Skip to content NA Bulk Price Editor. This page is ready NA Bulk Price Editor A…" at bounding box center [672, 444] width 1344 height 888
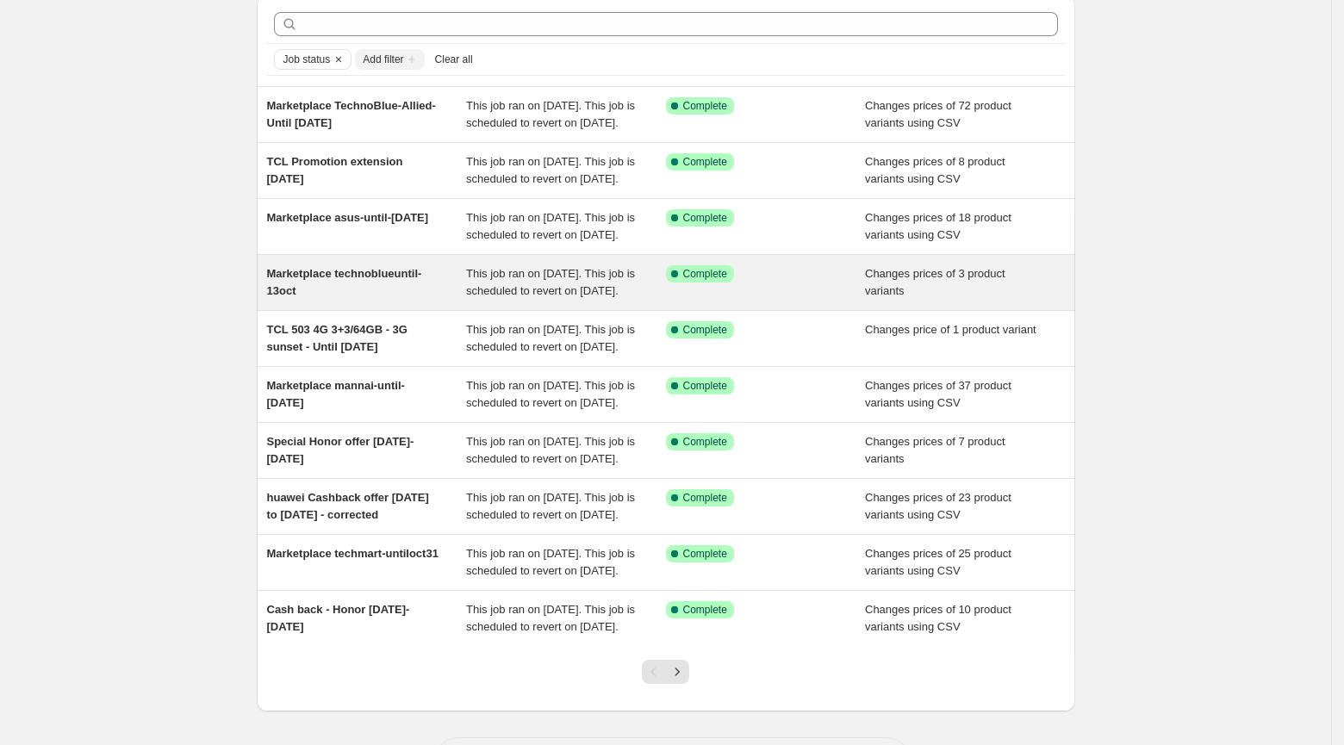
scroll to position [73, 0]
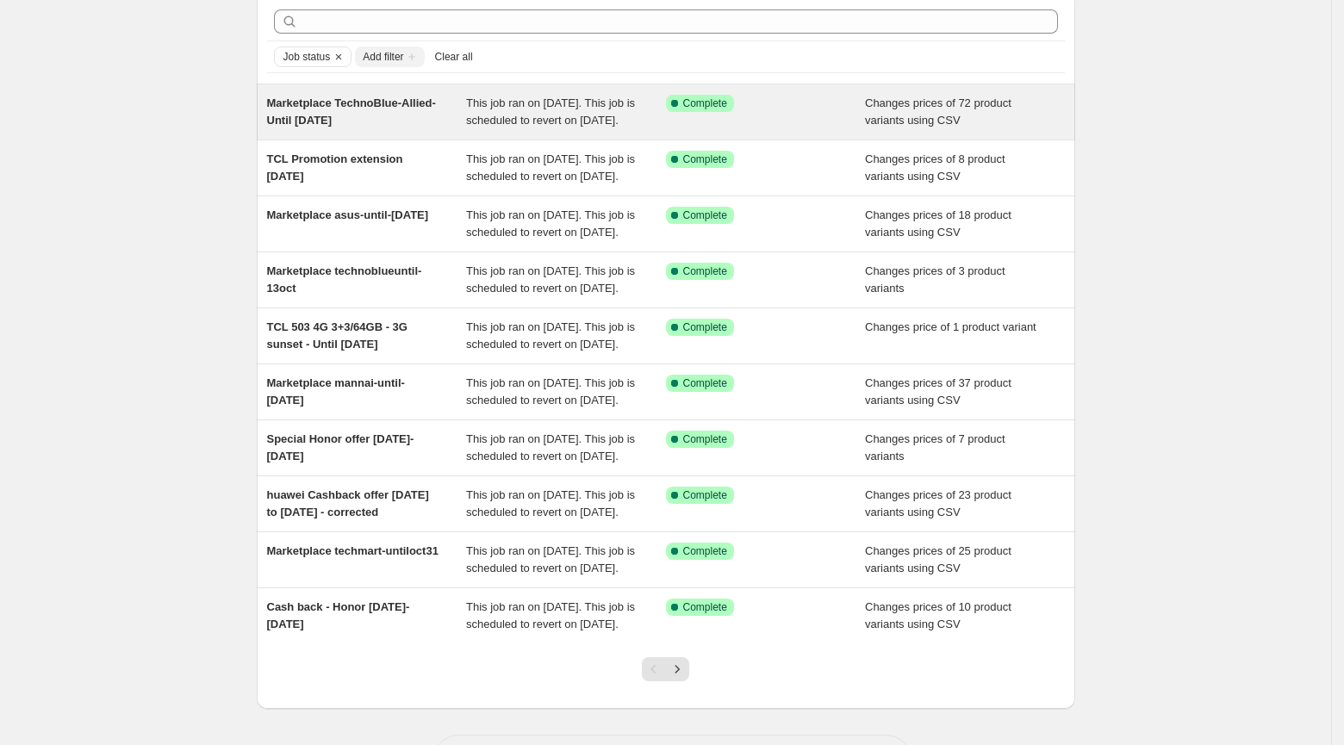
click at [466, 116] on span "This job ran on [DATE]. This job is scheduled to revert on [DATE]." at bounding box center [550, 112] width 169 height 30
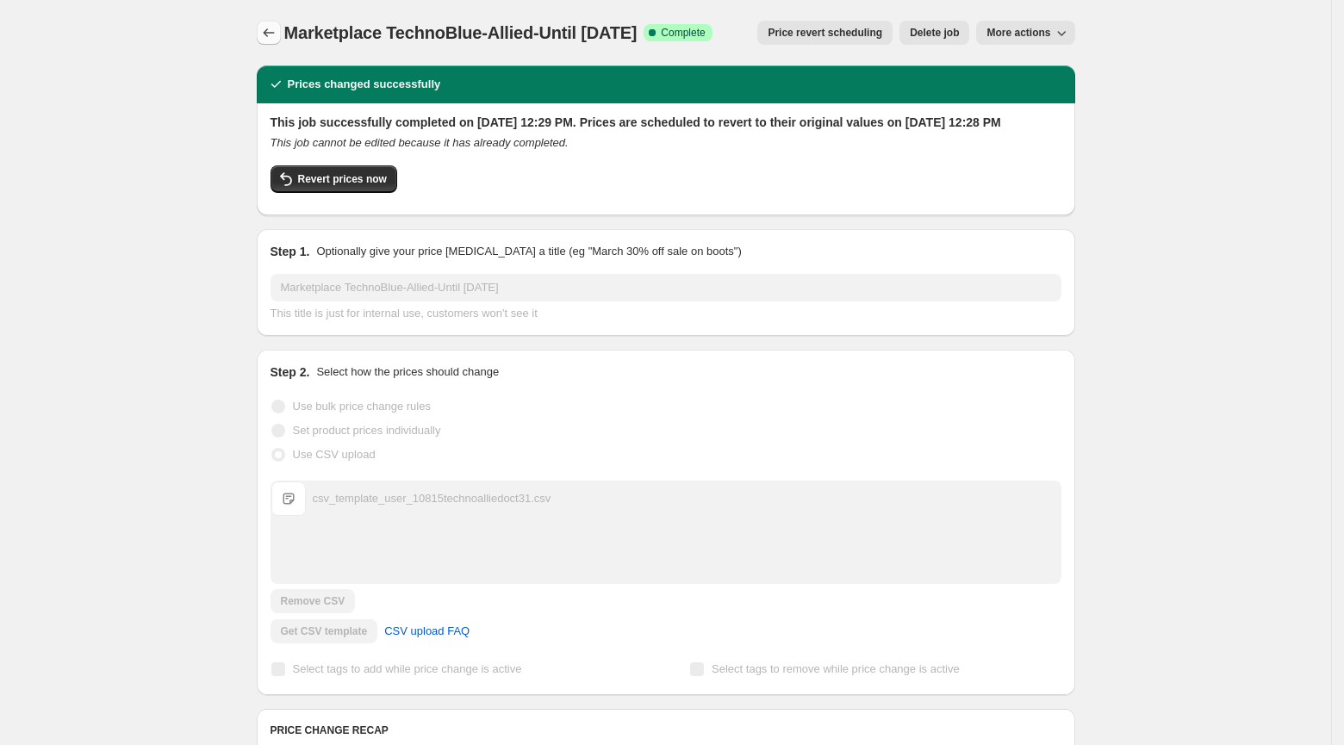
click at [276, 31] on icon "Price change jobs" at bounding box center [268, 32] width 17 height 17
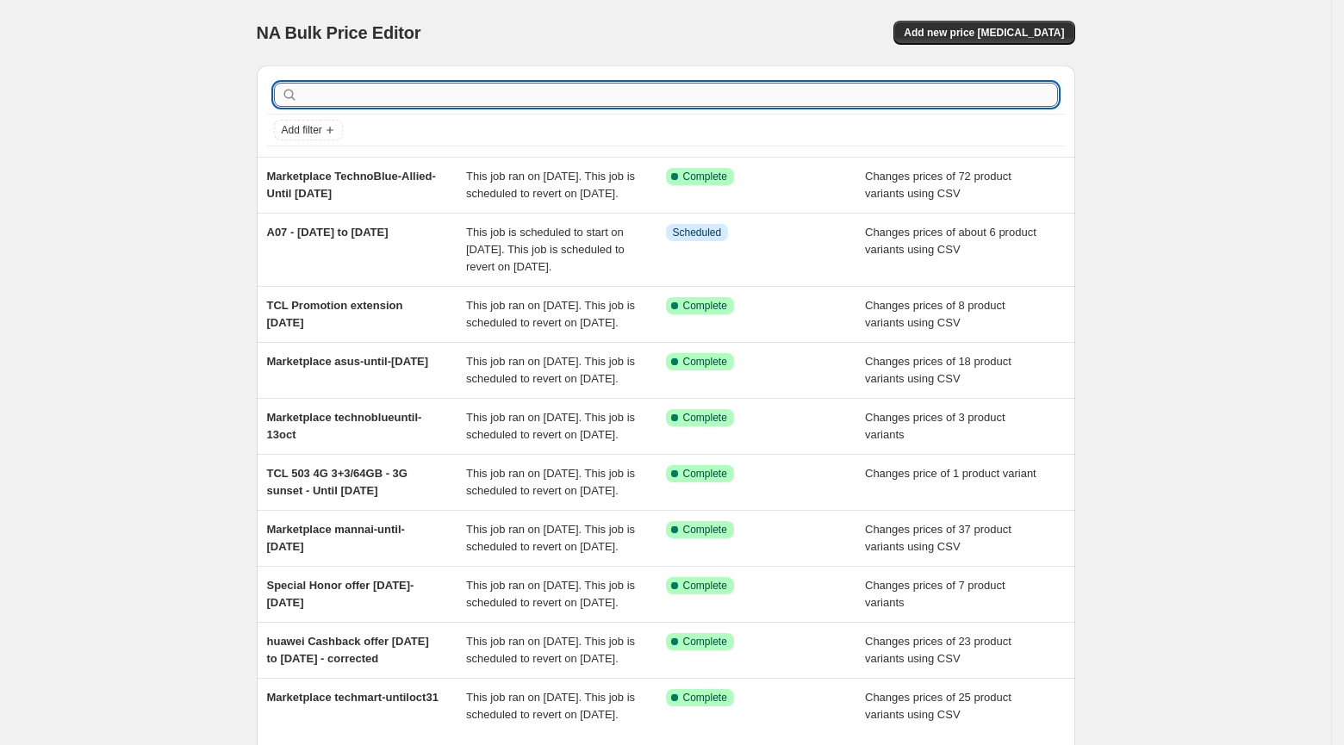
click at [448, 96] on input "text" at bounding box center [680, 95] width 757 height 24
type input "s25"
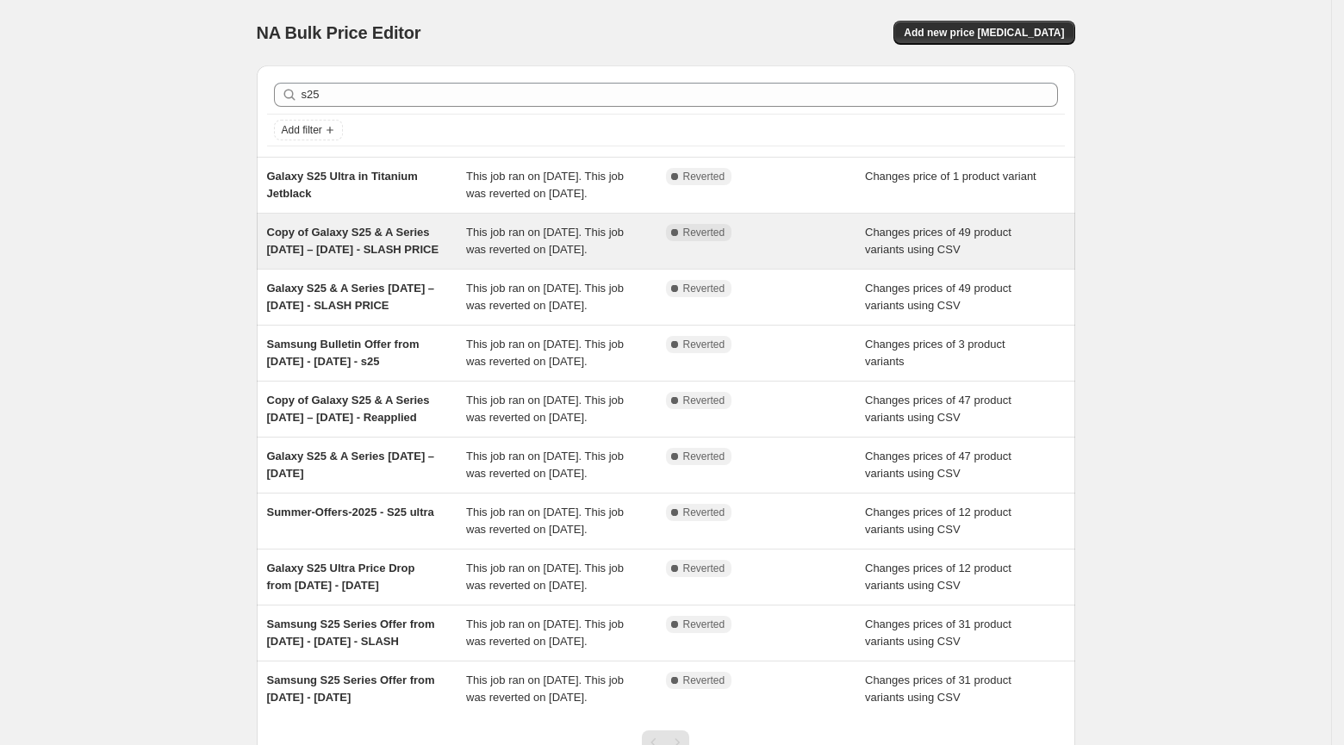
click at [382, 256] on span "Copy of Galaxy S25 & A Series [DATE] – [DATE] - SLASH PRICE" at bounding box center [353, 241] width 172 height 30
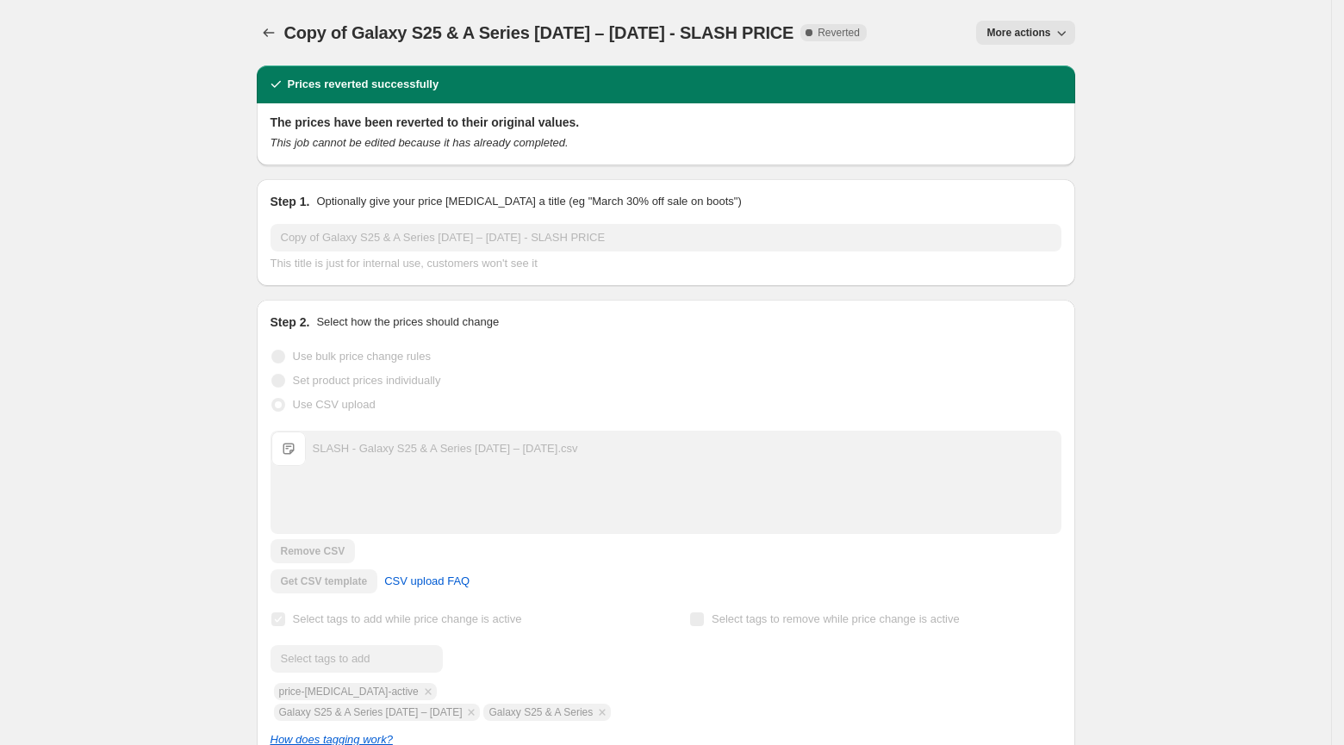
click at [1033, 45] on div "Copy of Galaxy S25 & A Series 1st July – 30th Sep 2025 - SLASH PRICE. This page…" at bounding box center [666, 32] width 819 height 65
click at [1037, 23] on button "More actions" at bounding box center [1025, 33] width 98 height 24
click at [1040, 98] on span "Export Recap CSV" at bounding box center [1033, 96] width 94 height 13
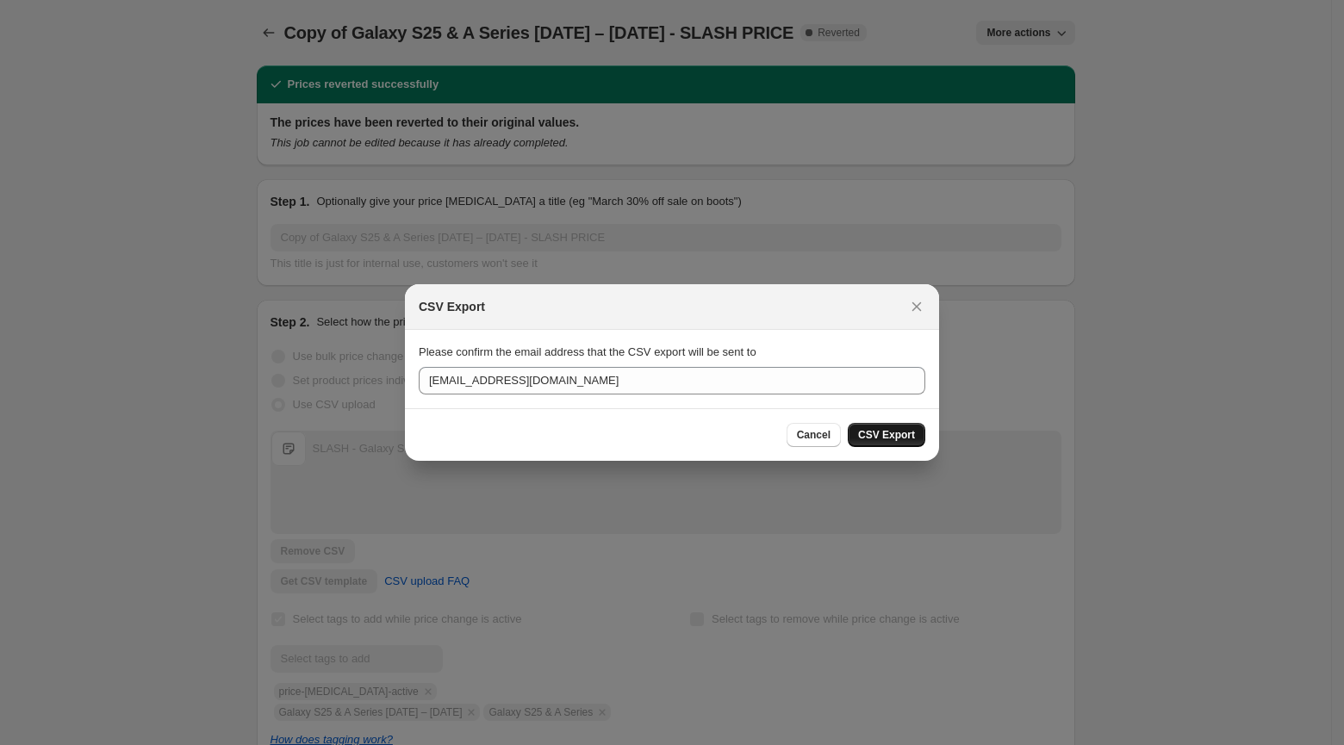
click at [894, 435] on span "CSV Export" at bounding box center [886, 435] width 57 height 14
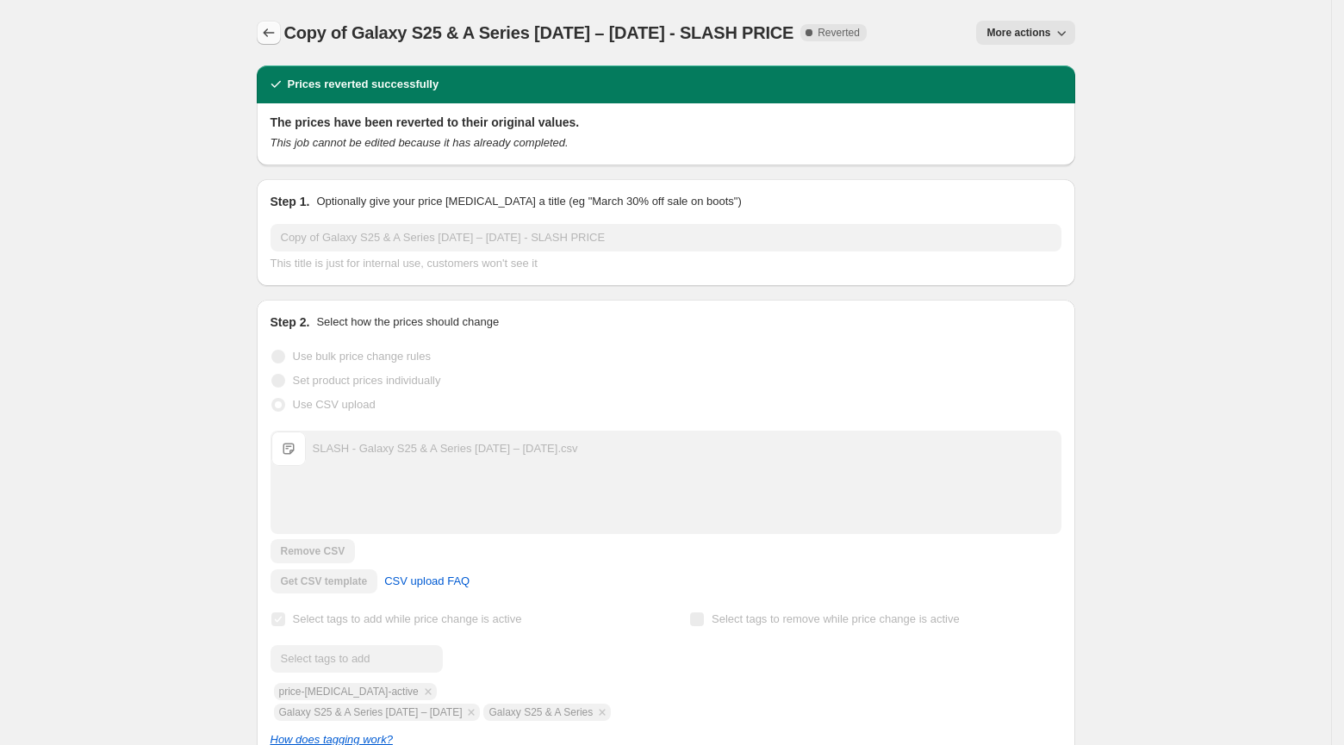
click at [268, 37] on icon "Price change jobs" at bounding box center [268, 32] width 17 height 17
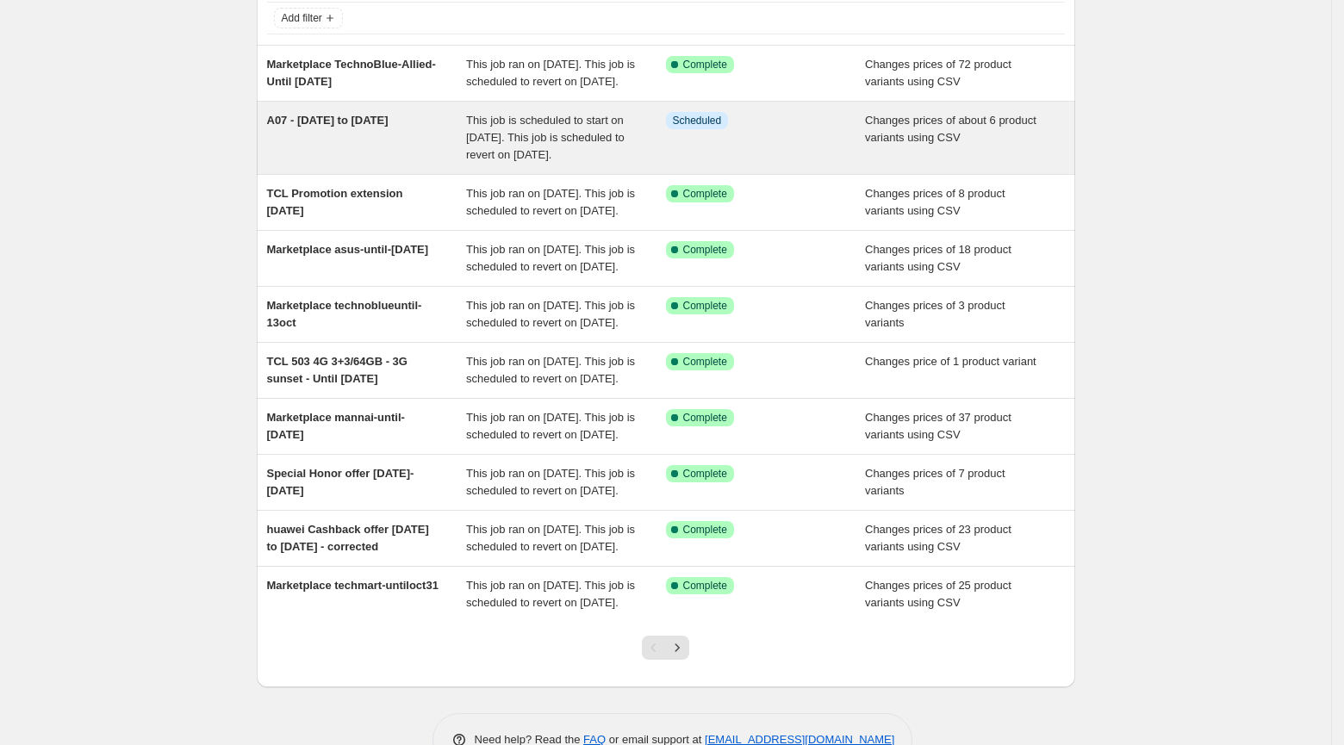
scroll to position [23, 0]
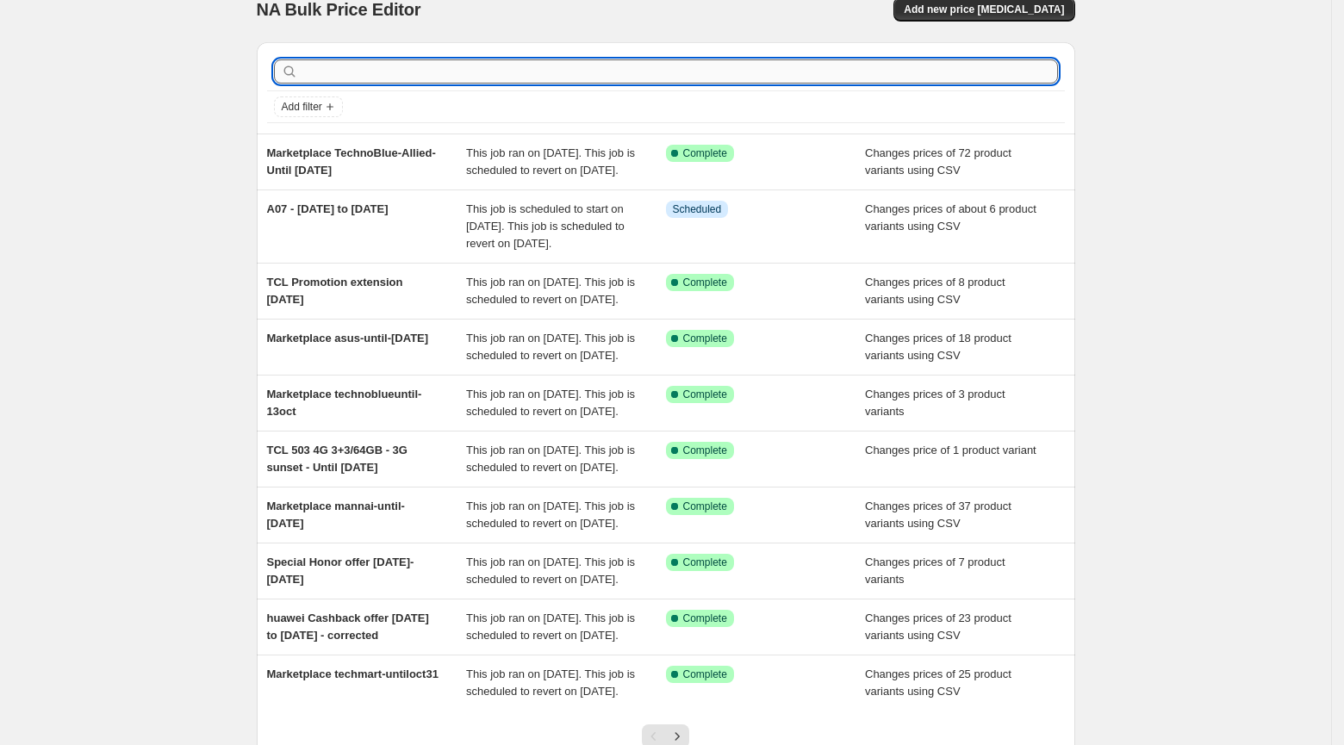
click at [347, 63] on input "text" at bounding box center [680, 71] width 757 height 24
type input "s2"
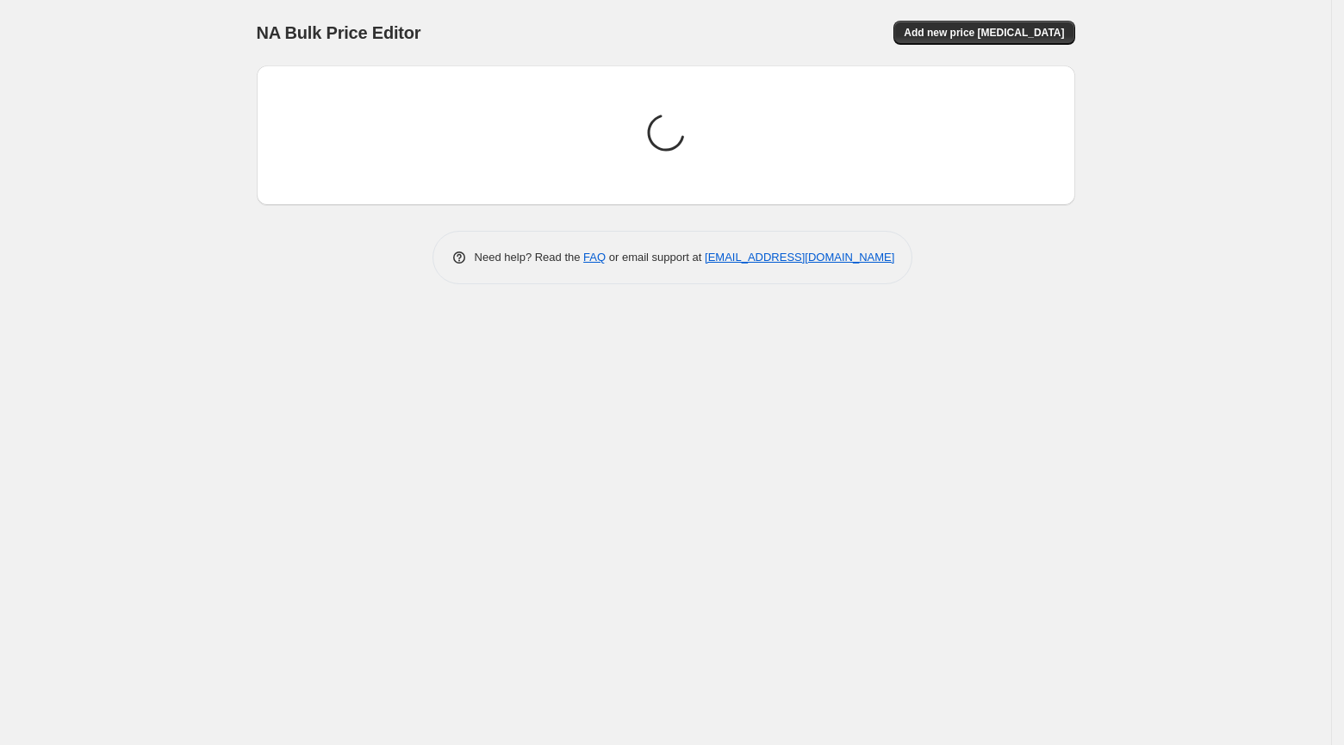
scroll to position [0, 0]
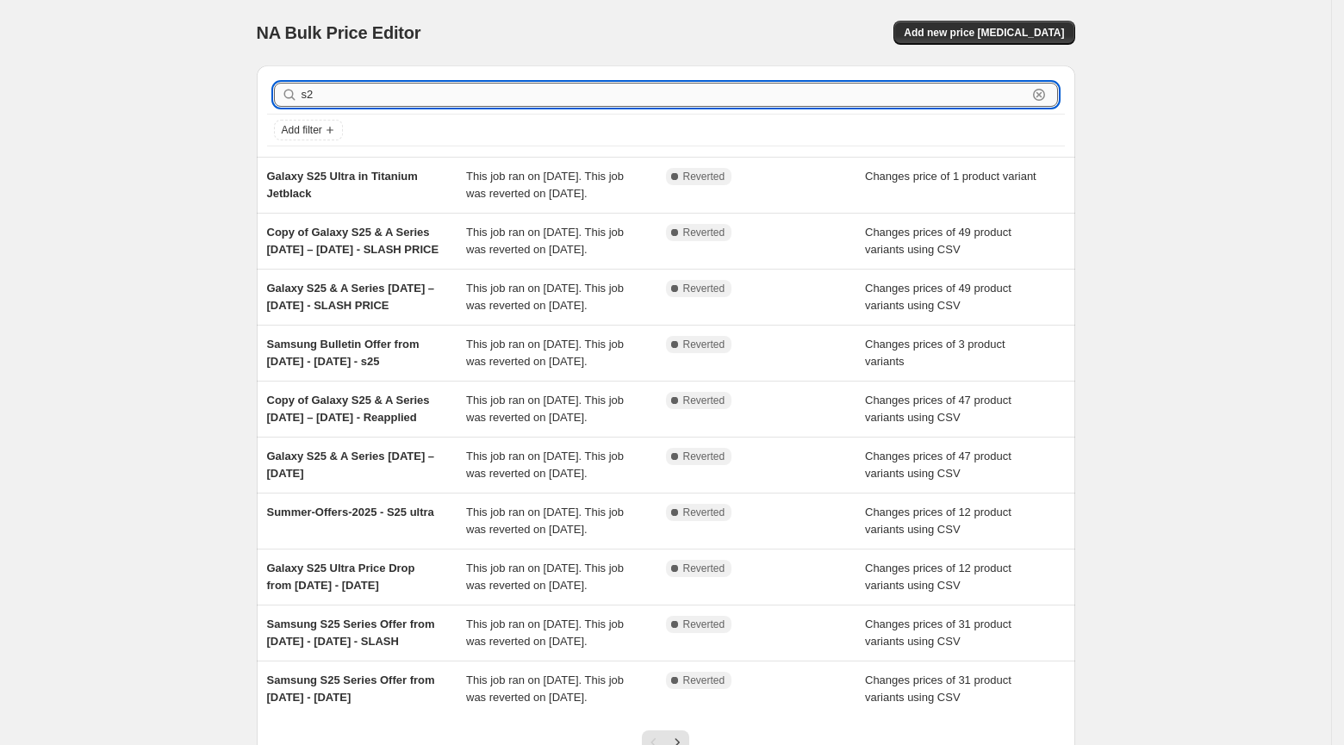
click at [353, 100] on input "s2" at bounding box center [665, 95] width 726 height 24
type input "s"
type input "a"
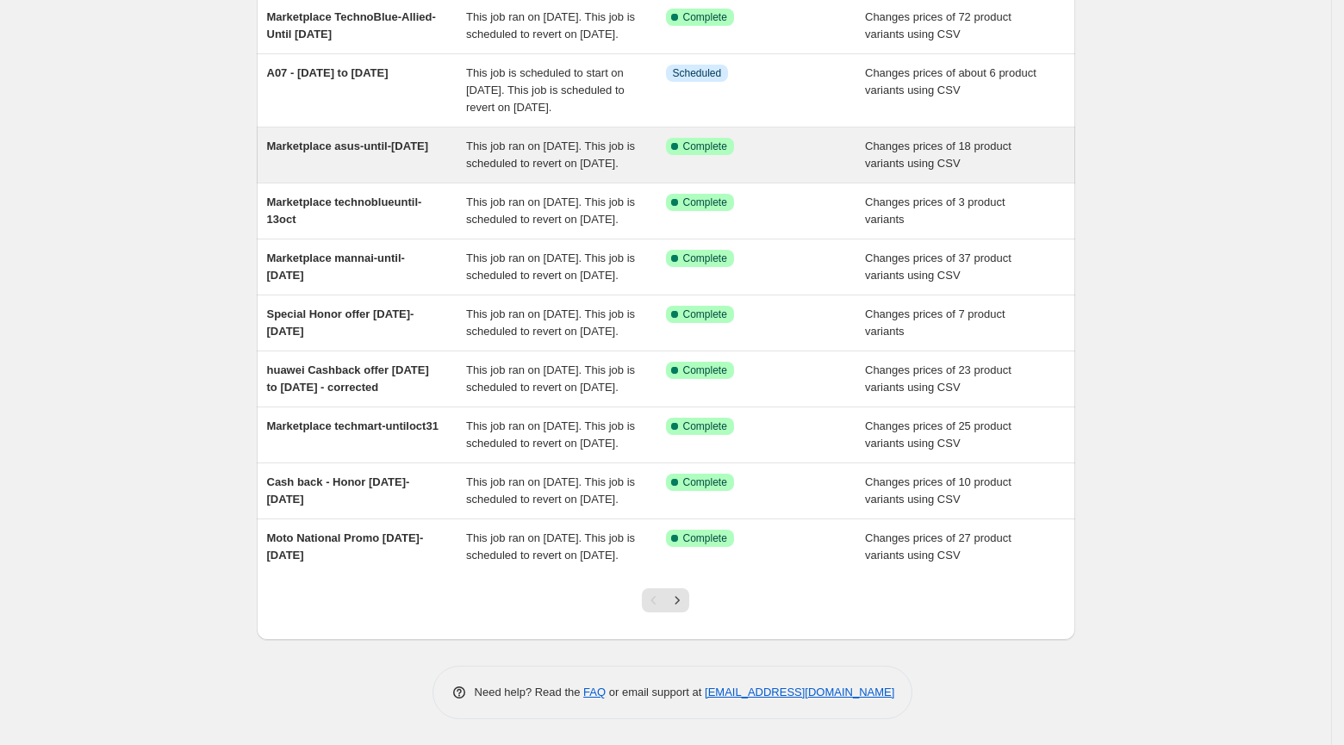
scroll to position [327, 0]
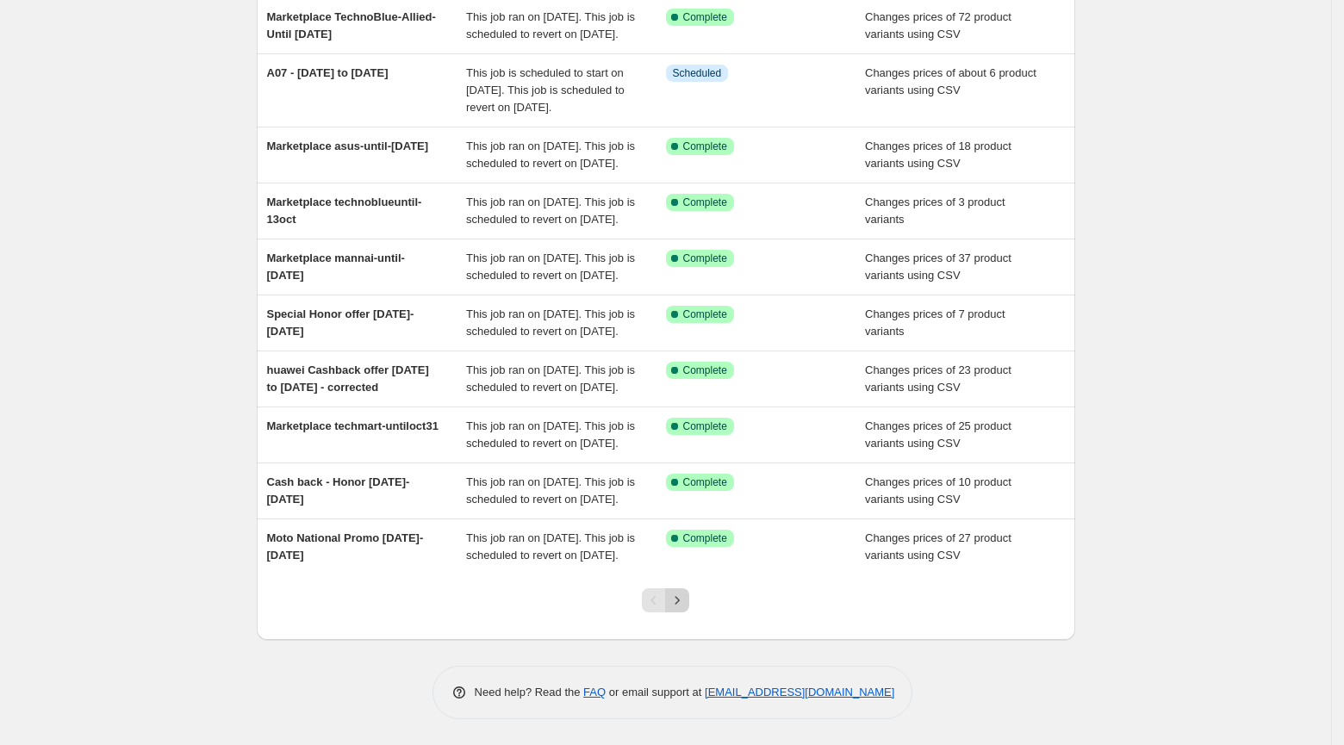
click at [673, 596] on icon "Next" at bounding box center [677, 600] width 17 height 17
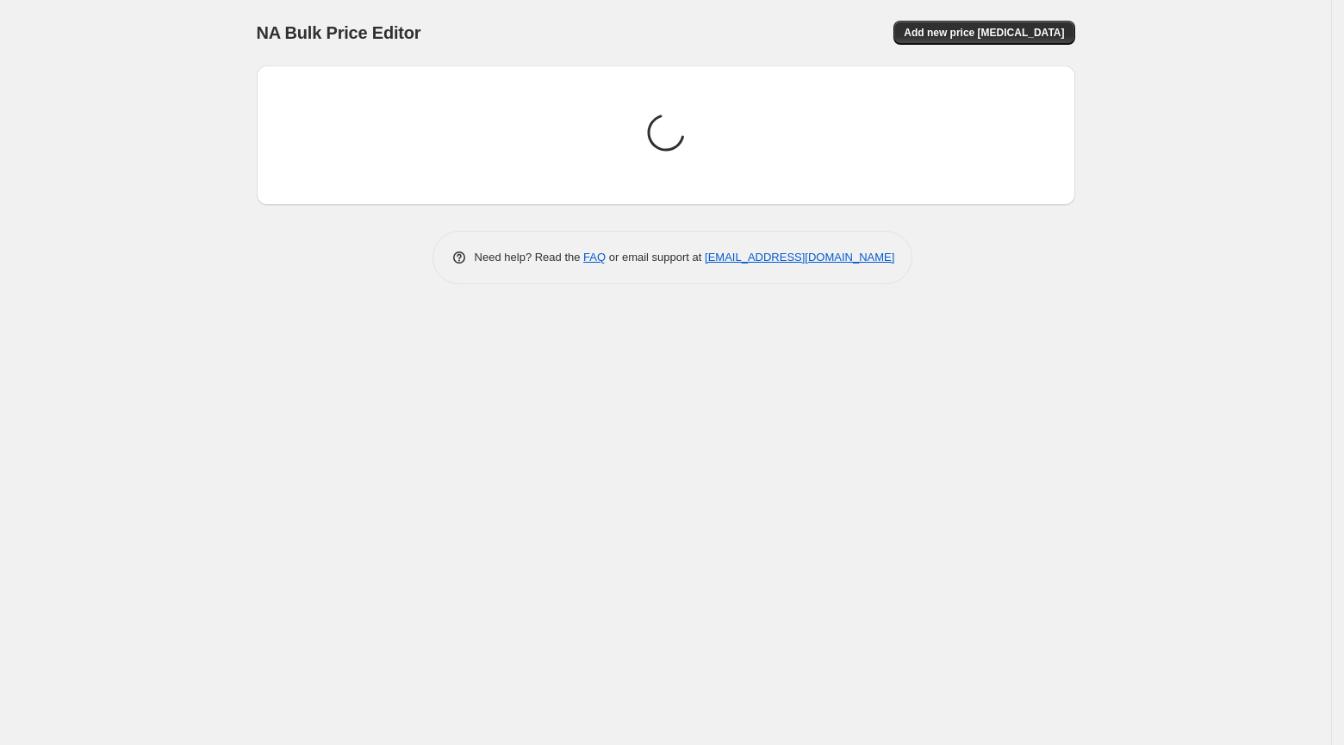
scroll to position [0, 0]
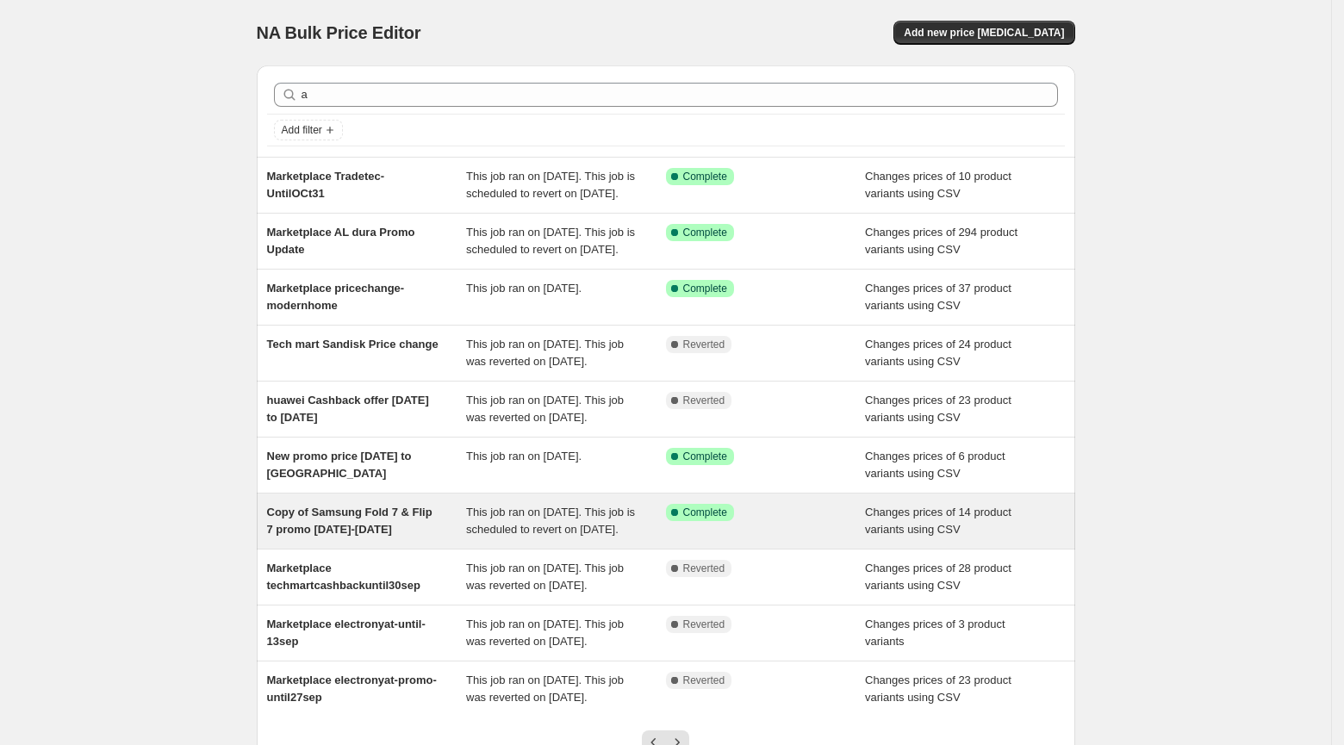
click at [581, 536] on span "This job ran on [DATE]. This job is scheduled to revert on [DATE]." at bounding box center [550, 521] width 169 height 30
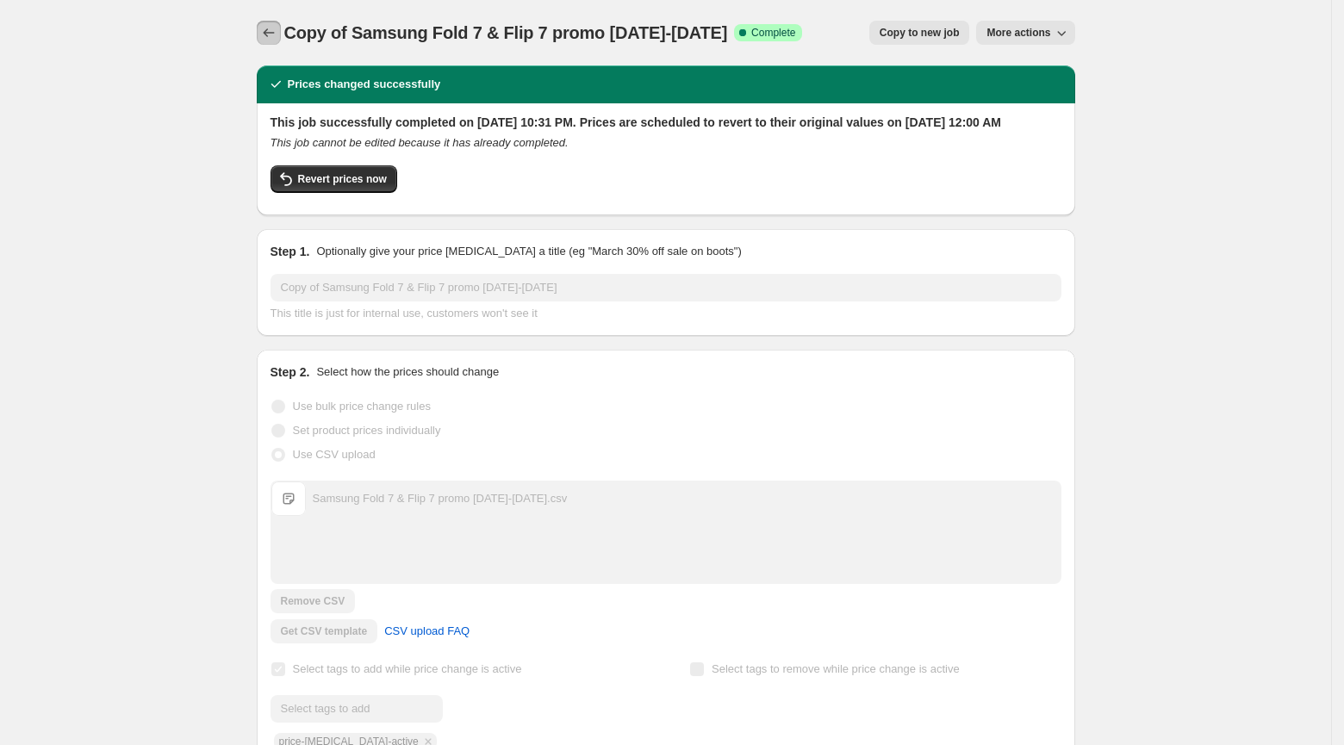
click at [278, 34] on button "Price change jobs" at bounding box center [269, 33] width 24 height 24
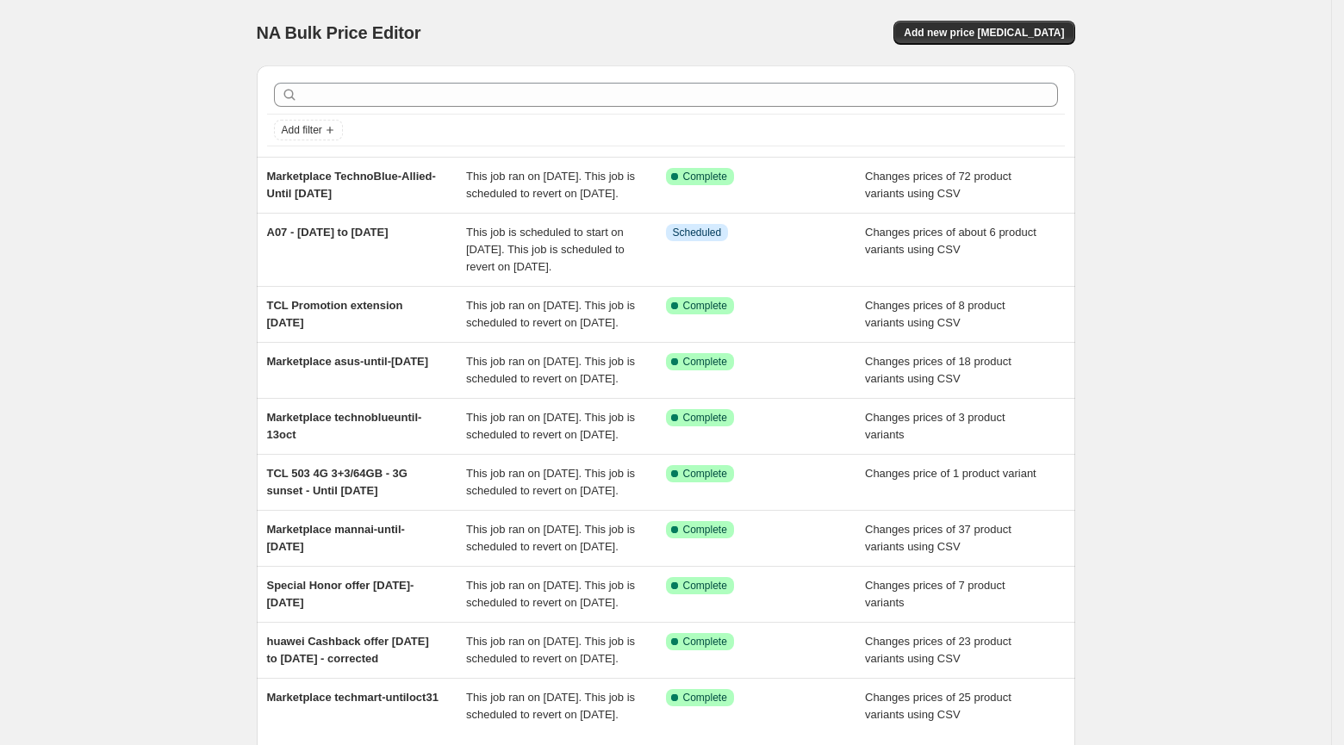
click at [368, 109] on div at bounding box center [666, 95] width 798 height 38
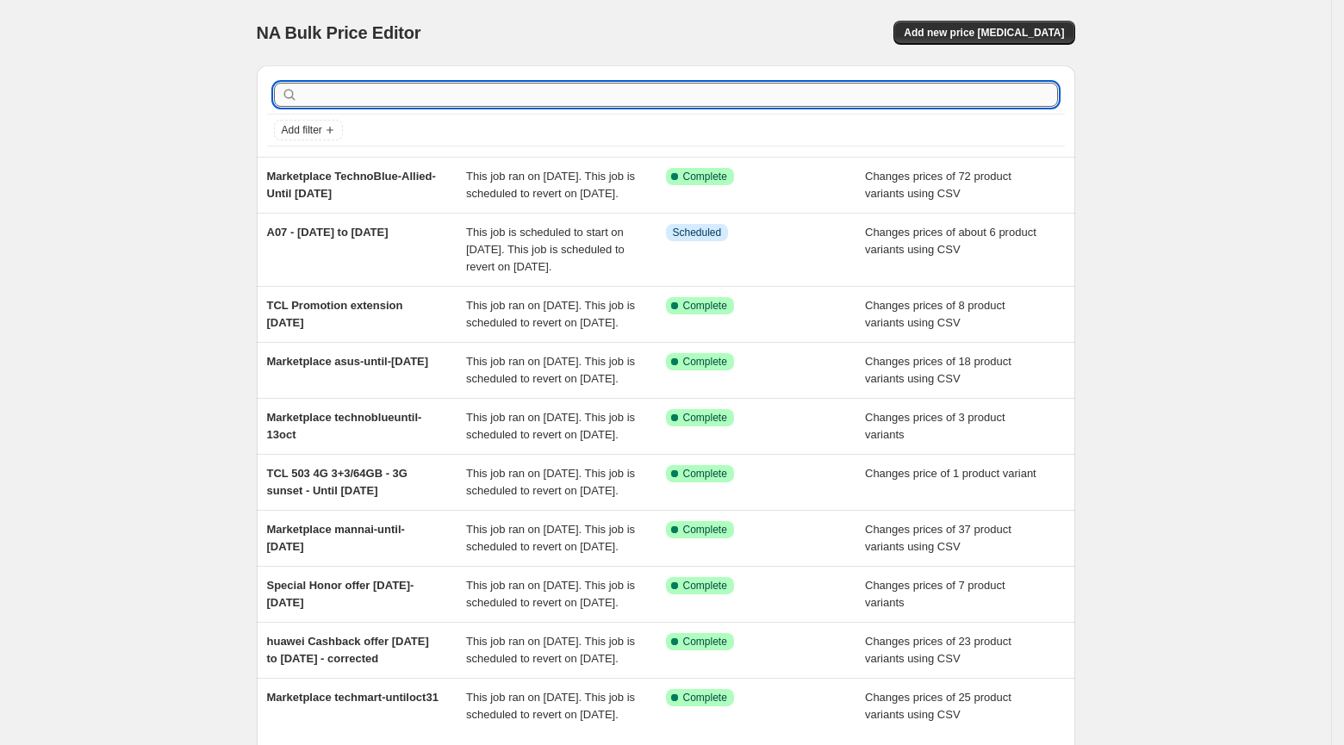
click at [365, 100] on input "text" at bounding box center [680, 95] width 757 height 24
type input "s25"
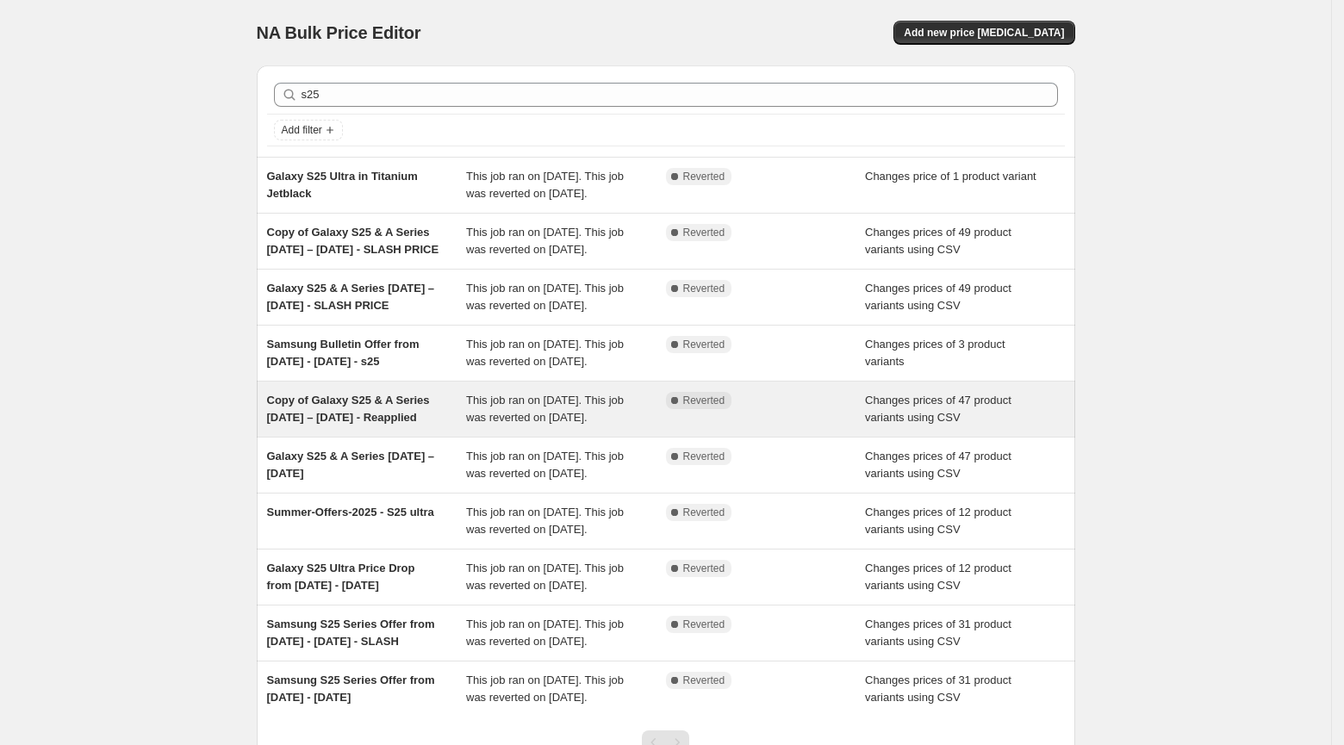
click at [370, 424] on span "Copy of Galaxy S25 & A Series [DATE] – [DATE] - Reapplied" at bounding box center [348, 409] width 163 height 30
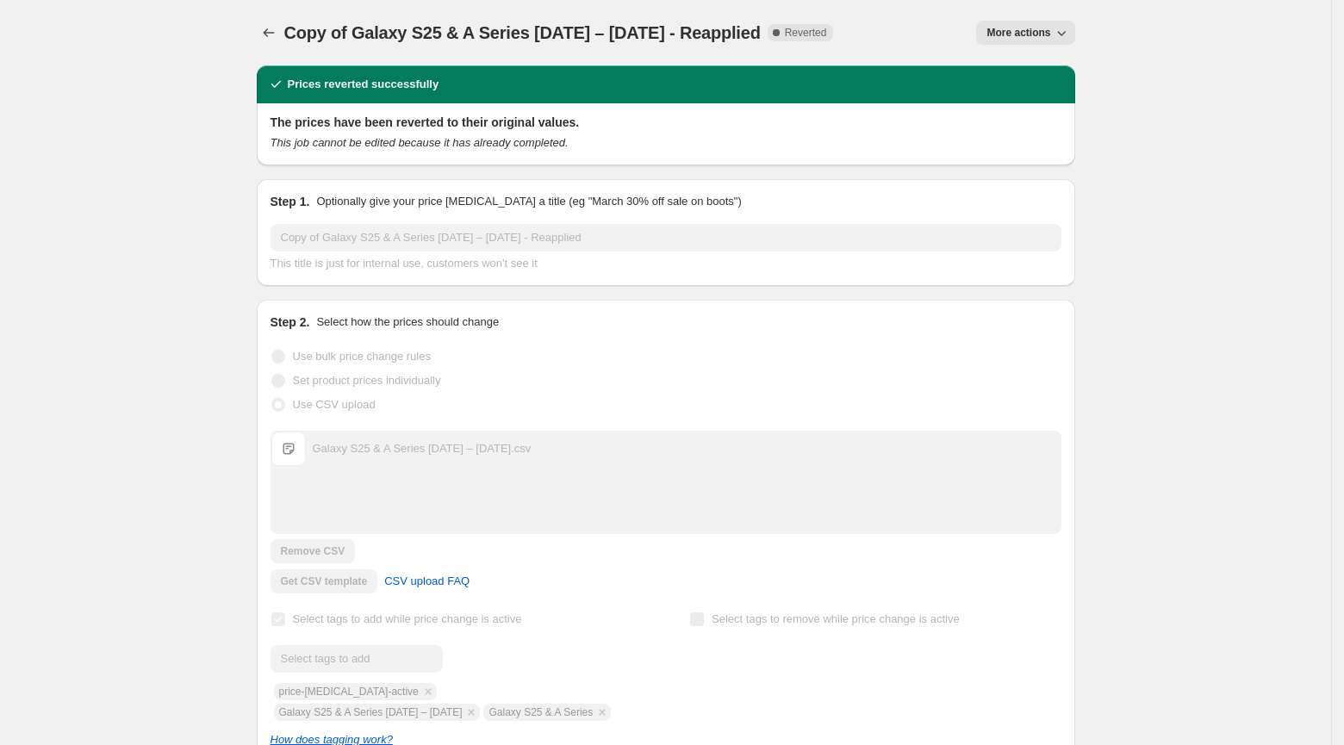
click at [994, 40] on button "More actions" at bounding box center [1025, 33] width 98 height 24
click at [1010, 95] on span "Export Recap CSV" at bounding box center [1033, 96] width 94 height 13
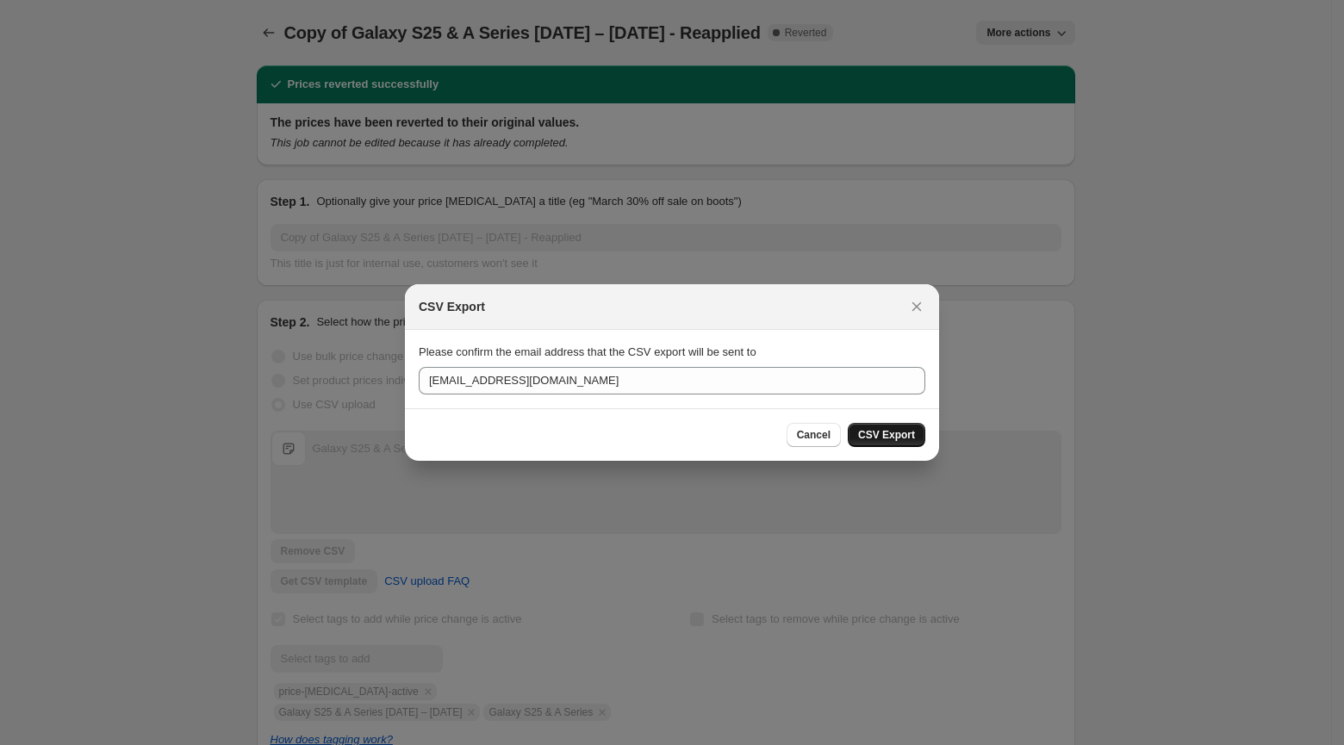
click at [909, 430] on span "CSV Export" at bounding box center [886, 435] width 57 height 14
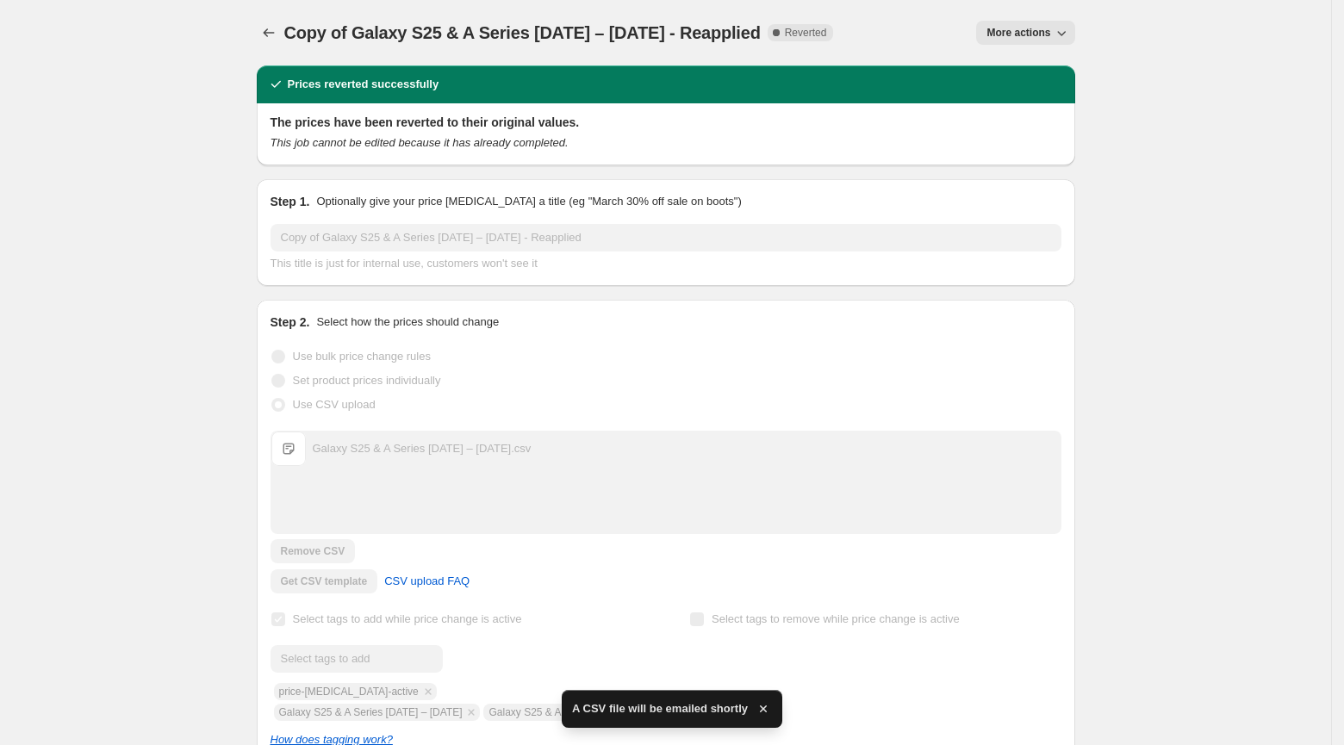
drag, startPoint x: 838, startPoint y: 35, endPoint x: 286, endPoint y: 34, distance: 551.6
click at [286, 34] on div "Copy of Galaxy S25 & A Series 1st July – 30th Sep 2025 - Reapplied Complete Rev…" at bounding box center [559, 33] width 550 height 24
copy span "Copy of Galaxy S25 & A Series [DATE] – [DATE] - Reapplied"
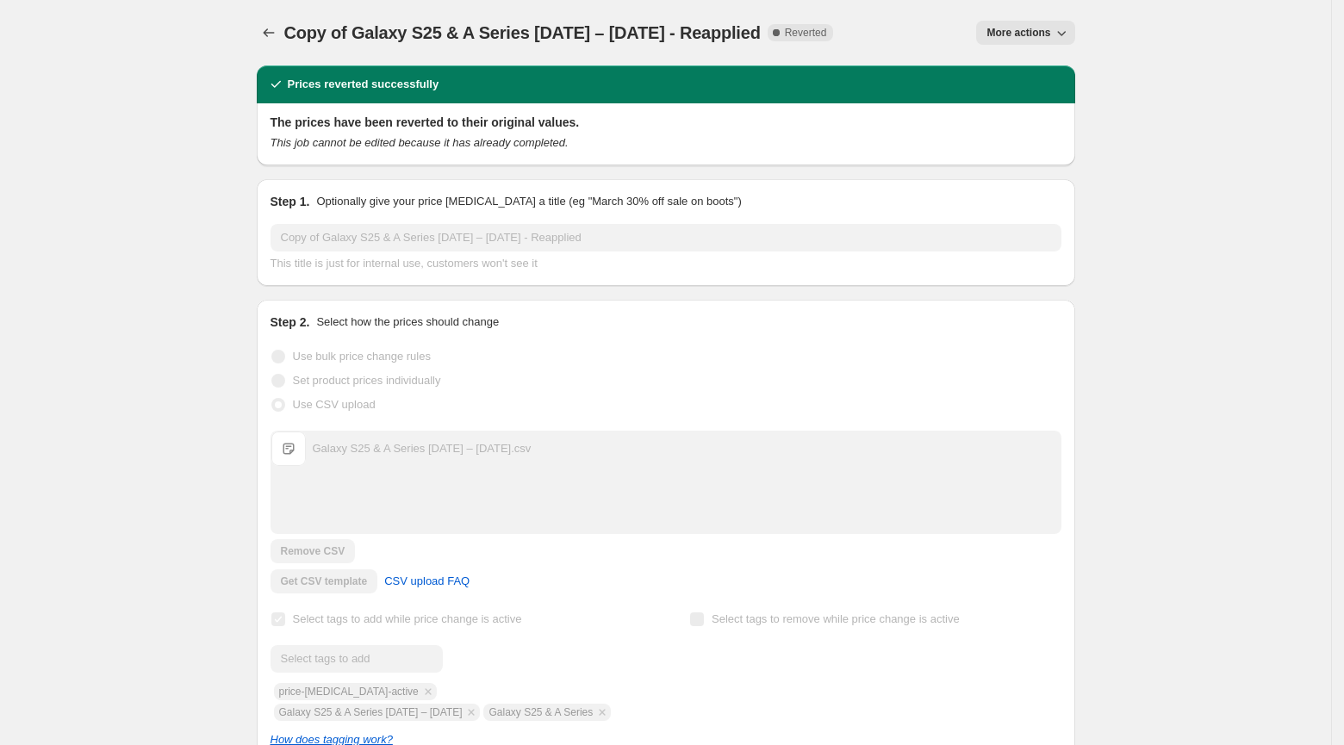
copy span "Copy of Galaxy S25 & A Series [DATE] – [DATE] - Reapplied"
click at [260, 34] on icon "Price change jobs" at bounding box center [268, 32] width 17 height 17
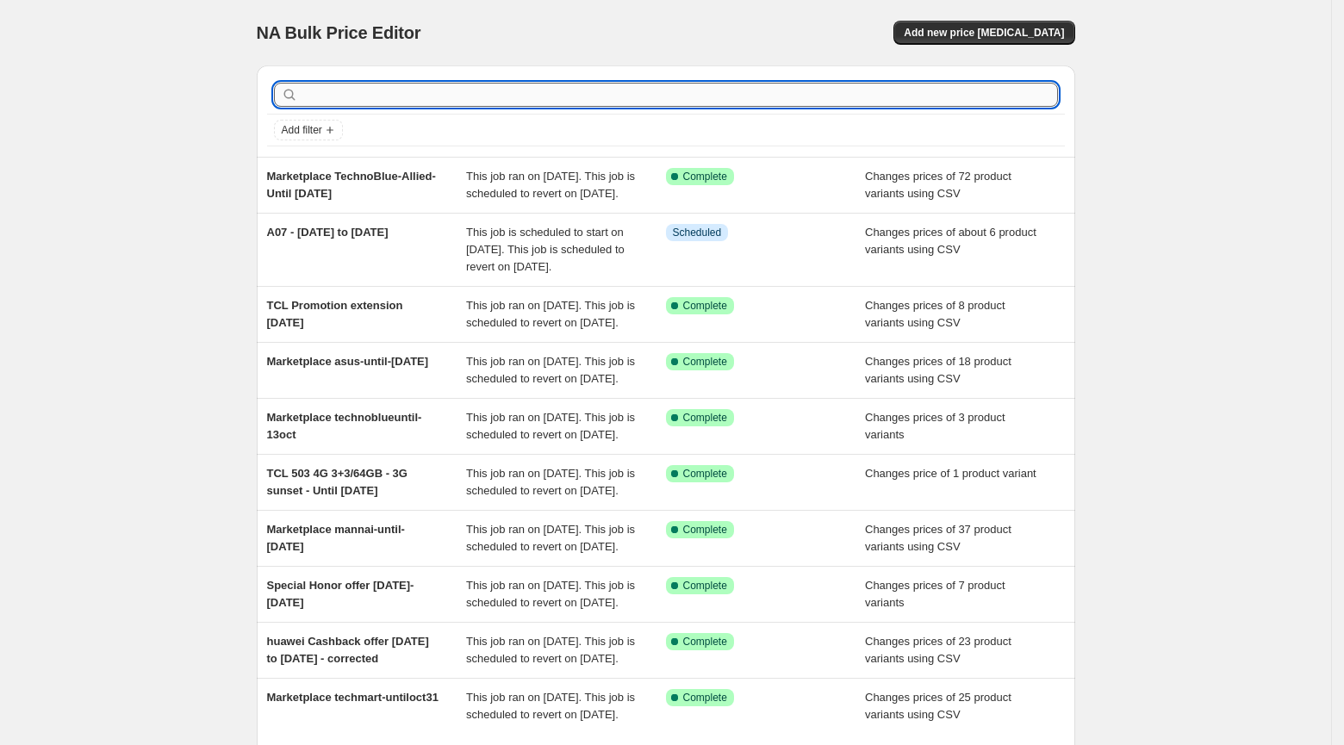
click at [340, 87] on input "text" at bounding box center [680, 95] width 757 height 24
type input "s25"
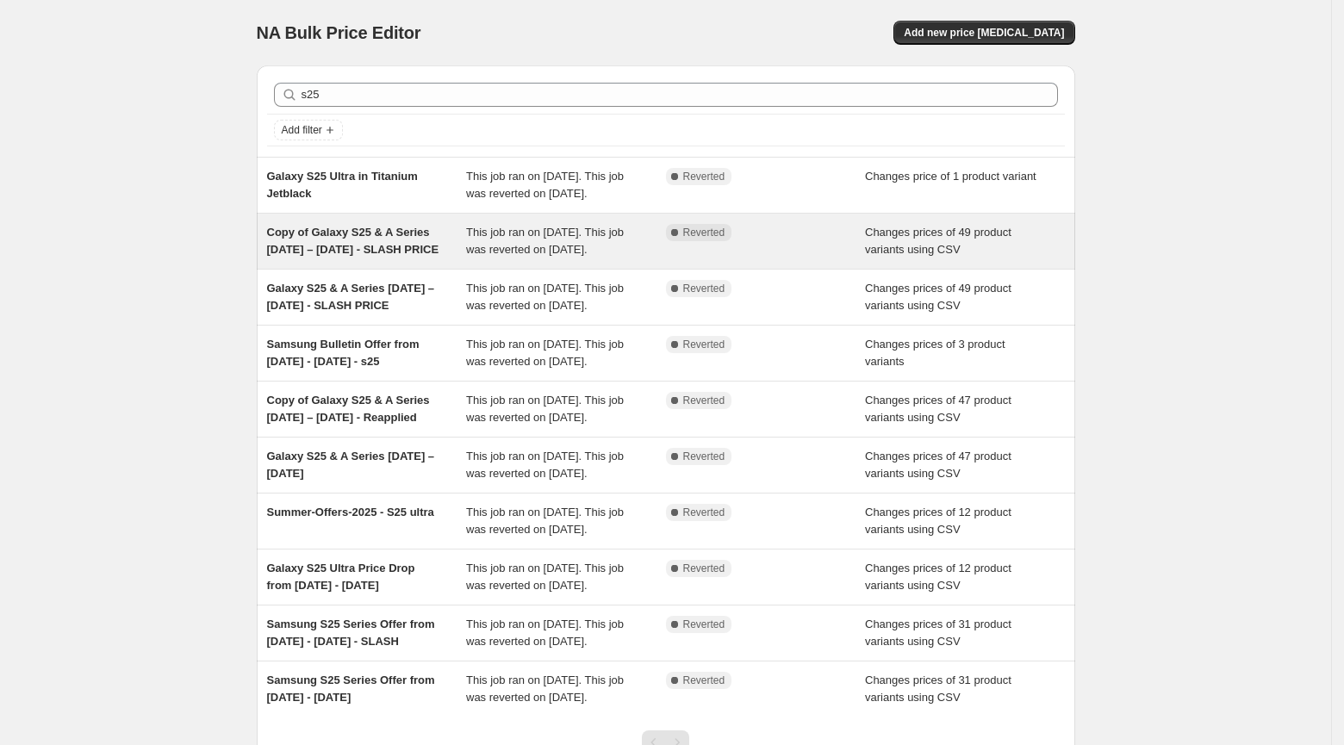
click at [365, 251] on span "Copy of Galaxy S25 & A Series [DATE] – [DATE] - SLASH PRICE" at bounding box center [353, 241] width 172 height 30
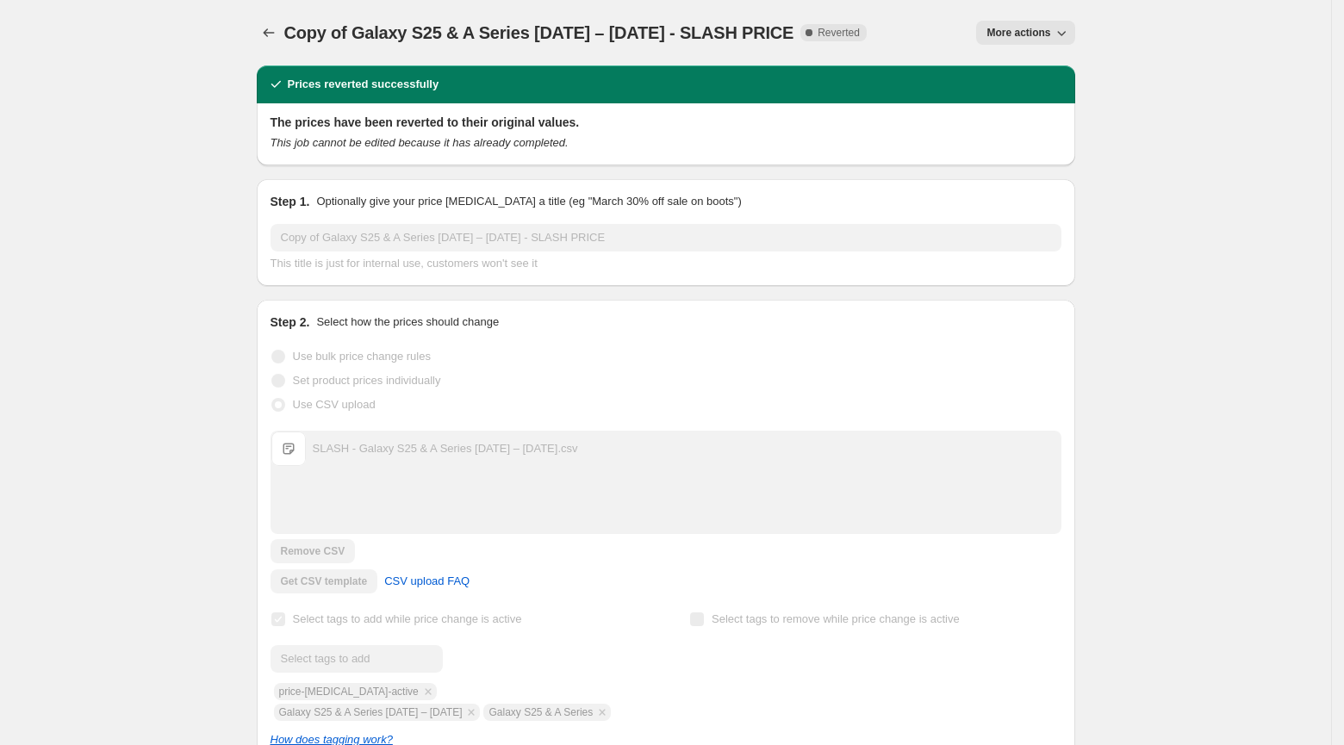
click at [1015, 28] on span "More actions" at bounding box center [1019, 33] width 64 height 14
click at [1022, 90] on span "Export Recap CSV" at bounding box center [1033, 96] width 94 height 13
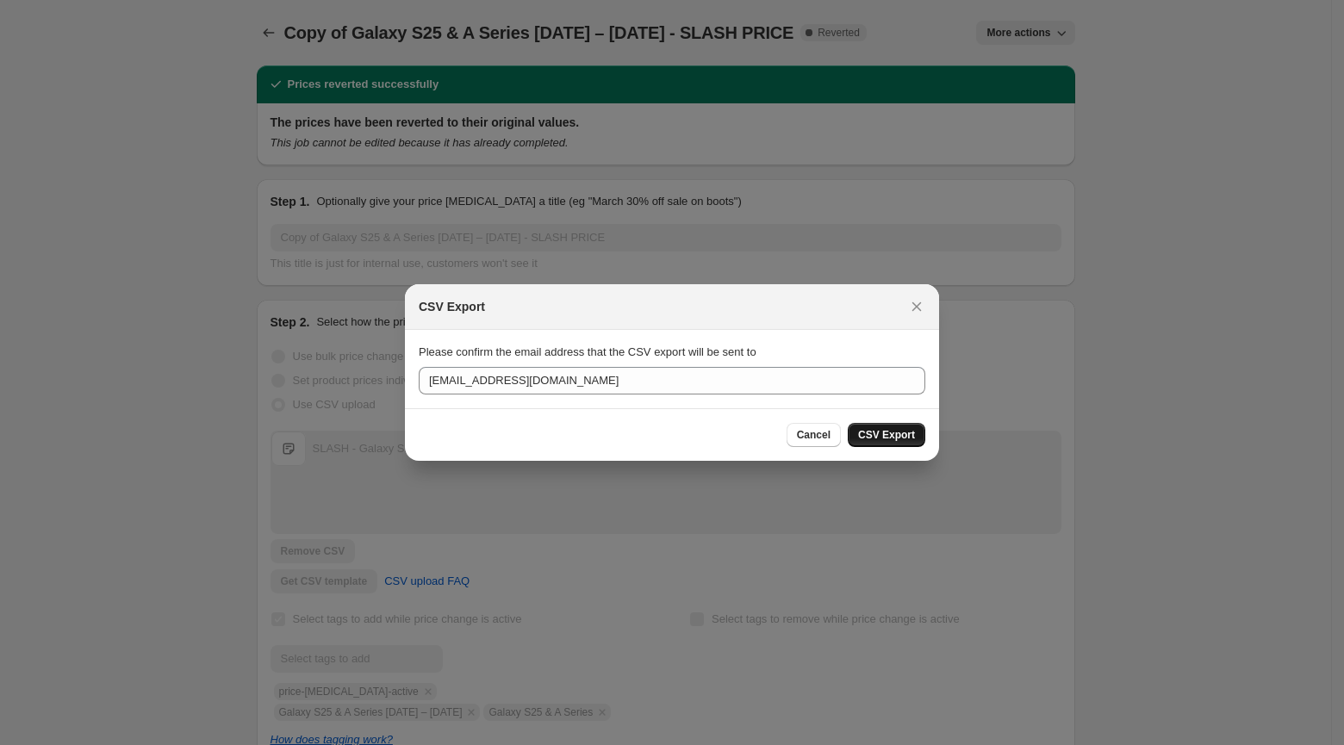
click at [883, 433] on span "CSV Export" at bounding box center [886, 435] width 57 height 14
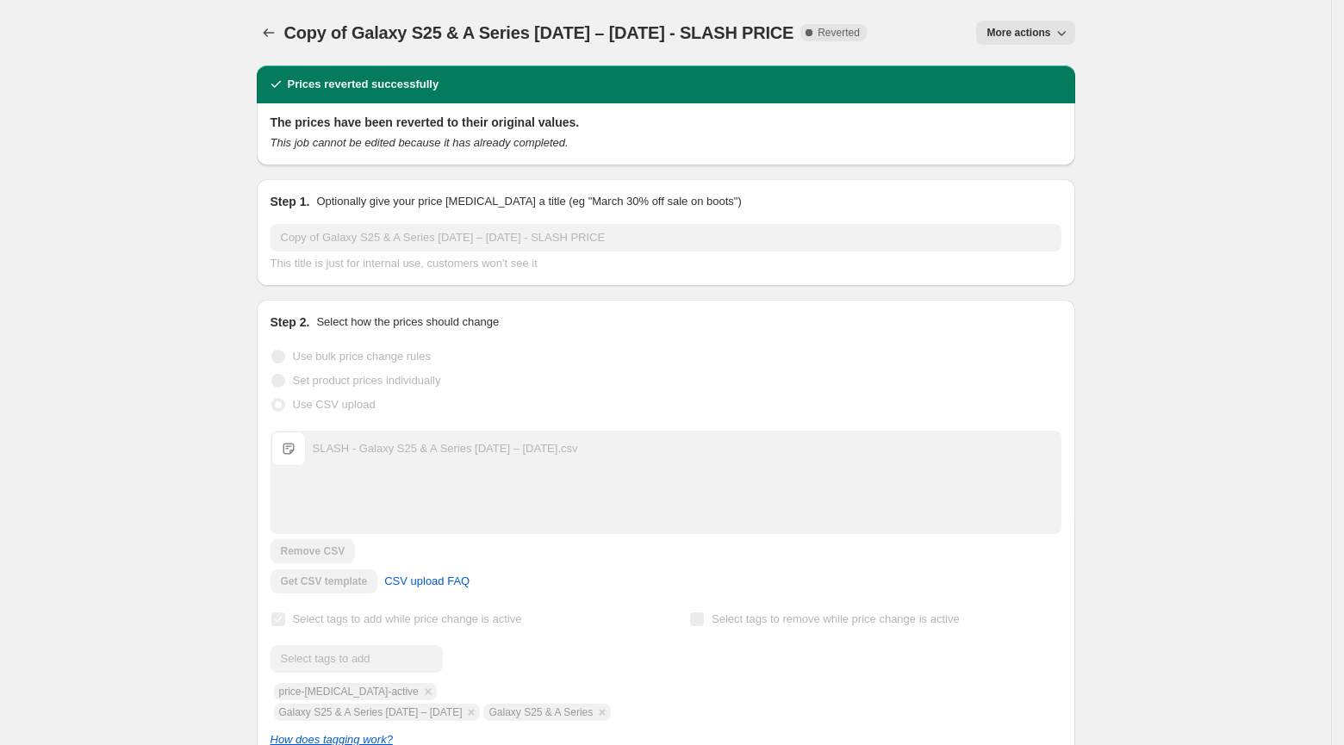
drag, startPoint x: 865, startPoint y: 37, endPoint x: 289, endPoint y: 29, distance: 576.6
click at [289, 29] on span "Copy of Galaxy S25 & A Series [DATE] – [DATE] - SLASH PRICE" at bounding box center [539, 32] width 510 height 19
copy span "Copy of Galaxy S25 & A Series [DATE] – [DATE] - SLASH PRICE"
click at [271, 34] on icon "Price change jobs" at bounding box center [268, 32] width 17 height 17
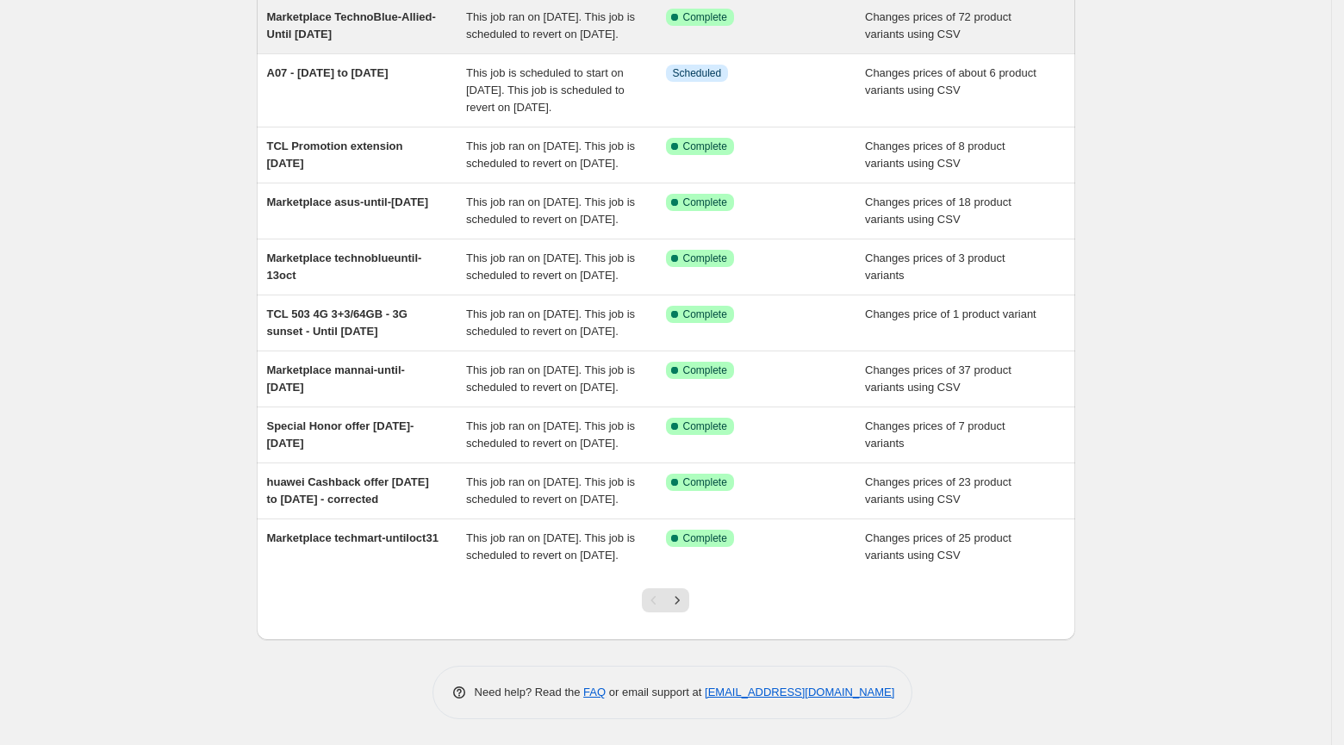
scroll to position [327, 0]
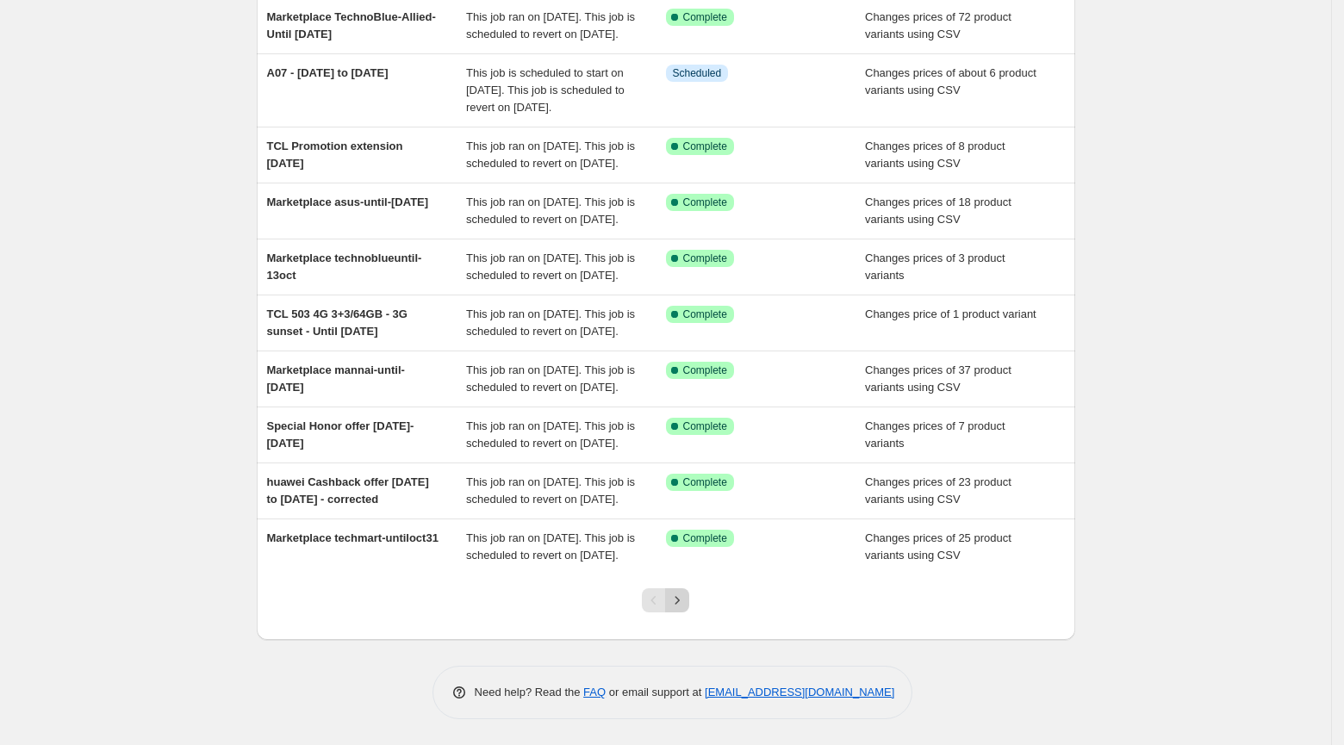
click at [681, 597] on icon "Next" at bounding box center [677, 600] width 17 height 17
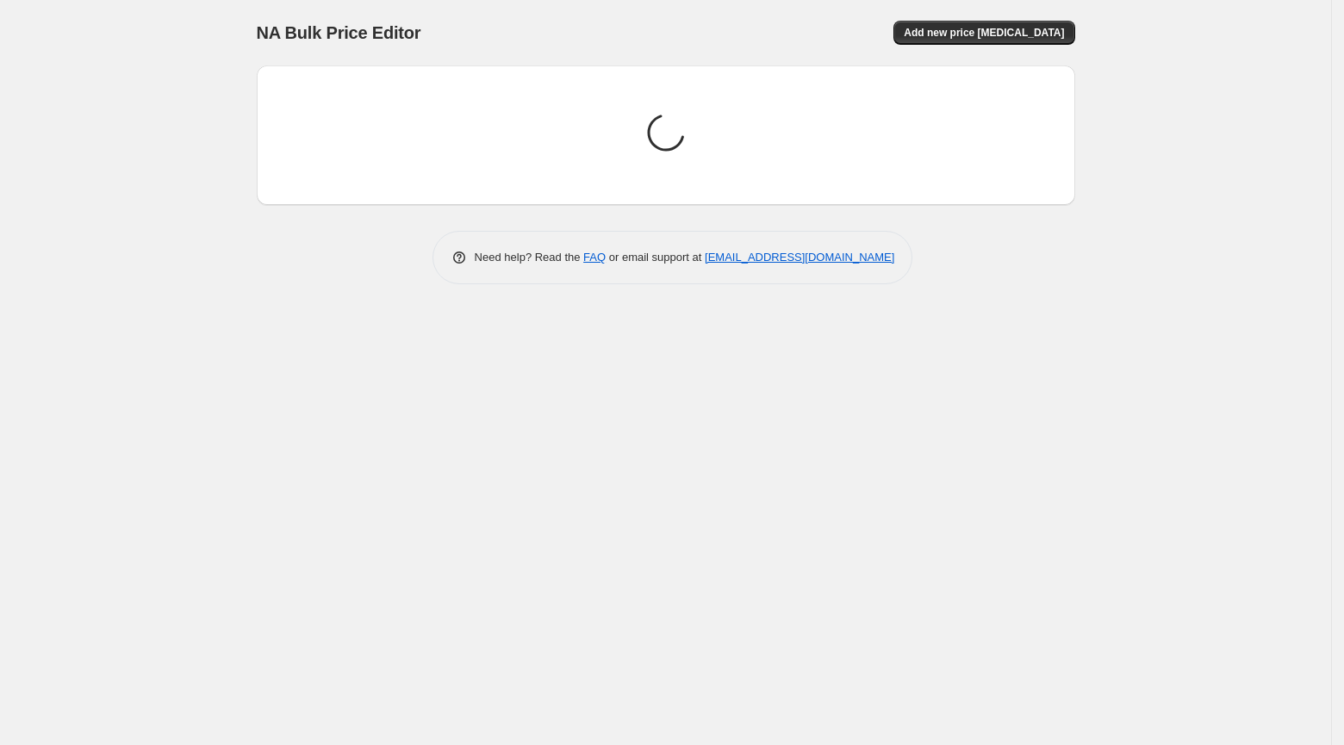
scroll to position [0, 0]
